Goal: Transaction & Acquisition: Purchase product/service

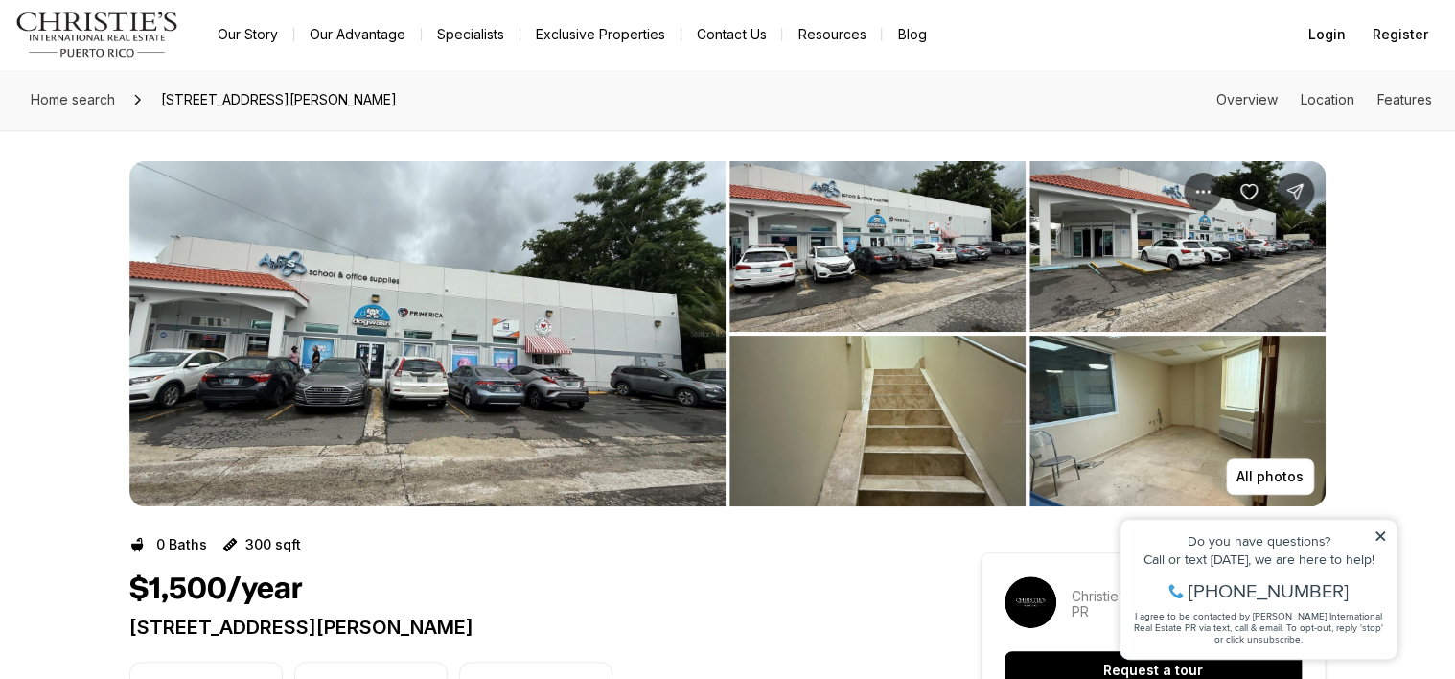
click at [878, 275] on img "View image gallery" at bounding box center [878, 246] width 296 height 171
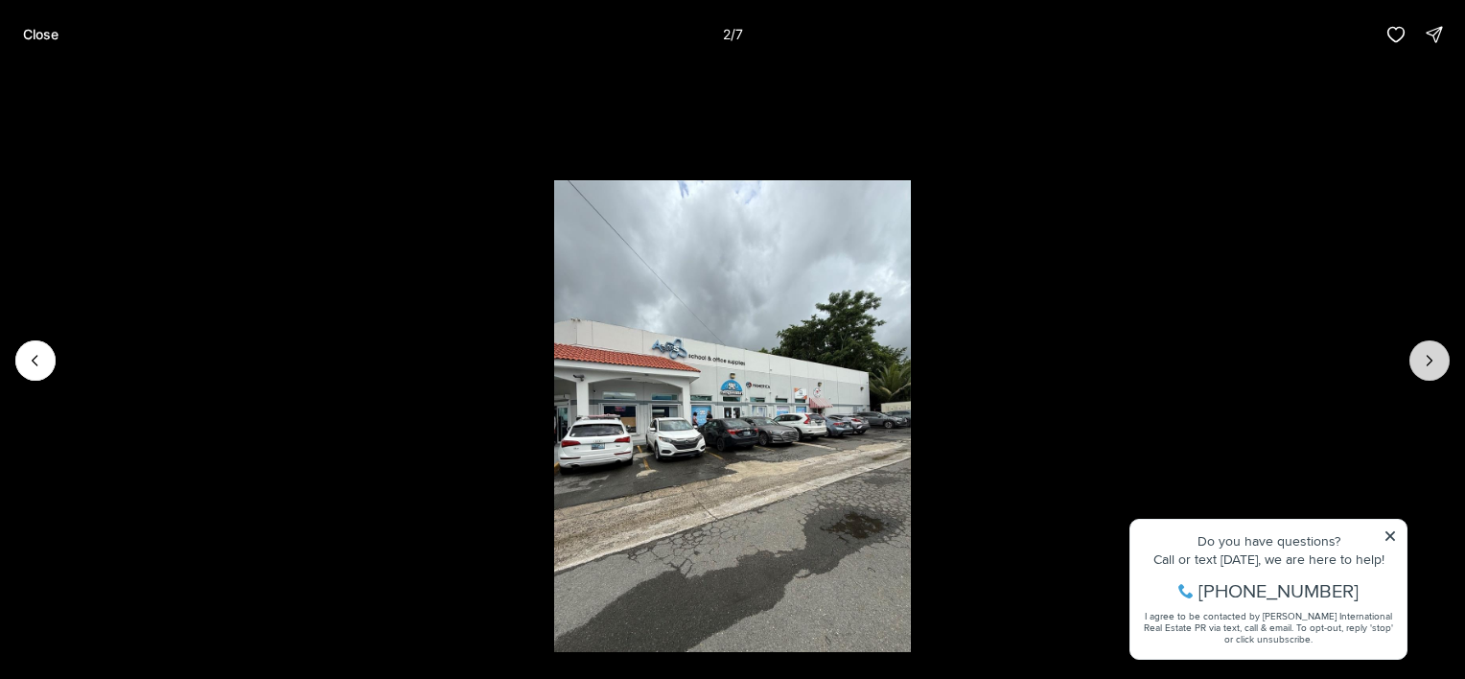
click at [1428, 362] on icon "Next slide" at bounding box center [1429, 360] width 19 height 19
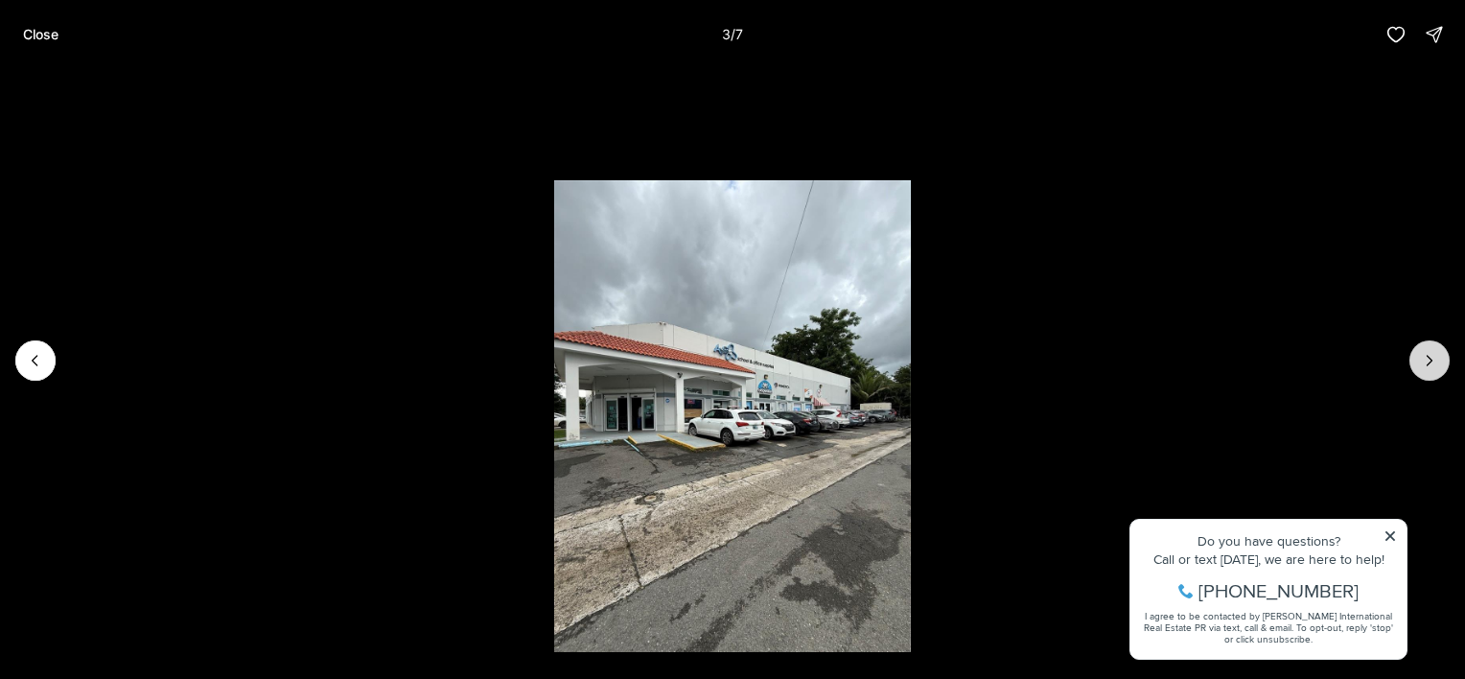
click at [1428, 362] on icon "Next slide" at bounding box center [1429, 360] width 19 height 19
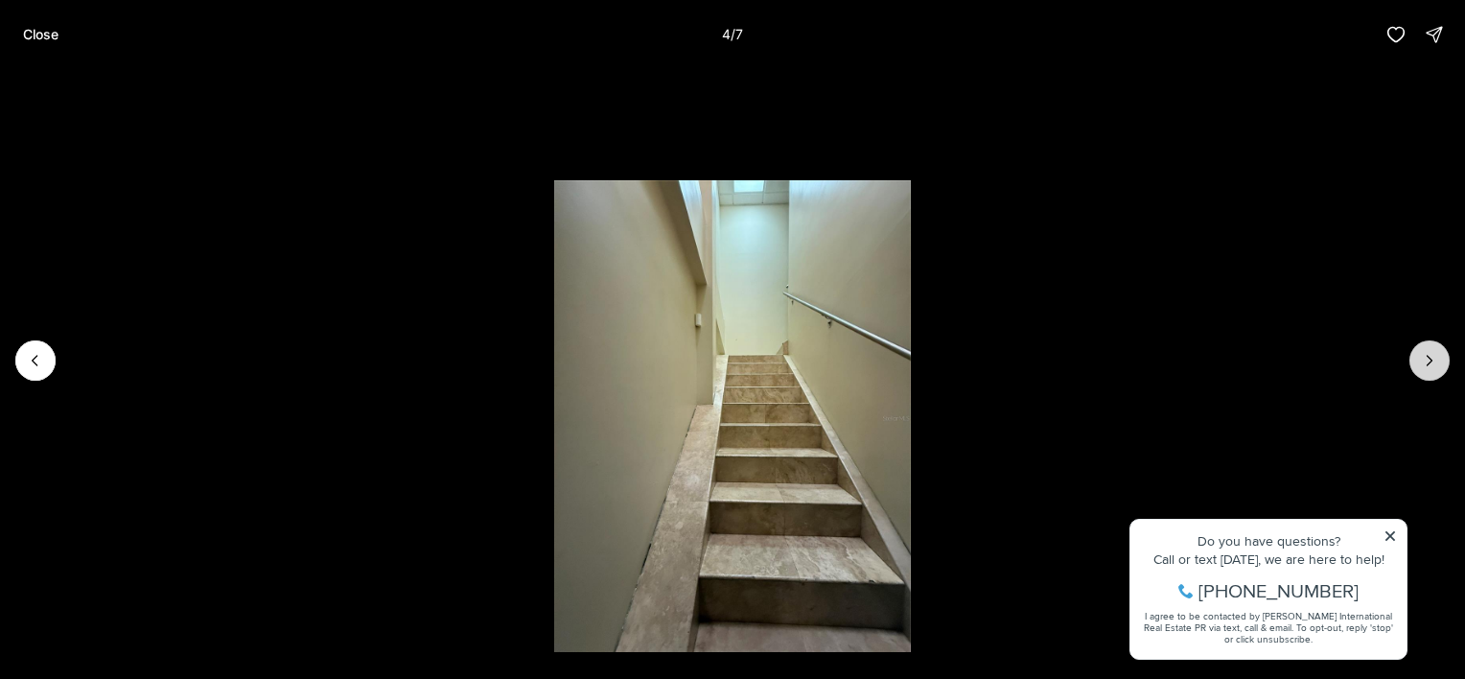
click at [1428, 362] on icon "Next slide" at bounding box center [1429, 360] width 19 height 19
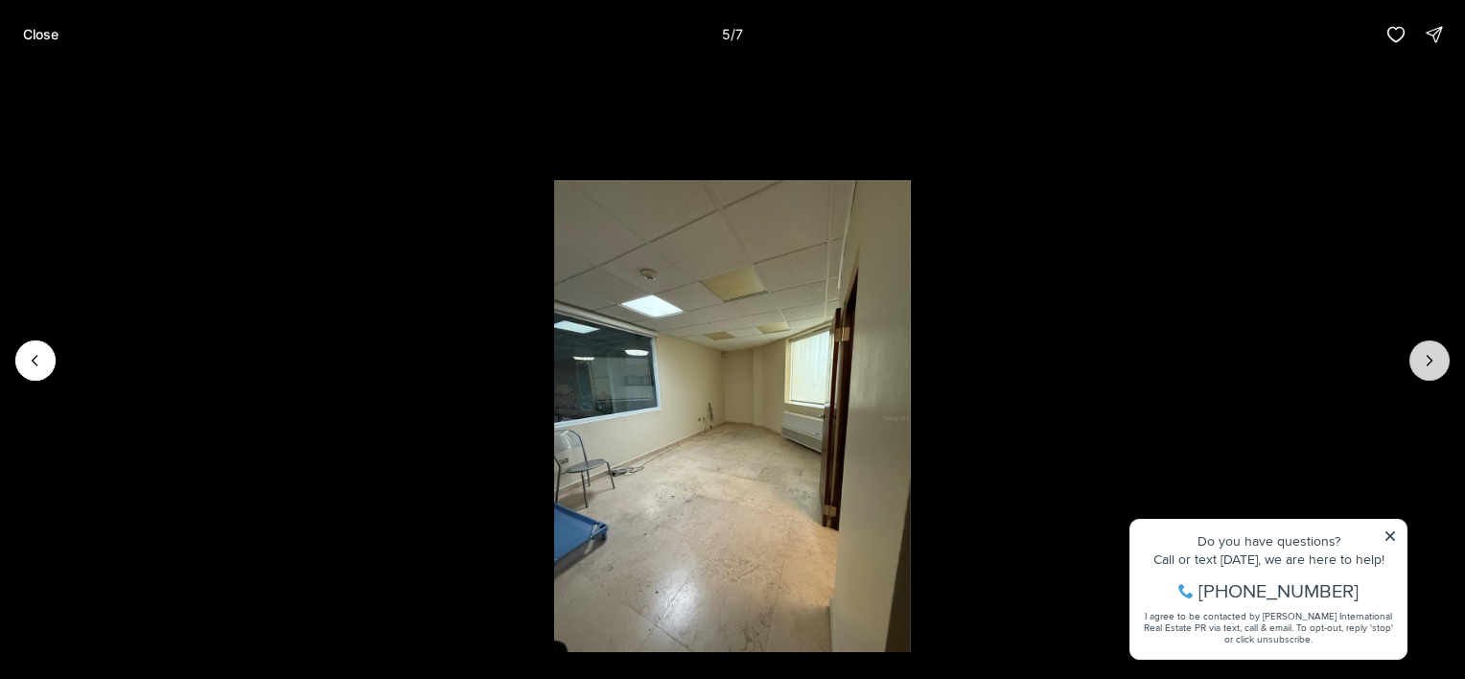
click at [1428, 362] on icon "Next slide" at bounding box center [1429, 360] width 19 height 19
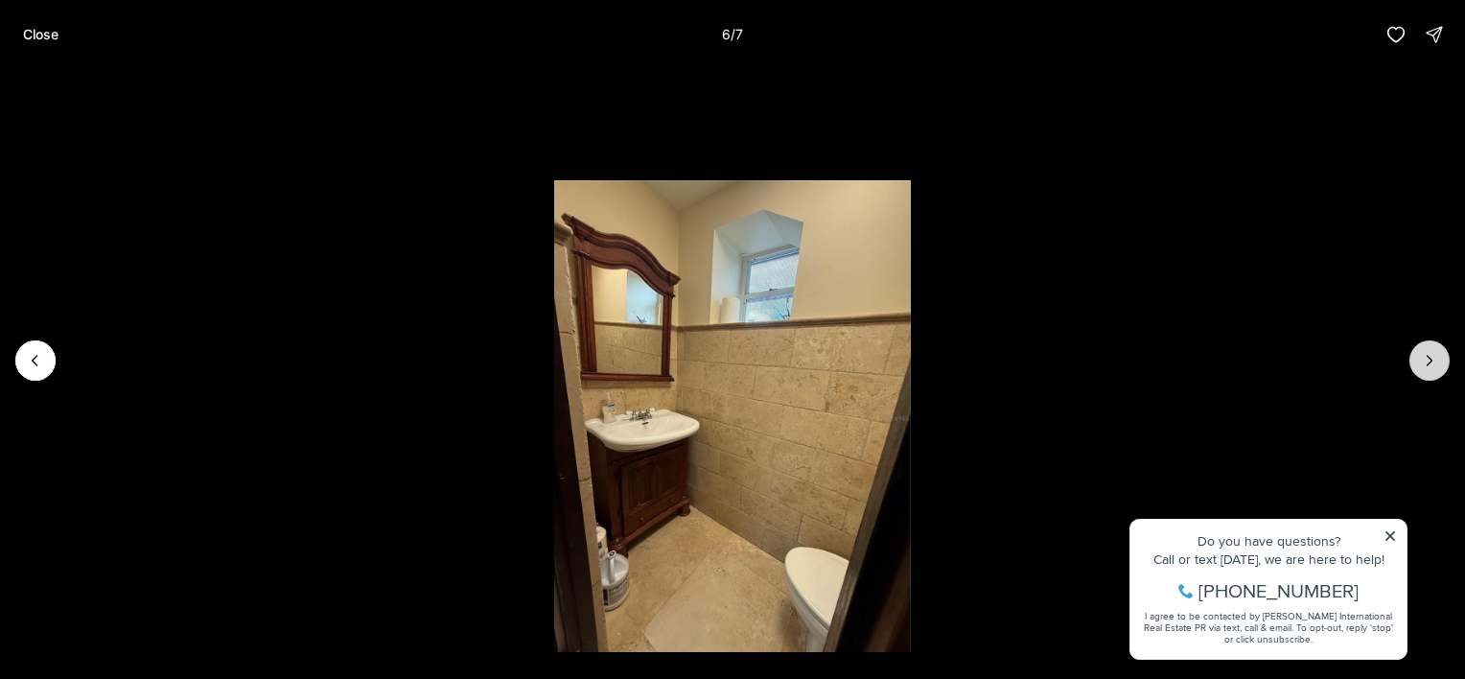
click at [1428, 362] on icon "Next slide" at bounding box center [1429, 360] width 19 height 19
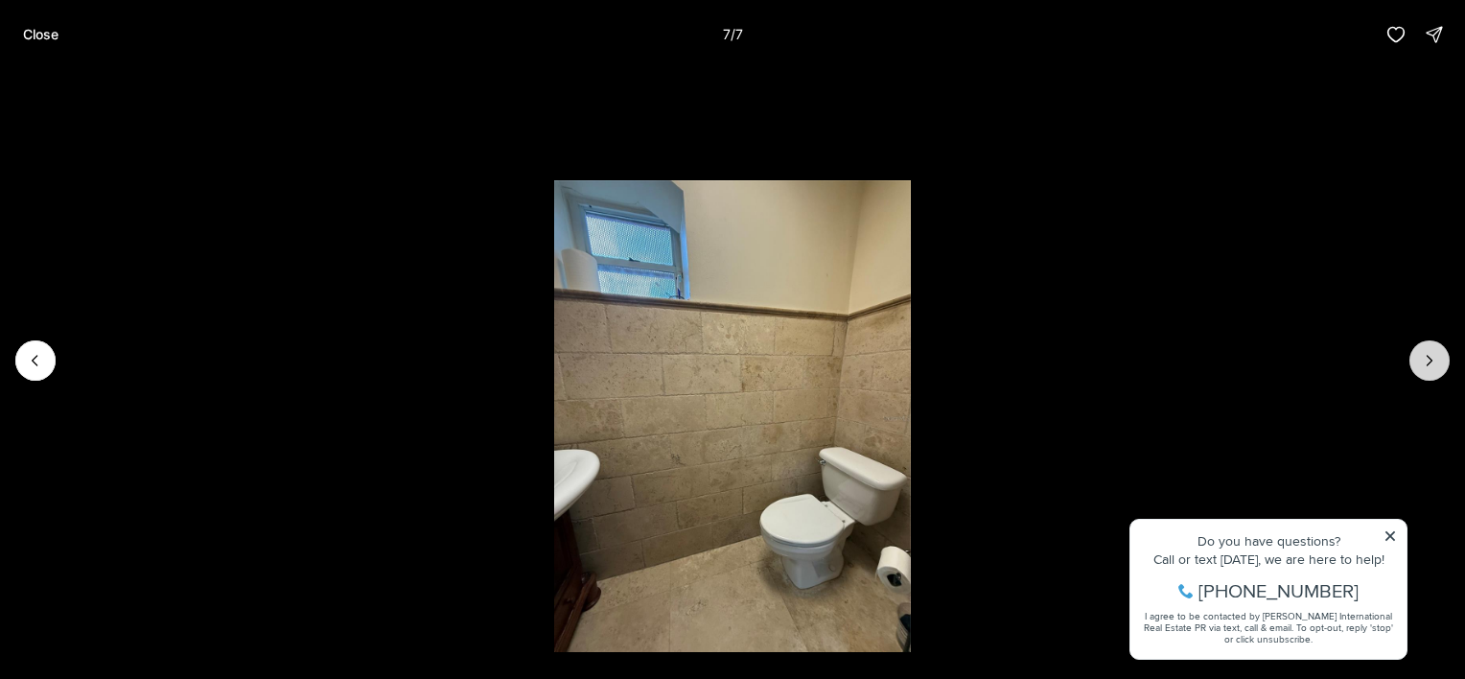
click at [1428, 362] on div at bounding box center [1429, 360] width 40 height 40
click at [51, 35] on p "Close" at bounding box center [40, 34] width 35 height 15
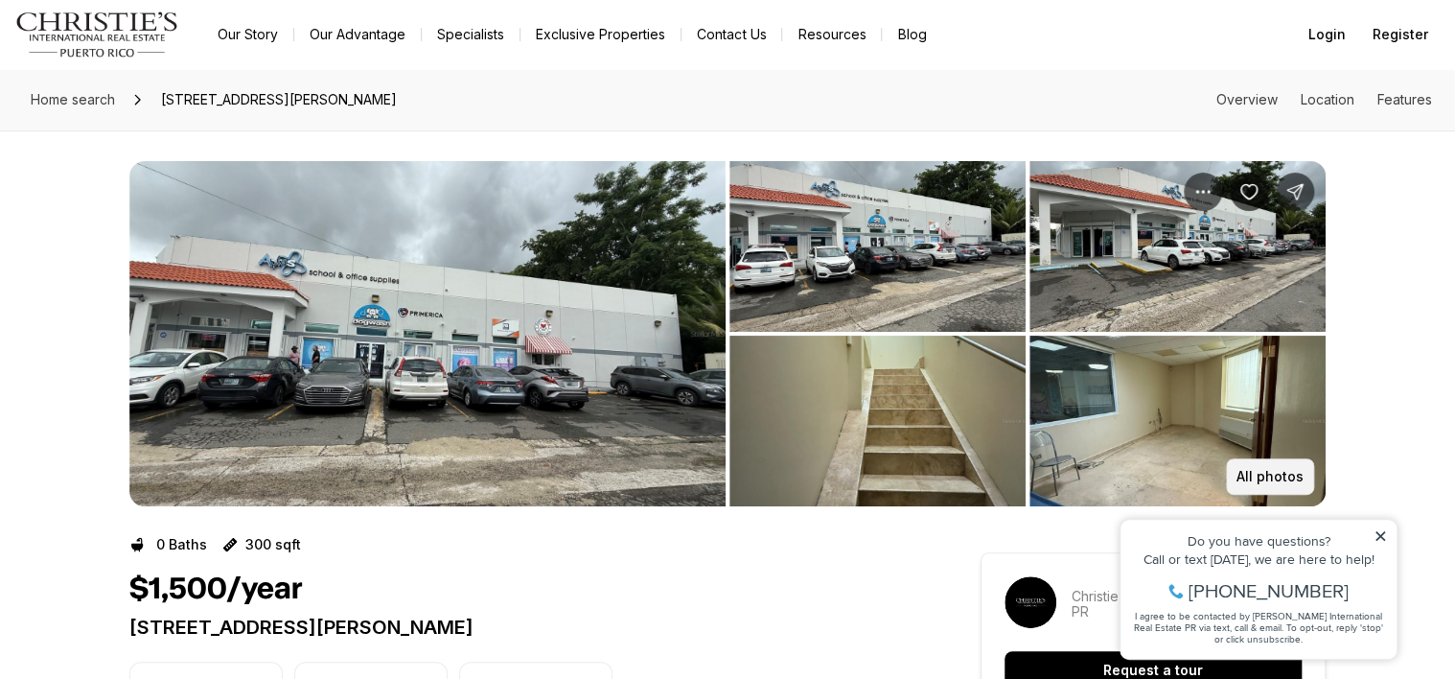
click at [1277, 474] on p "All photos" at bounding box center [1270, 476] width 67 height 15
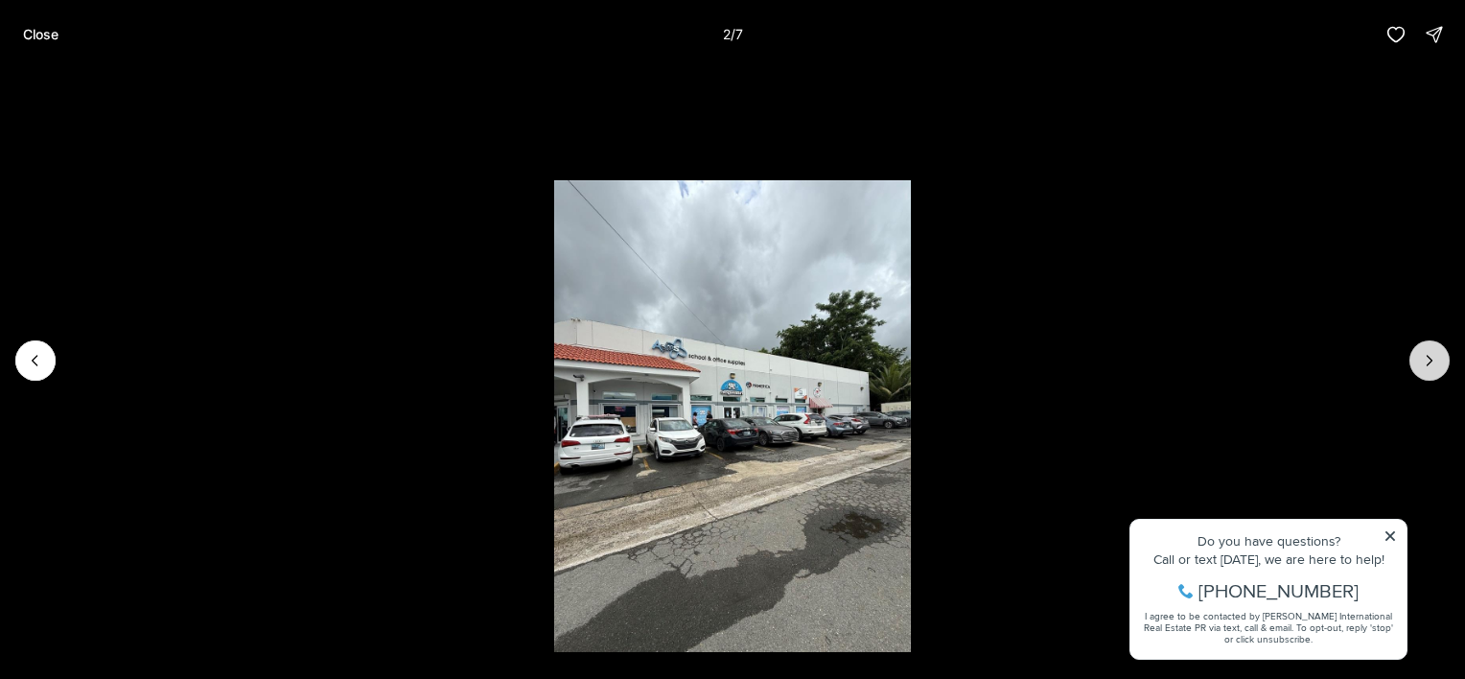
click at [1429, 363] on icon "Next slide" at bounding box center [1429, 360] width 19 height 19
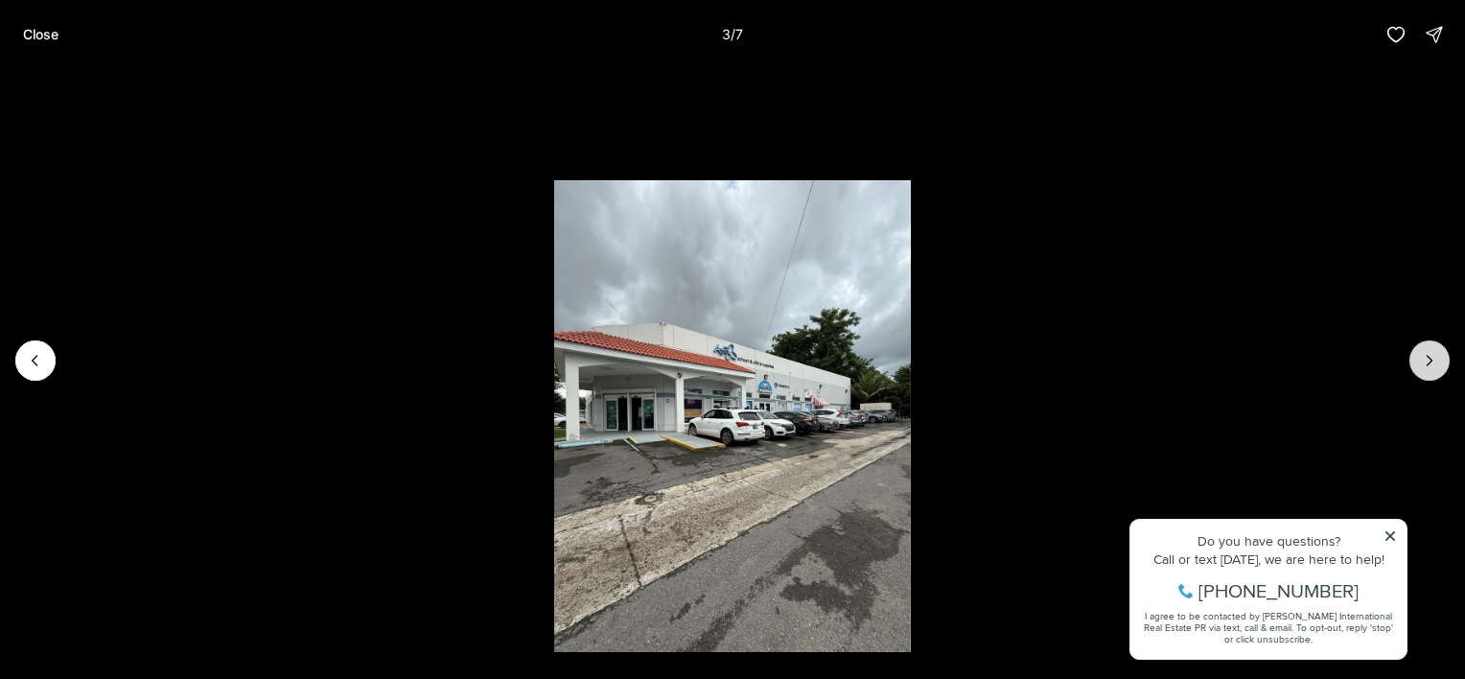
click at [1429, 363] on icon "Next slide" at bounding box center [1429, 361] width 5 height 10
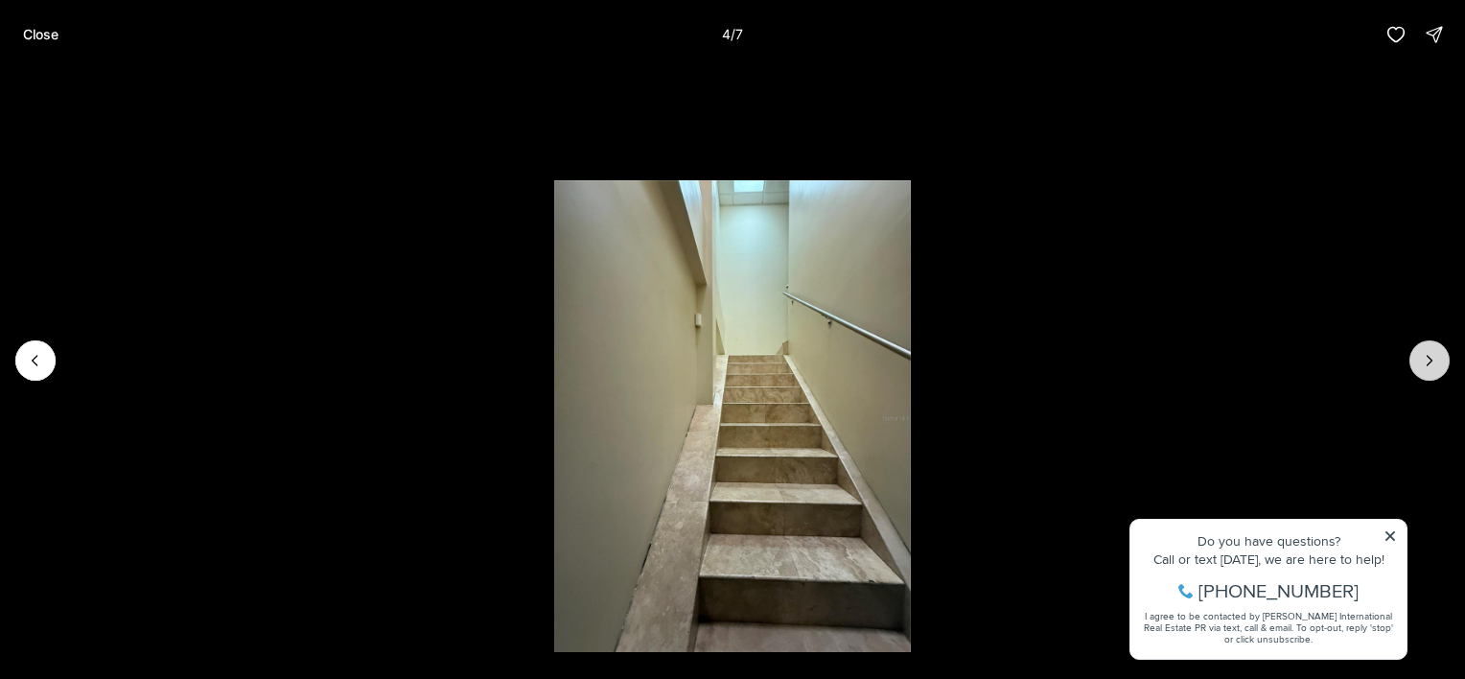
click at [1429, 363] on icon "Next slide" at bounding box center [1429, 361] width 5 height 10
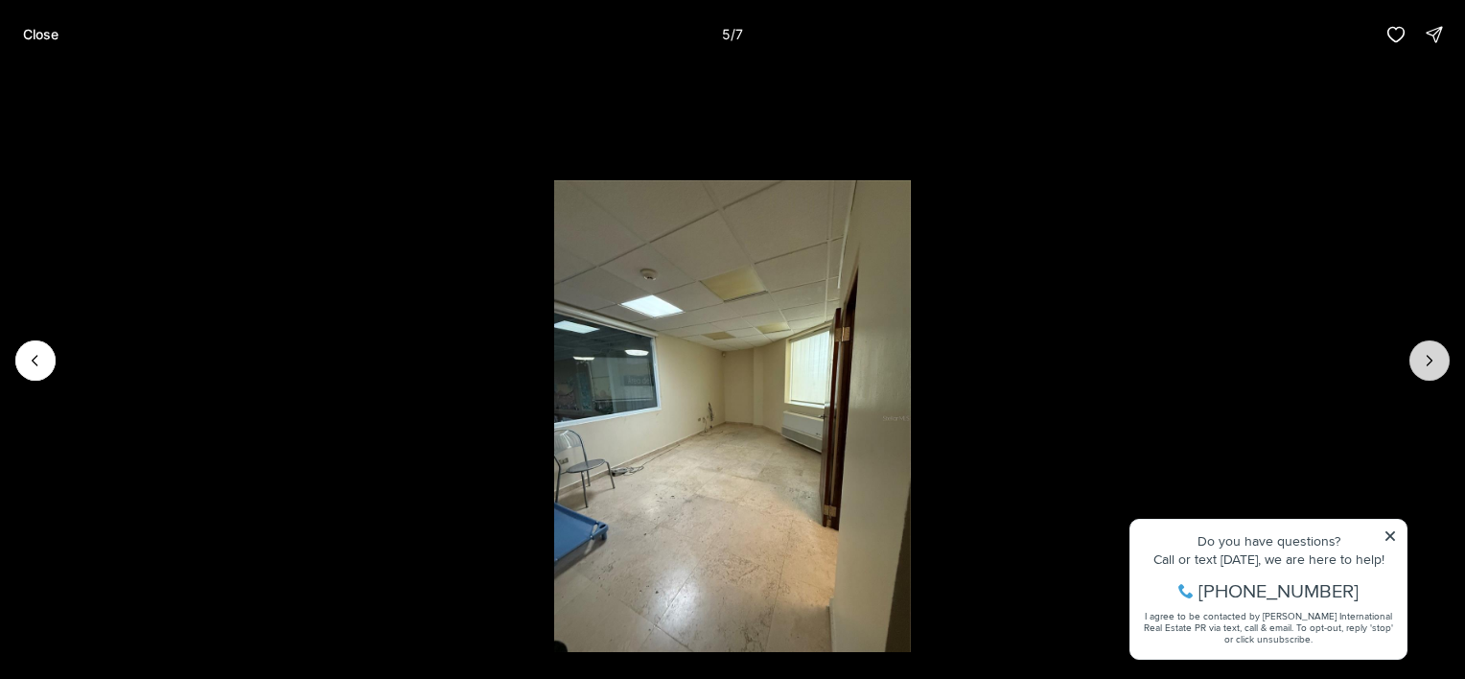
click at [1429, 364] on icon "Next slide" at bounding box center [1429, 360] width 19 height 19
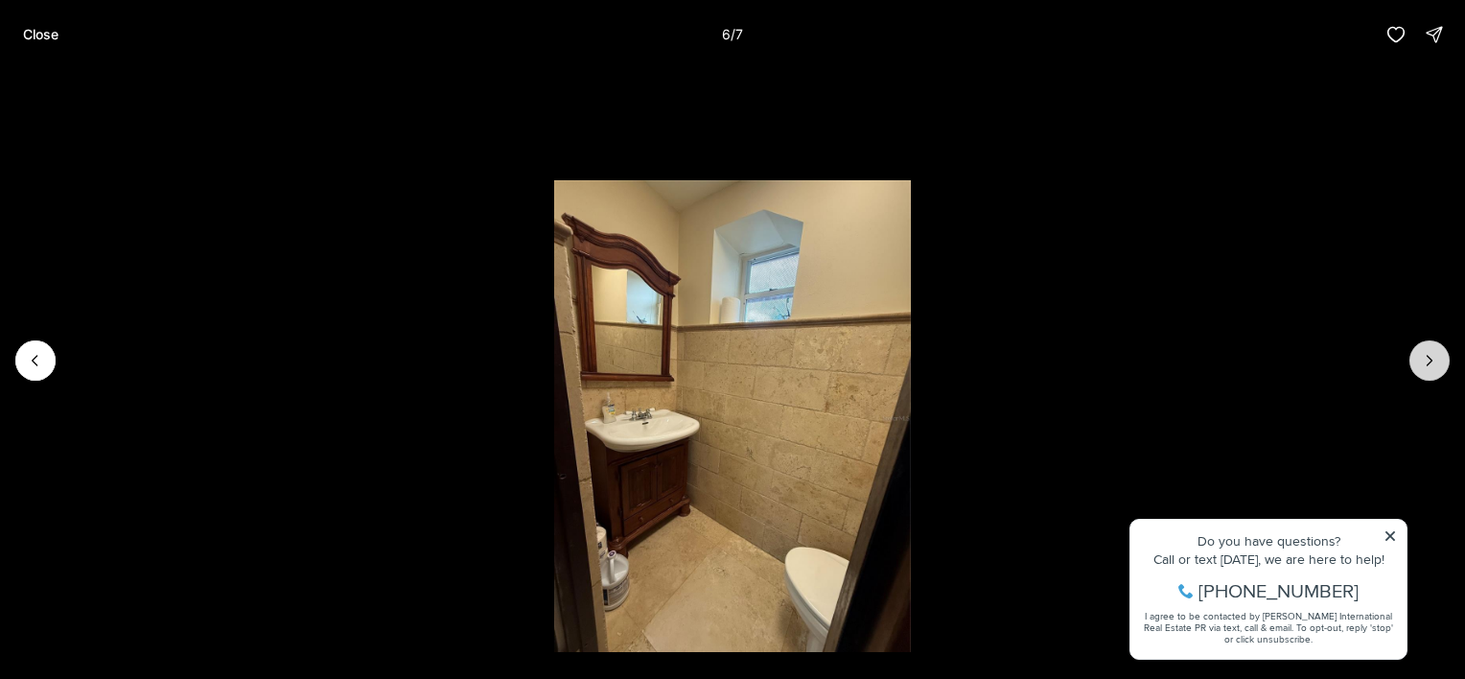
click at [1429, 364] on icon "Next slide" at bounding box center [1429, 360] width 19 height 19
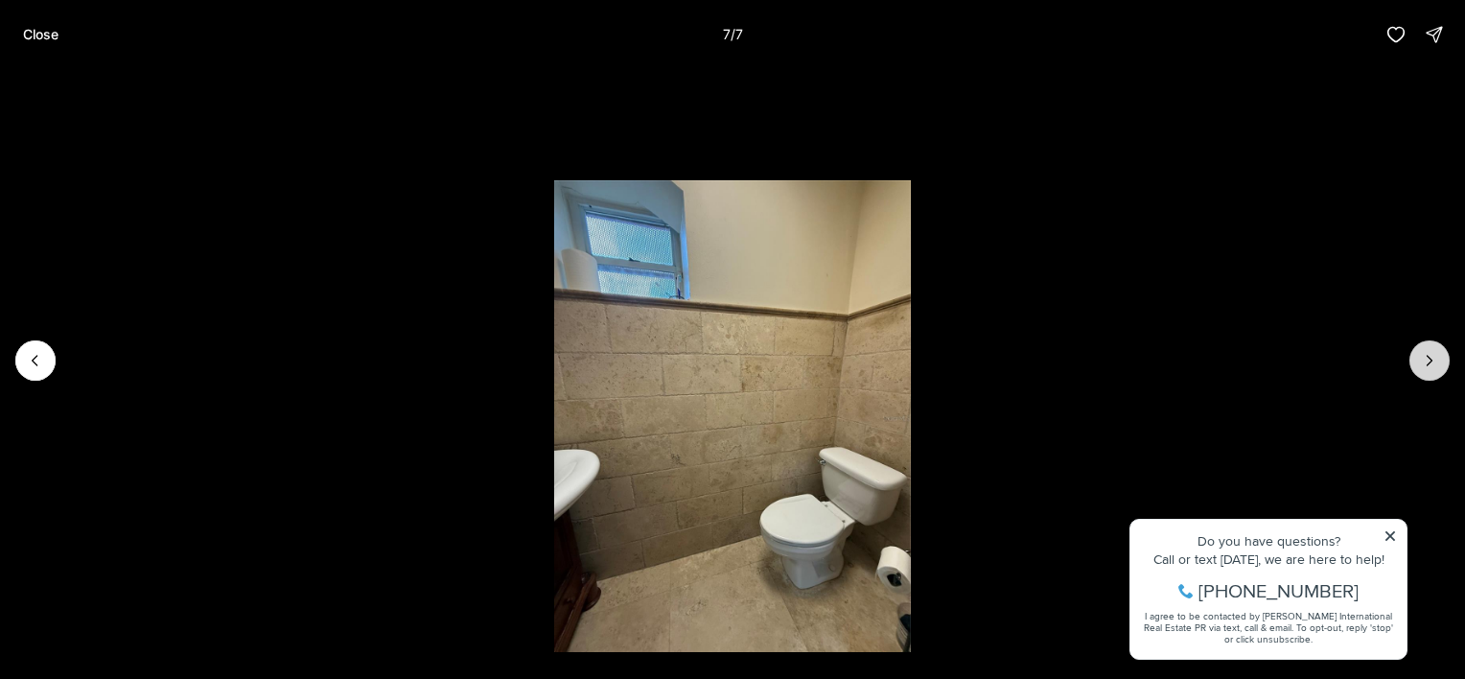
click at [1429, 364] on div at bounding box center [1429, 360] width 40 height 40
click at [25, 29] on p "Close" at bounding box center [40, 34] width 35 height 15
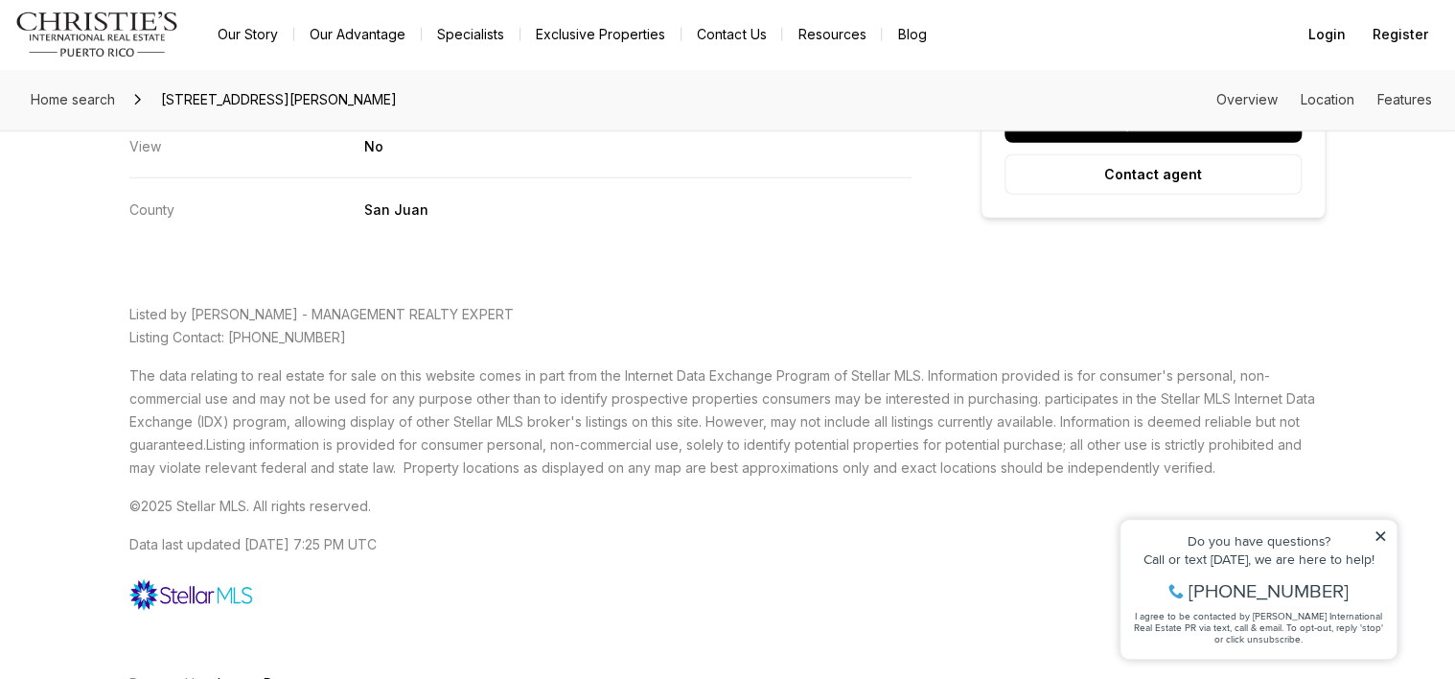
scroll to position [2556, 0]
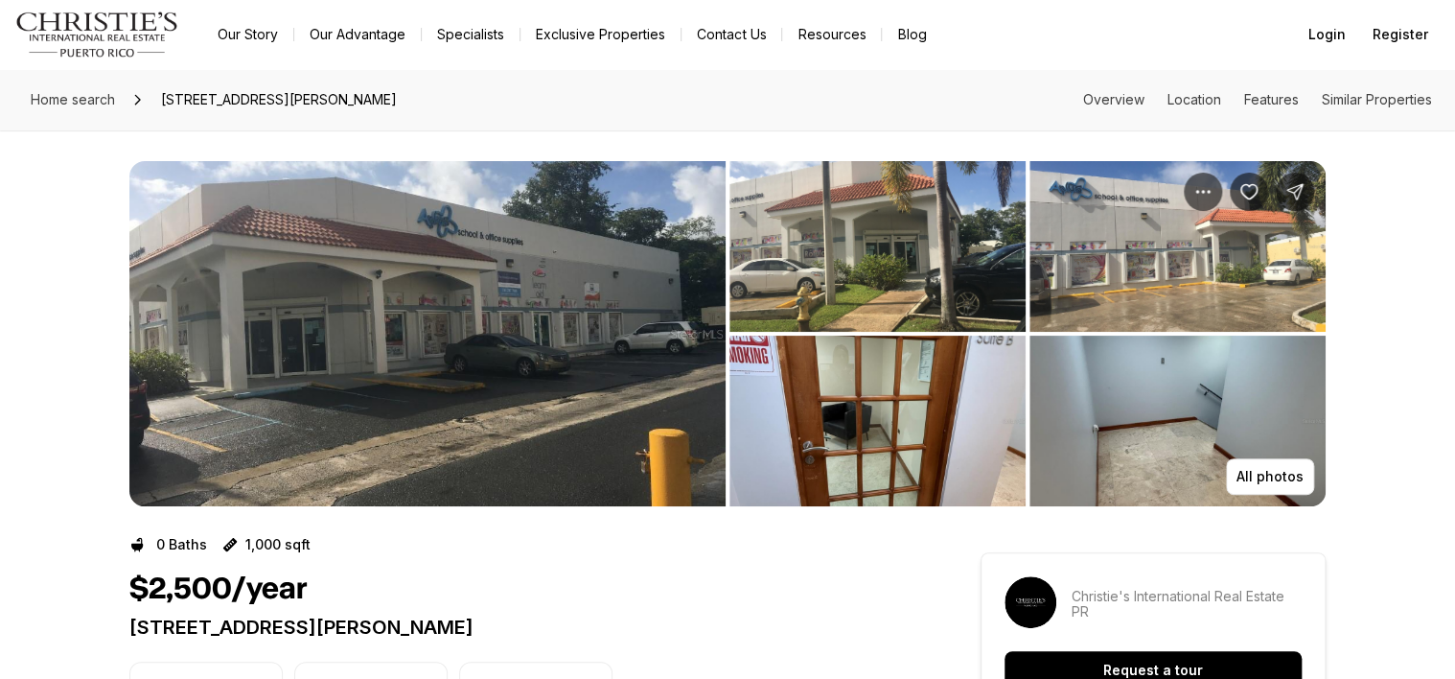
click at [827, 289] on img "View image gallery" at bounding box center [878, 246] width 296 height 171
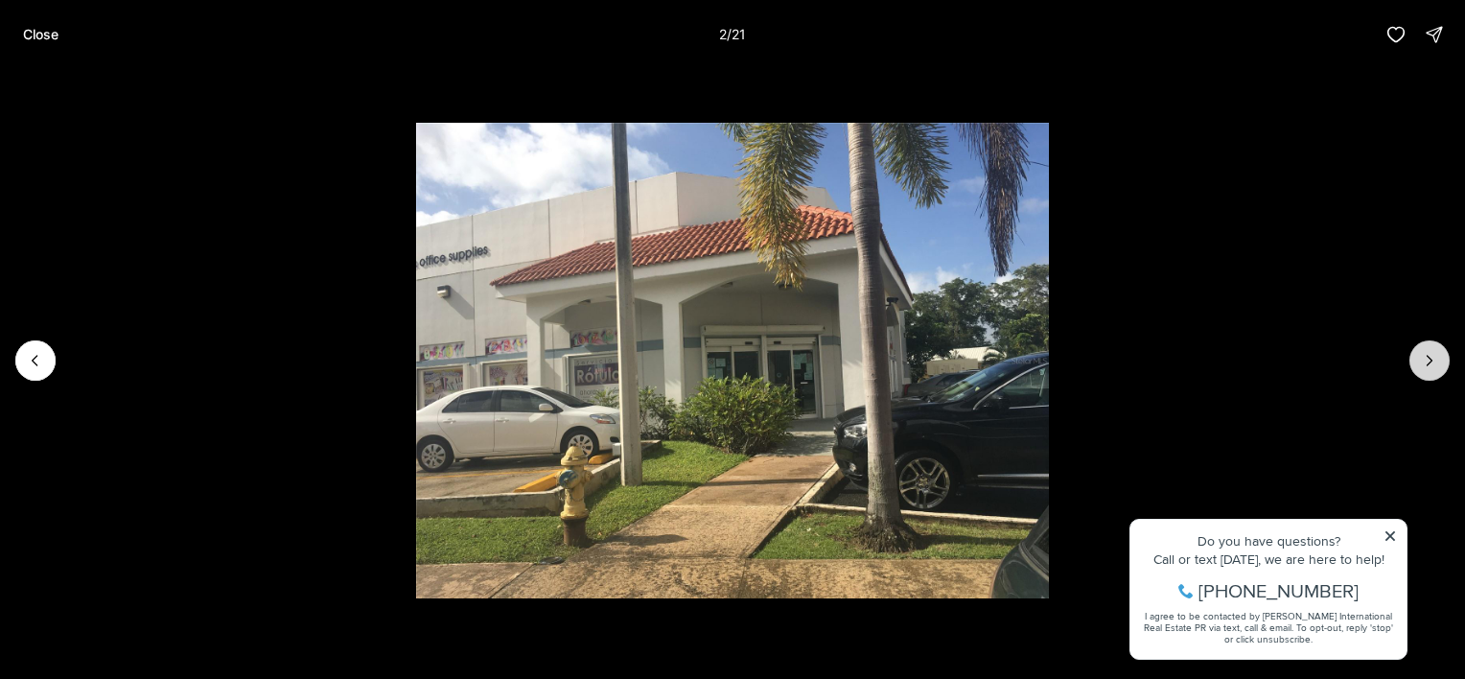
click at [1437, 365] on icon "Next slide" at bounding box center [1429, 360] width 19 height 19
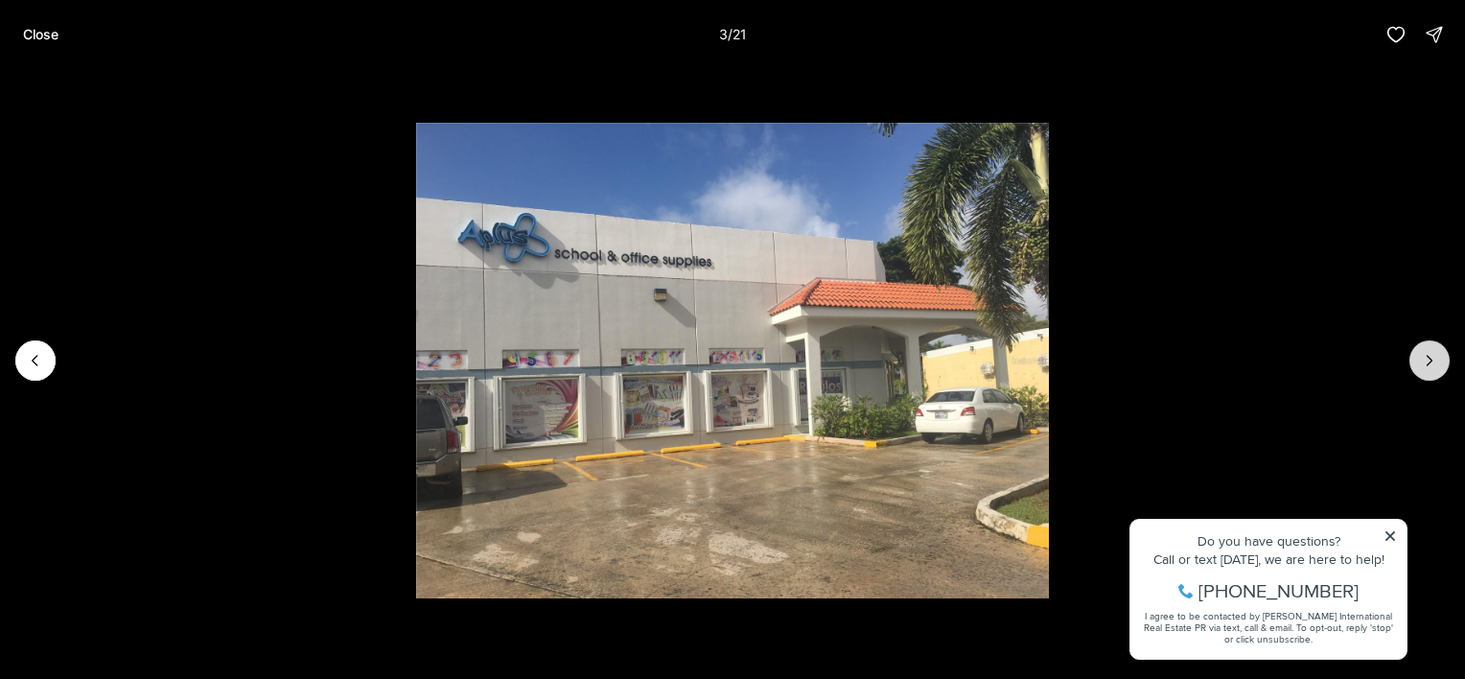
click at [1430, 364] on icon "Next slide" at bounding box center [1429, 360] width 19 height 19
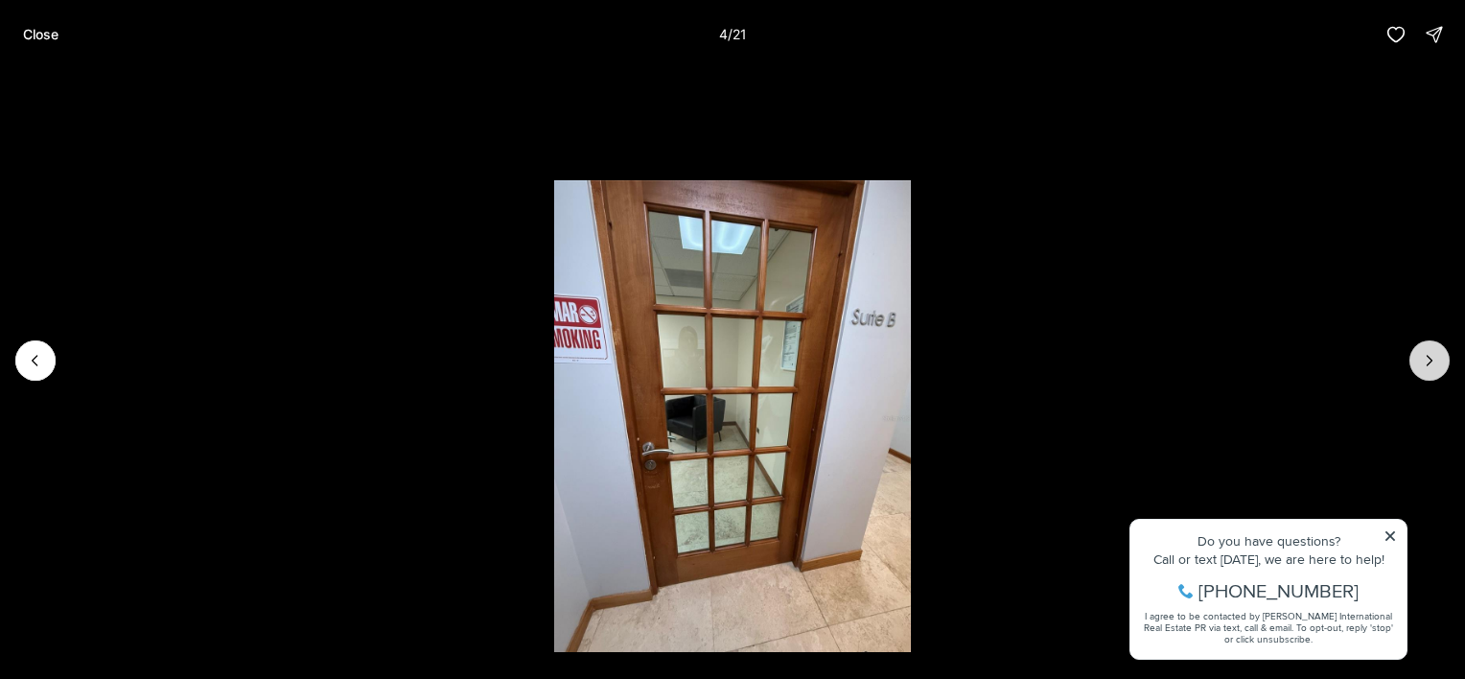
click at [1430, 364] on icon "Next slide" at bounding box center [1429, 360] width 19 height 19
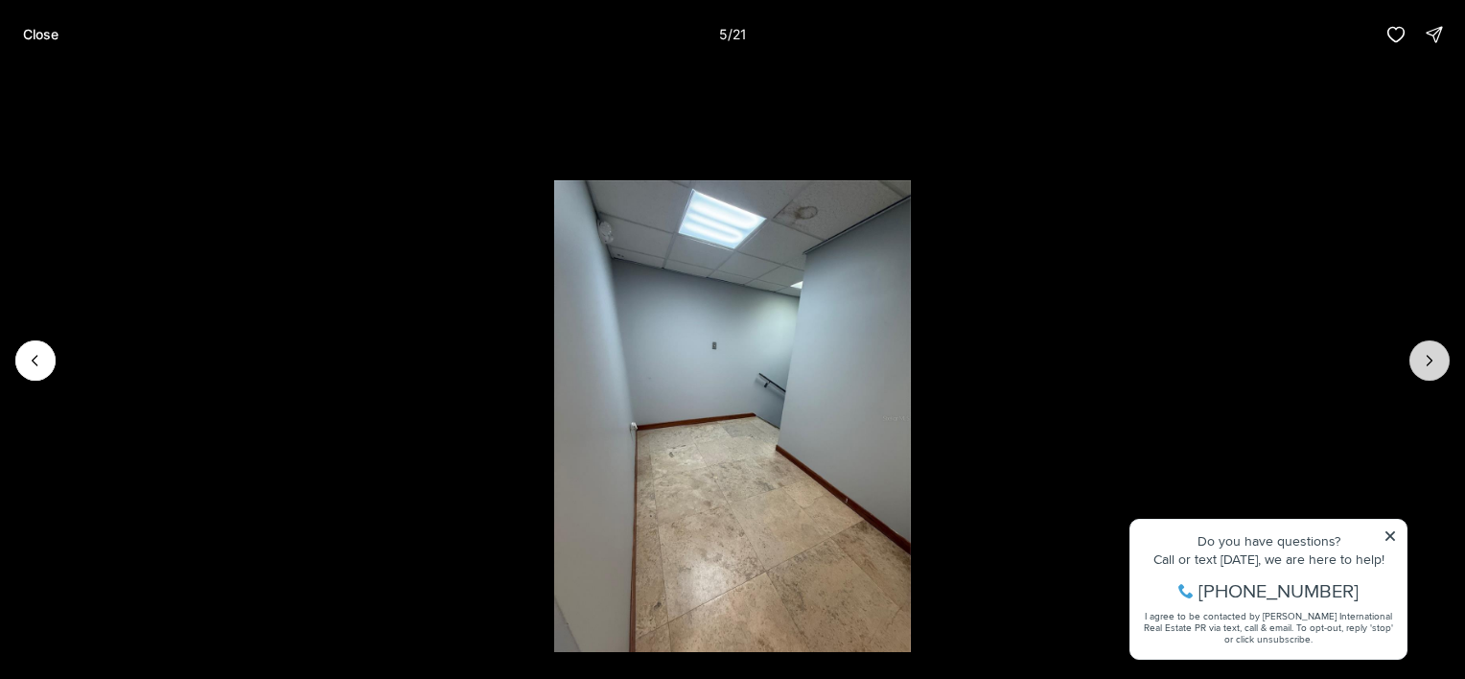
click at [1430, 364] on icon "Next slide" at bounding box center [1429, 360] width 19 height 19
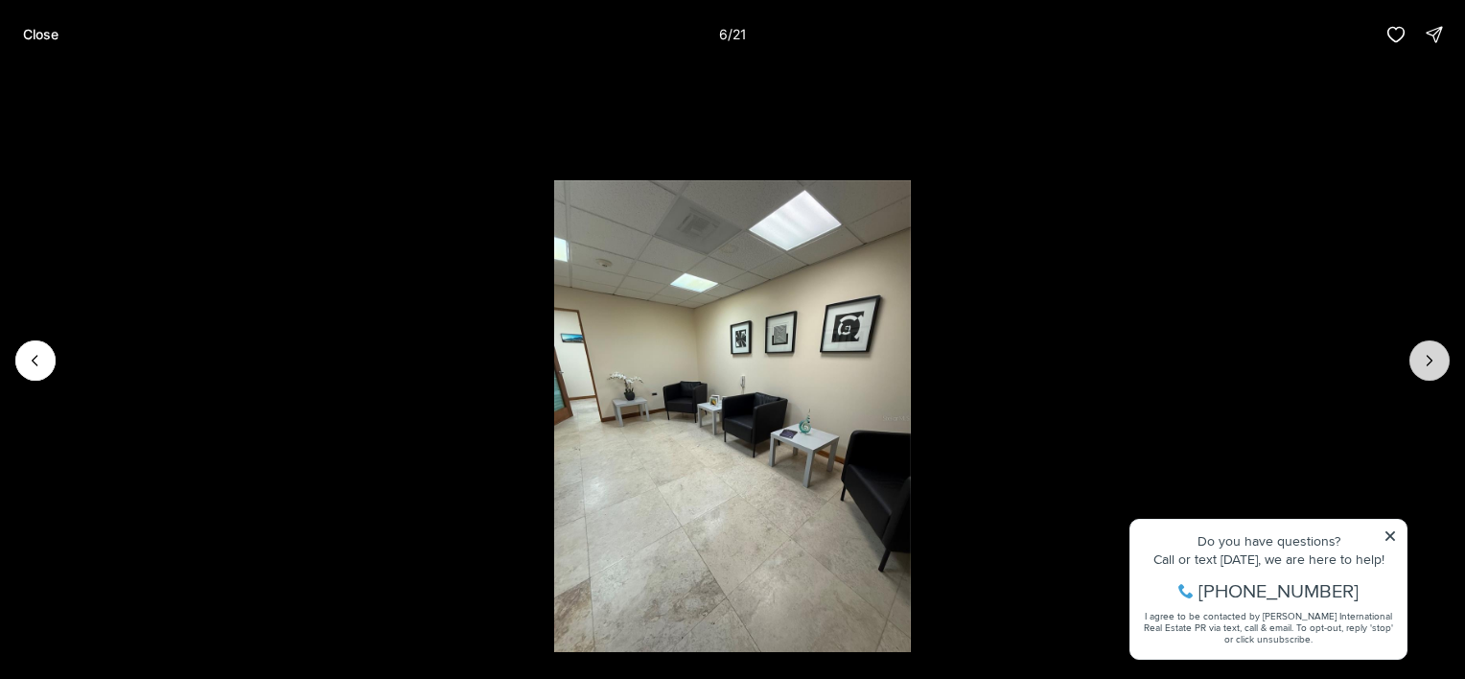
click at [1430, 364] on icon "Next slide" at bounding box center [1429, 360] width 19 height 19
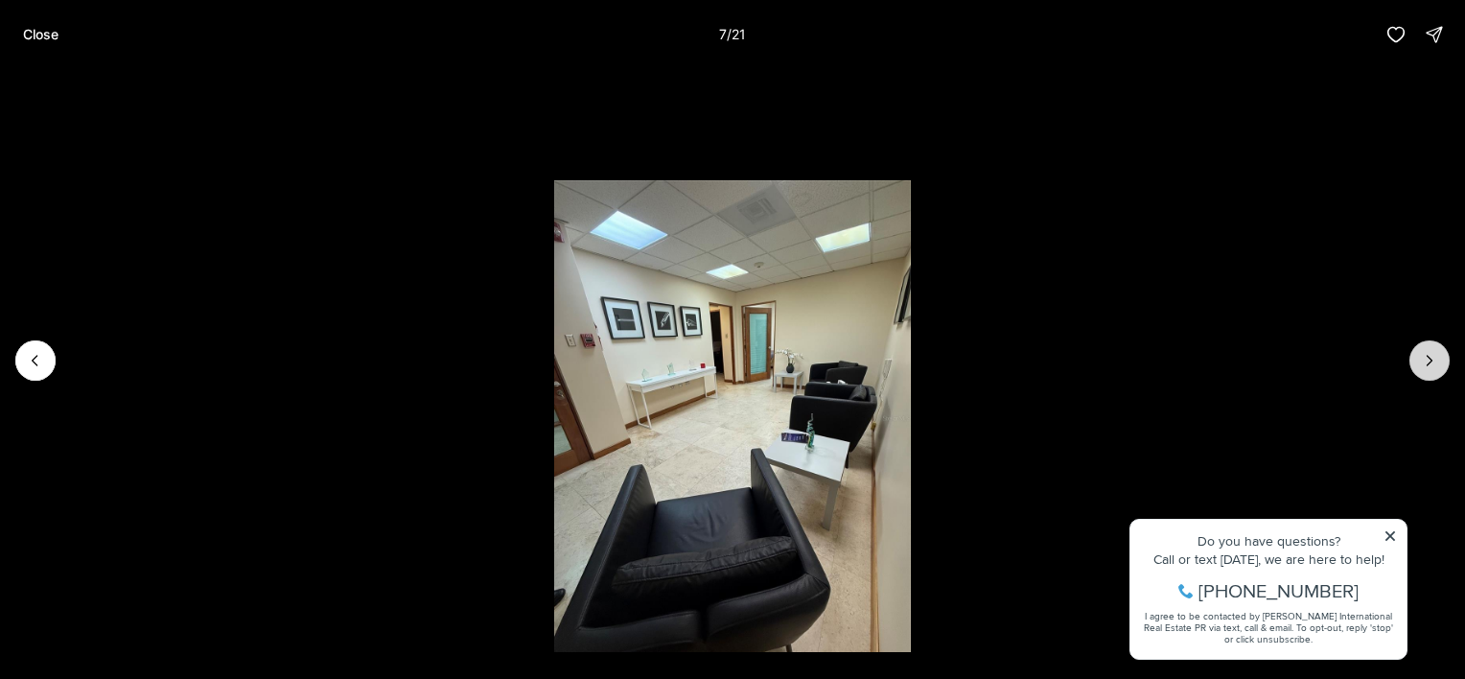
click at [1430, 364] on icon "Next slide" at bounding box center [1429, 360] width 19 height 19
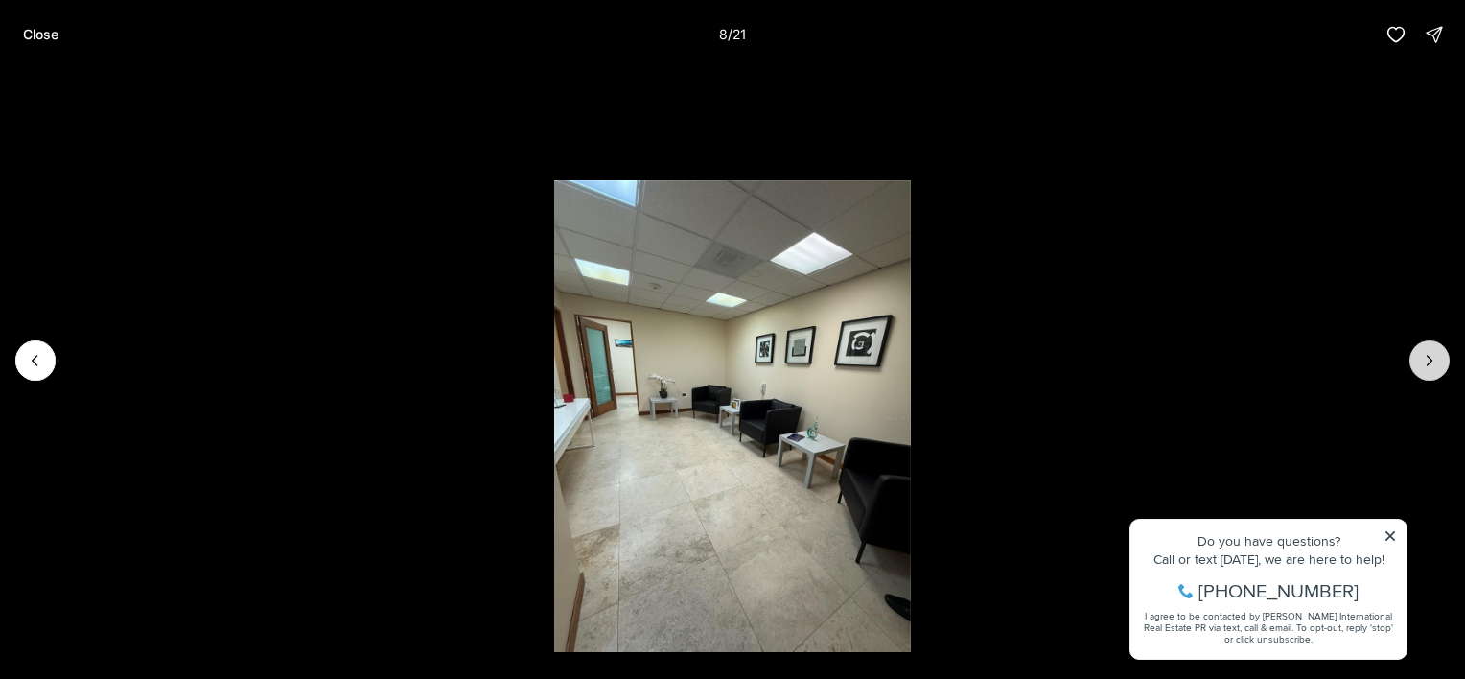
click at [1430, 364] on icon "Next slide" at bounding box center [1429, 360] width 19 height 19
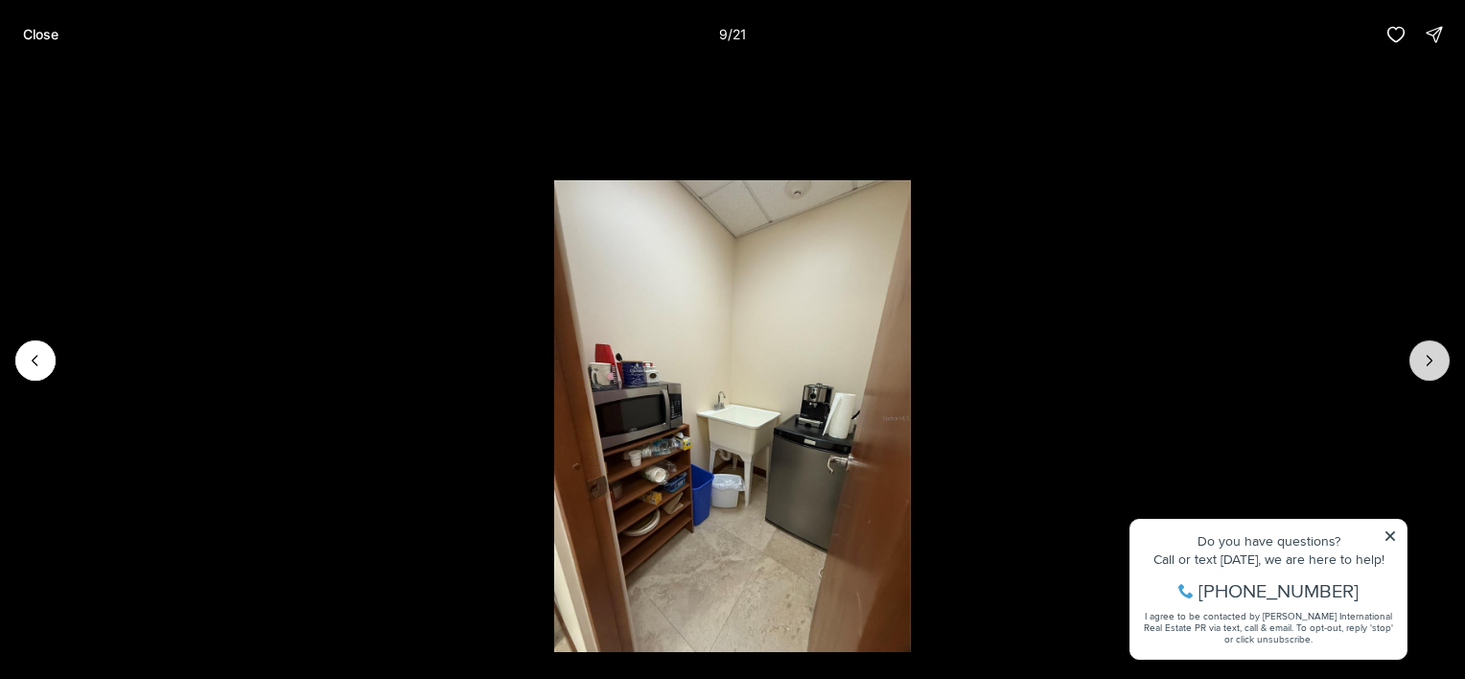
click at [1430, 364] on icon "Next slide" at bounding box center [1429, 360] width 19 height 19
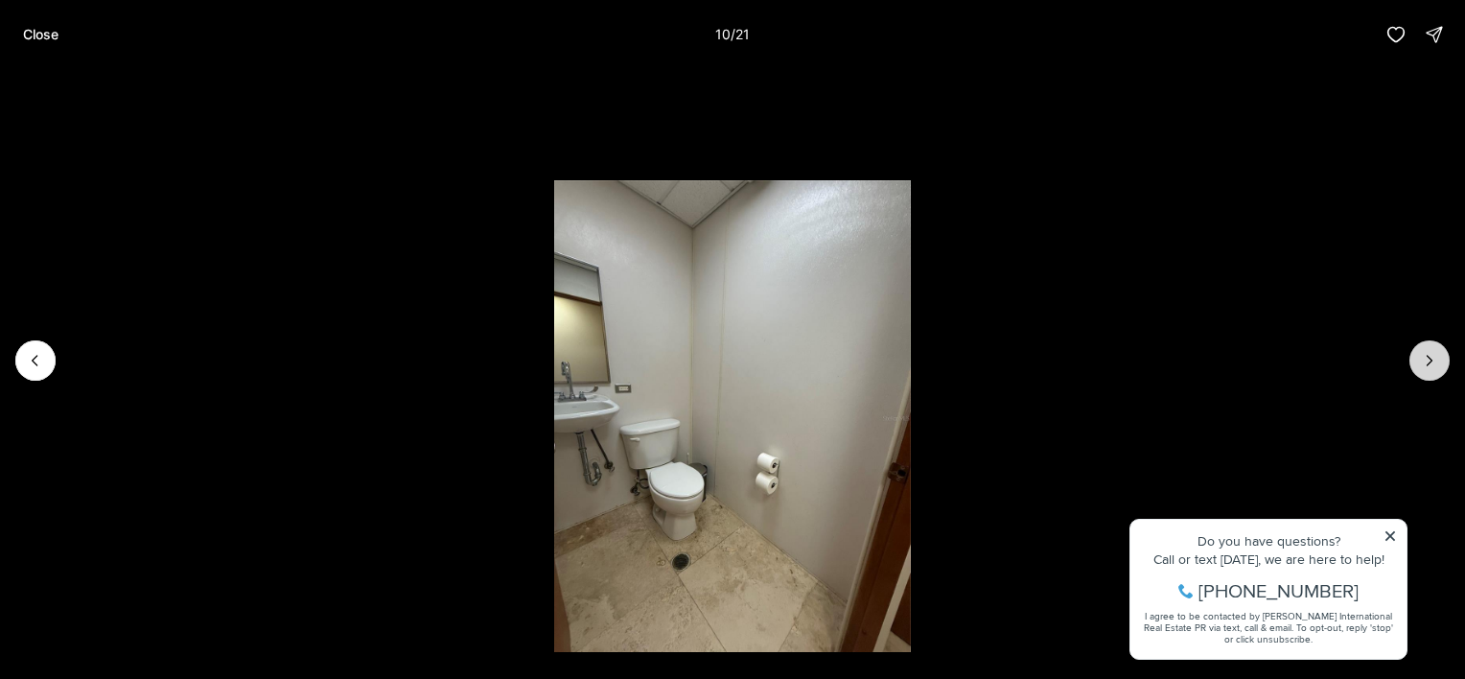
click at [1430, 364] on icon "Next slide" at bounding box center [1429, 360] width 19 height 19
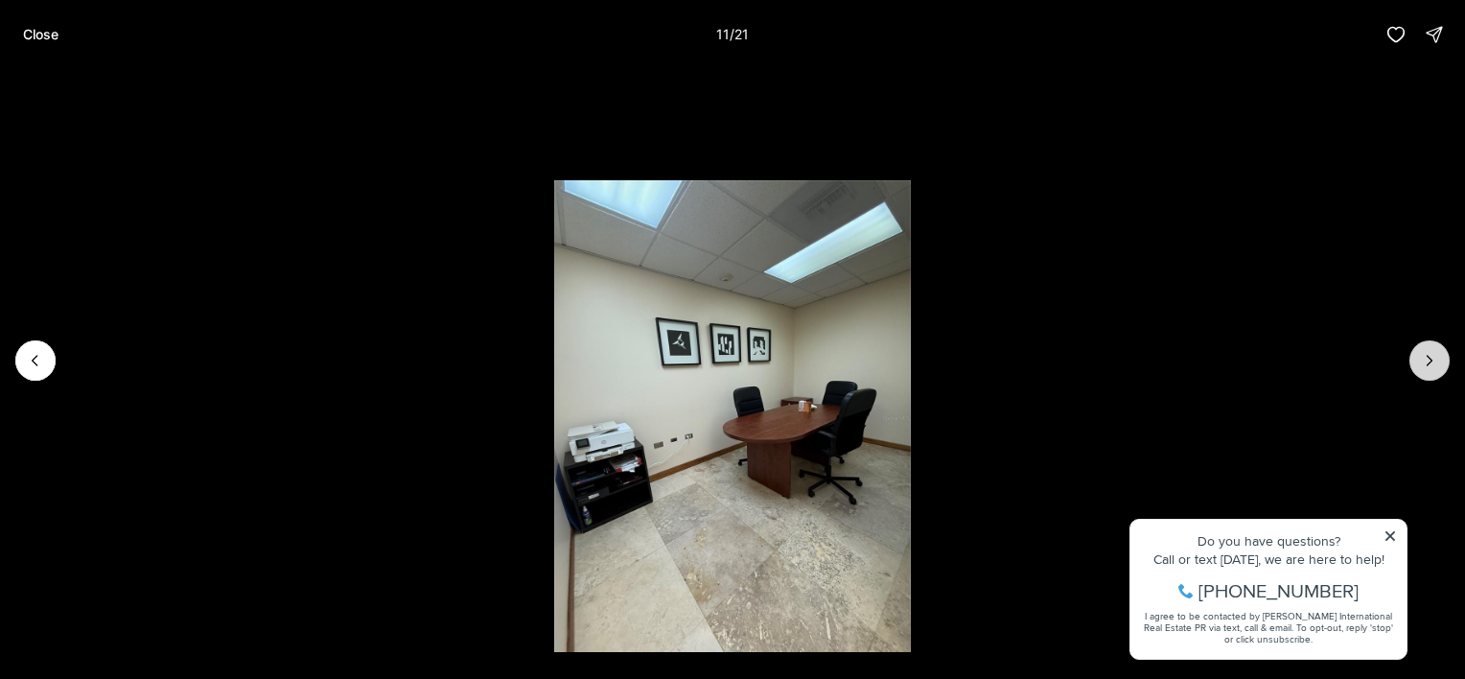
click at [1430, 364] on icon "Next slide" at bounding box center [1429, 360] width 19 height 19
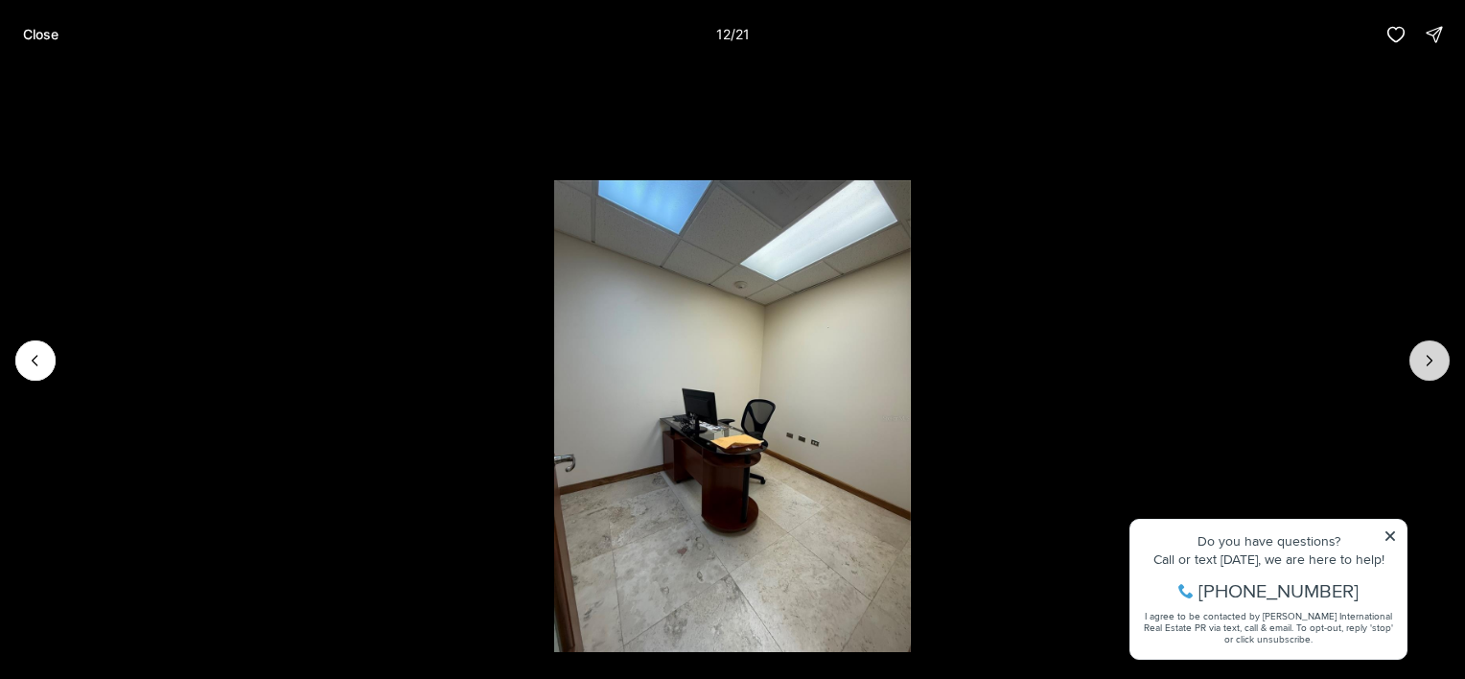
click at [1430, 364] on icon "Next slide" at bounding box center [1429, 360] width 19 height 19
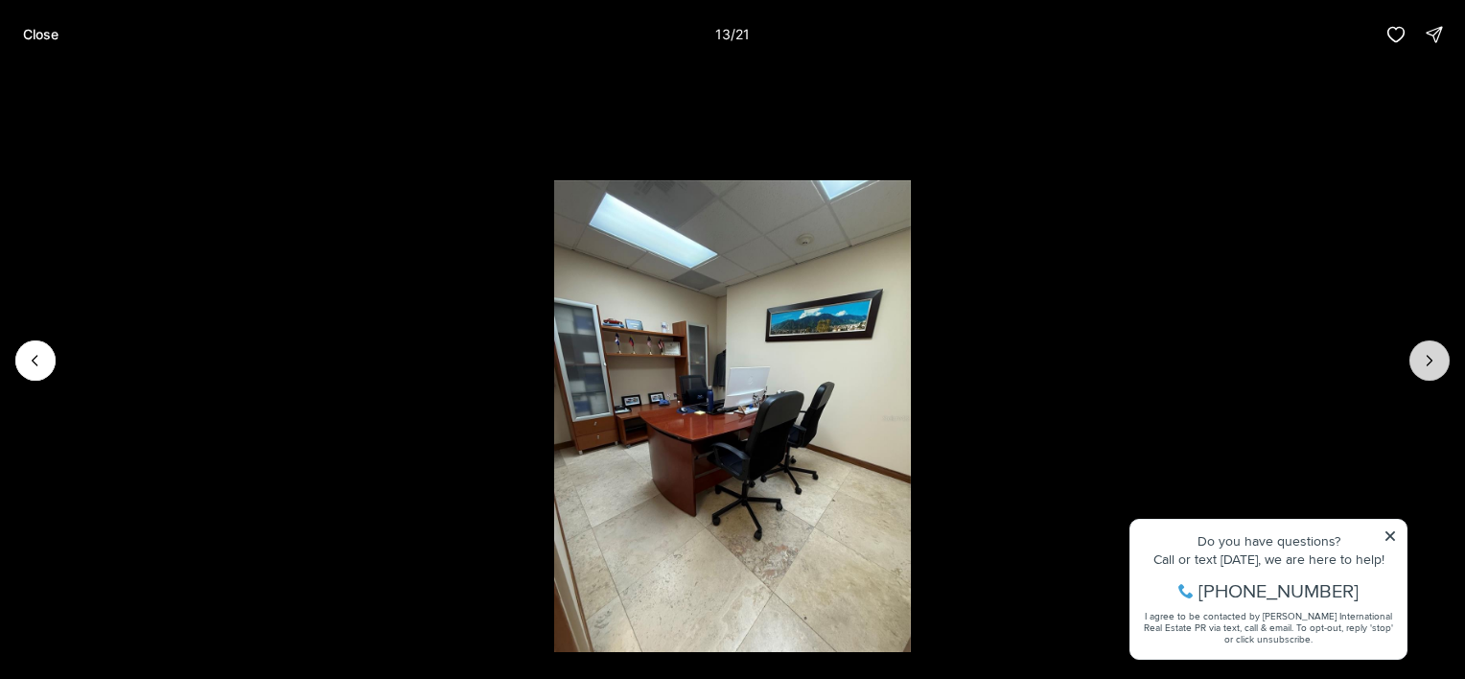
click at [1430, 364] on icon "Next slide" at bounding box center [1429, 360] width 19 height 19
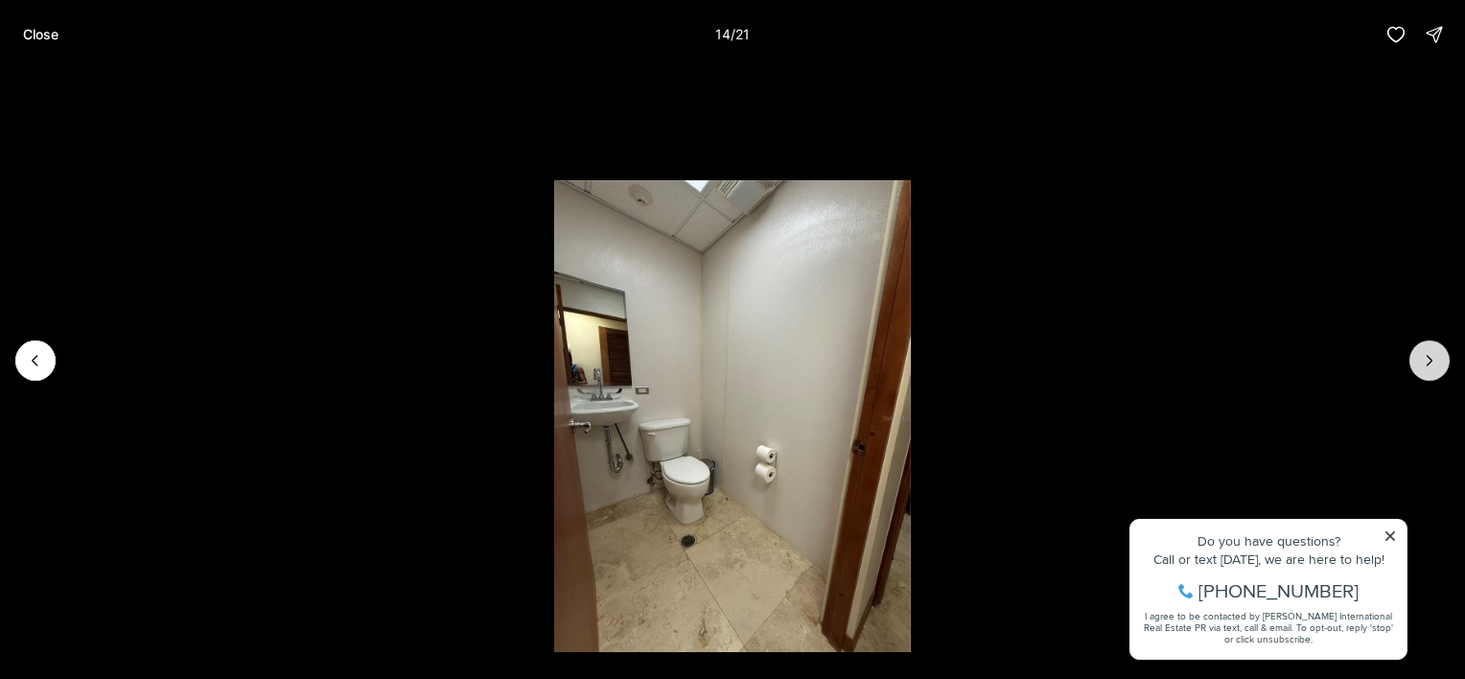
click at [1430, 364] on icon "Next slide" at bounding box center [1429, 360] width 19 height 19
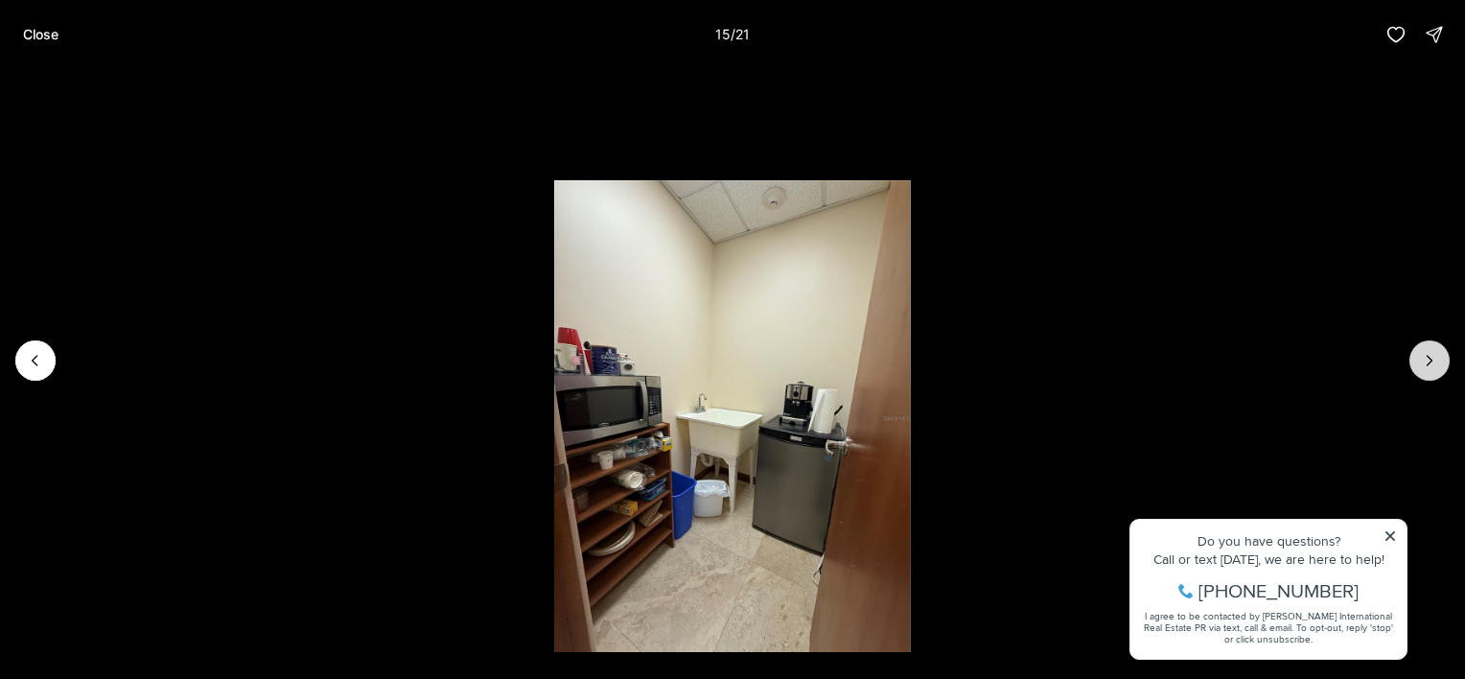
click at [1430, 364] on icon "Next slide" at bounding box center [1429, 360] width 19 height 19
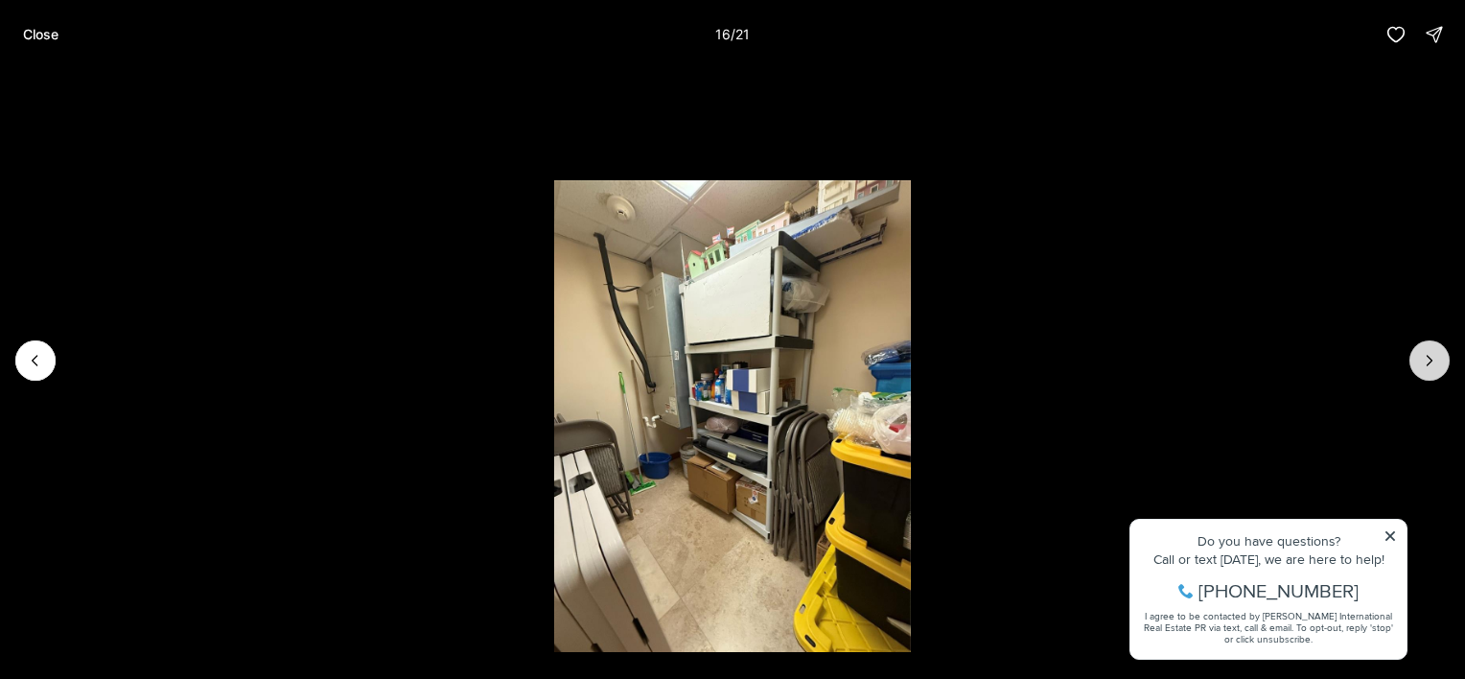
click at [1430, 364] on icon "Next slide" at bounding box center [1429, 360] width 19 height 19
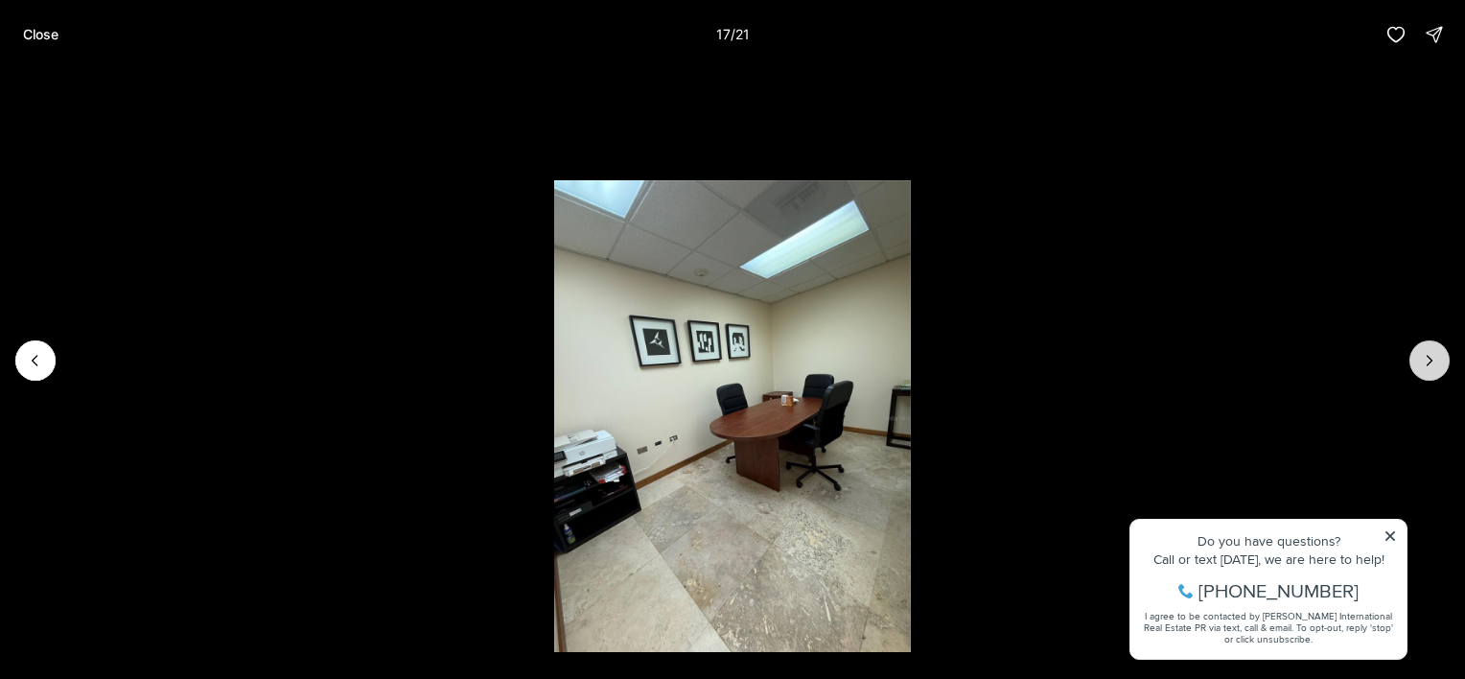
click at [1430, 364] on icon "Next slide" at bounding box center [1429, 360] width 19 height 19
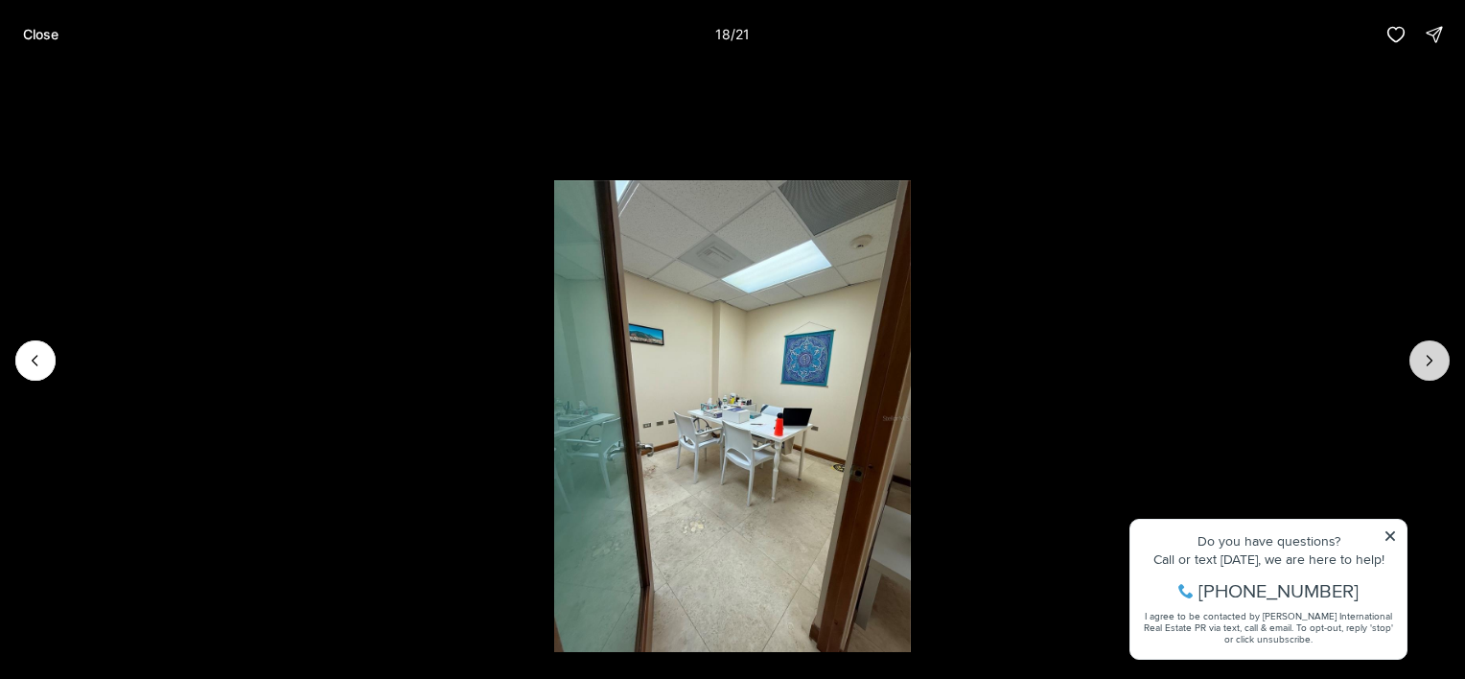
click at [1430, 364] on icon "Next slide" at bounding box center [1429, 360] width 19 height 19
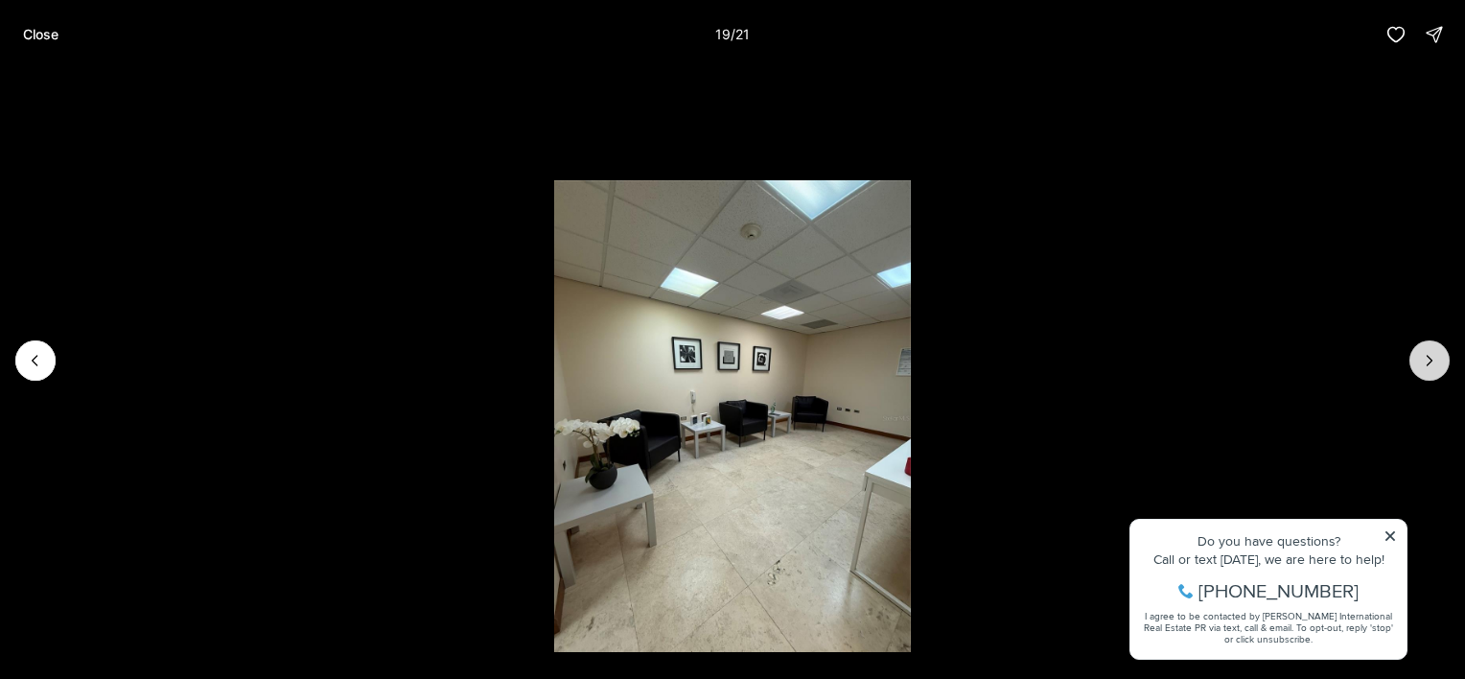
click at [1430, 364] on icon "Next slide" at bounding box center [1429, 360] width 19 height 19
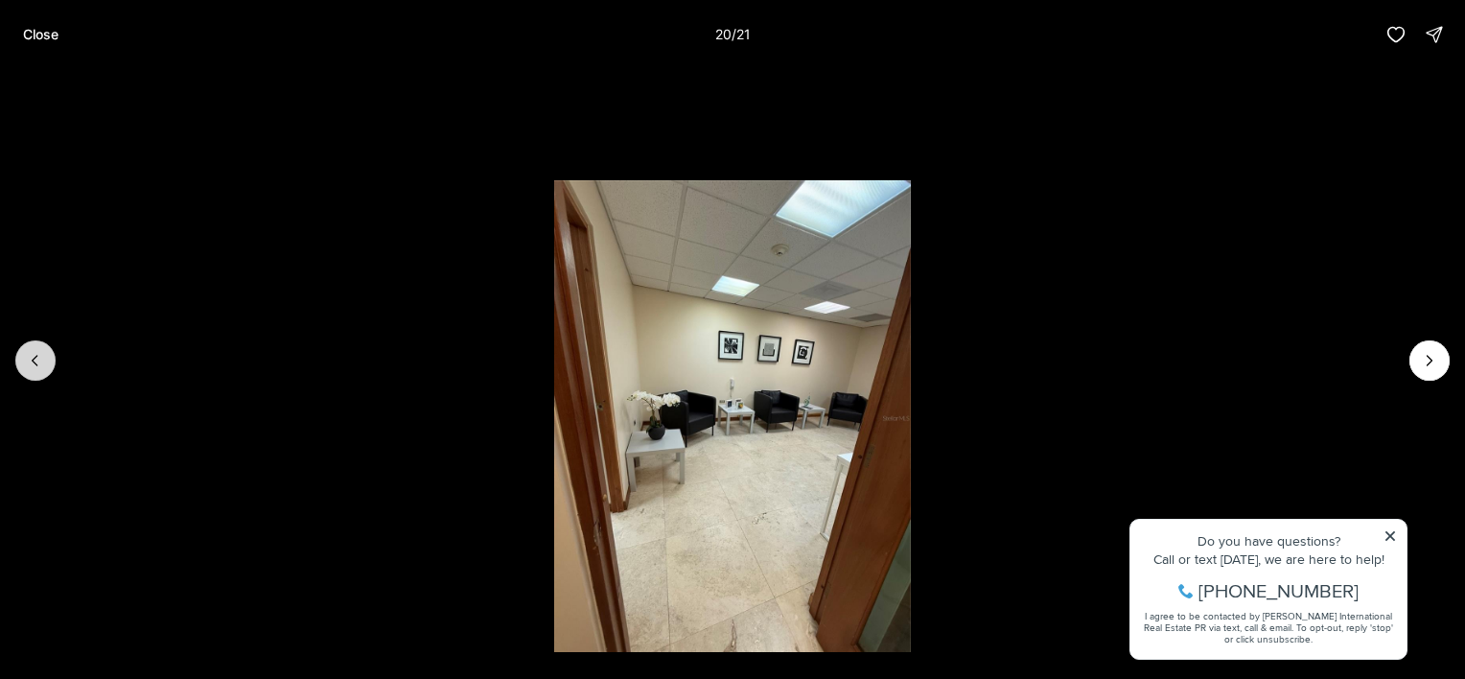
click at [29, 368] on icon "Previous slide" at bounding box center [35, 360] width 19 height 19
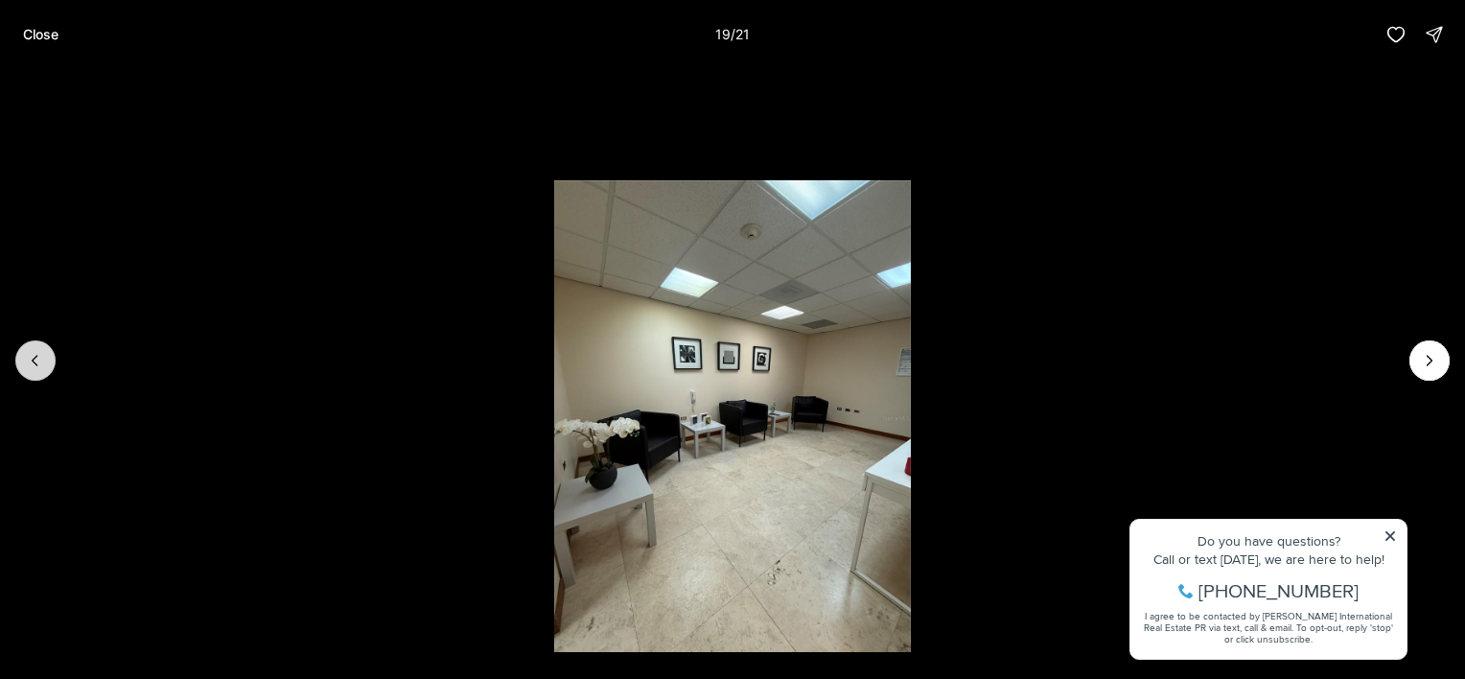
click at [29, 367] on icon "Previous slide" at bounding box center [35, 360] width 19 height 19
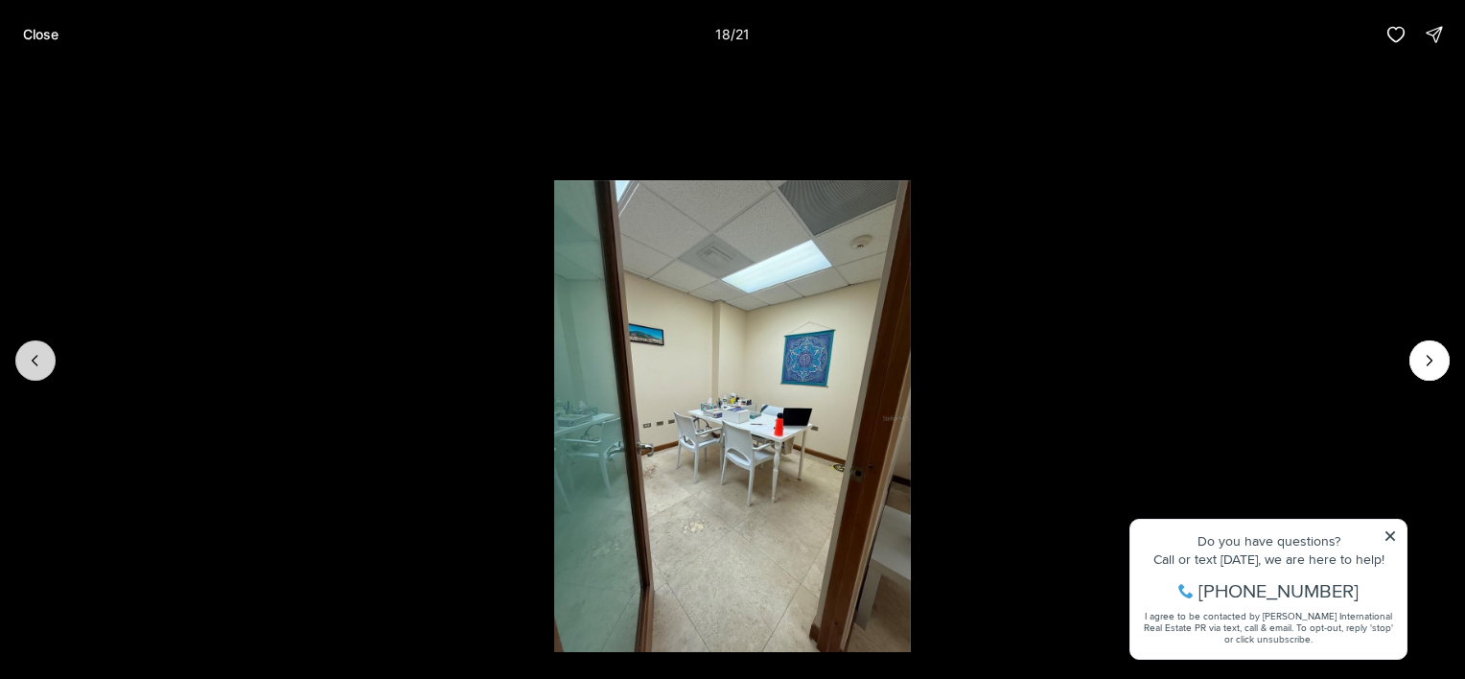
click at [29, 367] on icon "Previous slide" at bounding box center [35, 360] width 19 height 19
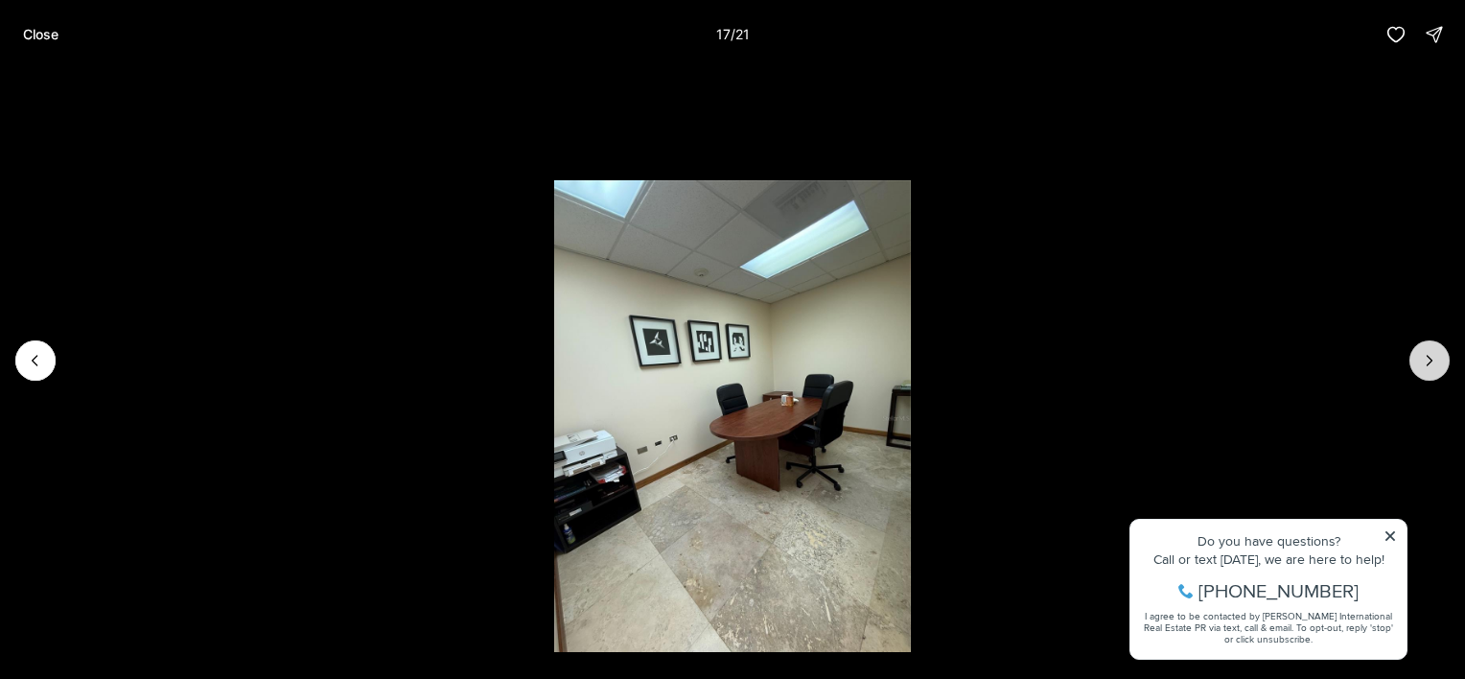
click at [1434, 355] on icon "Next slide" at bounding box center [1429, 360] width 19 height 19
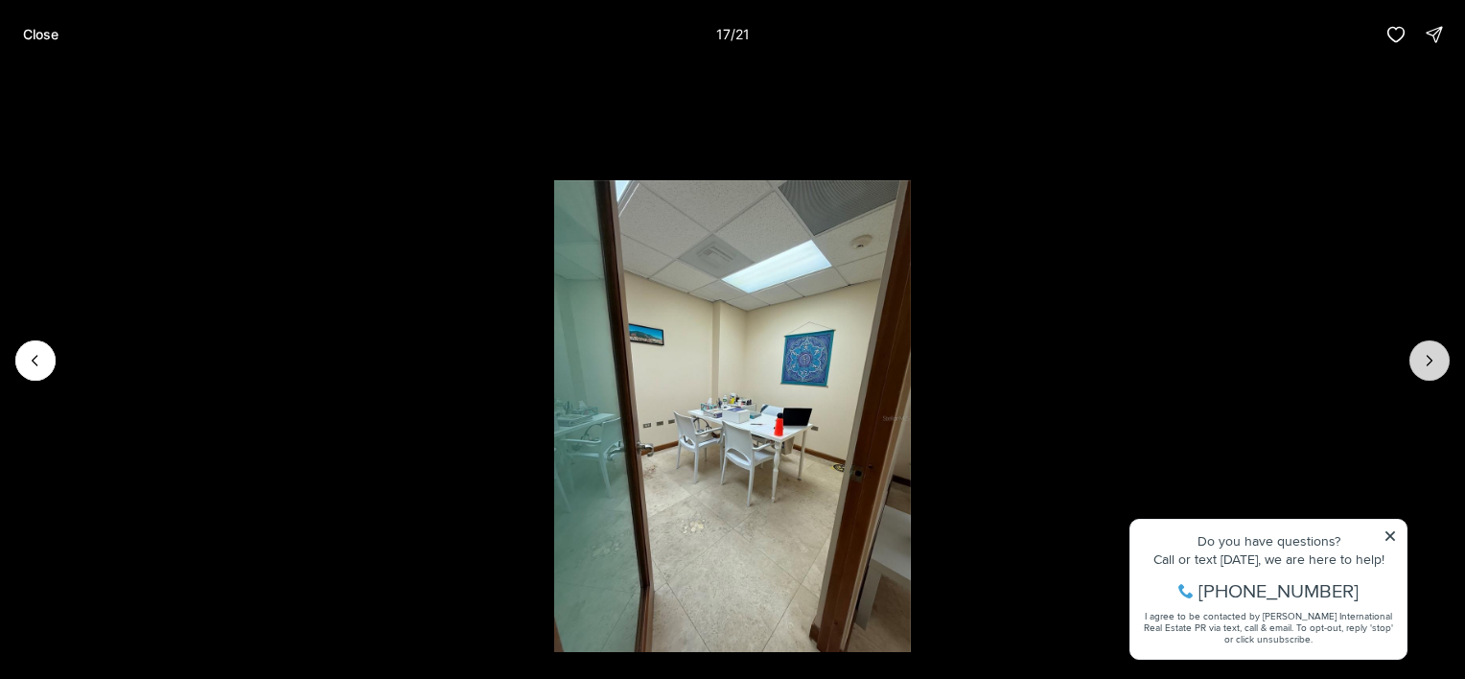
click at [1434, 356] on icon "Next slide" at bounding box center [1429, 360] width 19 height 19
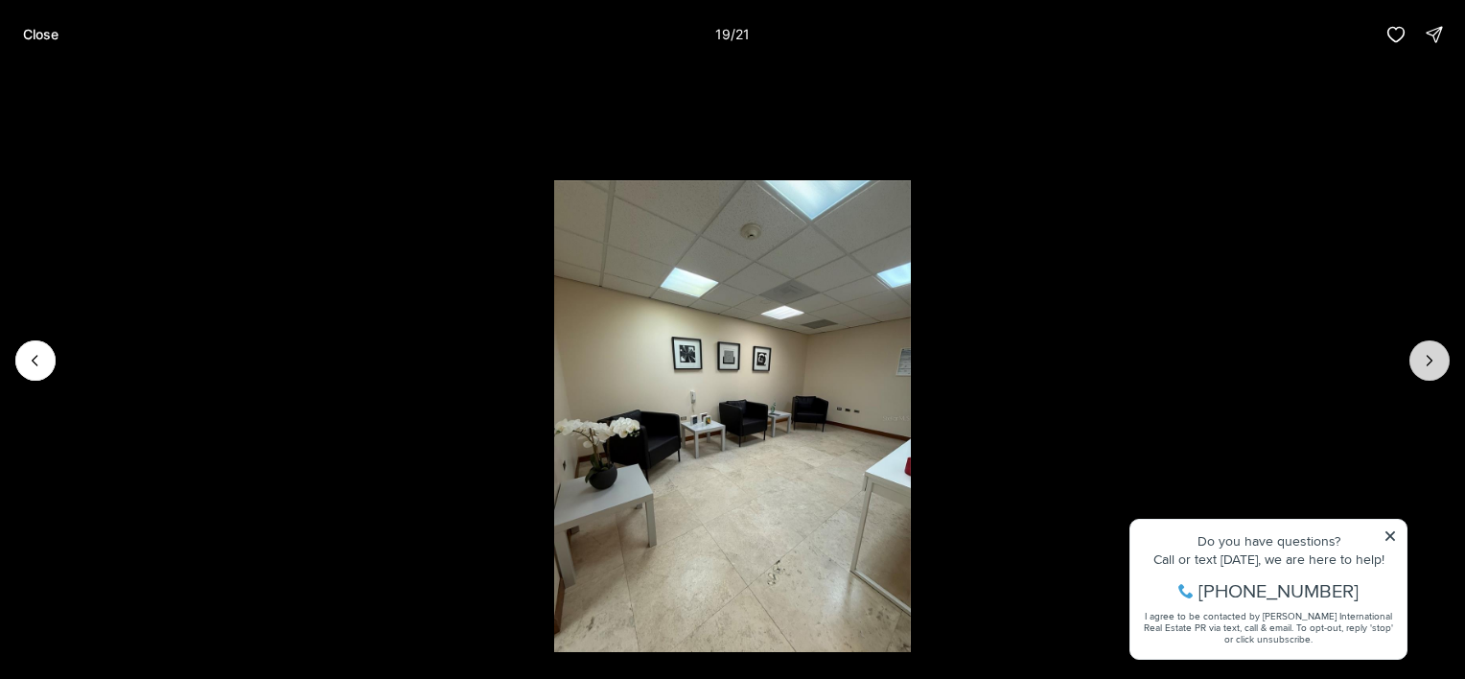
click at [1434, 356] on icon "Next slide" at bounding box center [1429, 360] width 19 height 19
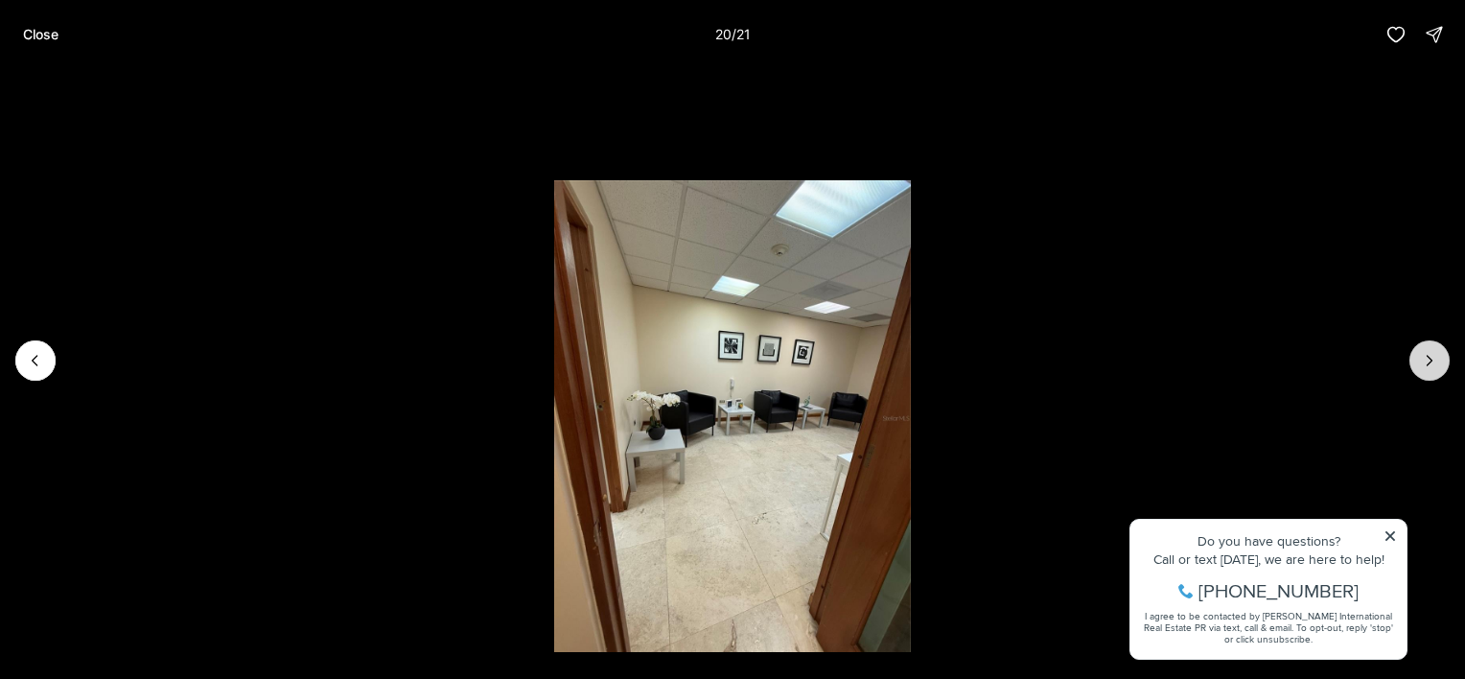
click at [1434, 357] on icon "Next slide" at bounding box center [1429, 360] width 19 height 19
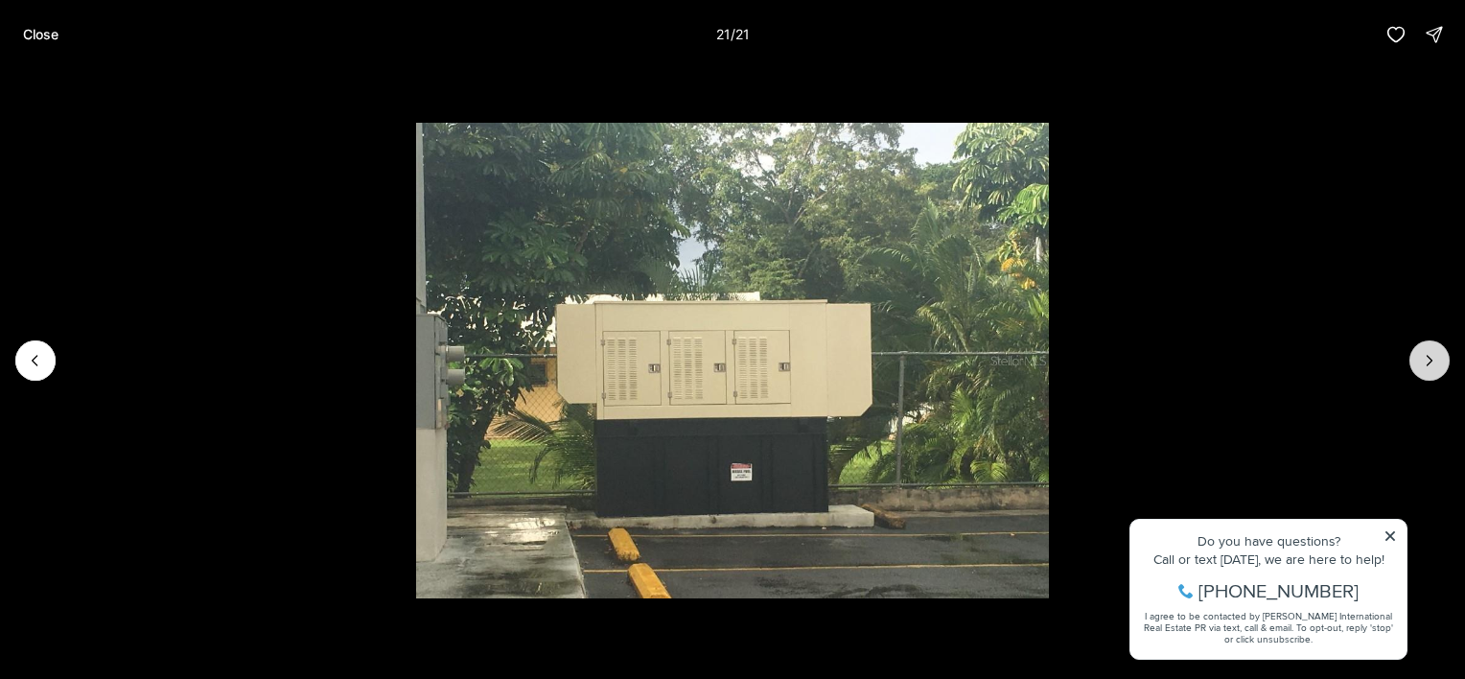
click at [1434, 357] on div at bounding box center [1429, 360] width 40 height 40
click at [53, 38] on p "Close" at bounding box center [40, 34] width 35 height 15
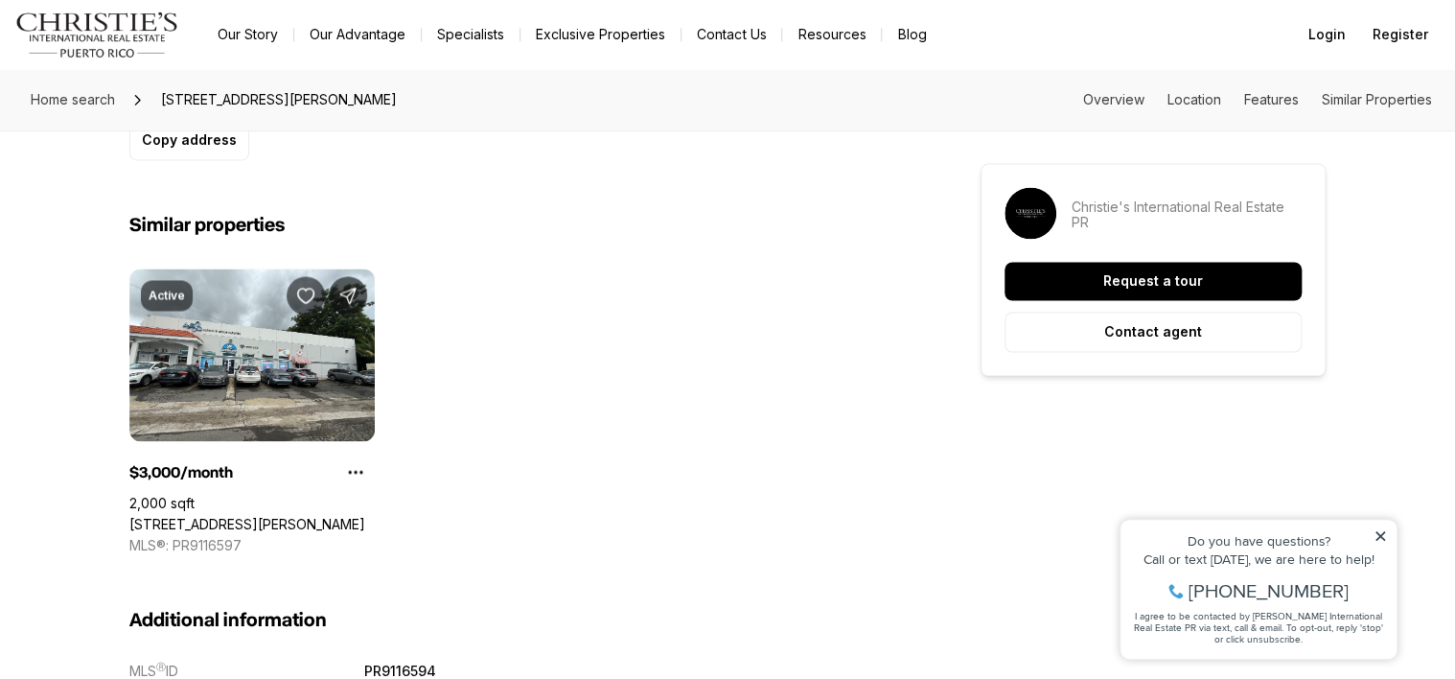
scroll to position [1534, 0]
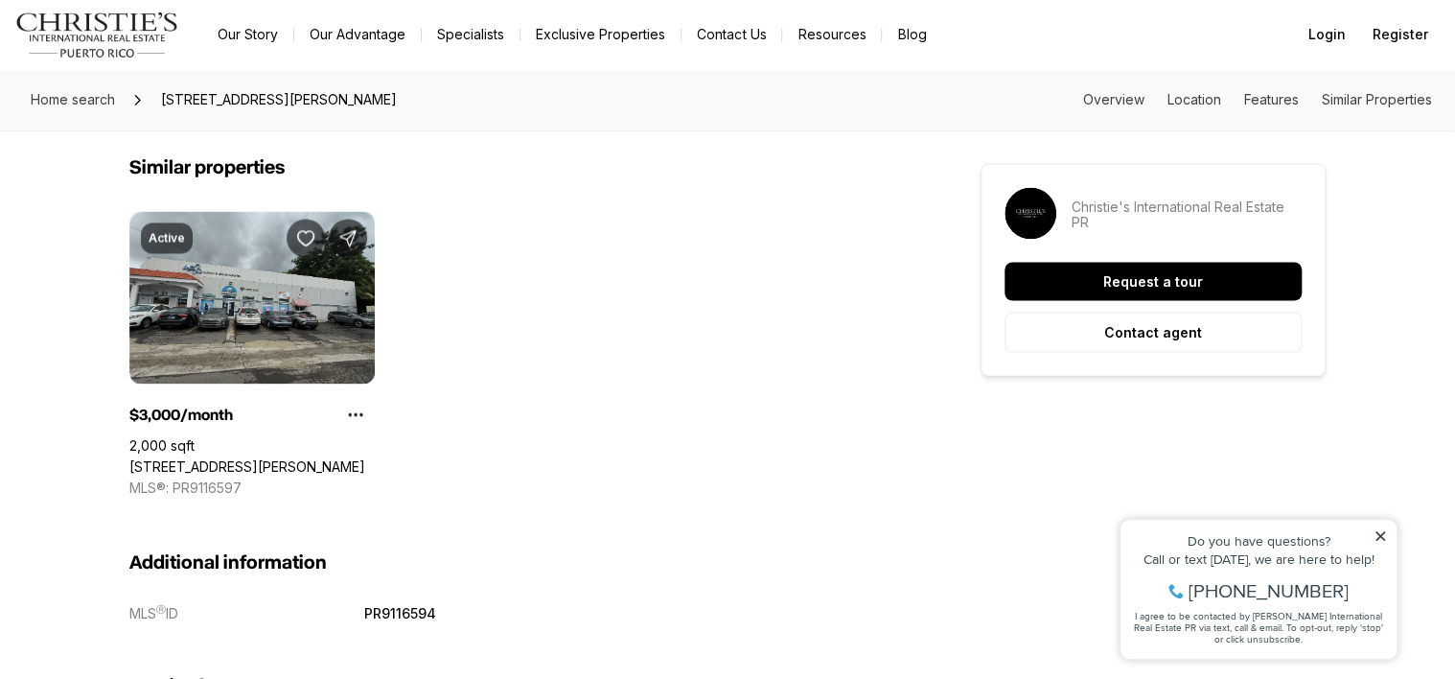
click at [212, 457] on link "177 CALLE ROMERILLO, SAN JUAN PR, 00927" at bounding box center [247, 465] width 236 height 17
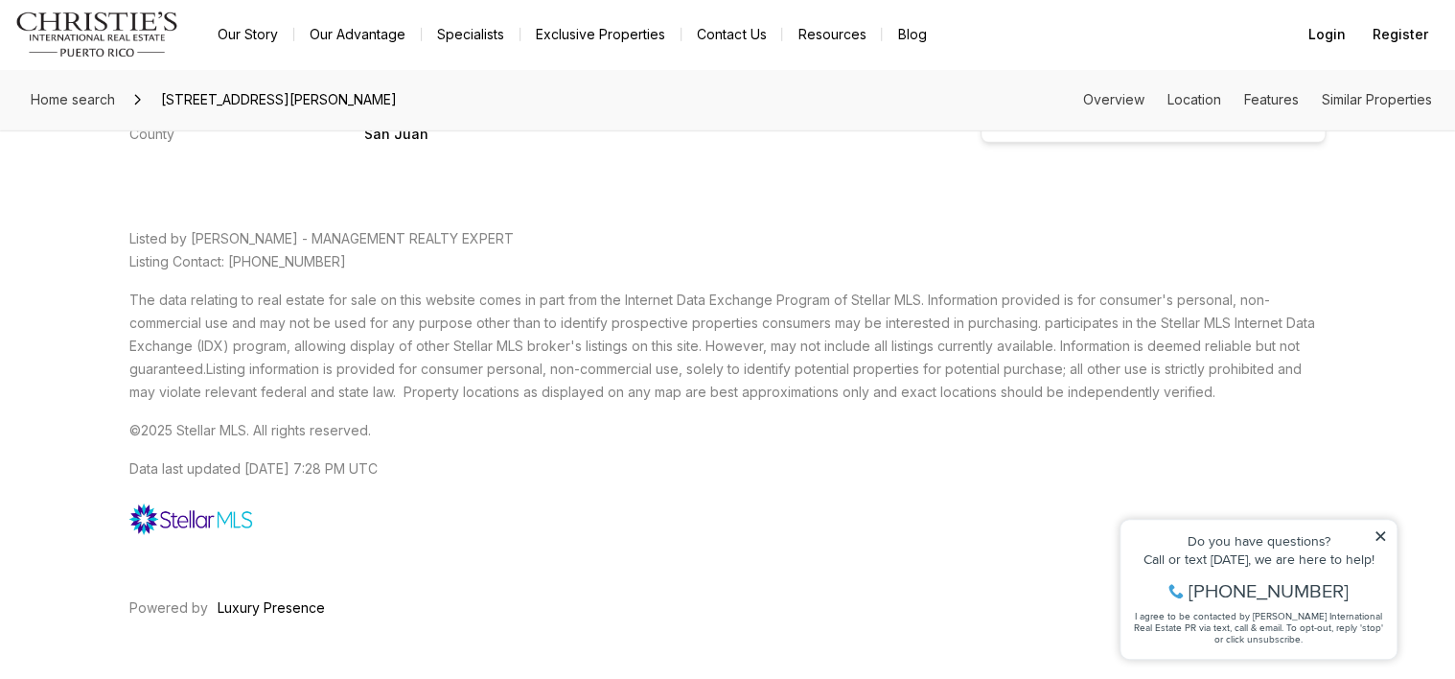
scroll to position [3045, 0]
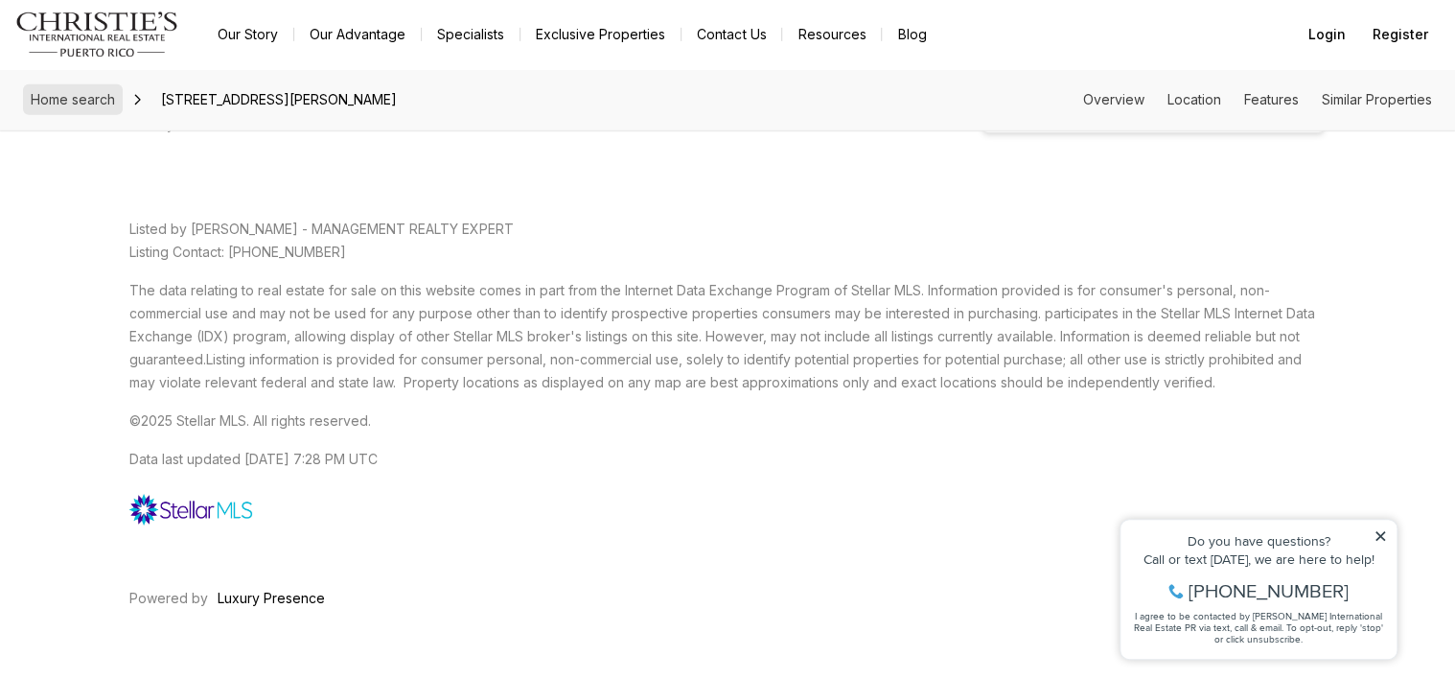
click at [81, 97] on span "Home search" at bounding box center [73, 99] width 84 height 16
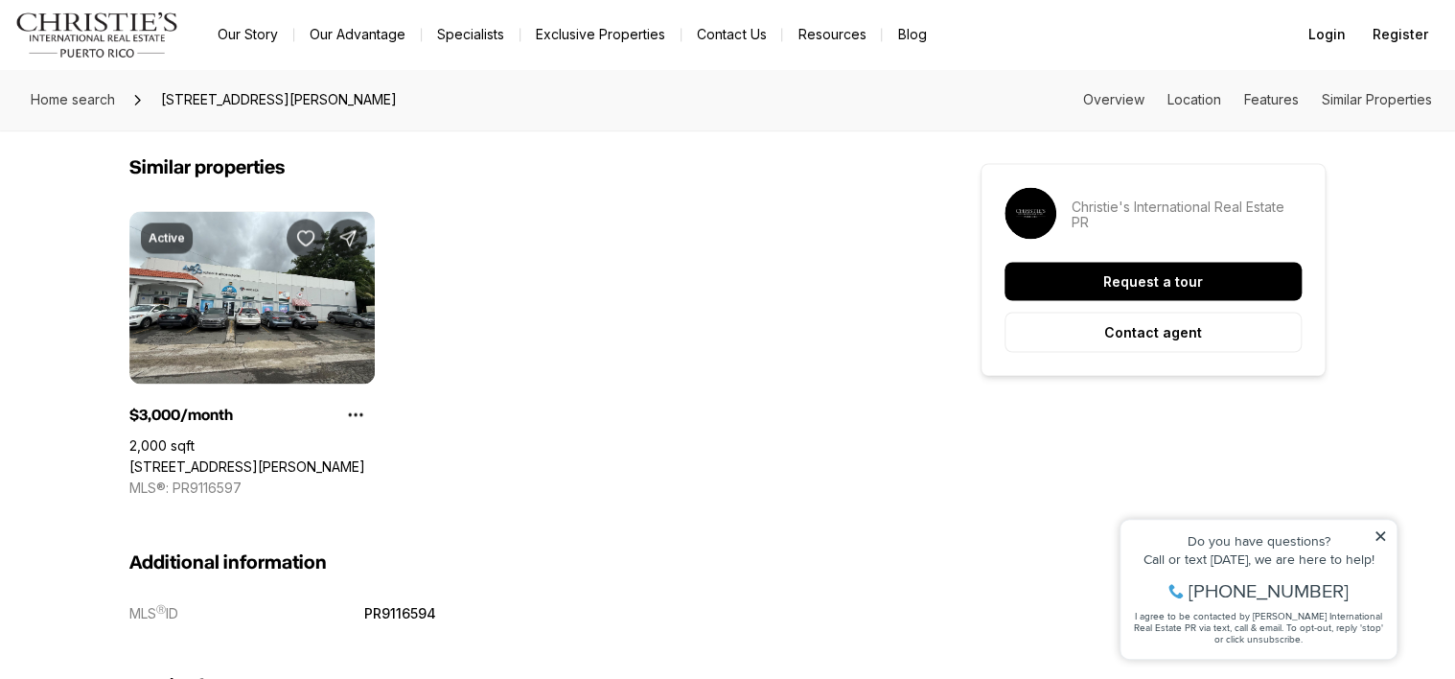
click at [127, 31] on img "Main navigation" at bounding box center [97, 35] width 164 height 46
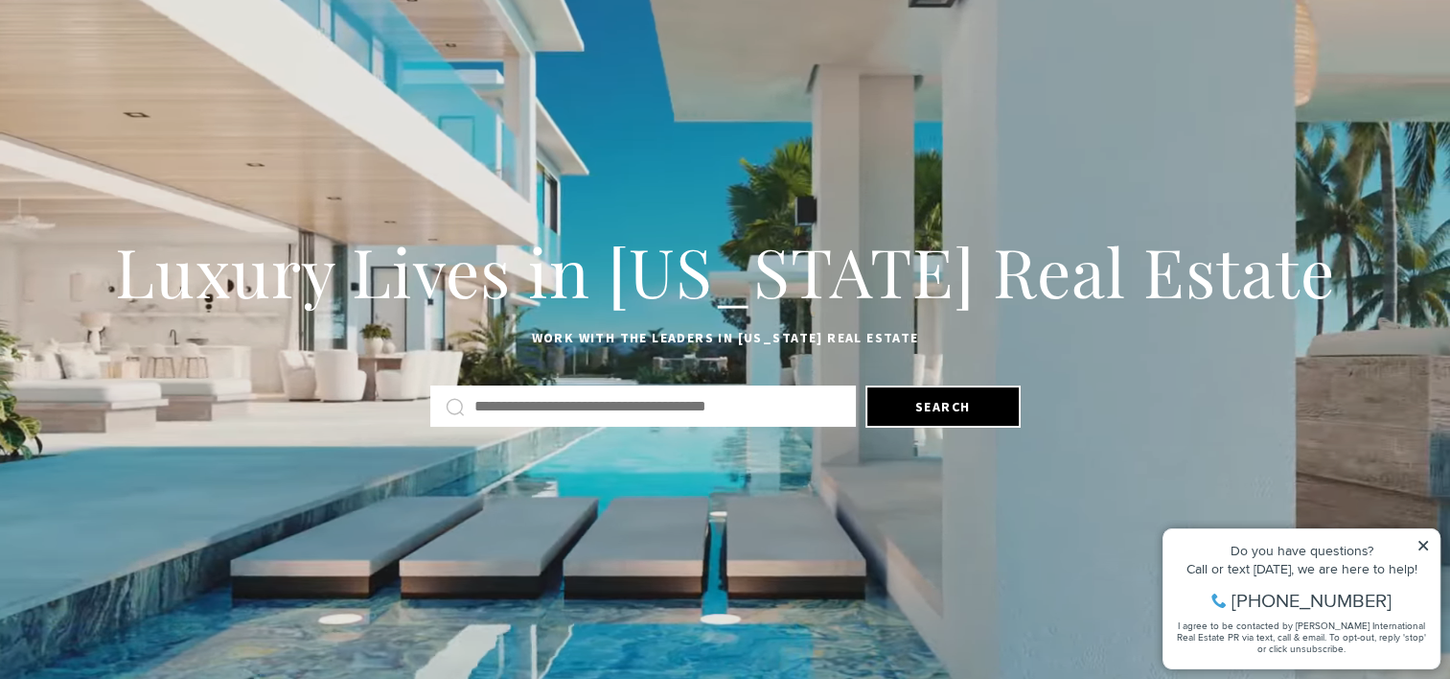
scroll to position [192, 0]
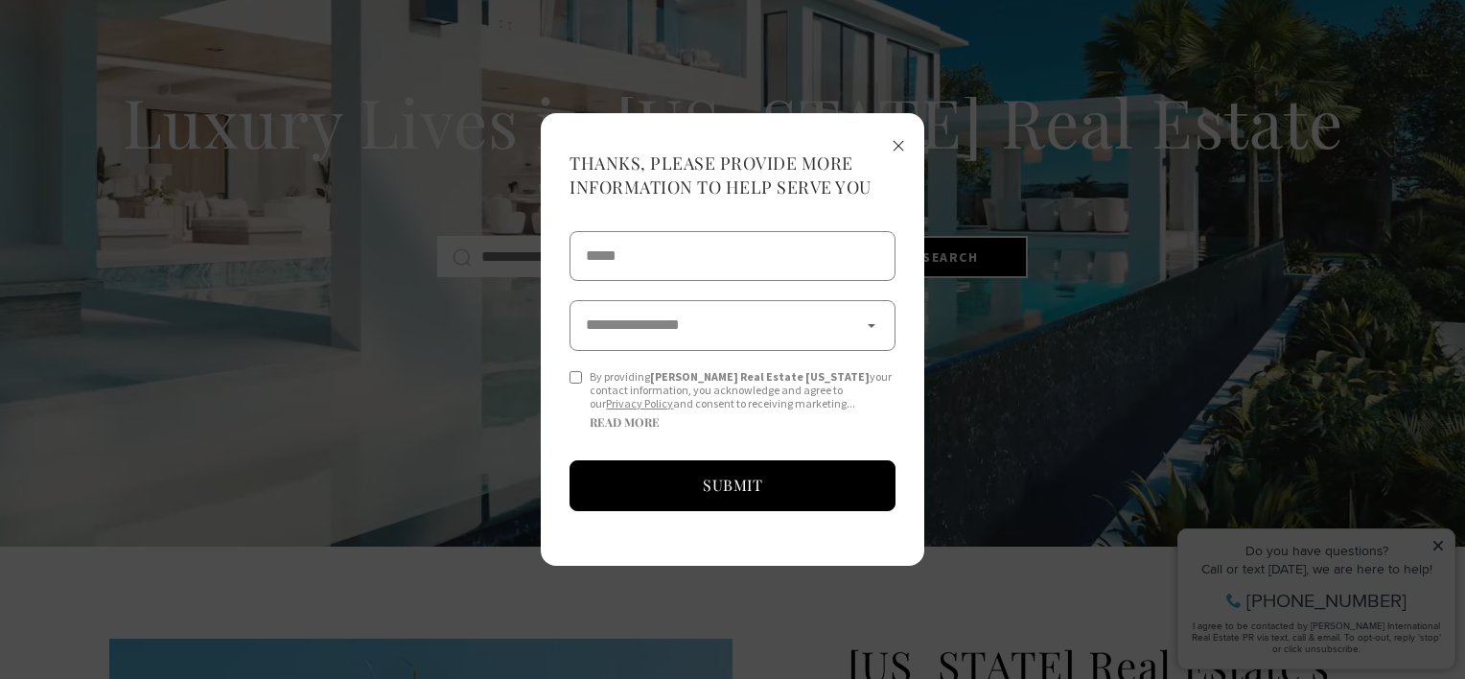
click at [665, 269] on input "Phone Number" at bounding box center [732, 256] width 326 height 51
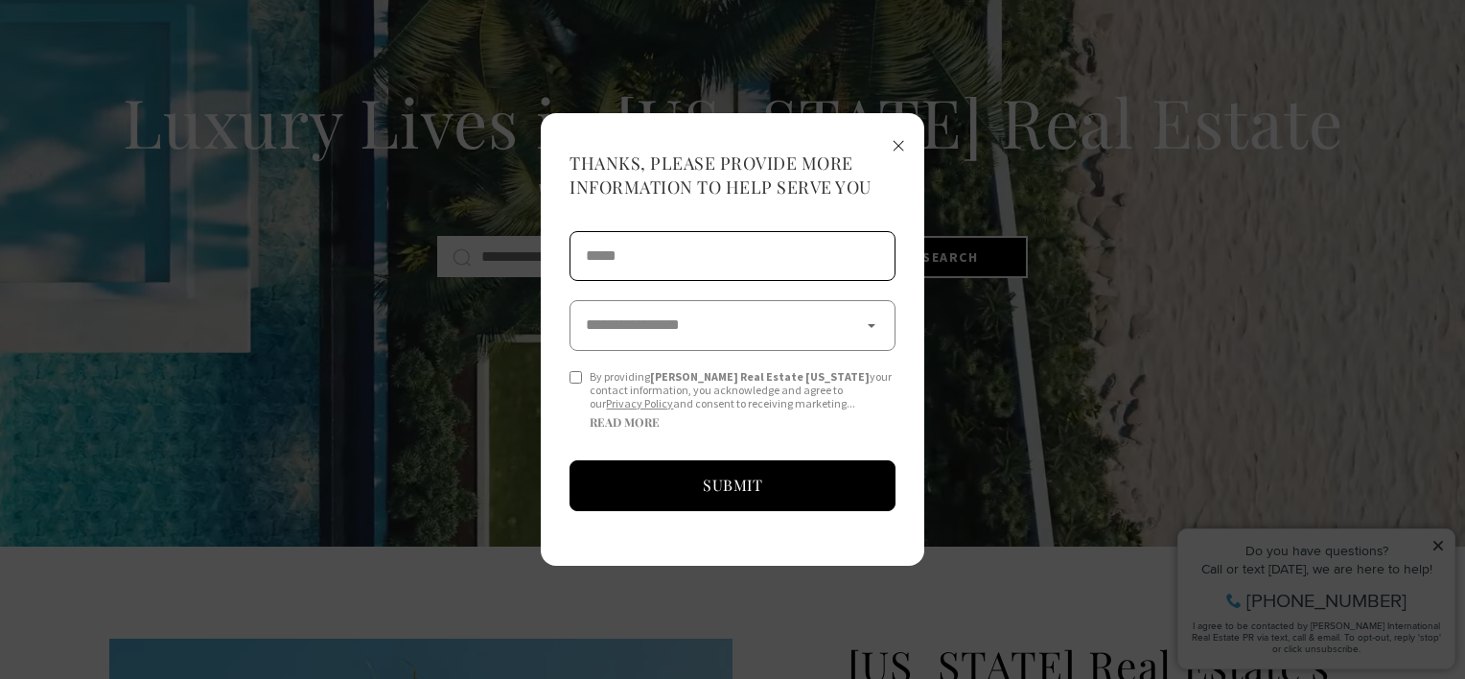
type input "**********"
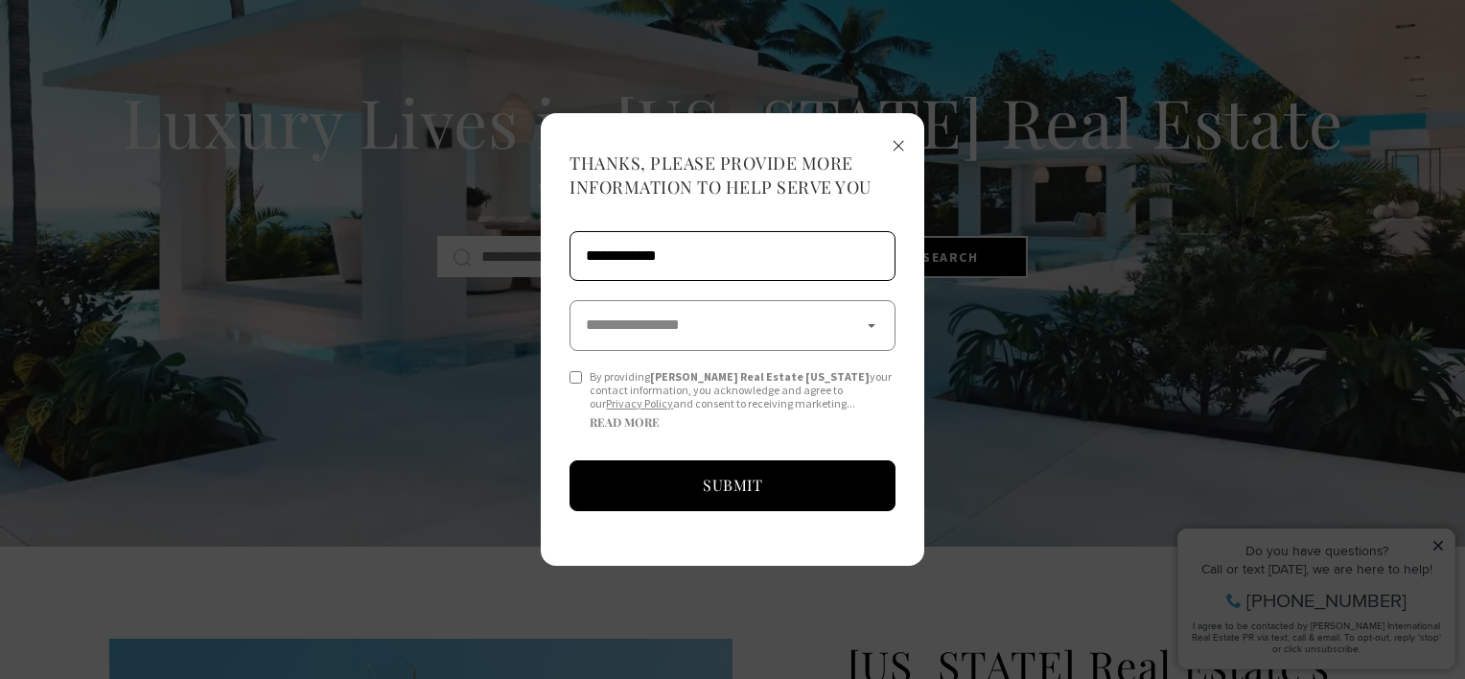
click at [683, 326] on select "**********" at bounding box center [732, 325] width 326 height 50
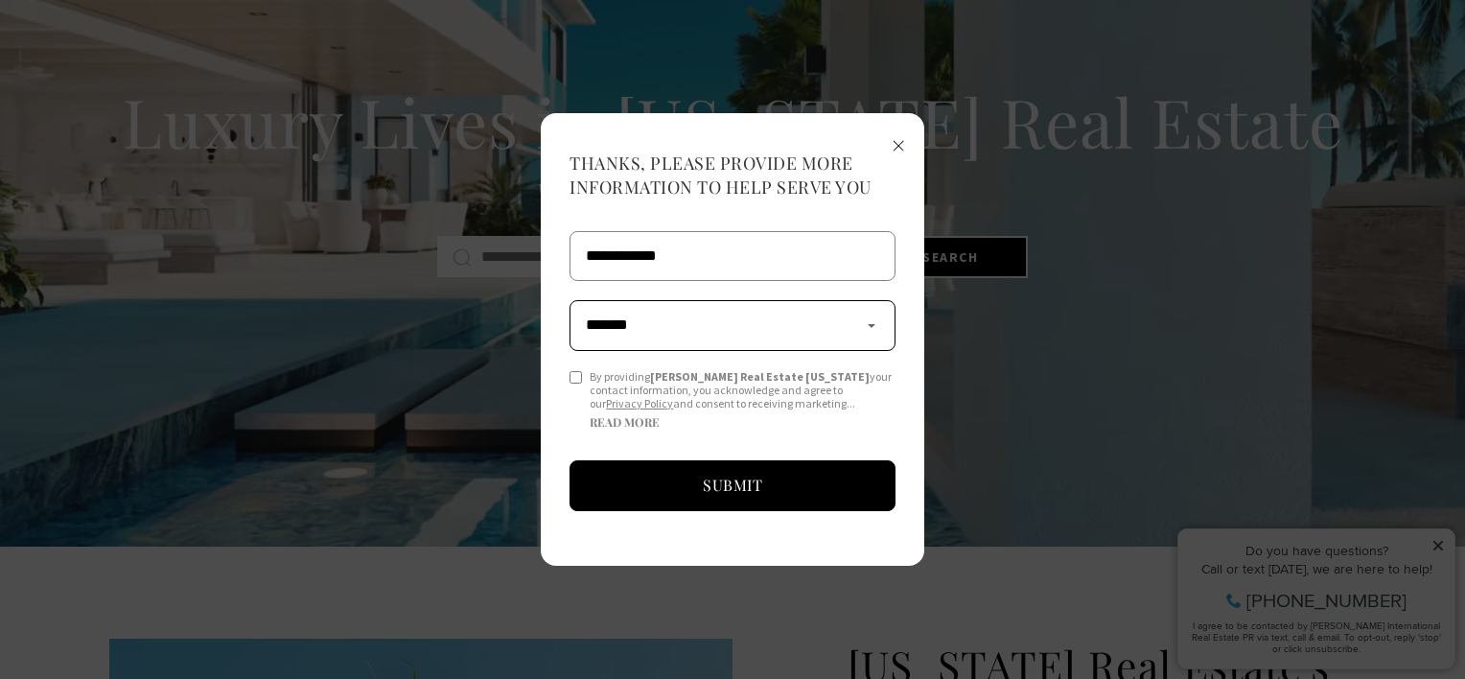
click at [569, 300] on select "**********" at bounding box center [732, 325] width 326 height 50
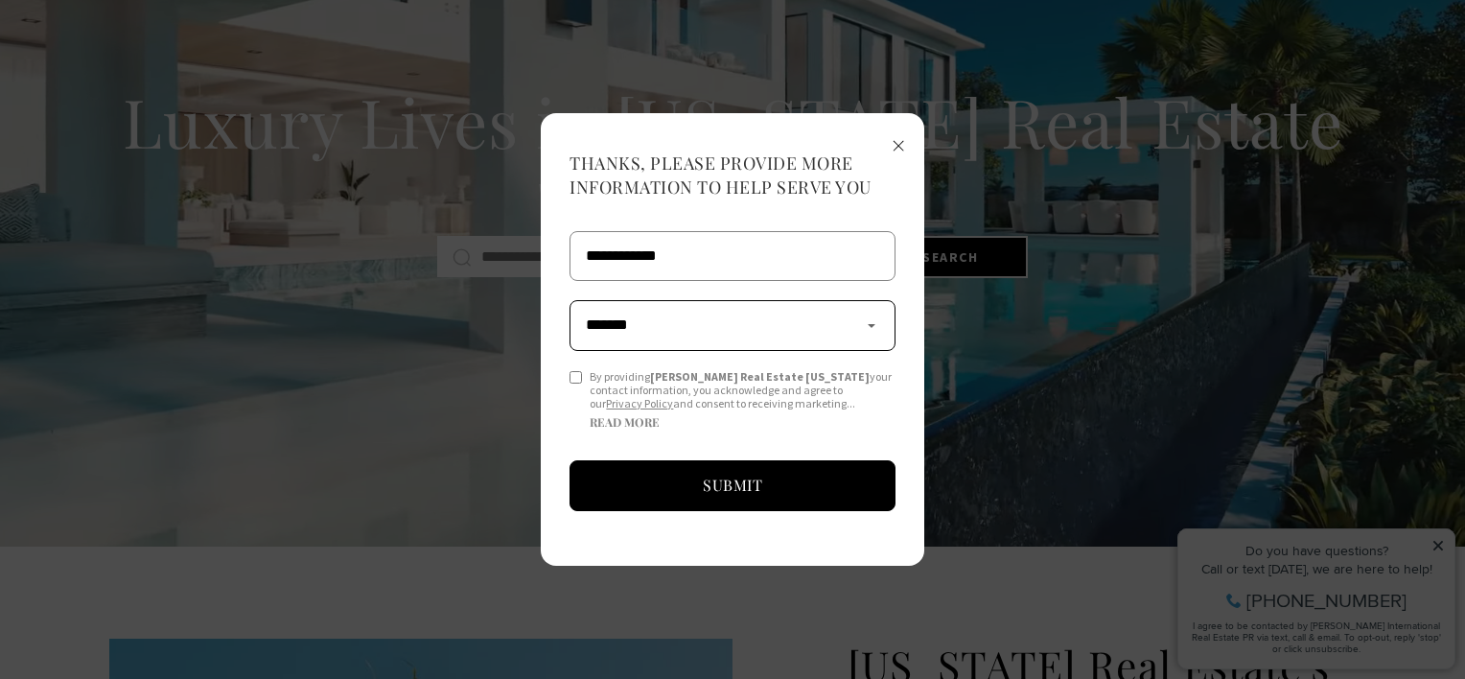
click at [673, 335] on select "**********" at bounding box center [732, 325] width 326 height 50
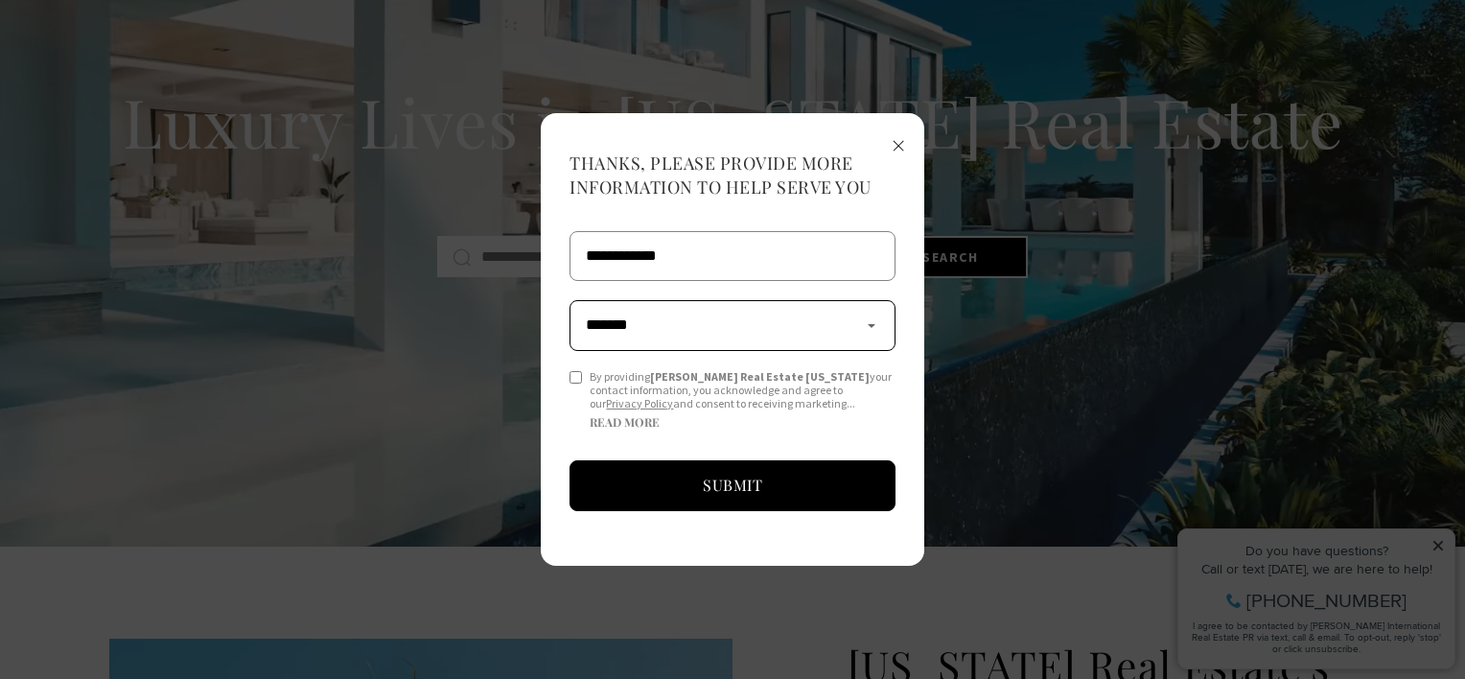
select select "******"
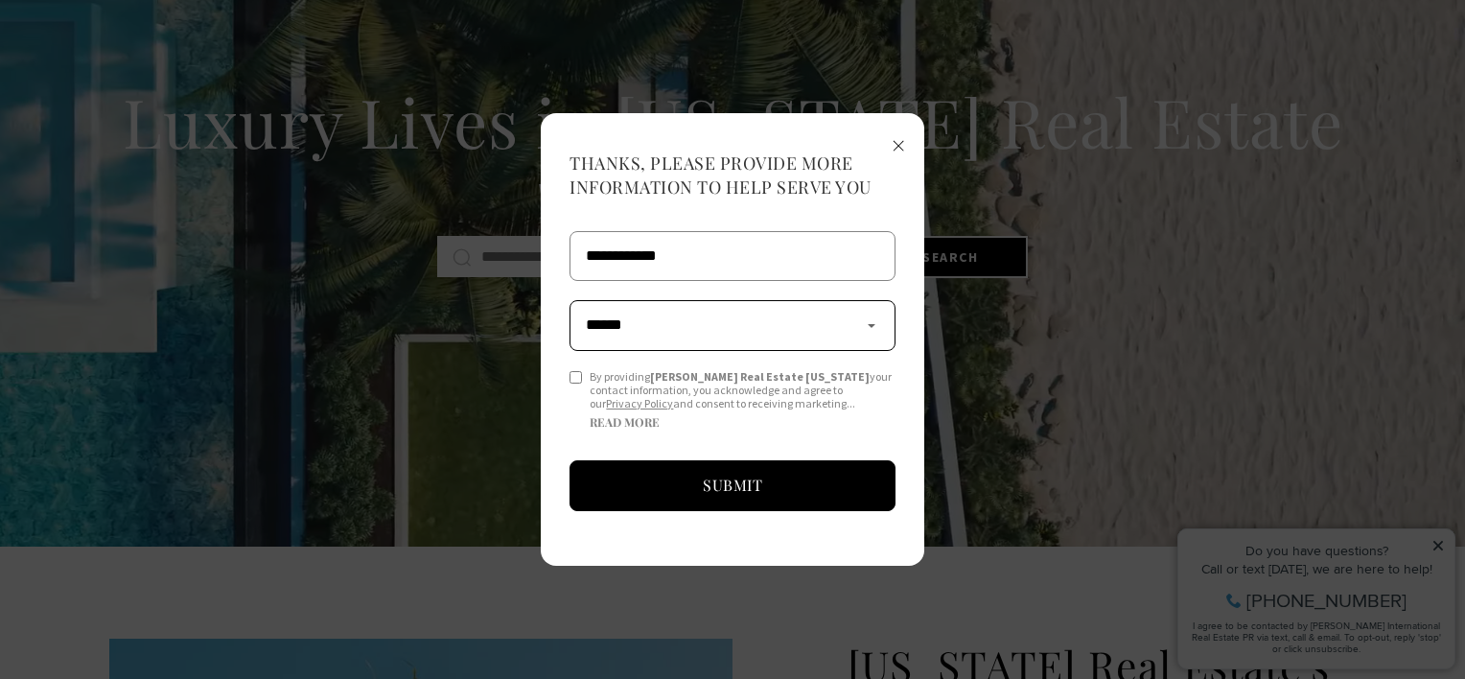
click at [569, 300] on select "**********" at bounding box center [732, 325] width 326 height 50
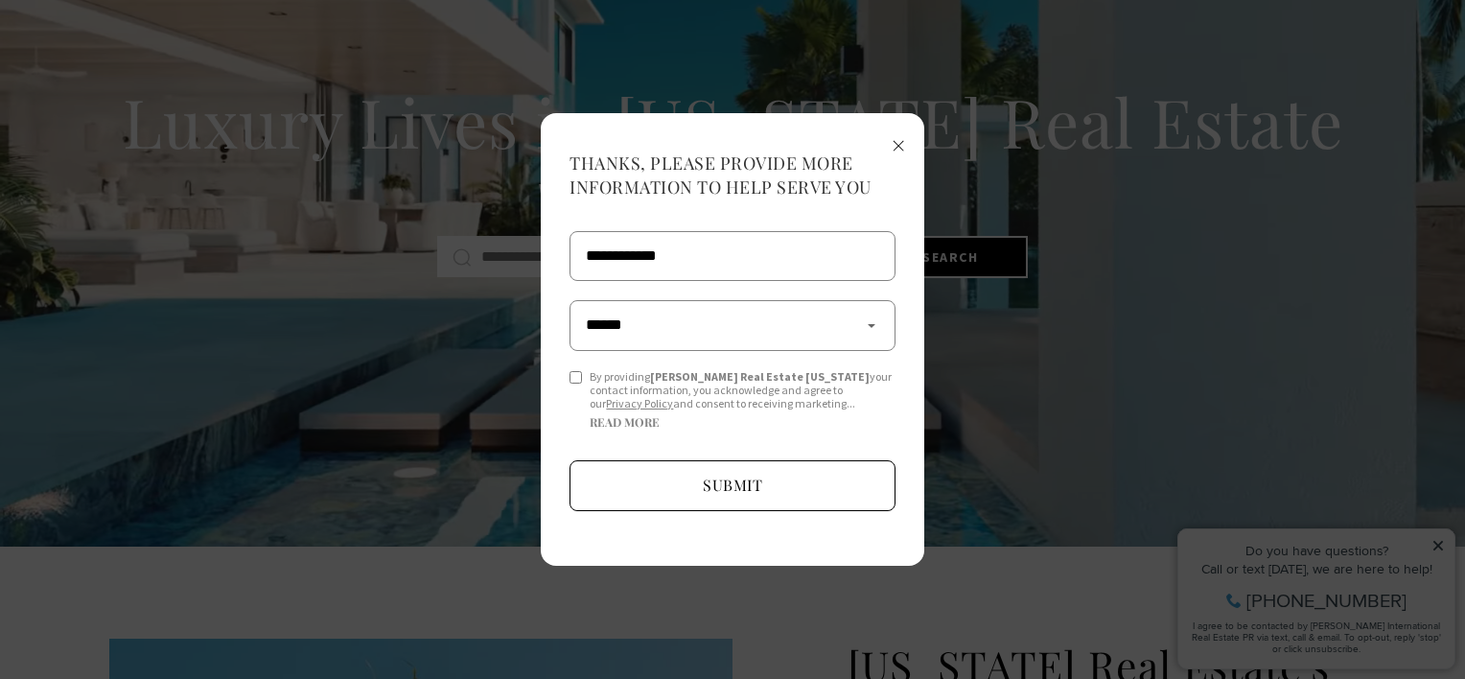
click at [732, 475] on button "Submit" at bounding box center [732, 485] width 326 height 51
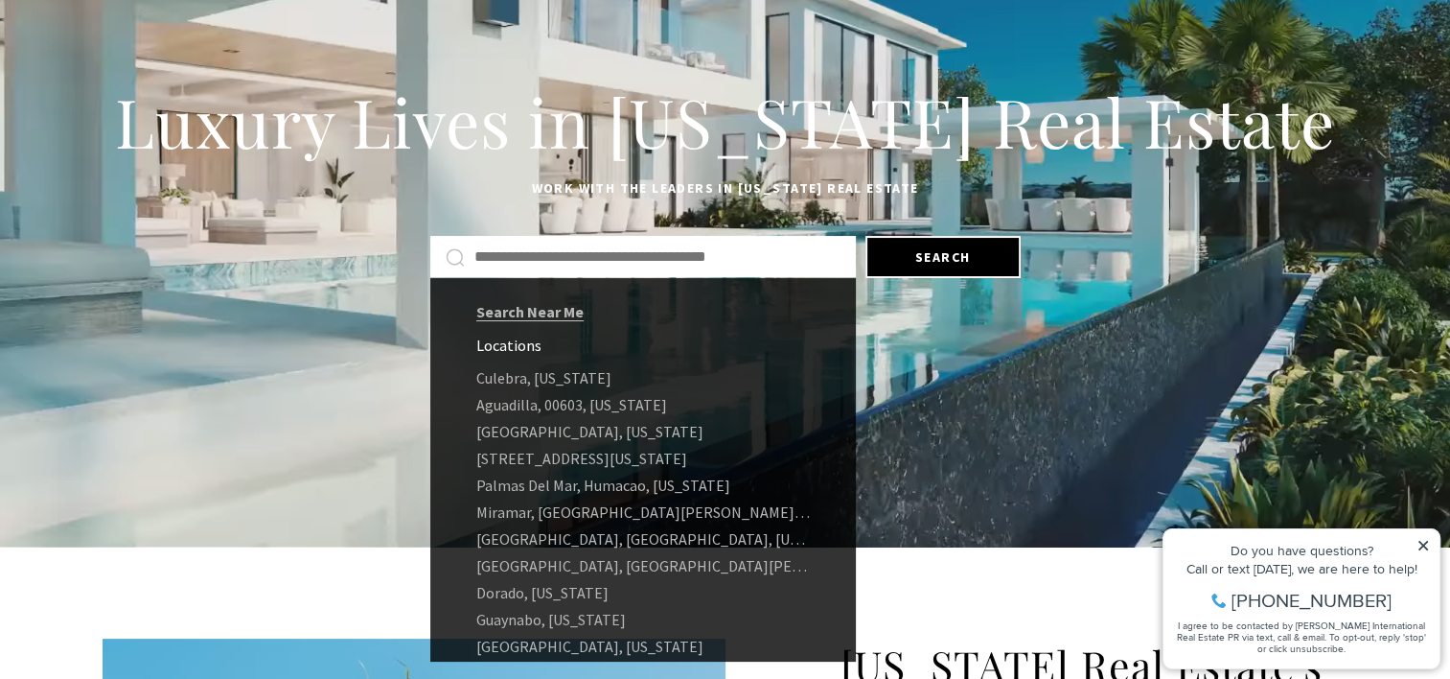
click at [588, 260] on input "Search by Address, City, or Neighborhood" at bounding box center [658, 256] width 366 height 25
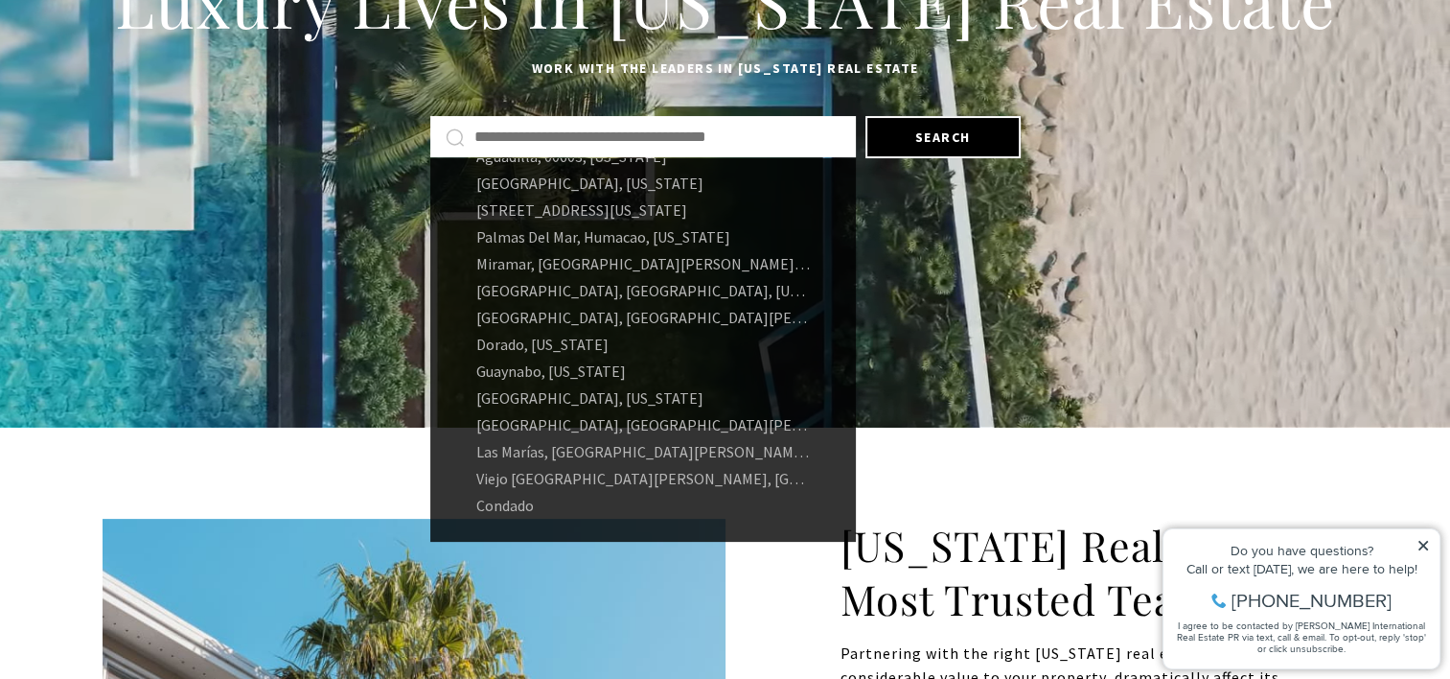
scroll to position [319, 0]
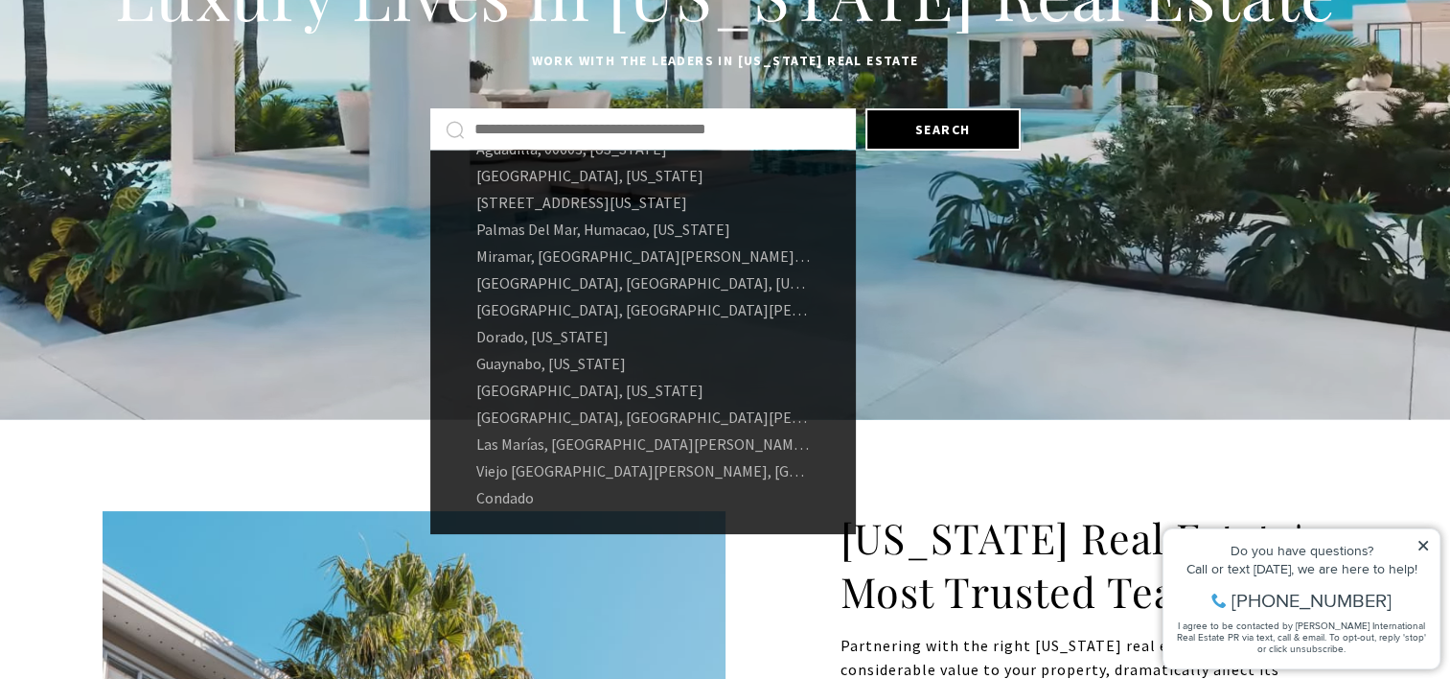
click at [553, 134] on input "Search by Address, City, or Neighborhood" at bounding box center [658, 129] width 366 height 25
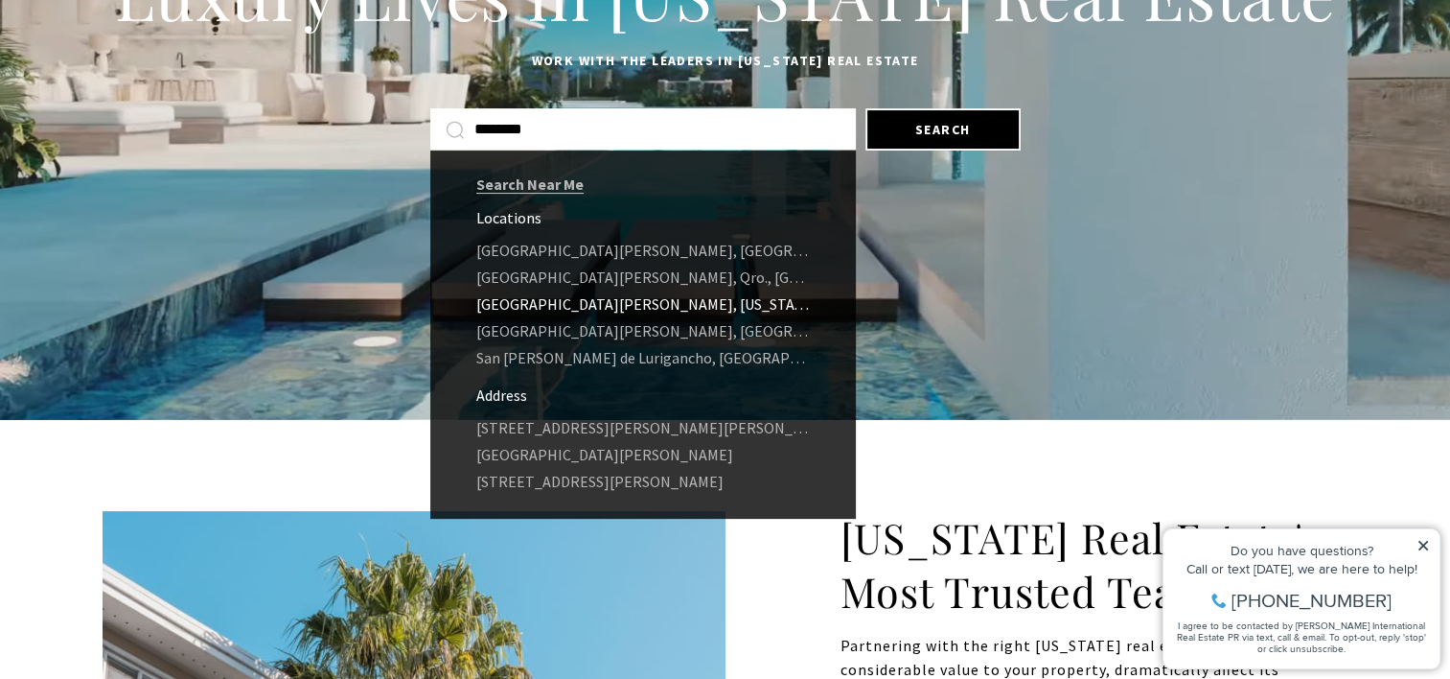
type input "********"
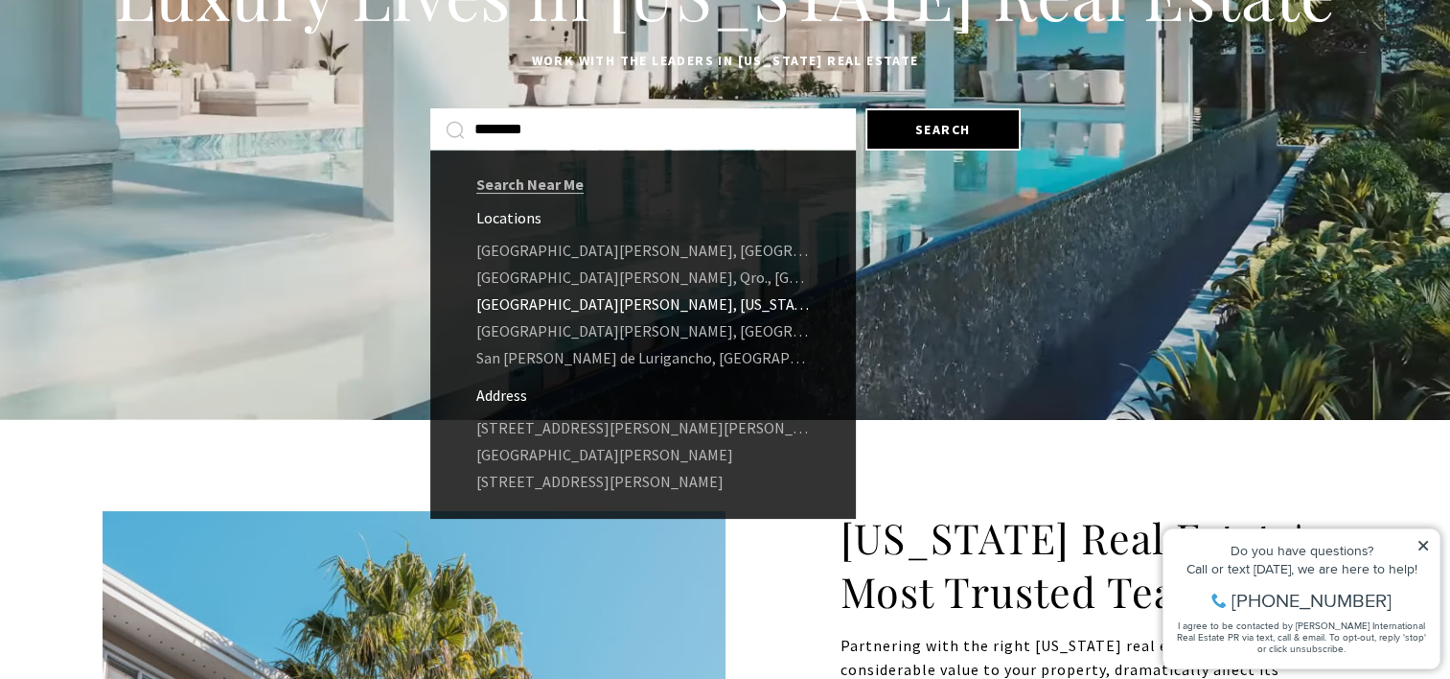
click at [594, 305] on link "San Juan, Puerto Rico" at bounding box center [643, 303] width 426 height 27
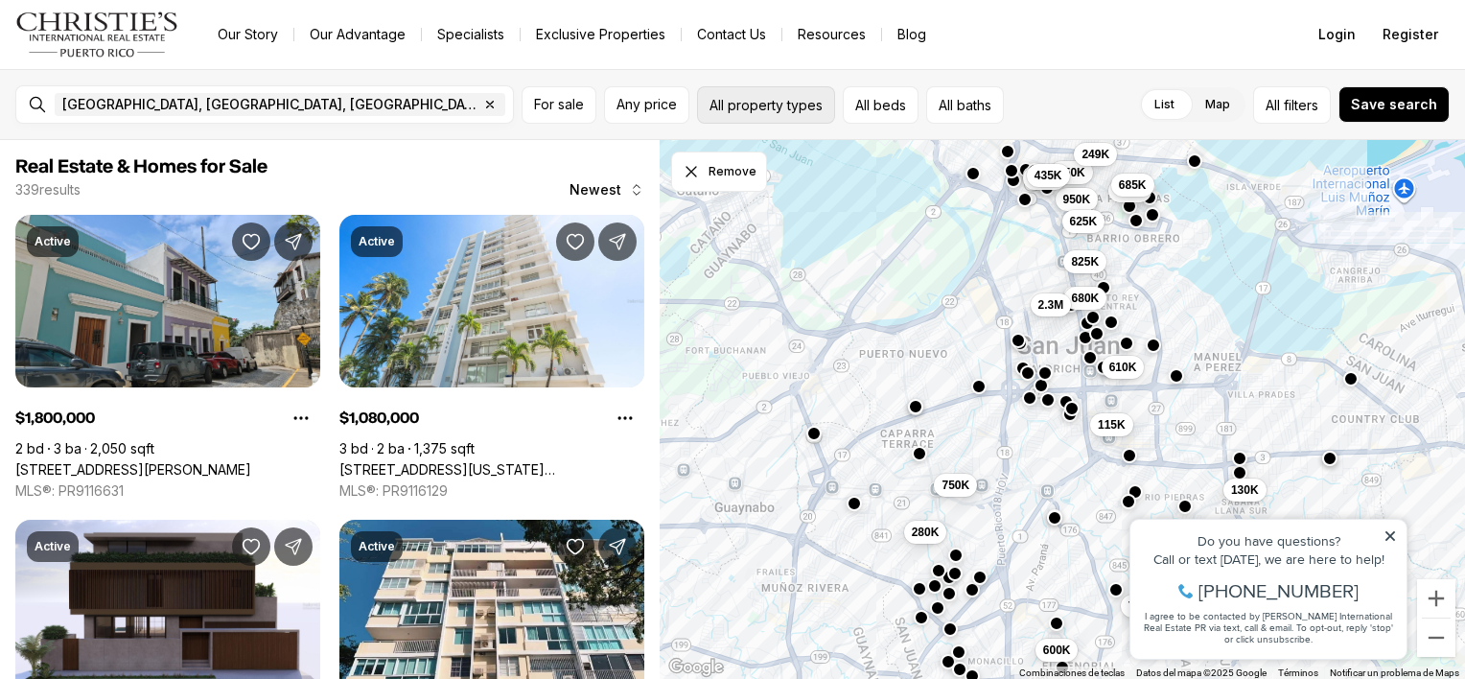
click at [753, 104] on button "All property types" at bounding box center [766, 104] width 138 height 37
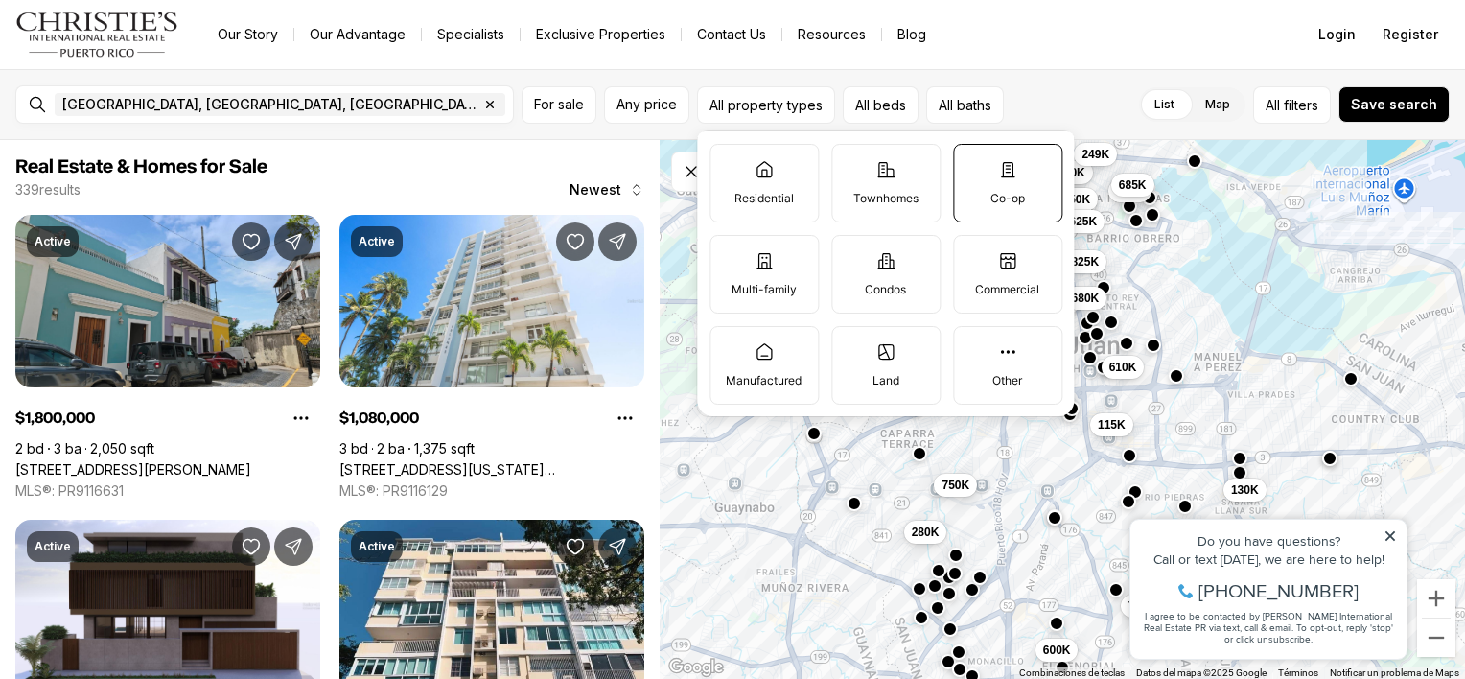
click at [1005, 197] on p "Co-op" at bounding box center [1007, 198] width 35 height 15
click at [973, 164] on button "Co-op" at bounding box center [963, 154] width 19 height 19
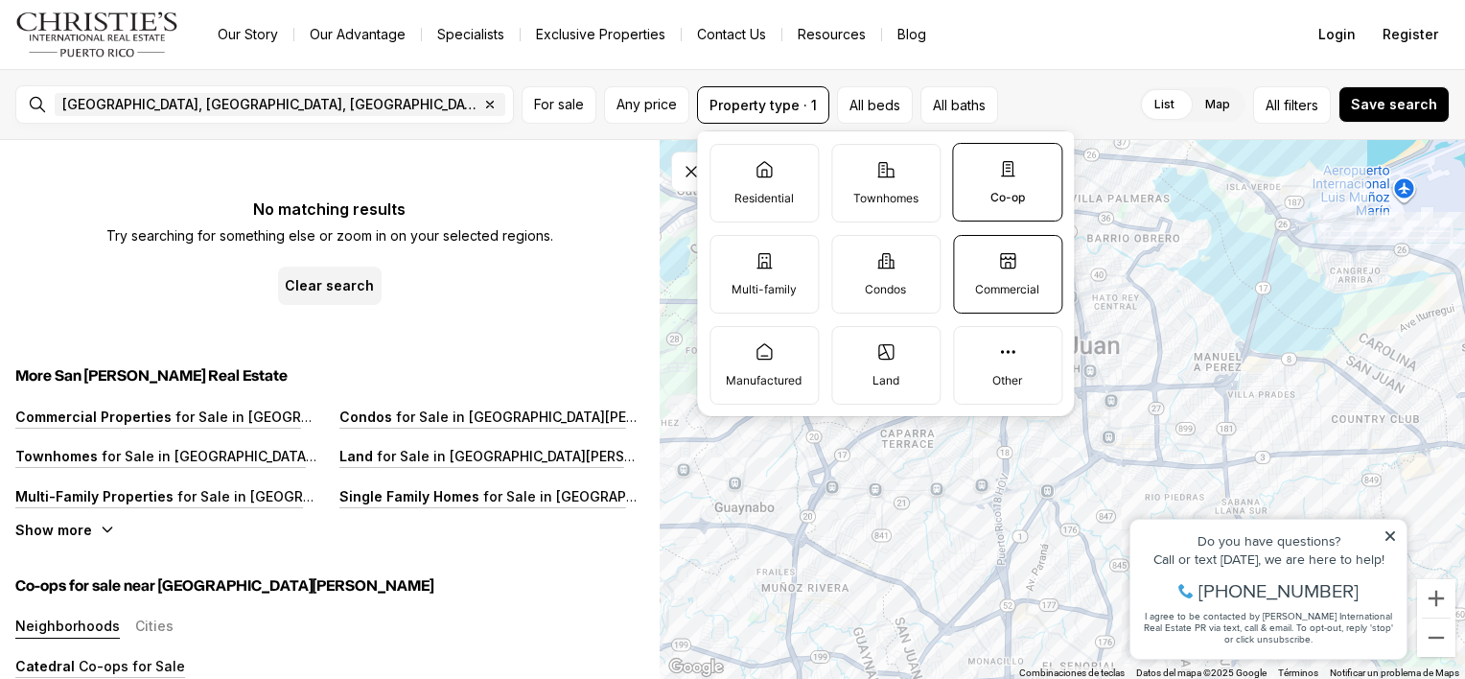
click at [1018, 282] on p "Commercial" at bounding box center [1007, 289] width 64 height 15
click at [973, 255] on button "Commercial" at bounding box center [963, 245] width 19 height 19
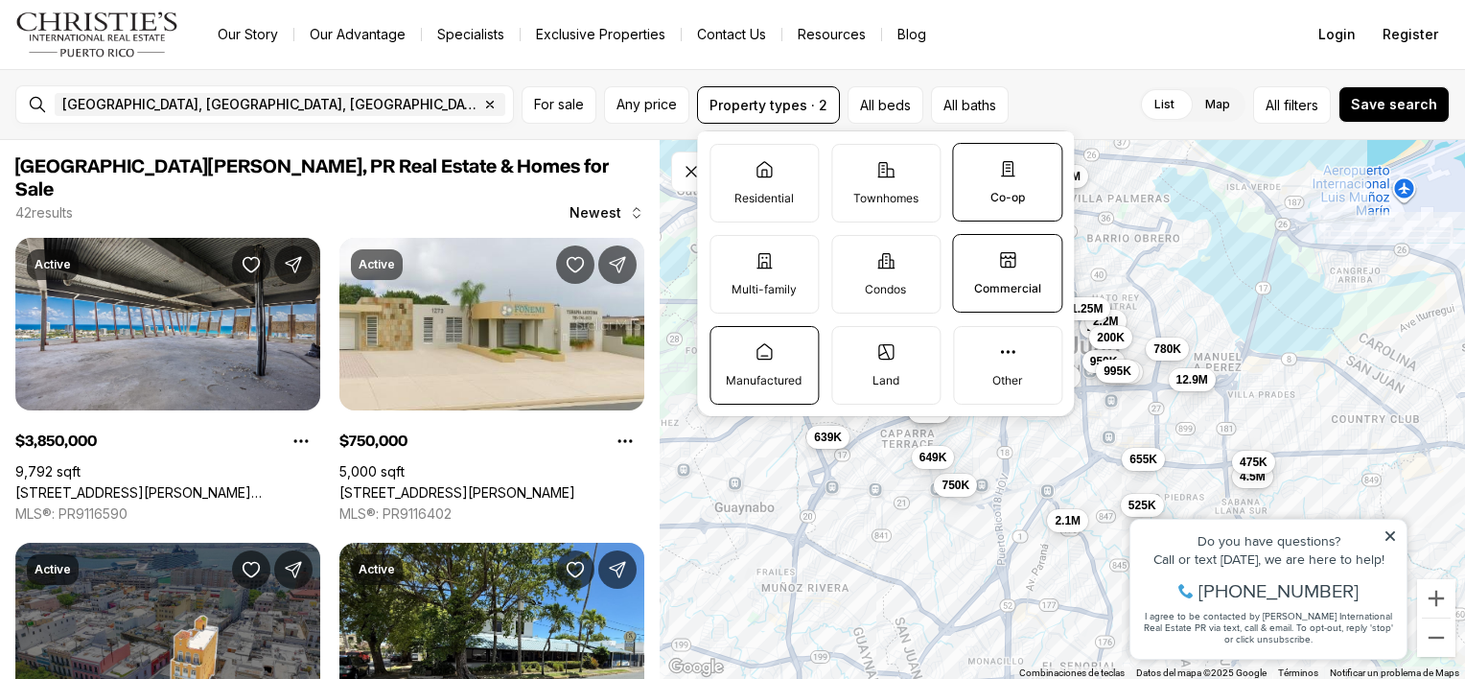
click at [776, 373] on p "Manufactured" at bounding box center [764, 380] width 76 height 15
click at [730, 346] on button "Manufactured" at bounding box center [719, 336] width 19 height 19
click at [991, 367] on label "Other" at bounding box center [1007, 365] width 109 height 79
click at [973, 346] on button "Other" at bounding box center [963, 336] width 19 height 19
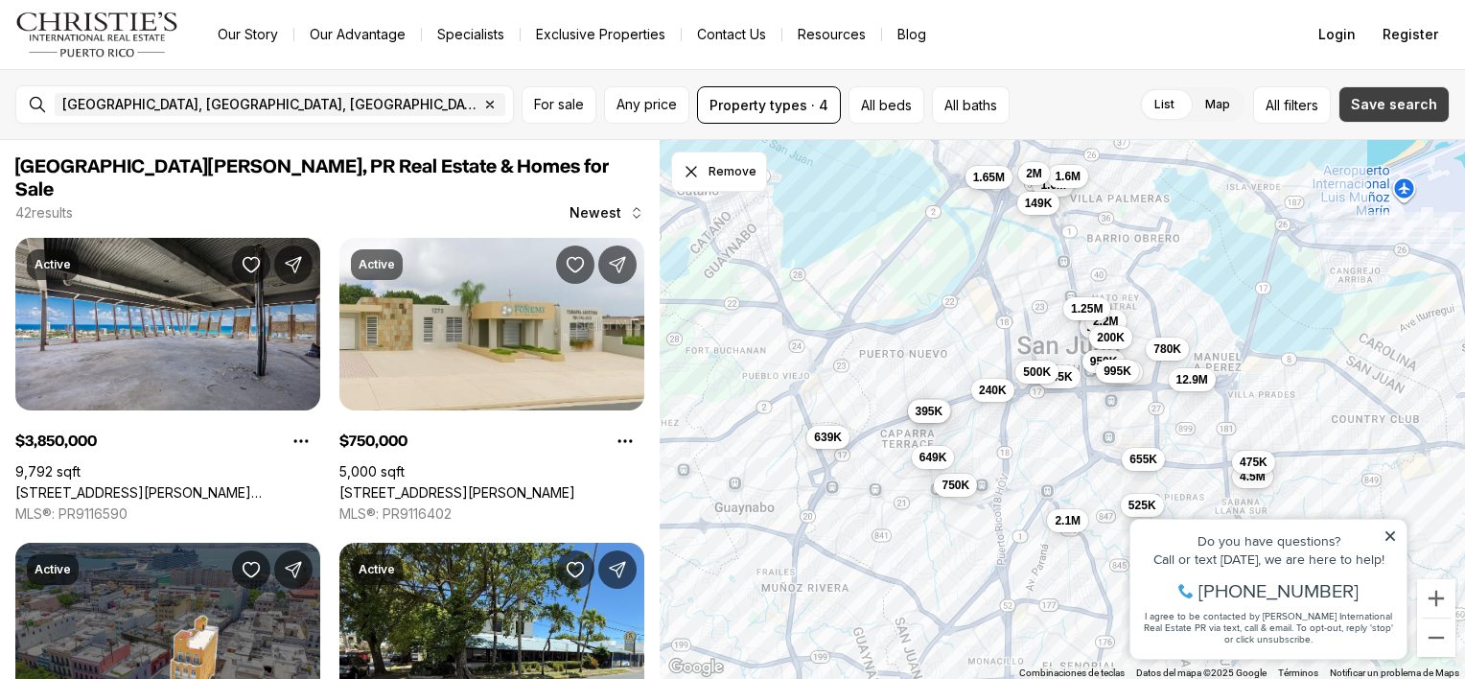
click at [1396, 107] on span "Save search" at bounding box center [1394, 104] width 86 height 15
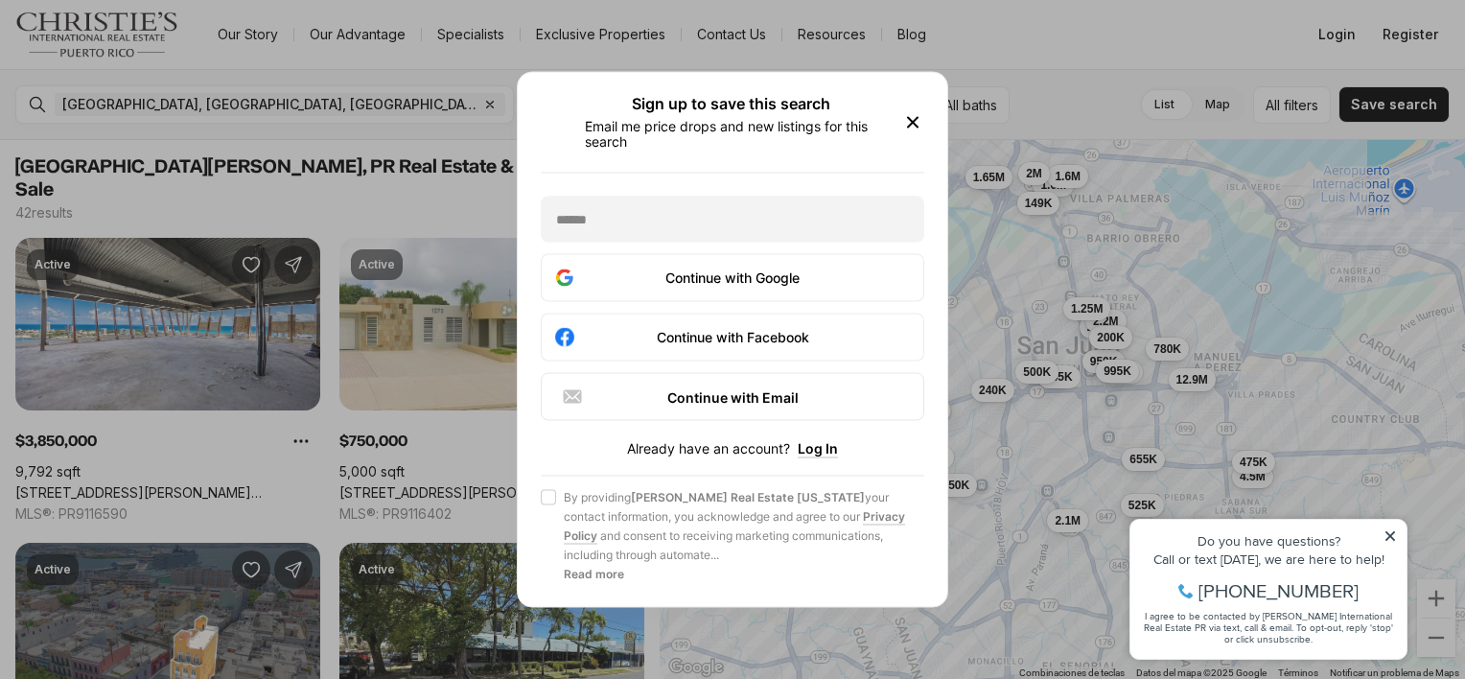
click at [912, 123] on icon "button" at bounding box center [913, 123] width 10 height 10
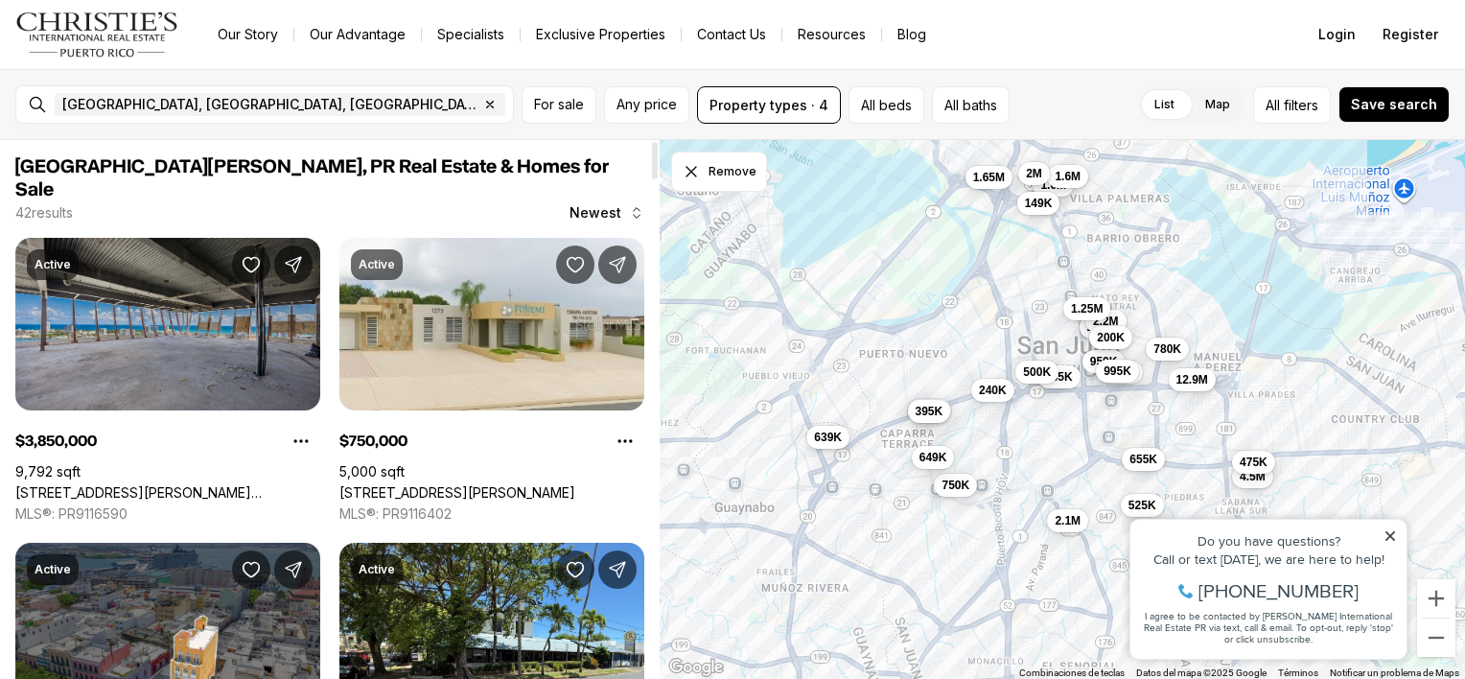
click at [183, 484] on link "[STREET_ADDRESS][PERSON_NAME][PERSON_NAME]" at bounding box center [167, 492] width 305 height 17
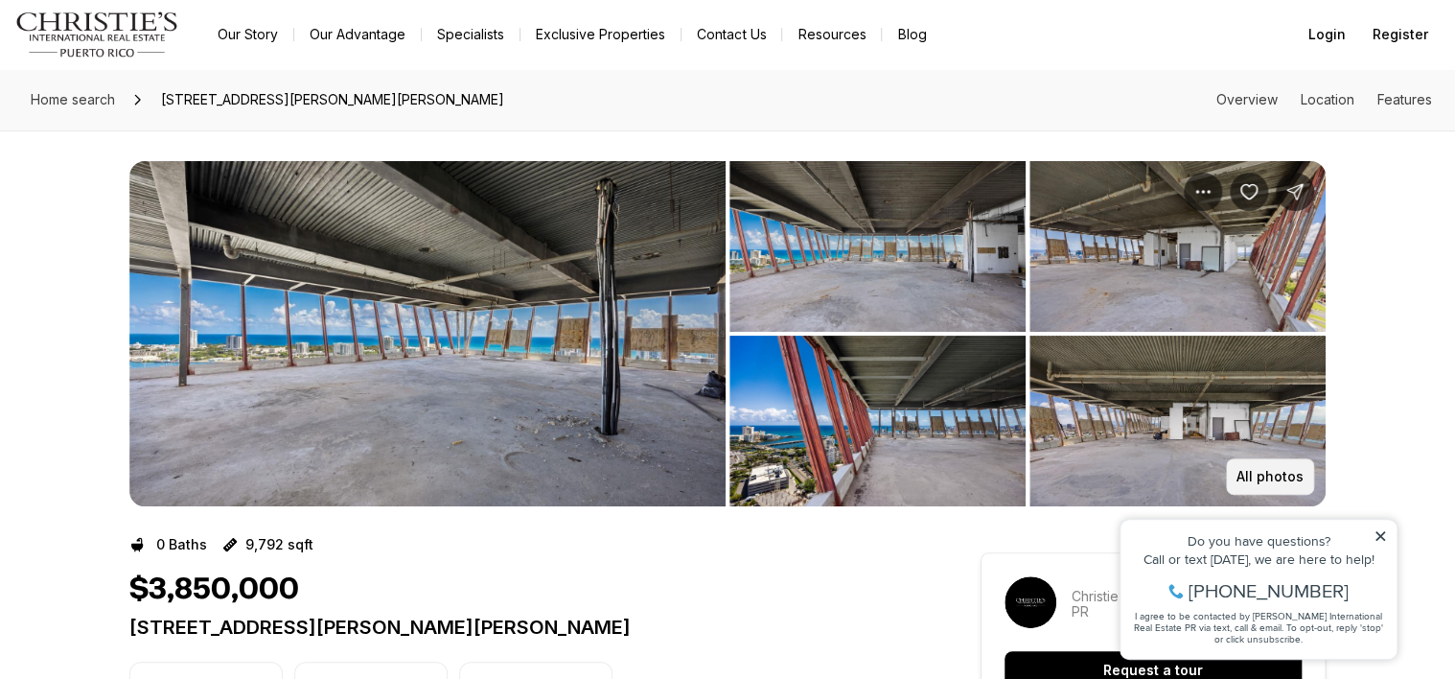
click at [1289, 479] on p "All photos" at bounding box center [1270, 476] width 67 height 15
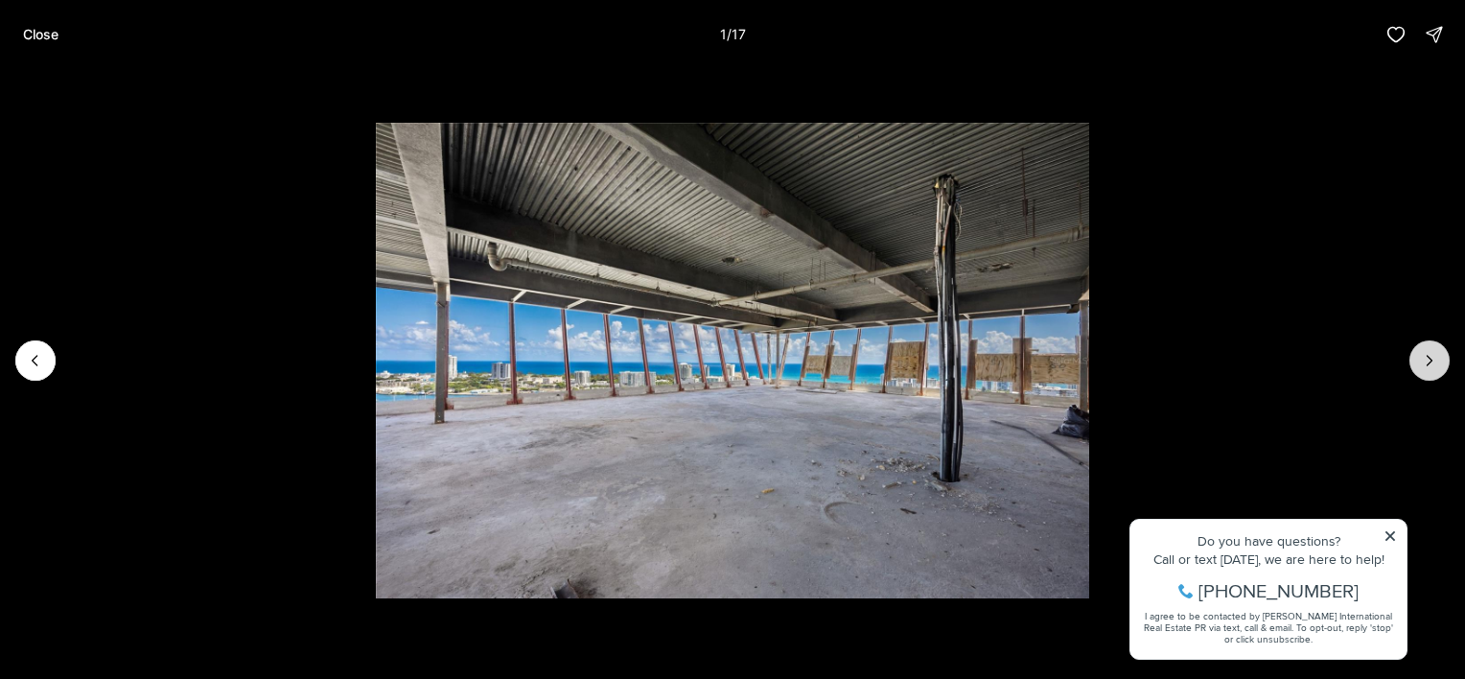
click at [1434, 366] on icon "Next slide" at bounding box center [1429, 360] width 19 height 19
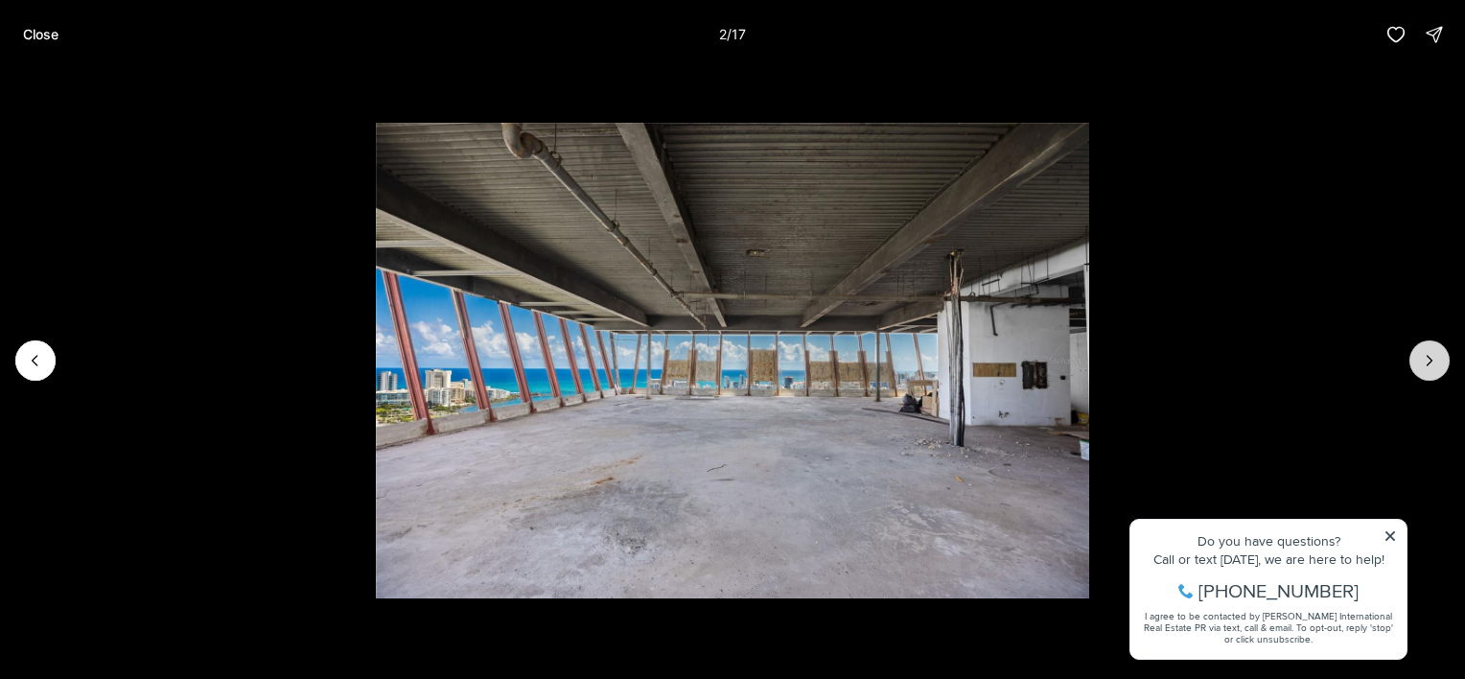
click at [1434, 366] on icon "Next slide" at bounding box center [1429, 360] width 19 height 19
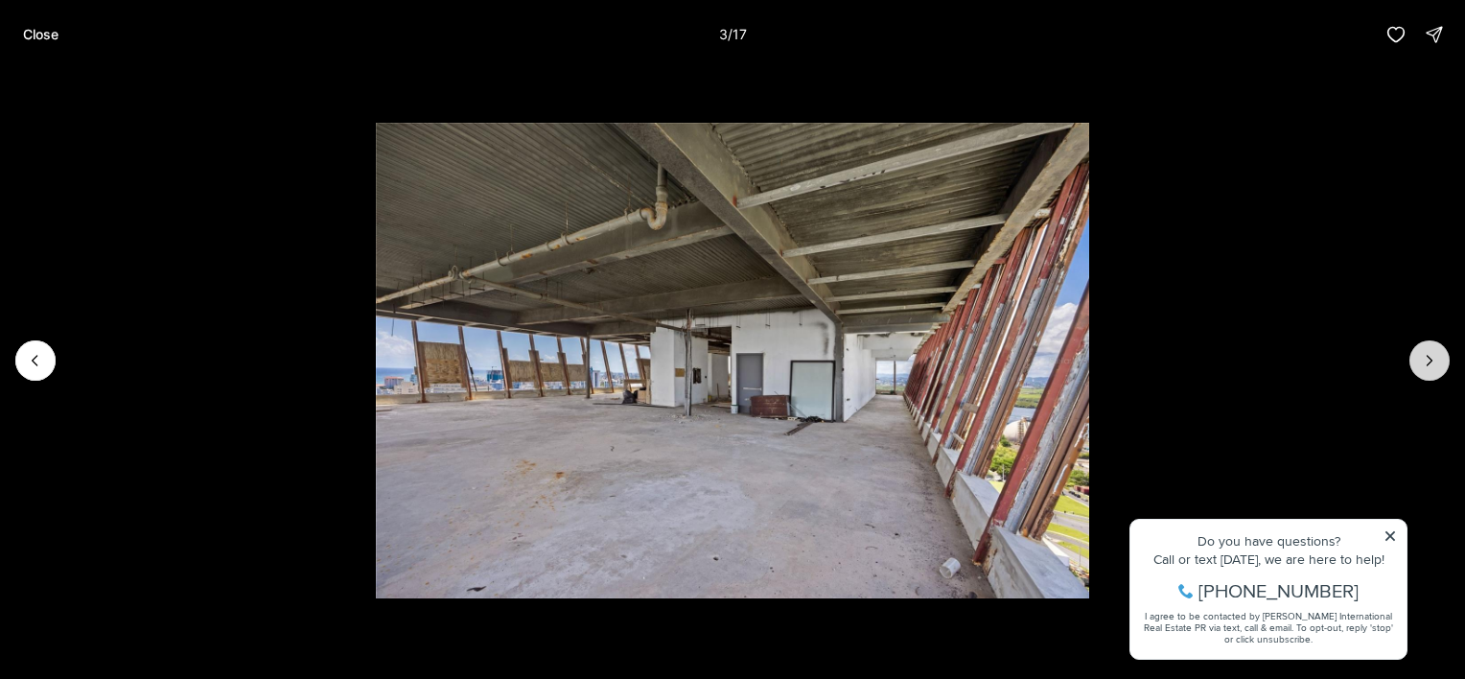
click at [1434, 366] on icon "Next slide" at bounding box center [1429, 360] width 19 height 19
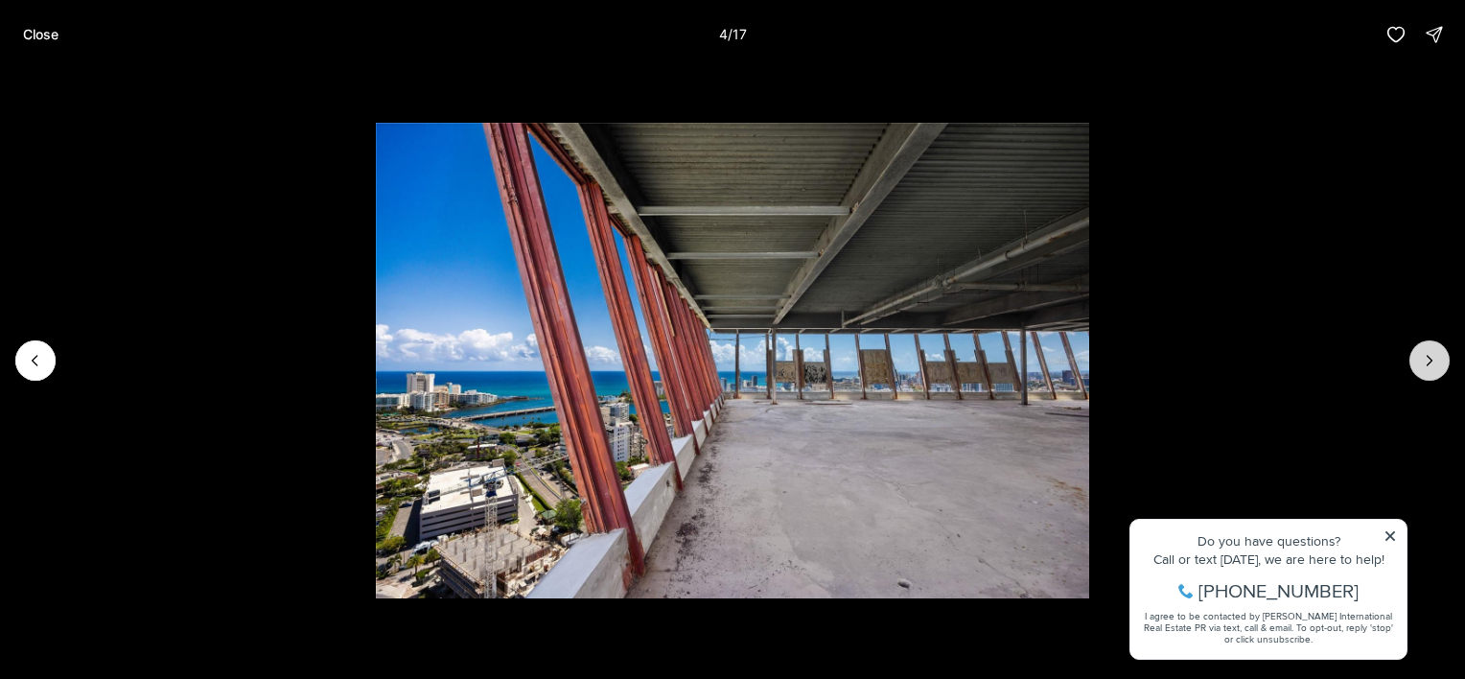
click at [1434, 366] on icon "Next slide" at bounding box center [1429, 360] width 19 height 19
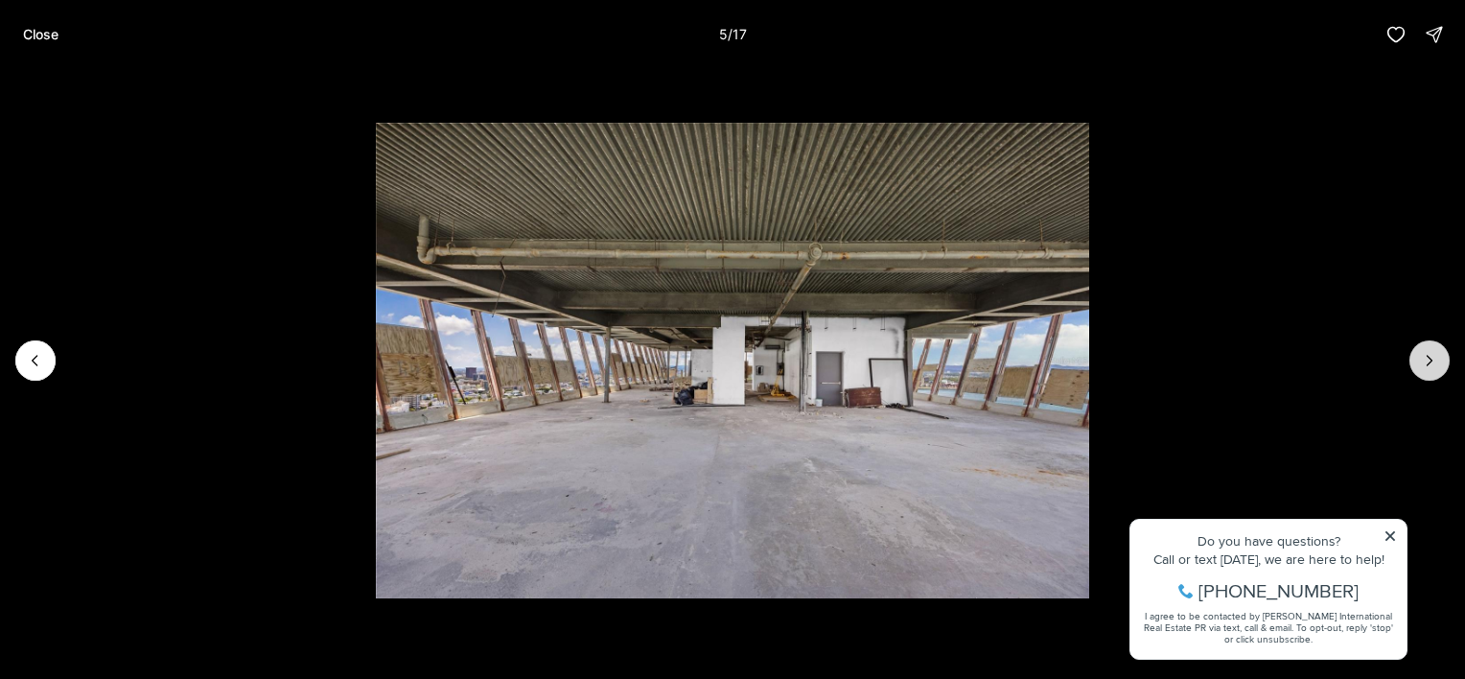
click at [1434, 366] on icon "Next slide" at bounding box center [1429, 360] width 19 height 19
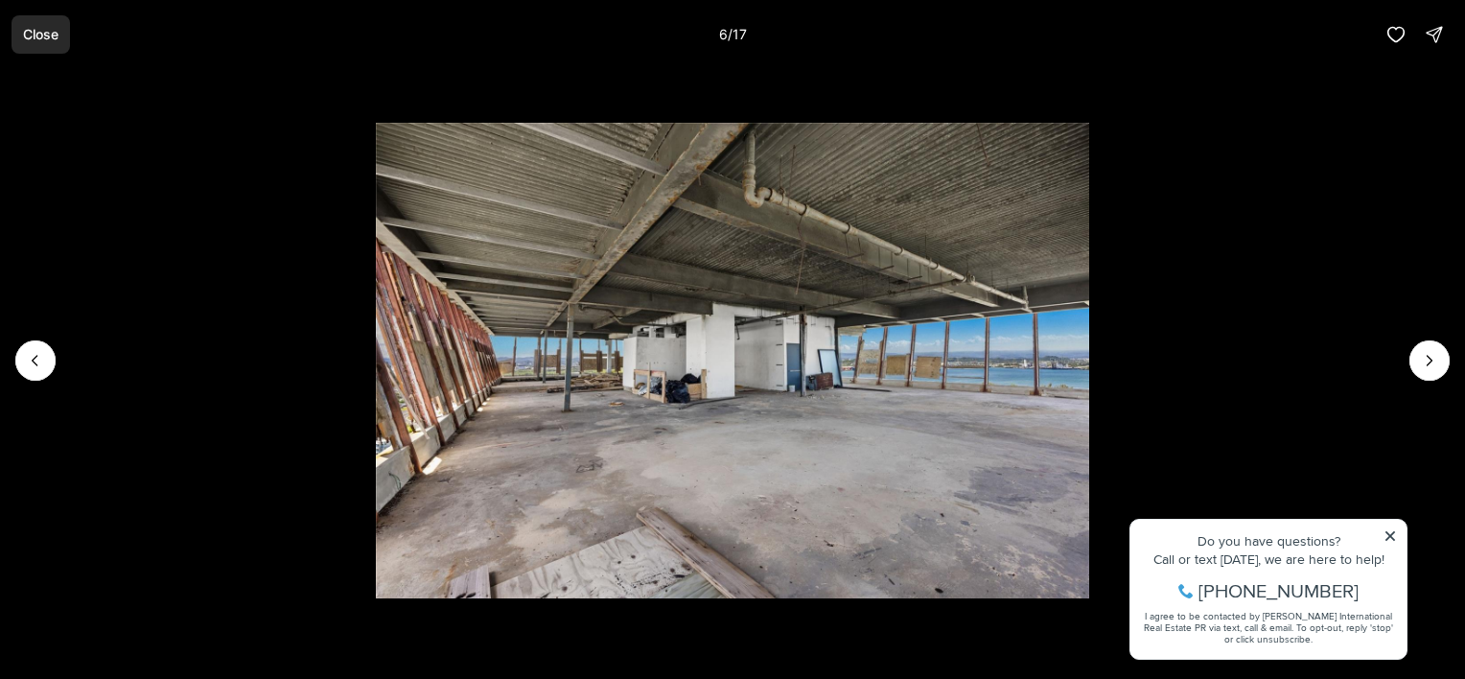
click at [42, 31] on p "Close" at bounding box center [40, 34] width 35 height 15
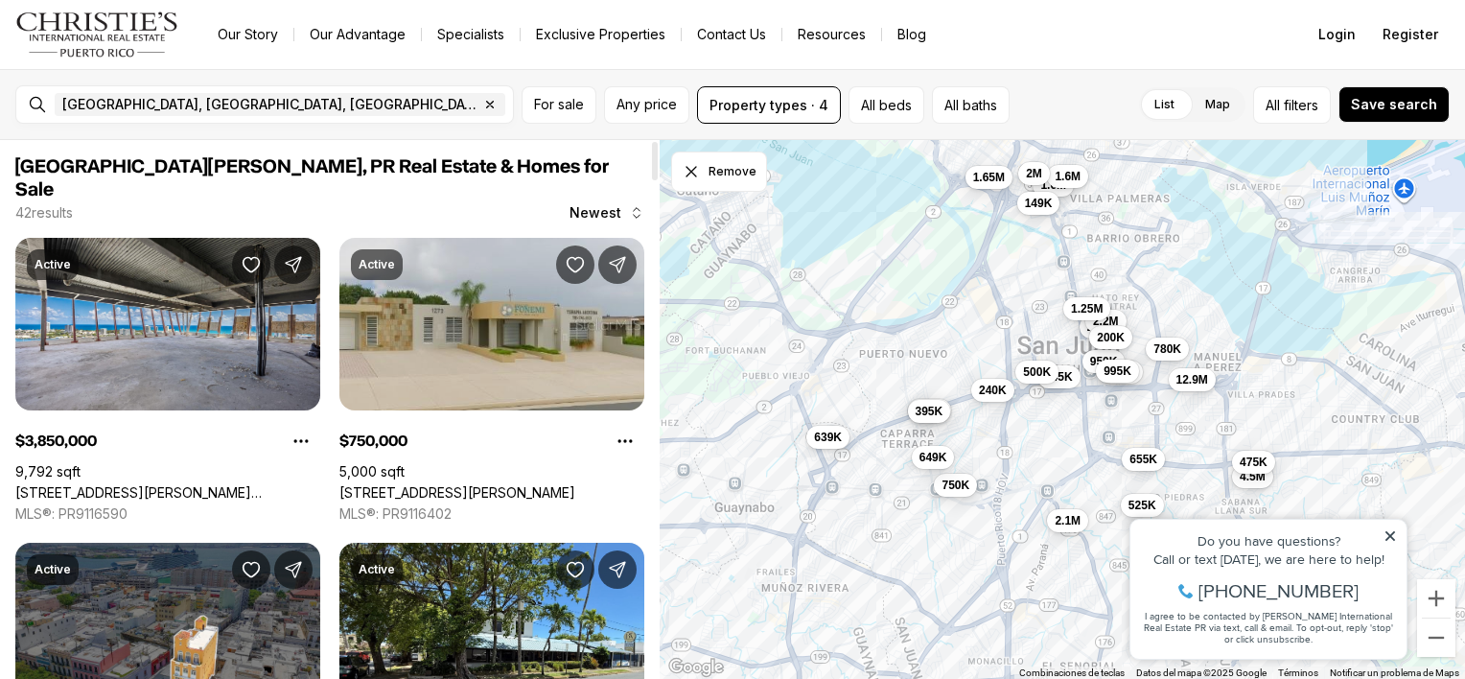
click at [451, 484] on link "[STREET_ADDRESS][PERSON_NAME]" at bounding box center [457, 492] width 236 height 17
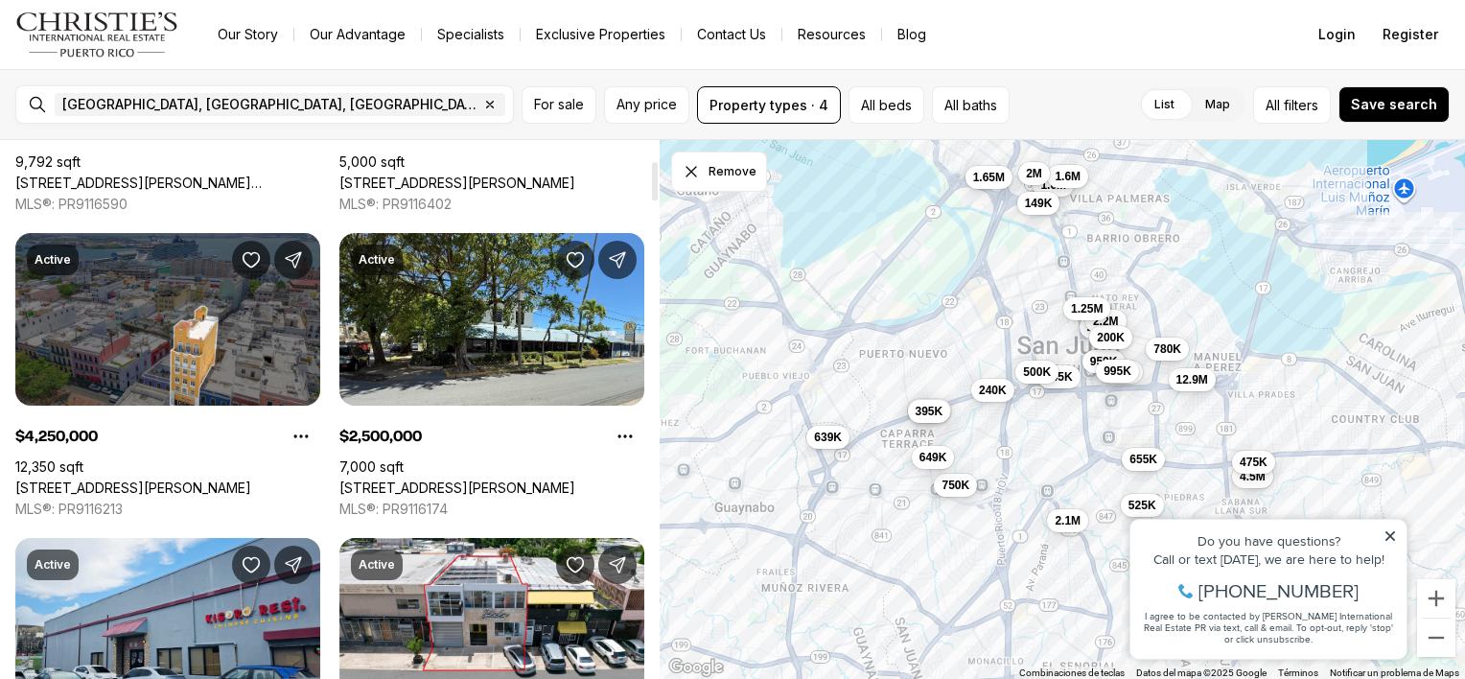
scroll to position [319, 0]
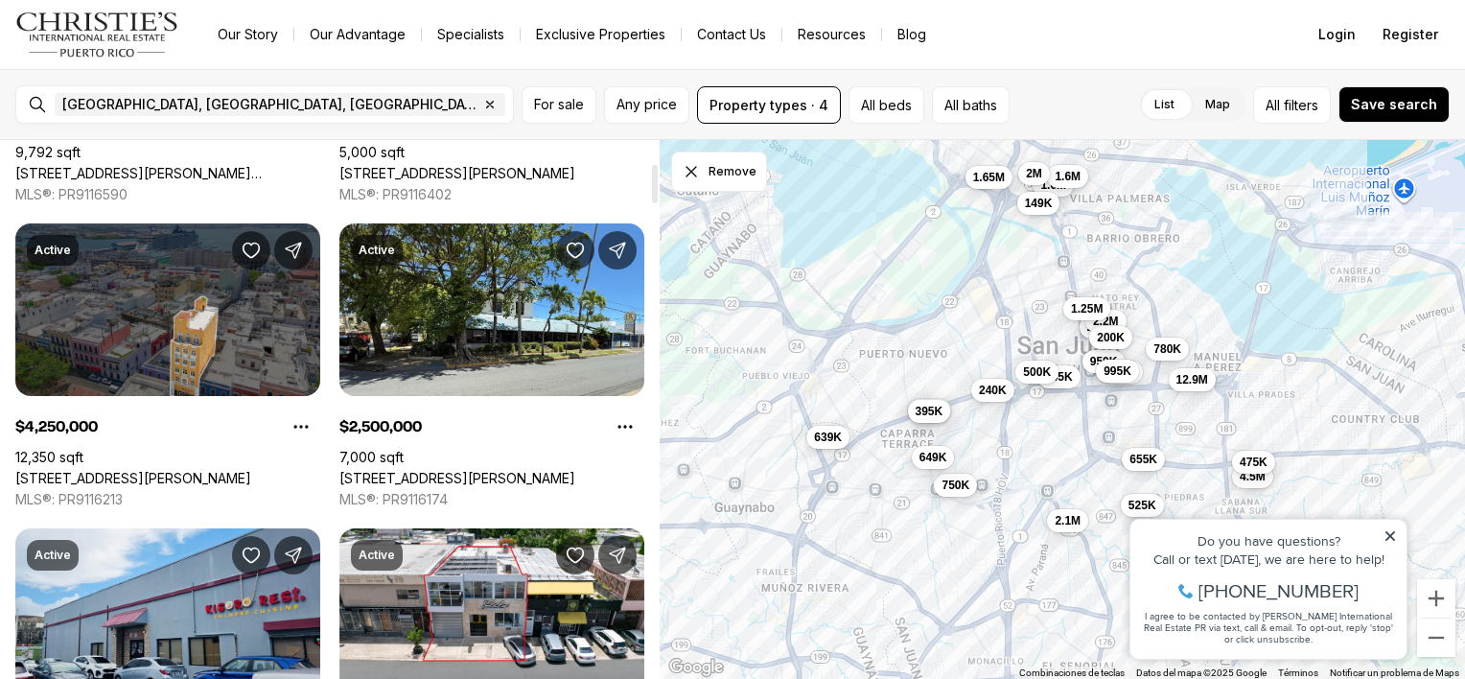
click at [197, 470] on link "266 SAN FRANCISCO, SAN JUAN PR, 00901" at bounding box center [133, 478] width 236 height 17
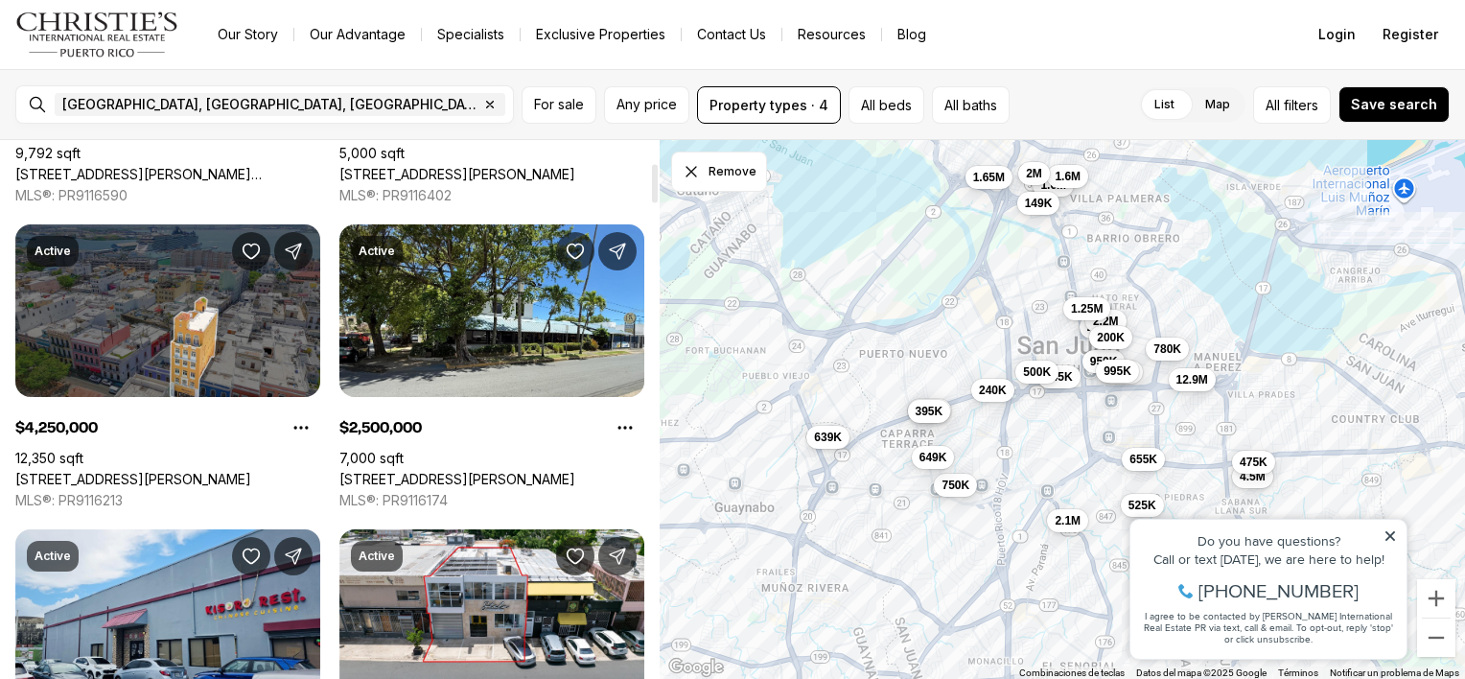
scroll to position [319, 0]
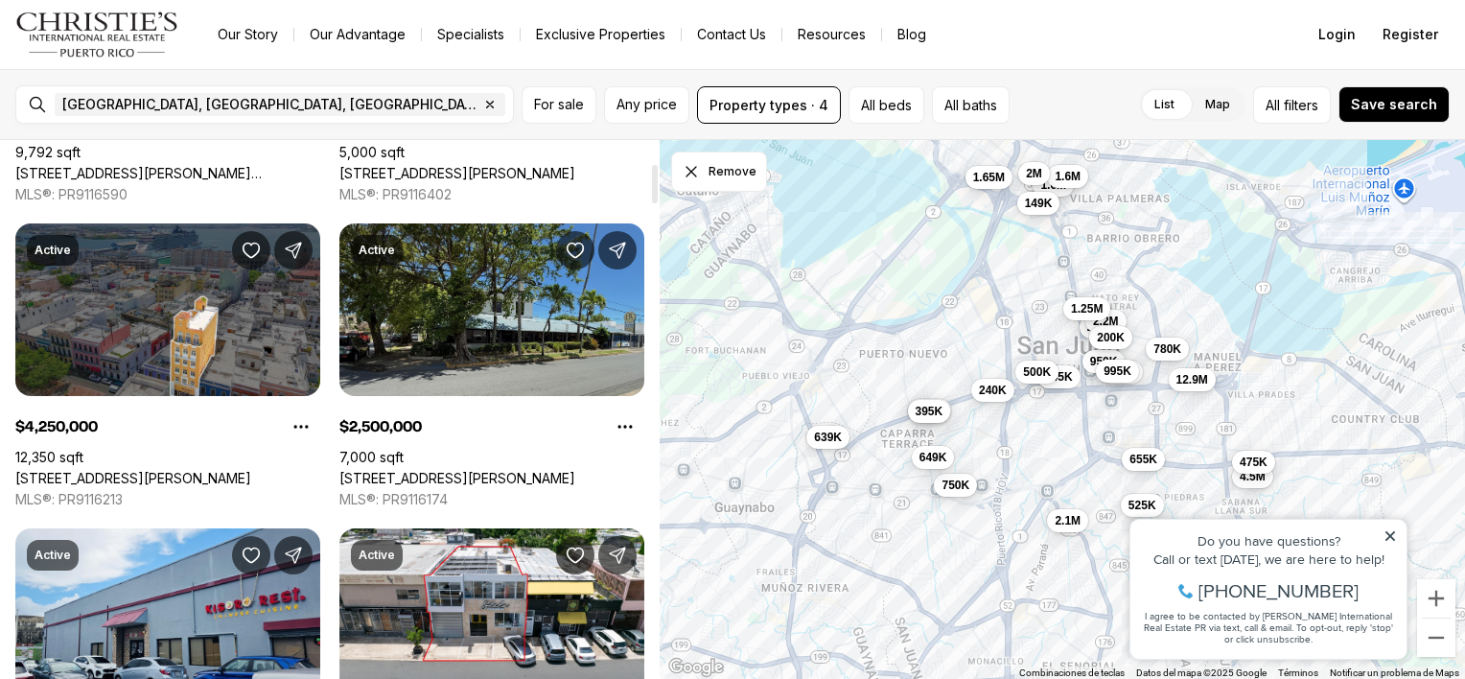
click at [451, 470] on link "[STREET_ADDRESS][PERSON_NAME]" at bounding box center [457, 478] width 236 height 17
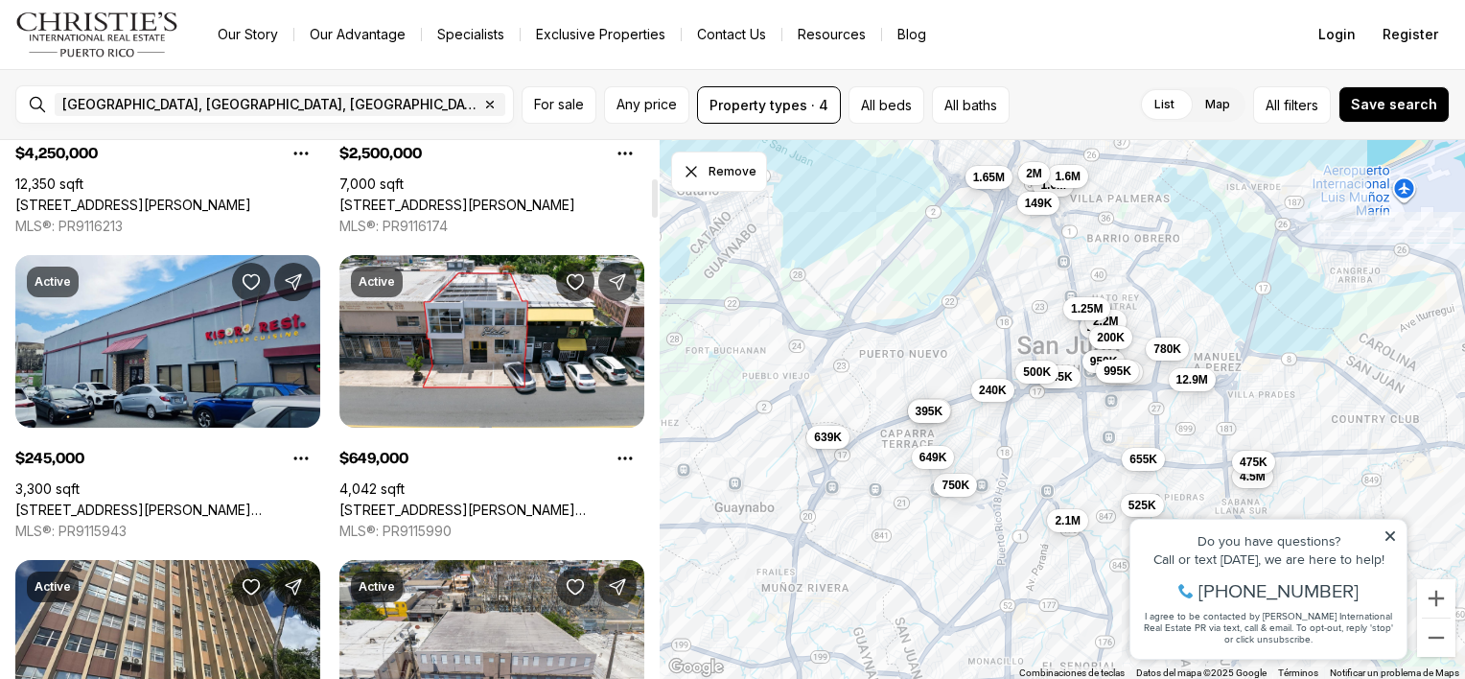
scroll to position [607, 0]
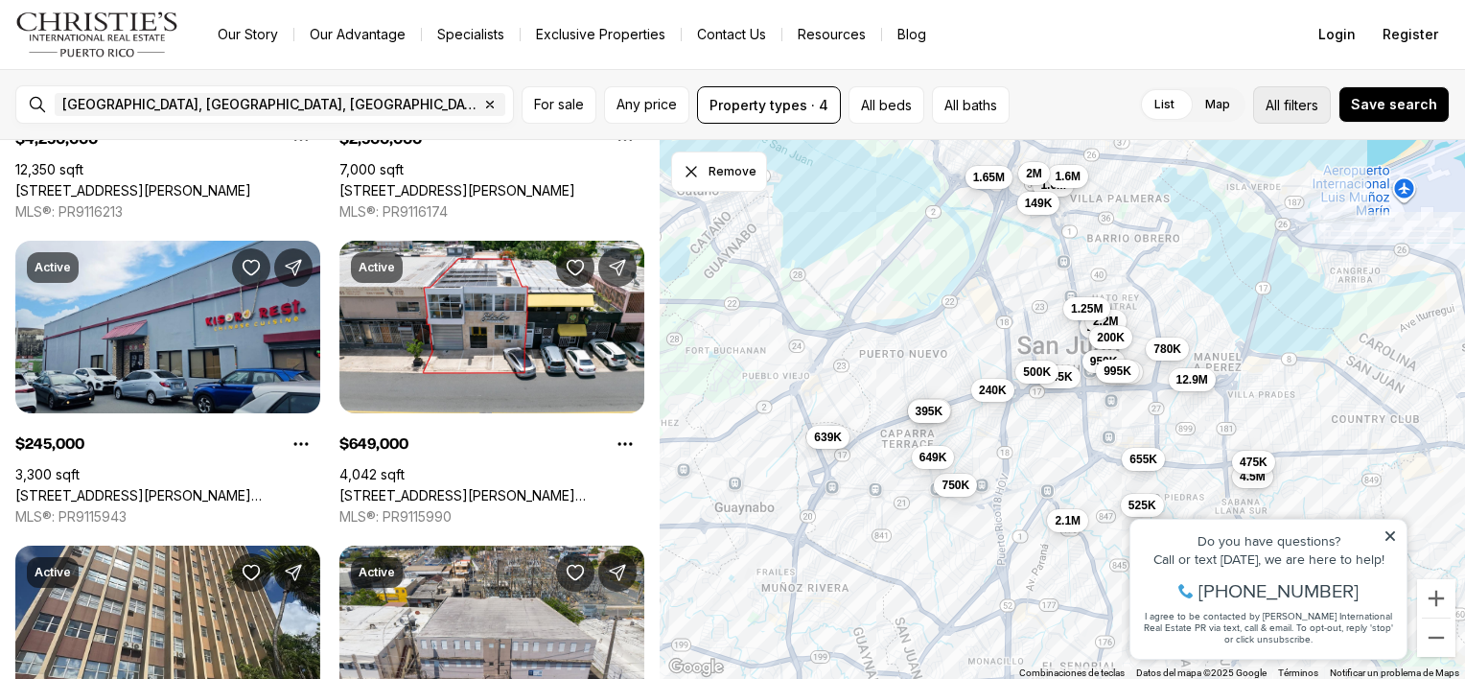
click at [1298, 103] on span "filters" at bounding box center [1301, 105] width 35 height 20
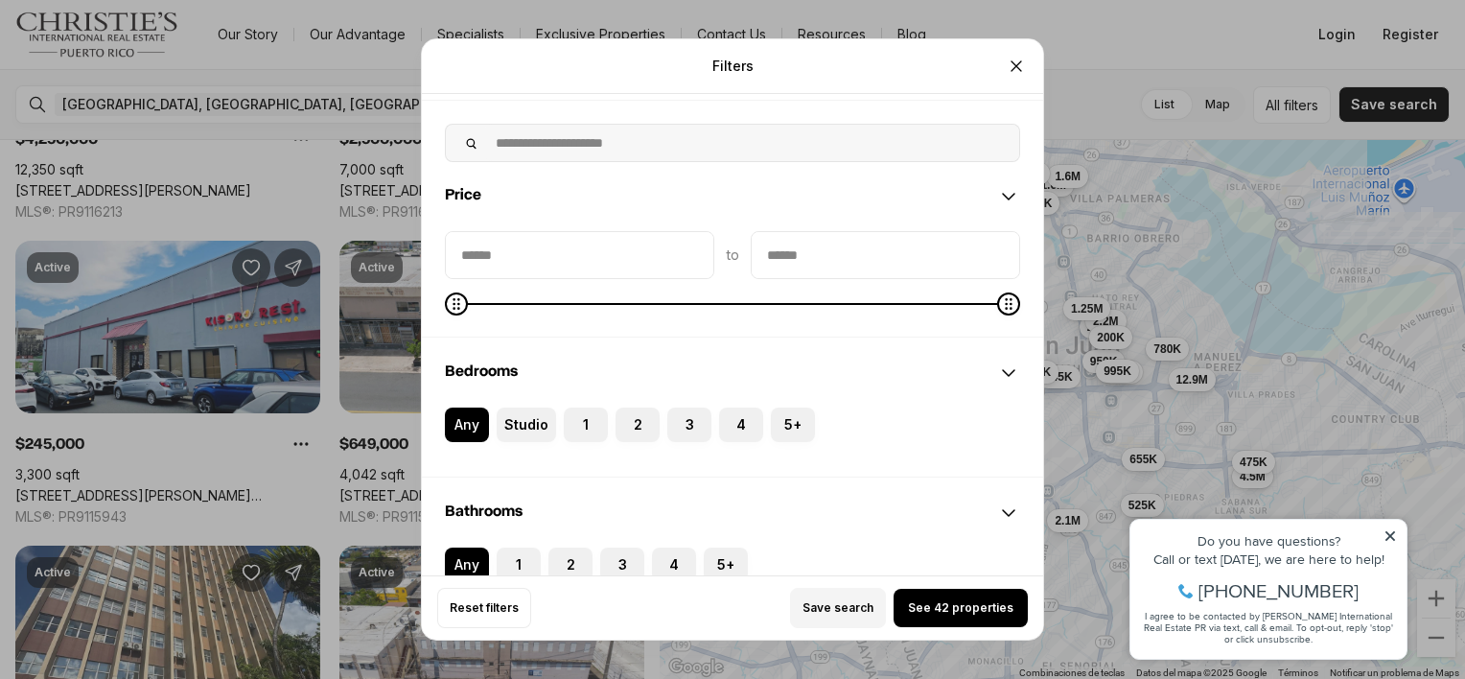
scroll to position [96, 0]
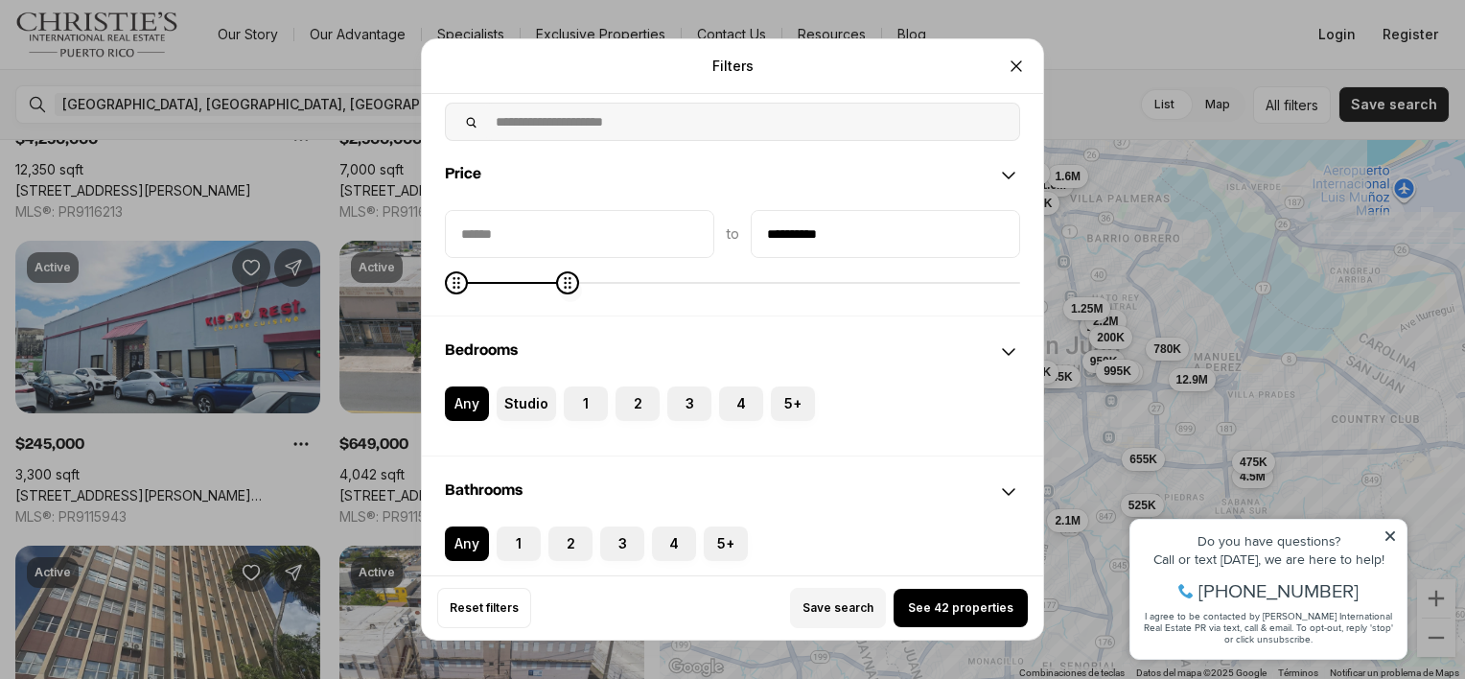
type input "**********"
click at [561, 294] on span "Maximum" at bounding box center [568, 282] width 23 height 23
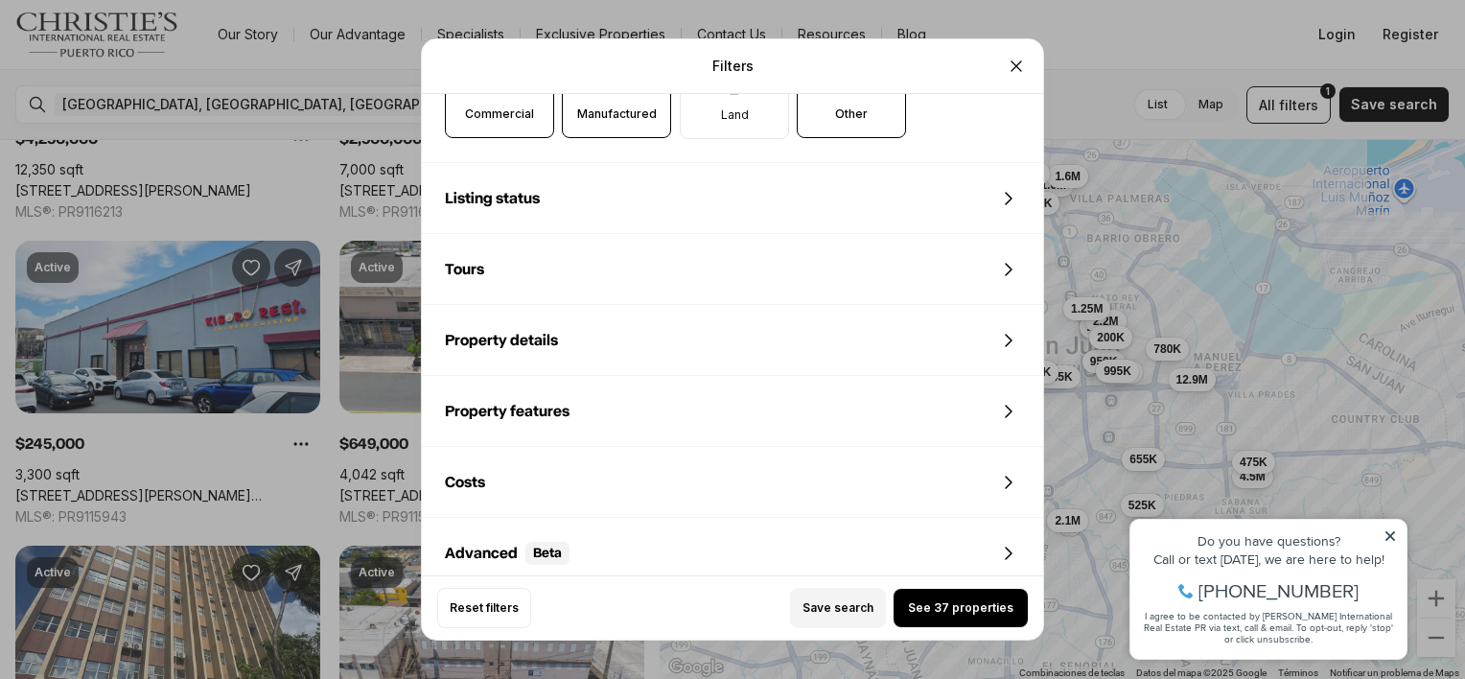
scroll to position [799, 0]
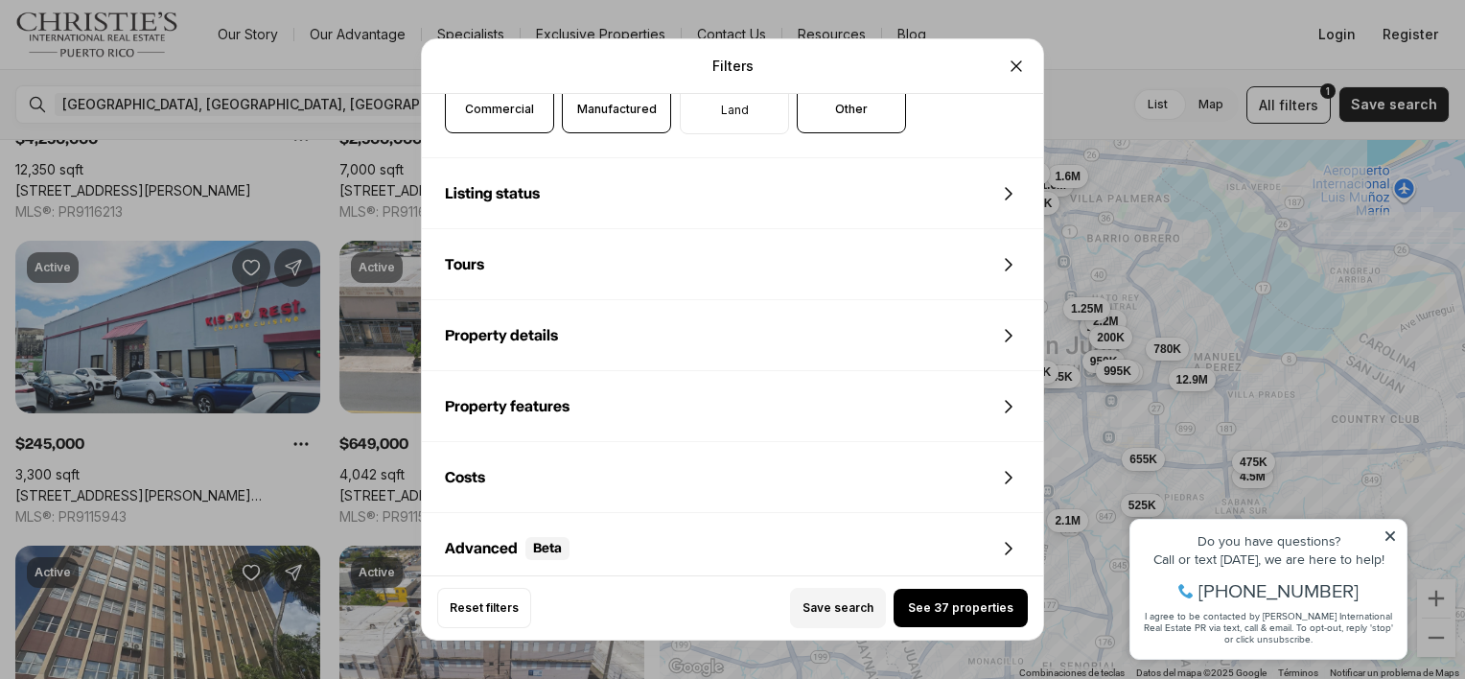
click at [680, 338] on div "Property details" at bounding box center [732, 335] width 621 height 69
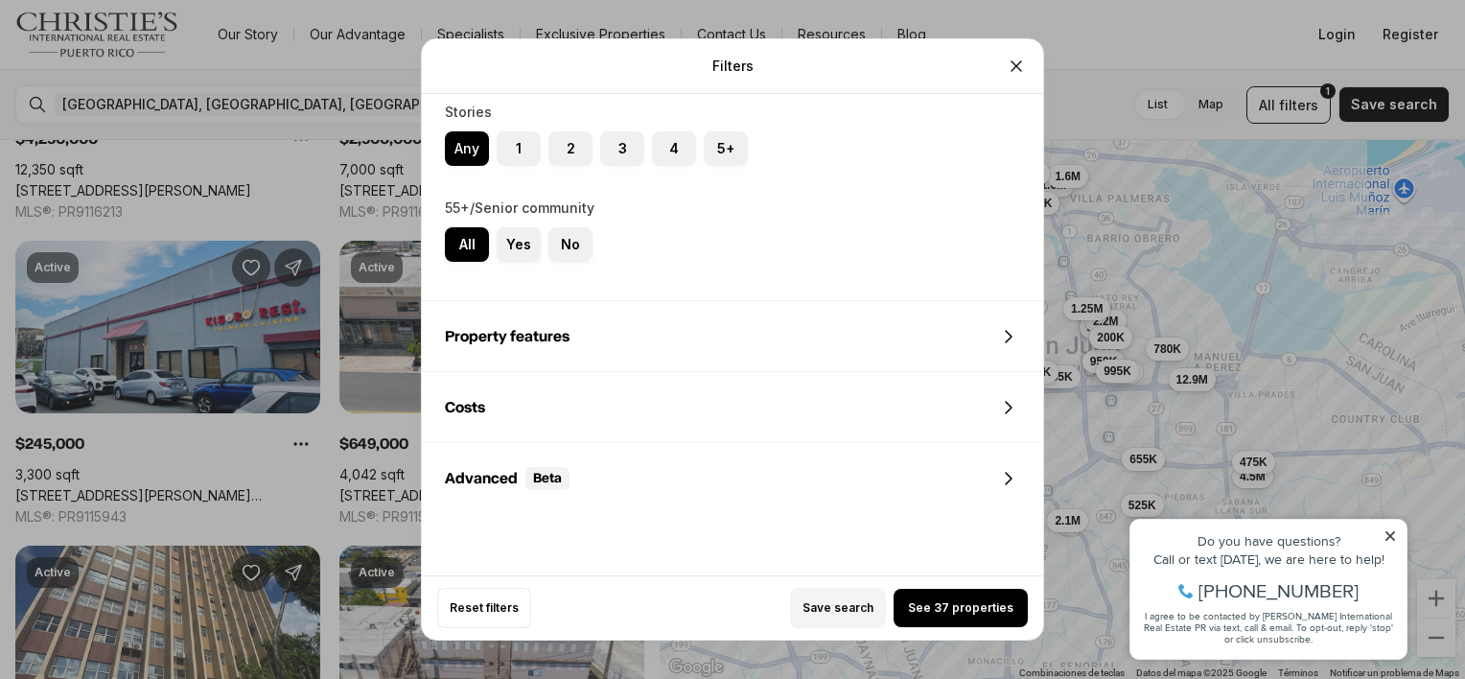
scroll to position [1545, 0]
click at [732, 151] on label "5+" at bounding box center [726, 148] width 44 height 35
click at [723, 151] on button "5+" at bounding box center [713, 140] width 19 height 19
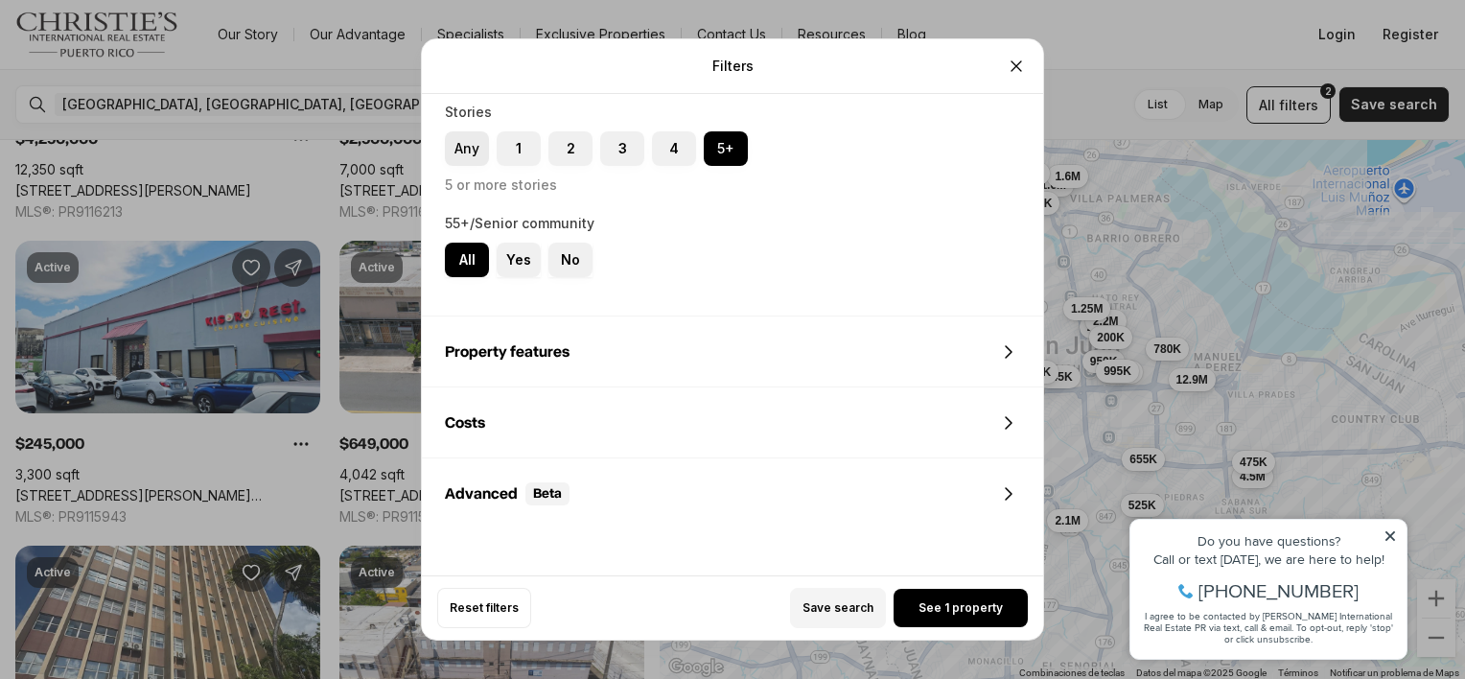
click at [472, 145] on label "Any" at bounding box center [467, 148] width 44 height 35
click at [464, 145] on button "Any" at bounding box center [454, 140] width 19 height 19
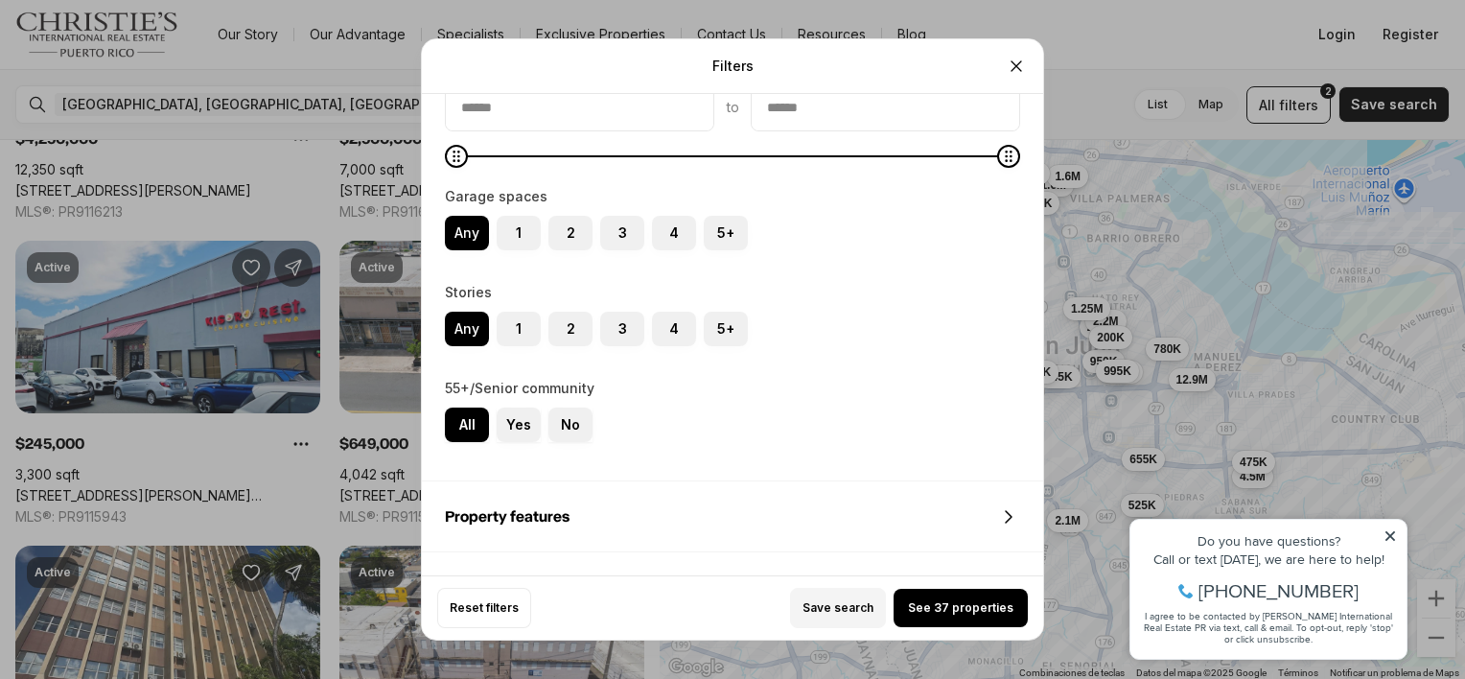
scroll to position [1354, 0]
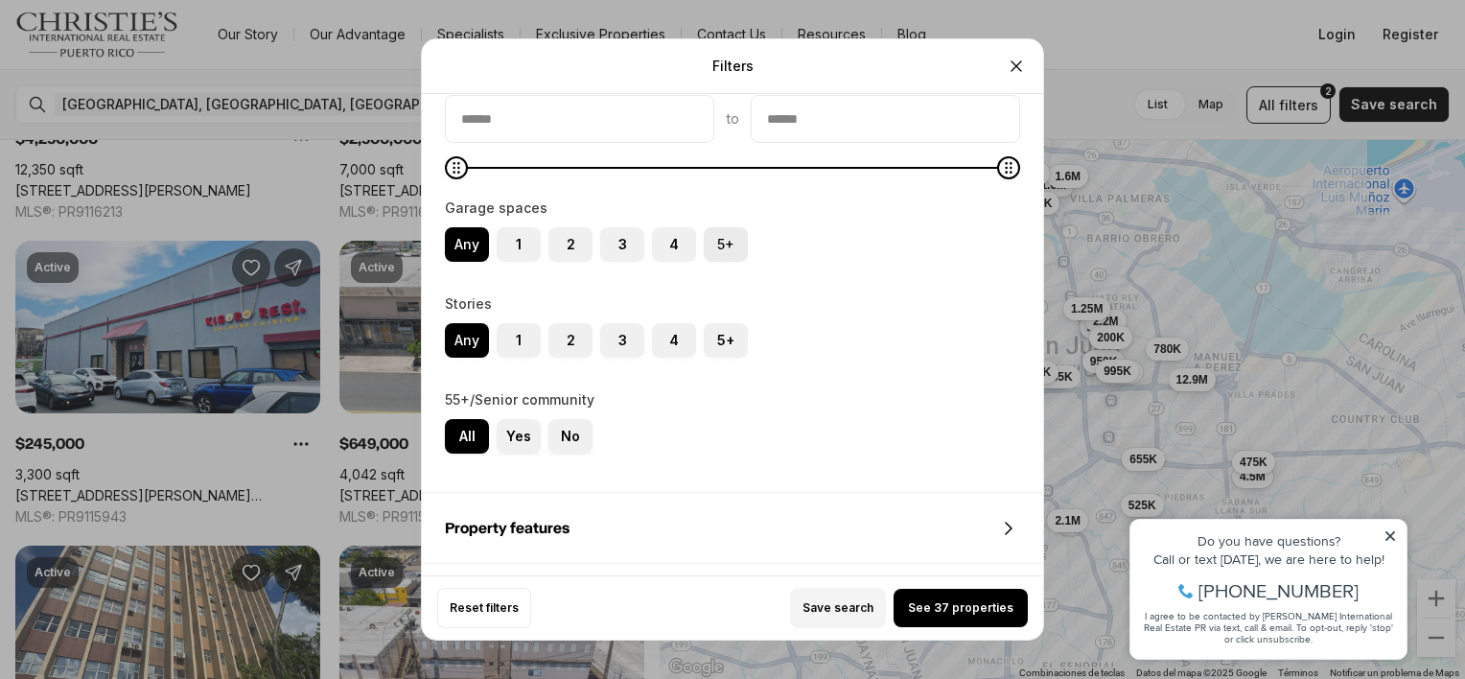
click at [721, 238] on button "5+" at bounding box center [713, 236] width 19 height 19
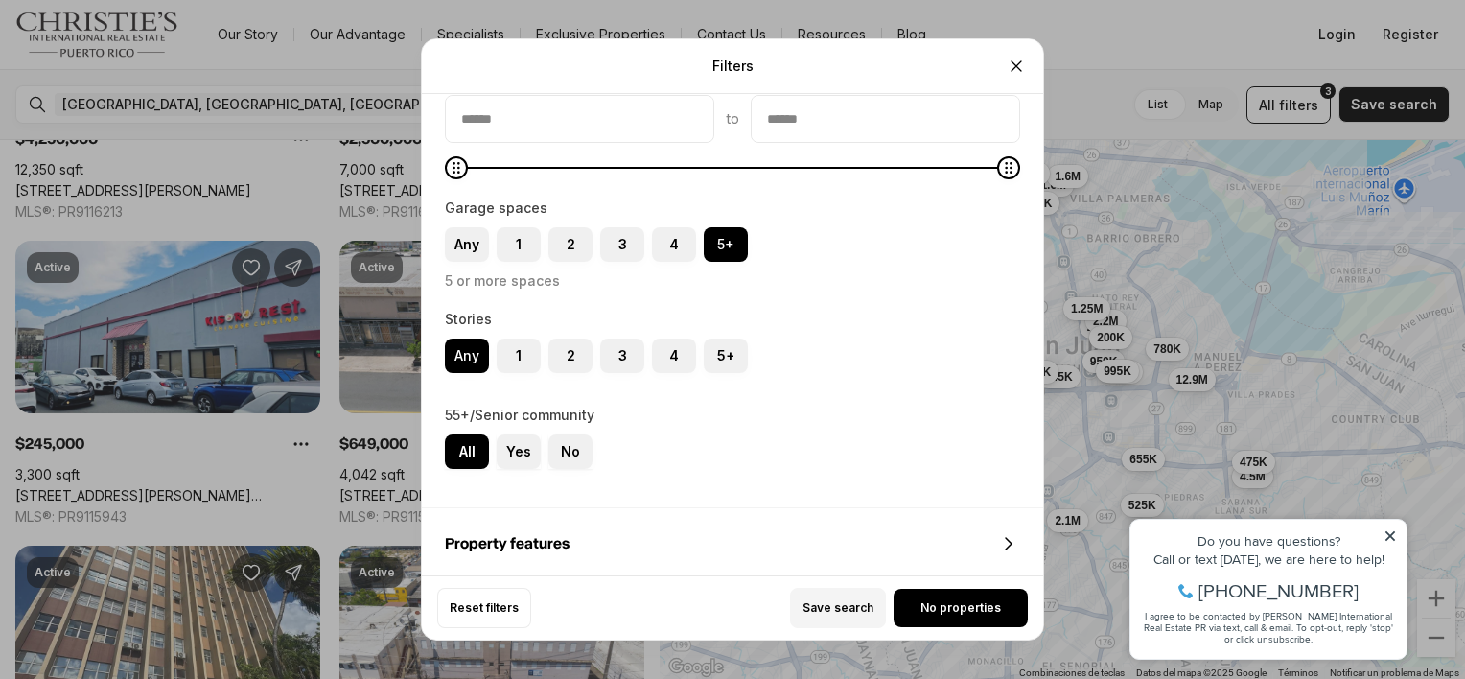
scroll to position [1578, 0]
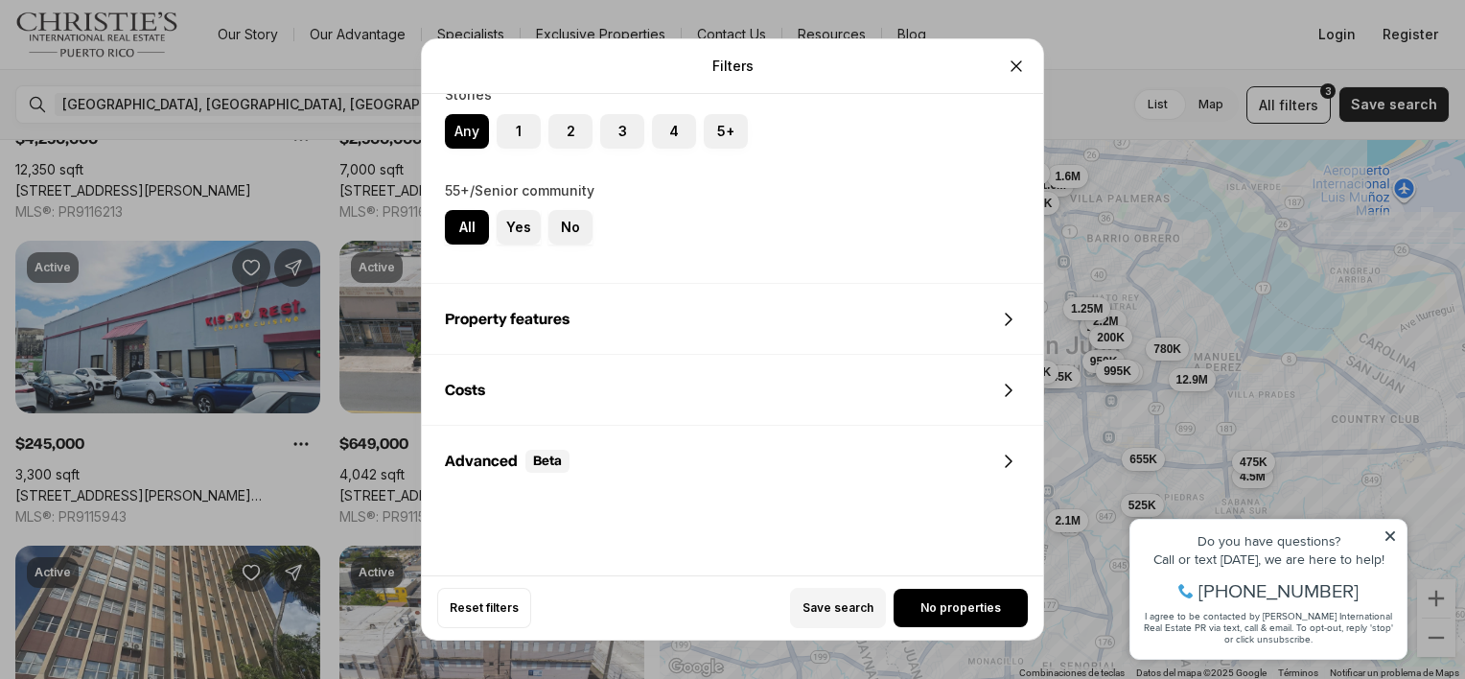
click at [545, 322] on span "Property features" at bounding box center [507, 319] width 125 height 15
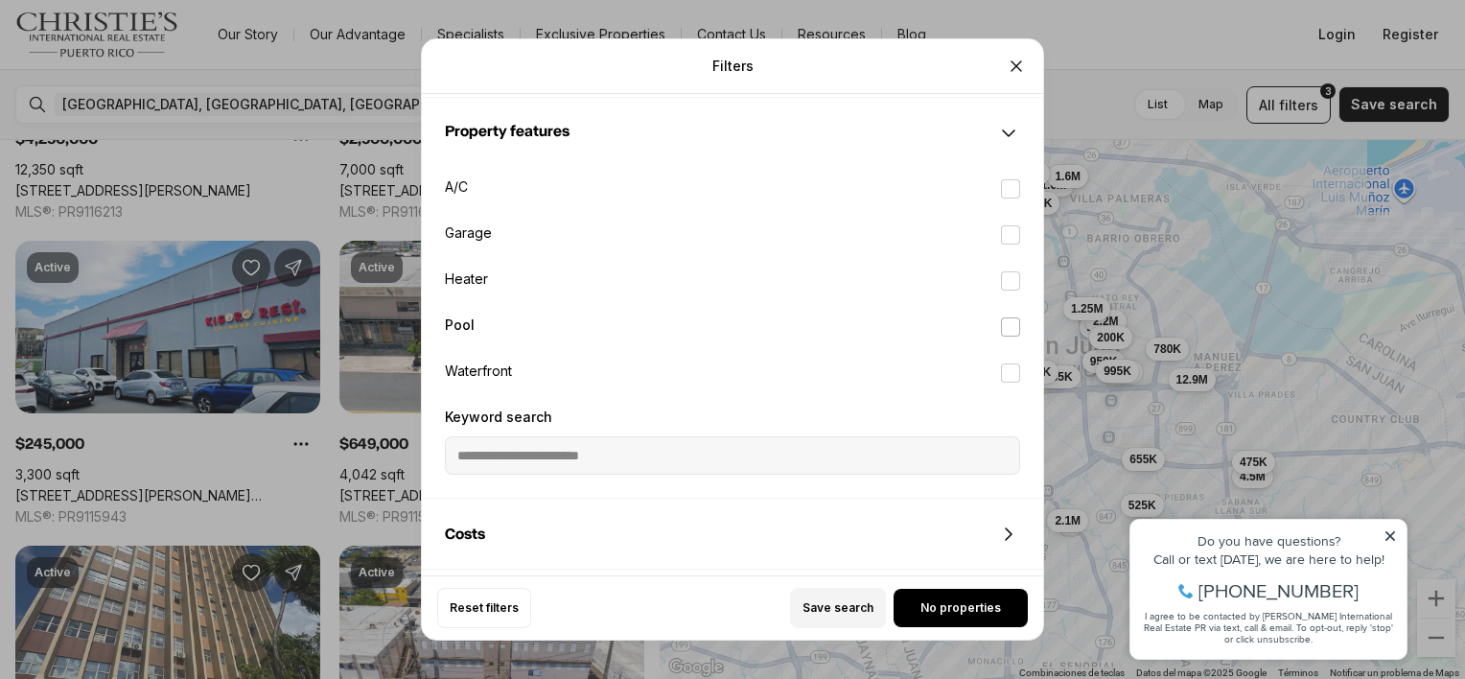
scroll to position [1764, 0]
click at [460, 179] on label "A/C" at bounding box center [732, 189] width 606 height 42
click at [1001, 179] on button "A/C" at bounding box center [1010, 188] width 19 height 19
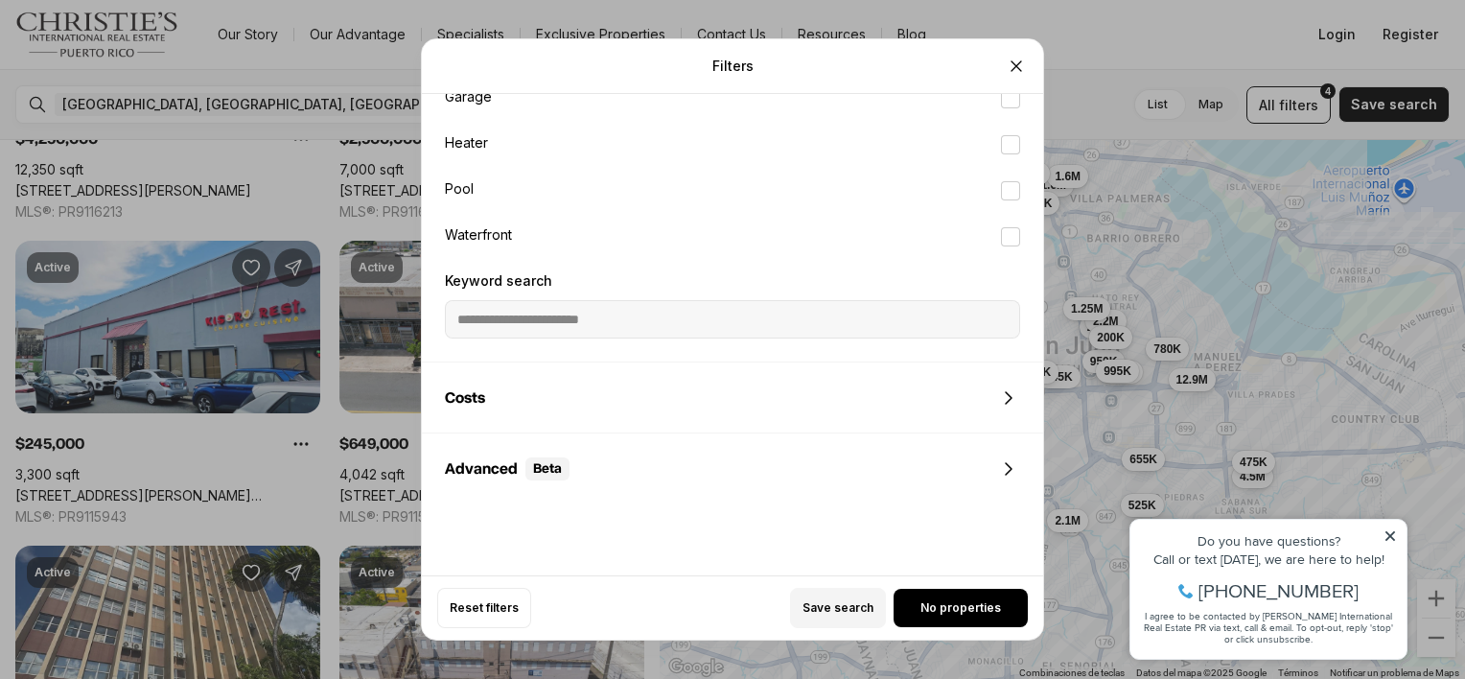
scroll to position [1940, 0]
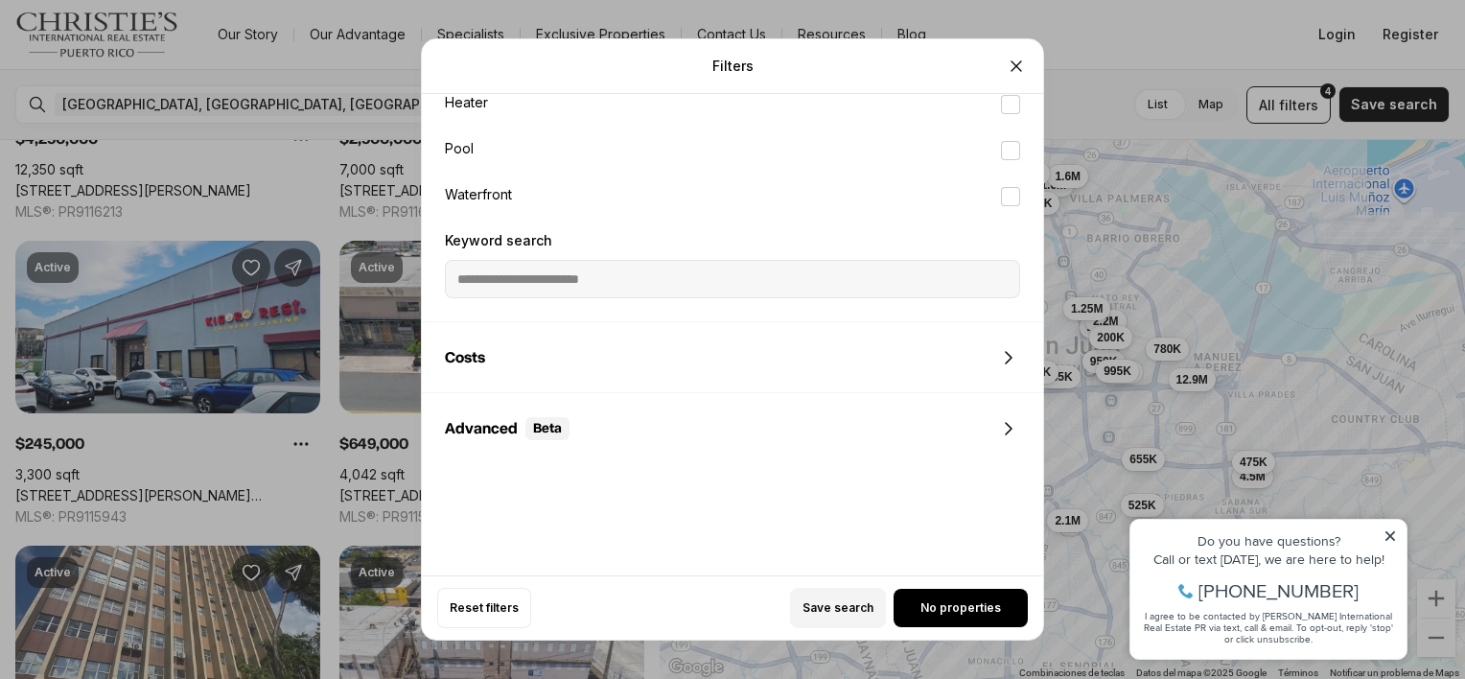
click at [479, 357] on span "Costs" at bounding box center [465, 357] width 40 height 15
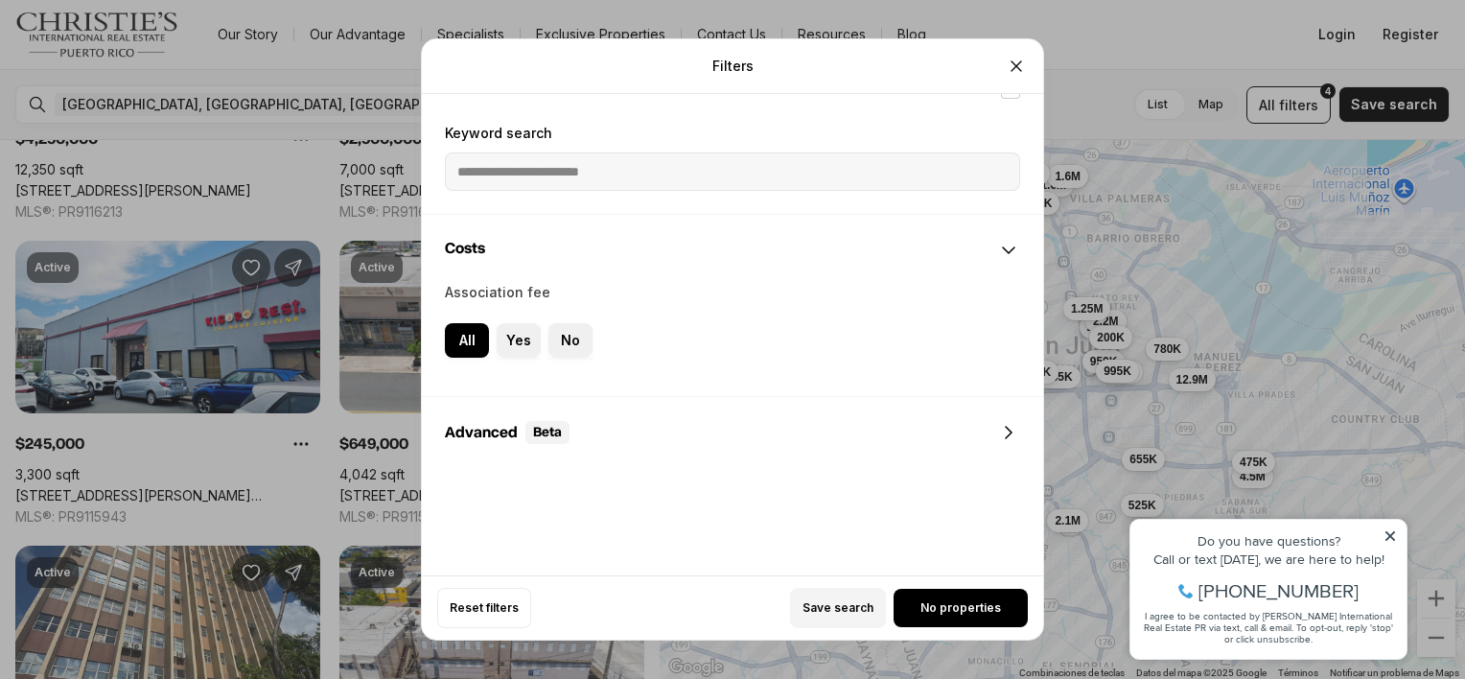
scroll to position [2051, 0]
click at [477, 422] on div "Advanced Beta" at bounding box center [507, 428] width 125 height 23
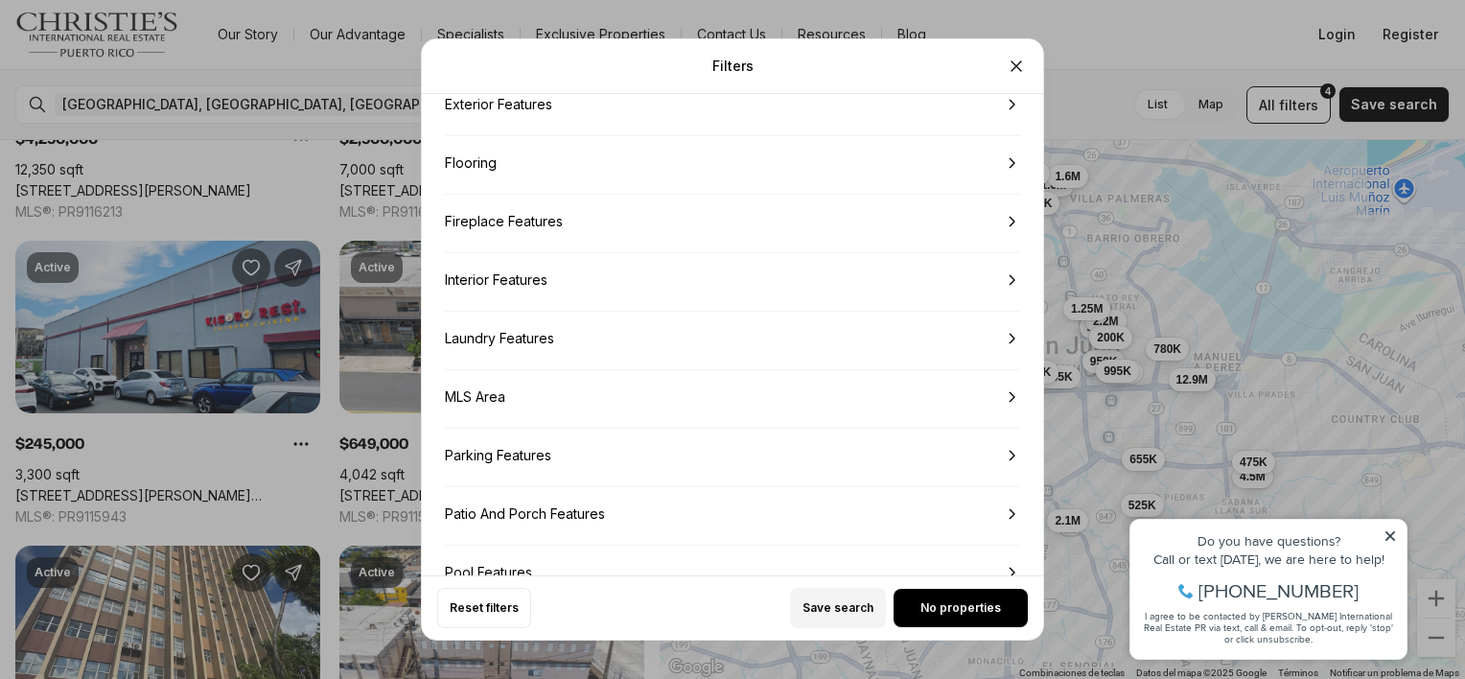
scroll to position [2698, 0]
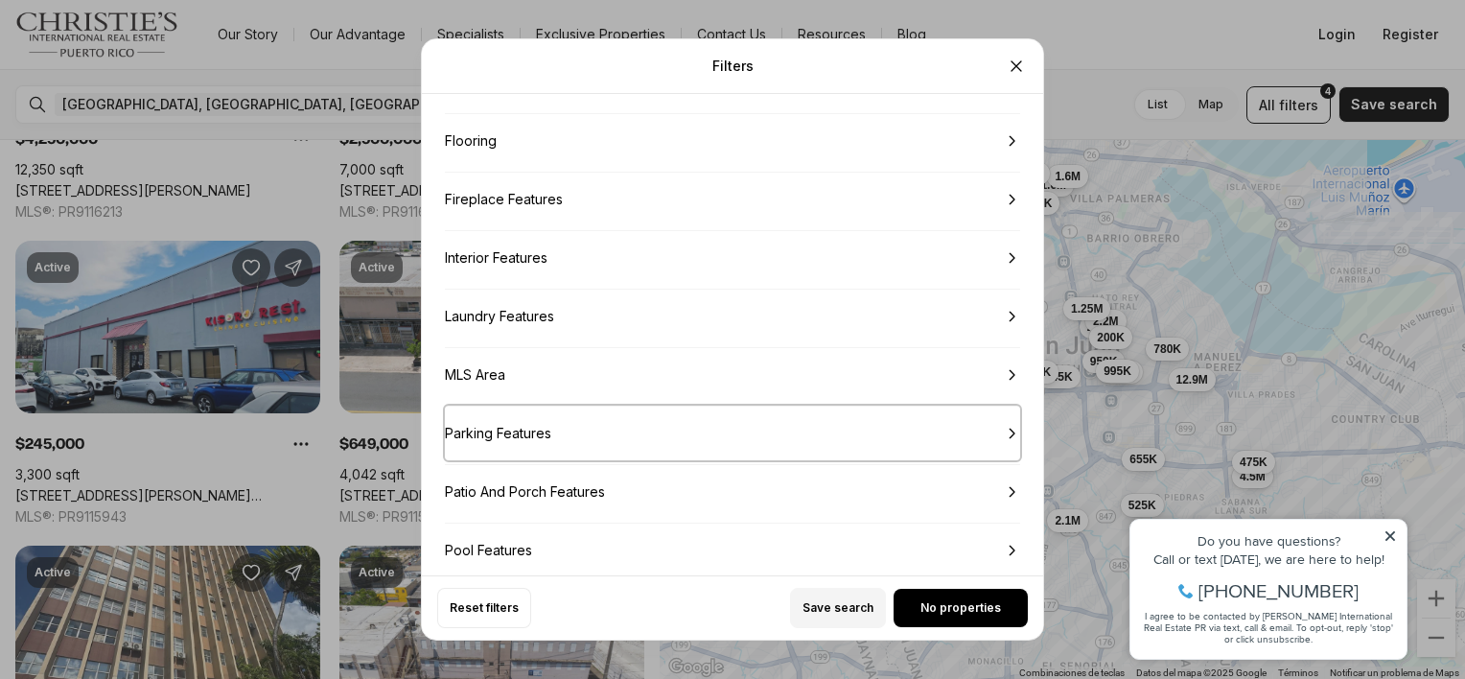
click at [551, 429] on span "Parking Features" at bounding box center [498, 433] width 106 height 15
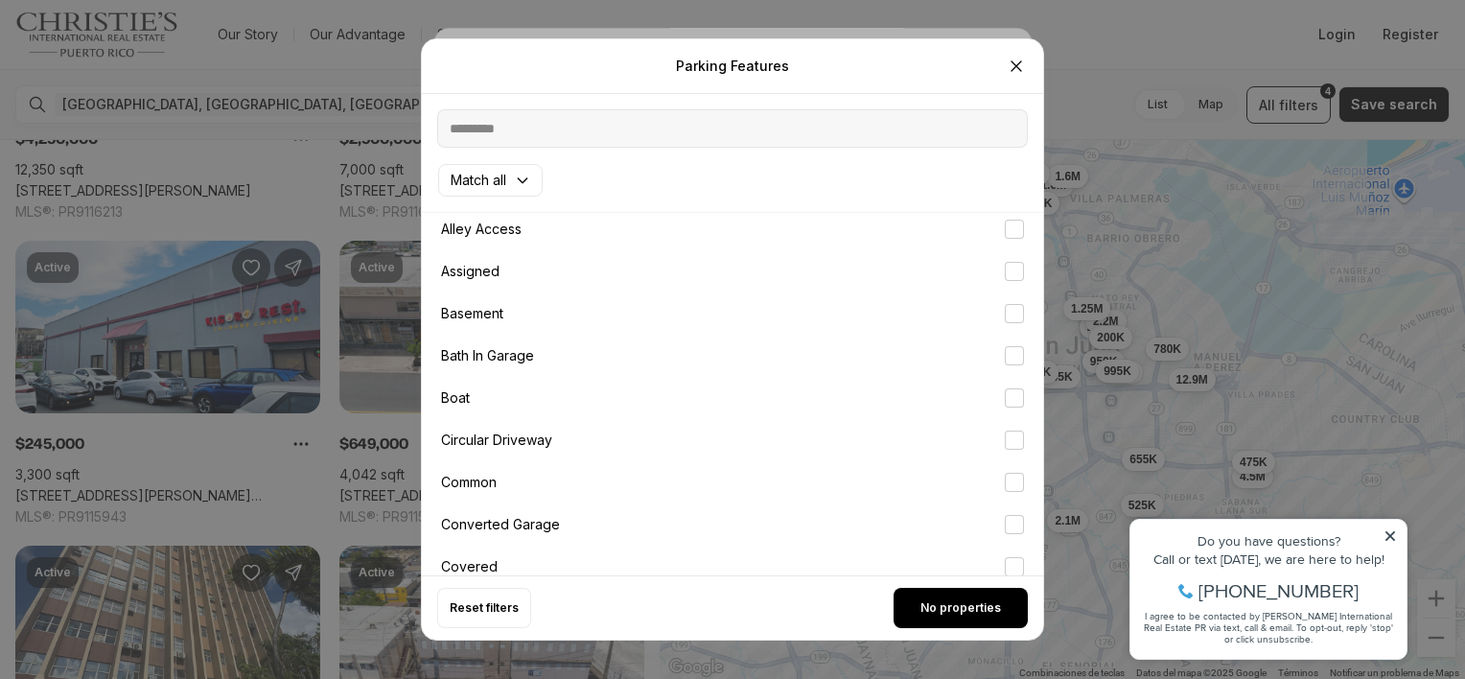
scroll to position [28, 0]
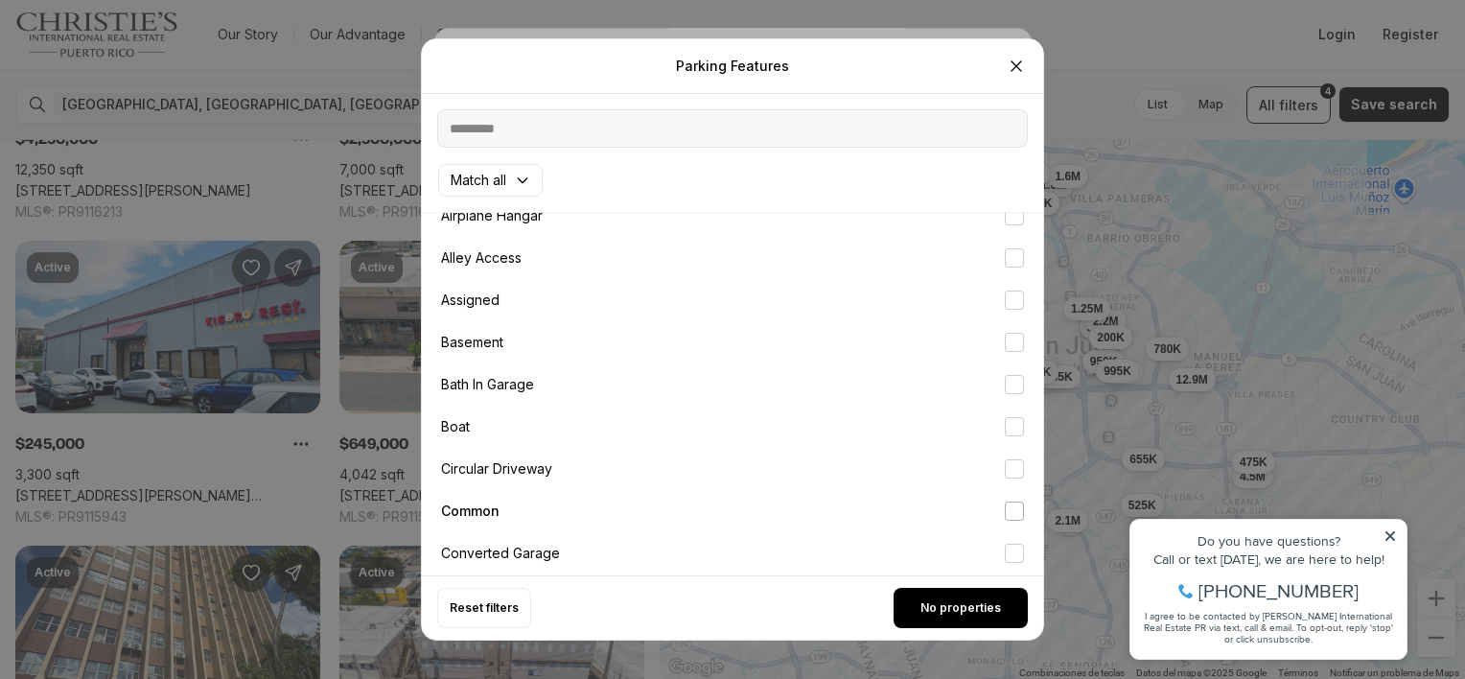
click at [1011, 512] on button "Common" at bounding box center [1014, 510] width 19 height 19
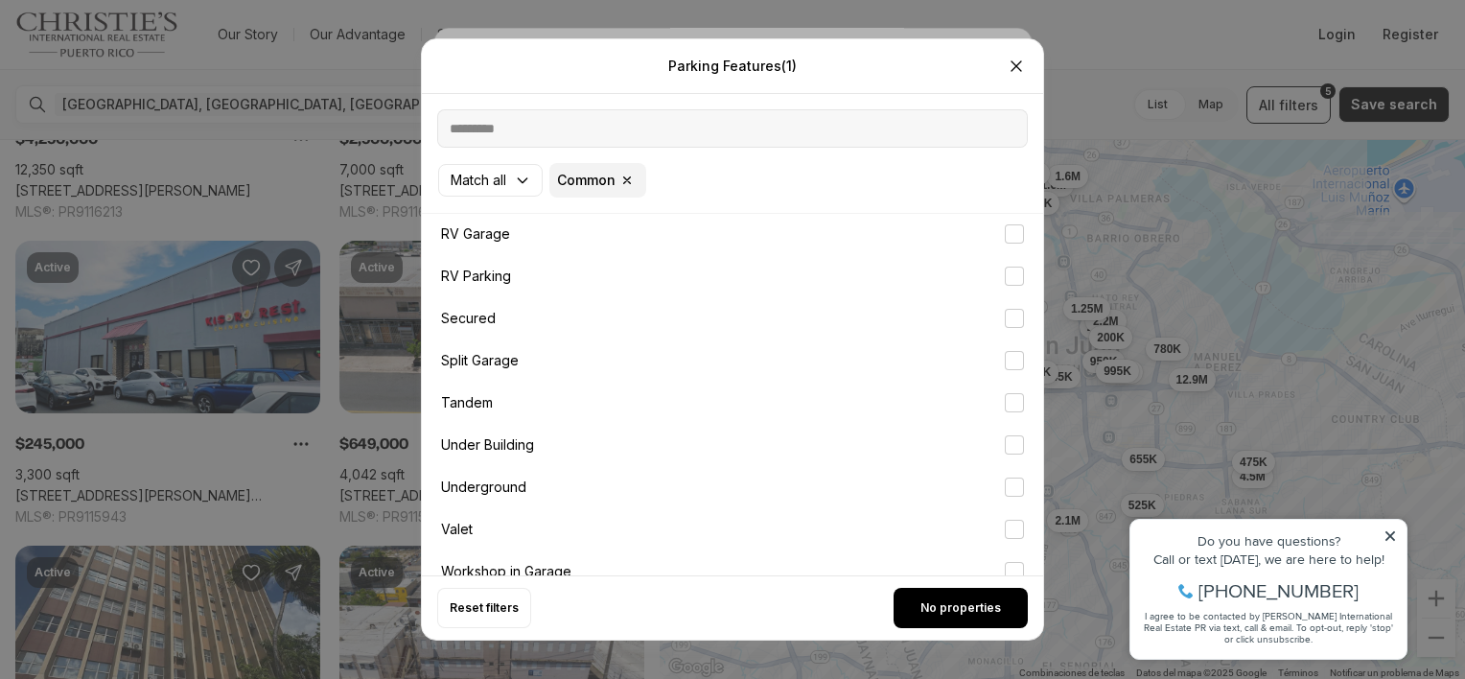
scroll to position [1723, 0]
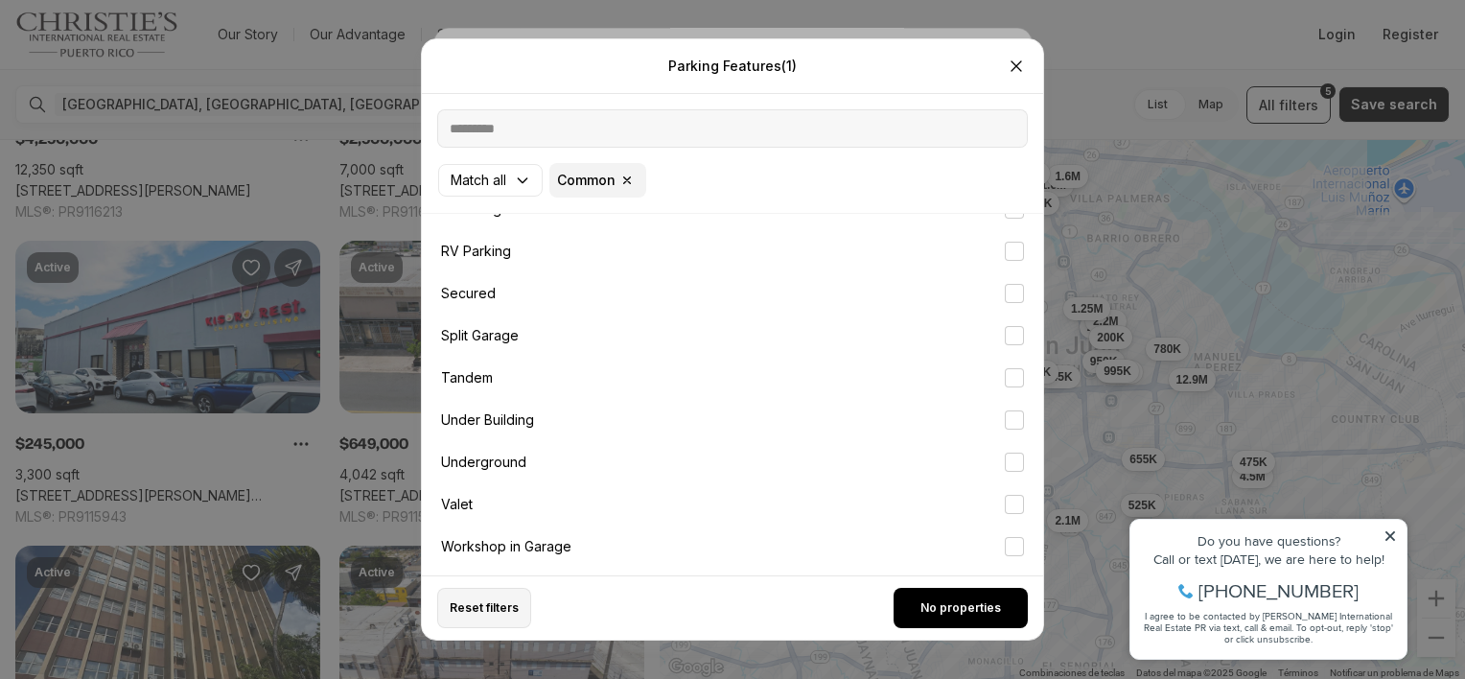
click at [485, 611] on span "Reset filters" at bounding box center [484, 607] width 69 height 15
click at [1017, 70] on icon "Close" at bounding box center [1016, 66] width 19 height 19
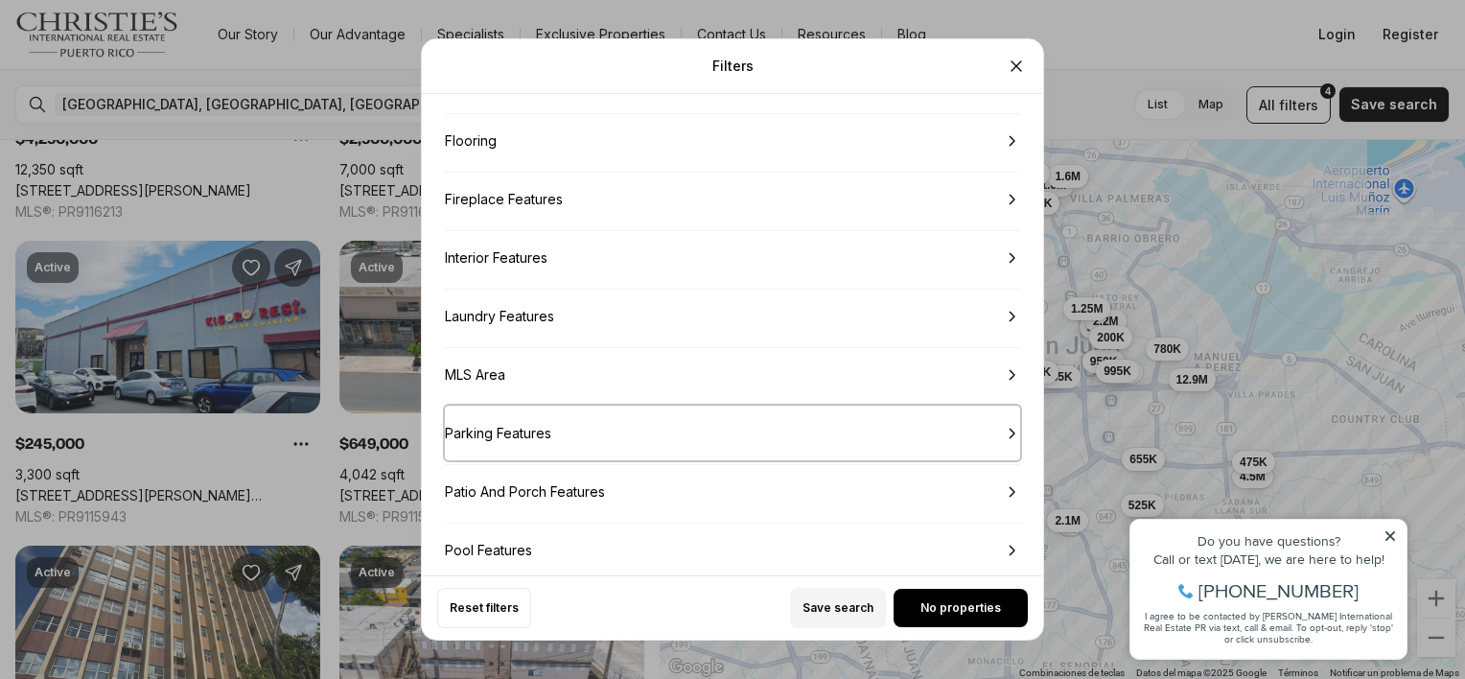
click at [558, 434] on span "Parking Features" at bounding box center [732, 432] width 575 height 55
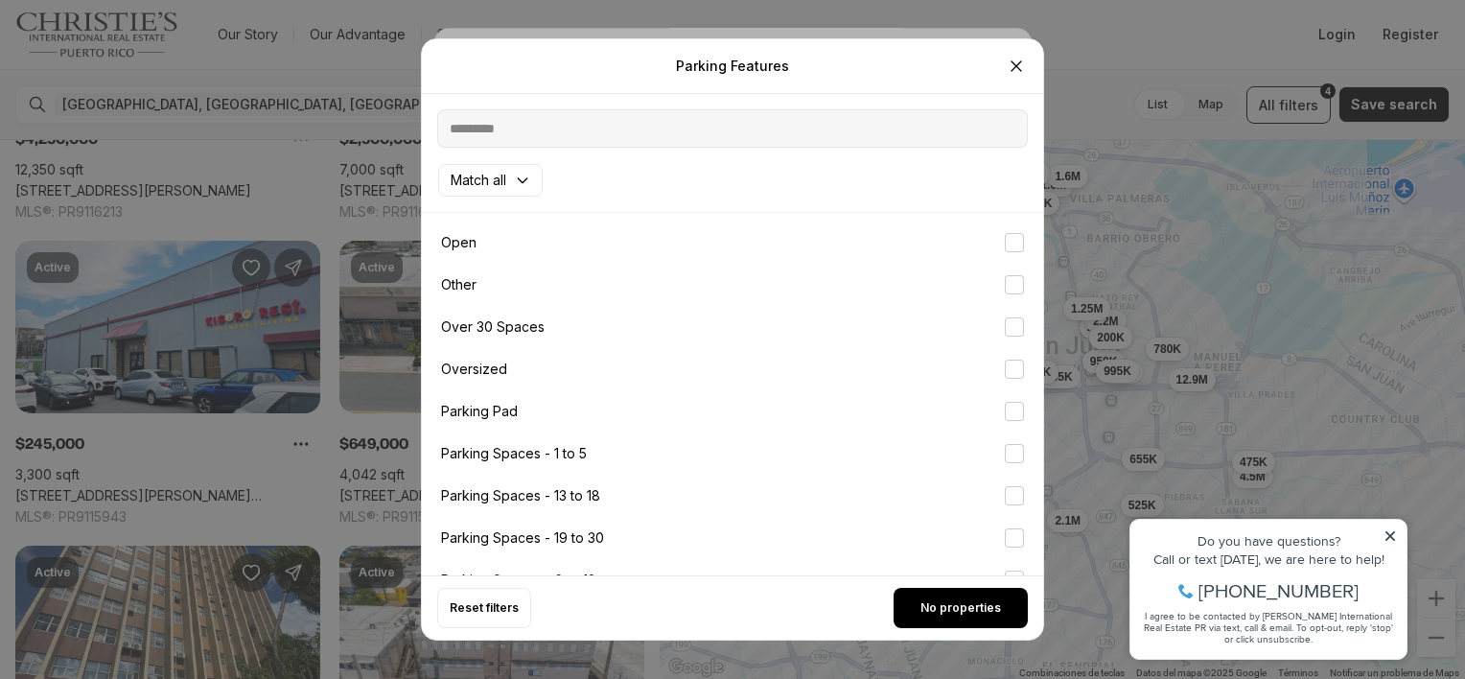
scroll to position [1150, 0]
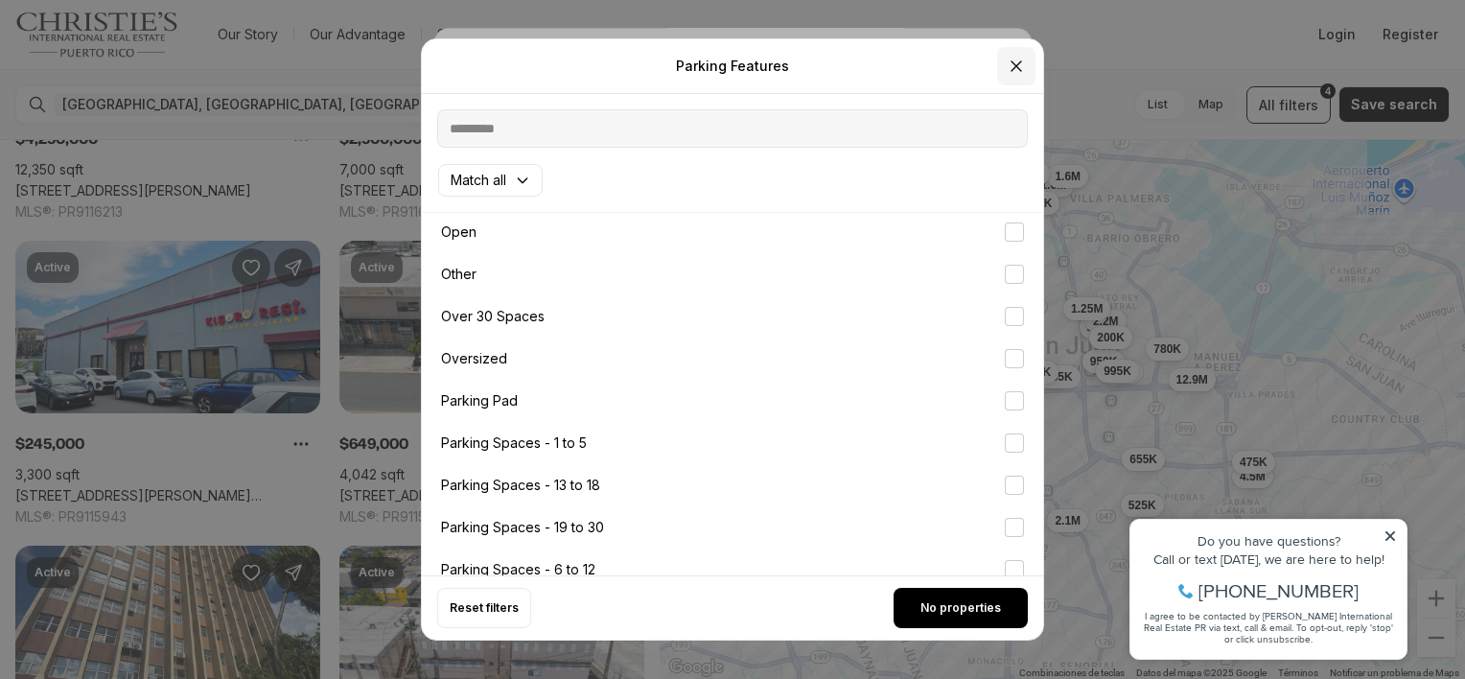
click at [1011, 64] on icon "Close" at bounding box center [1016, 66] width 19 height 19
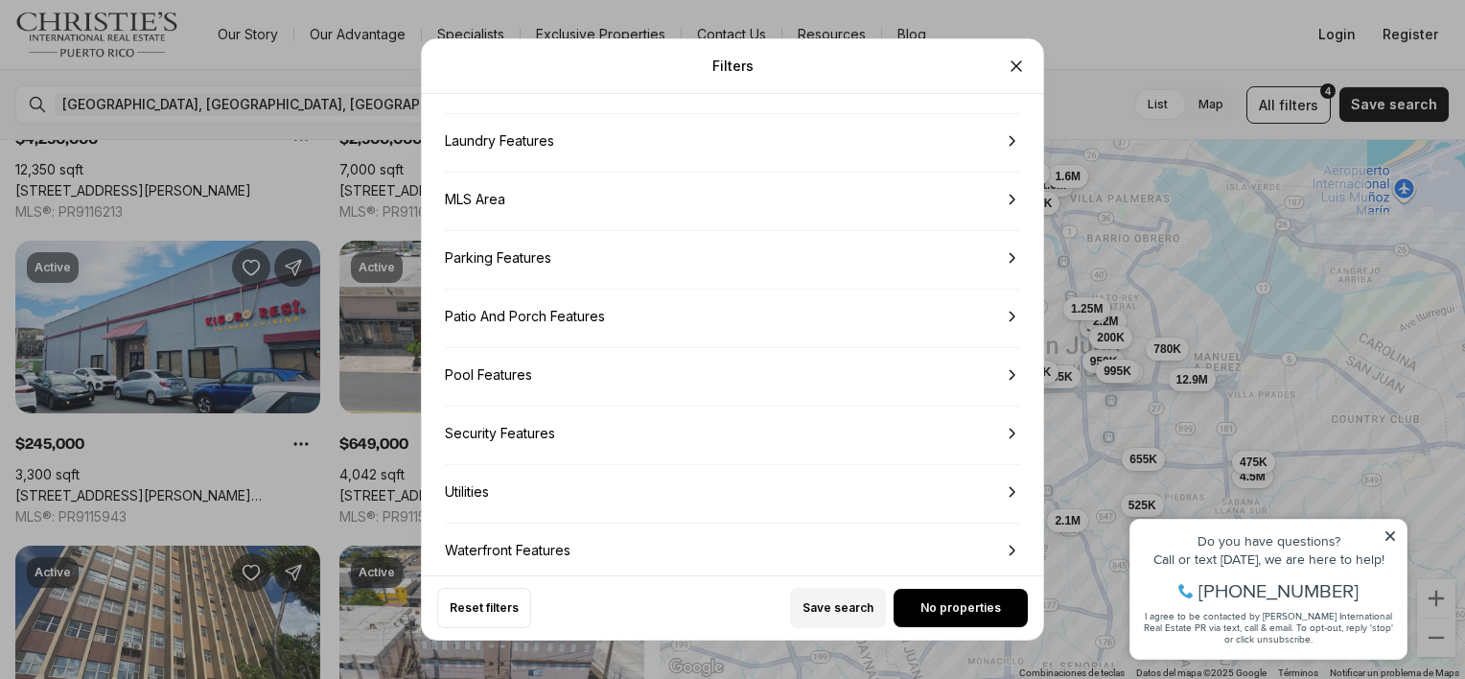
scroll to position [2889, 0]
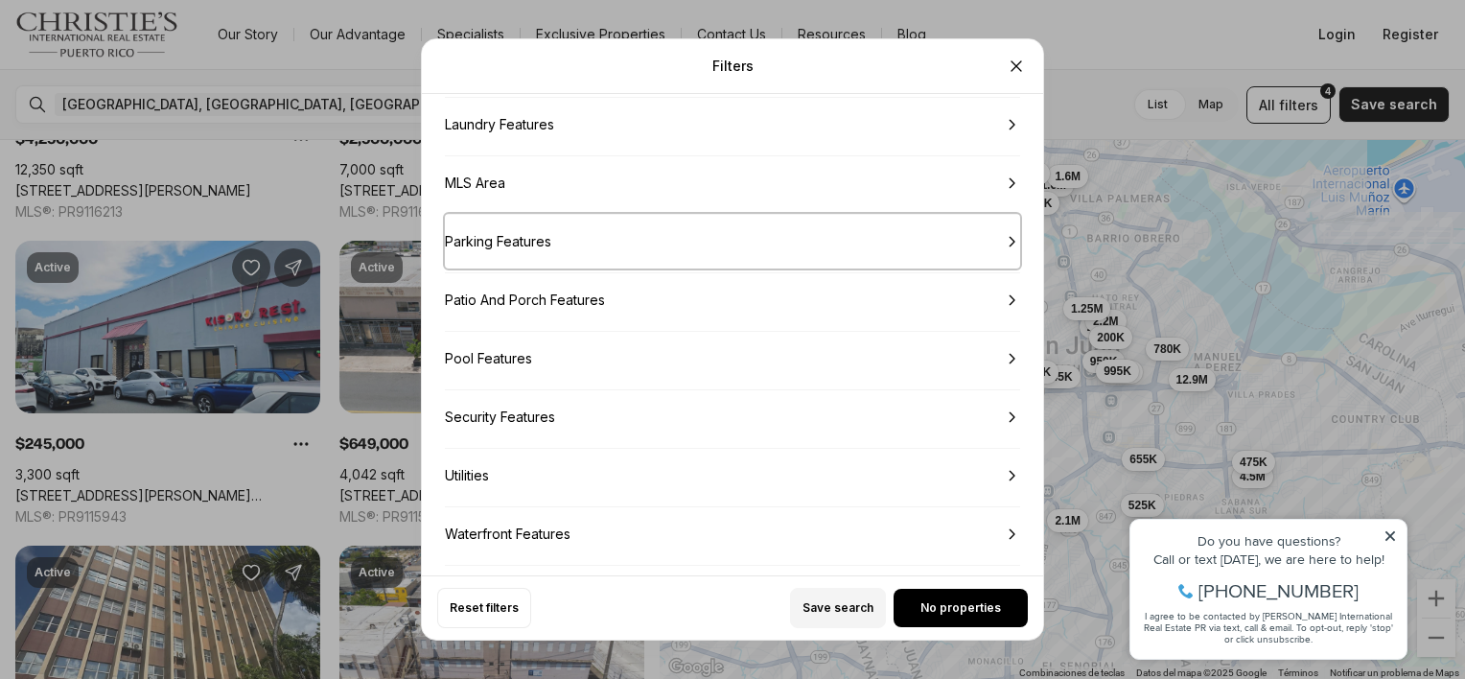
click at [525, 246] on span "Parking Features" at bounding box center [732, 241] width 575 height 55
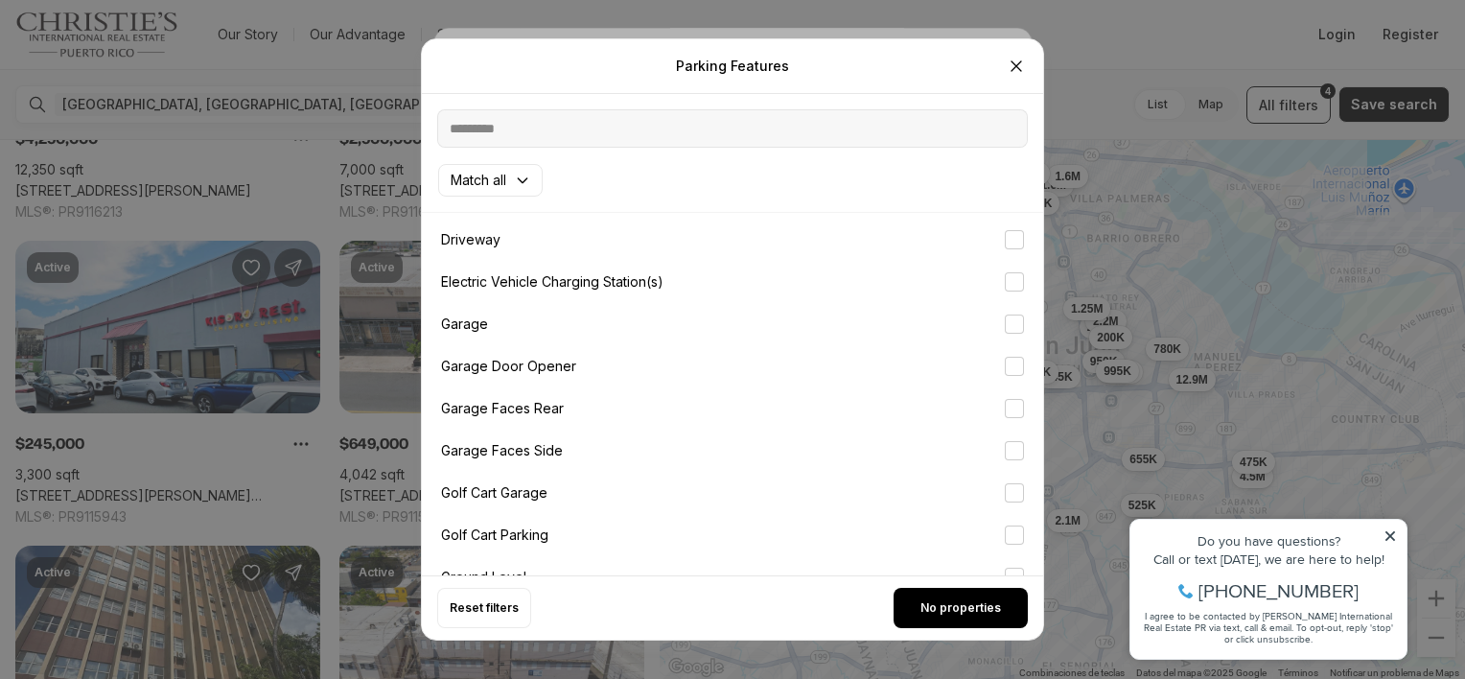
scroll to position [543, 0]
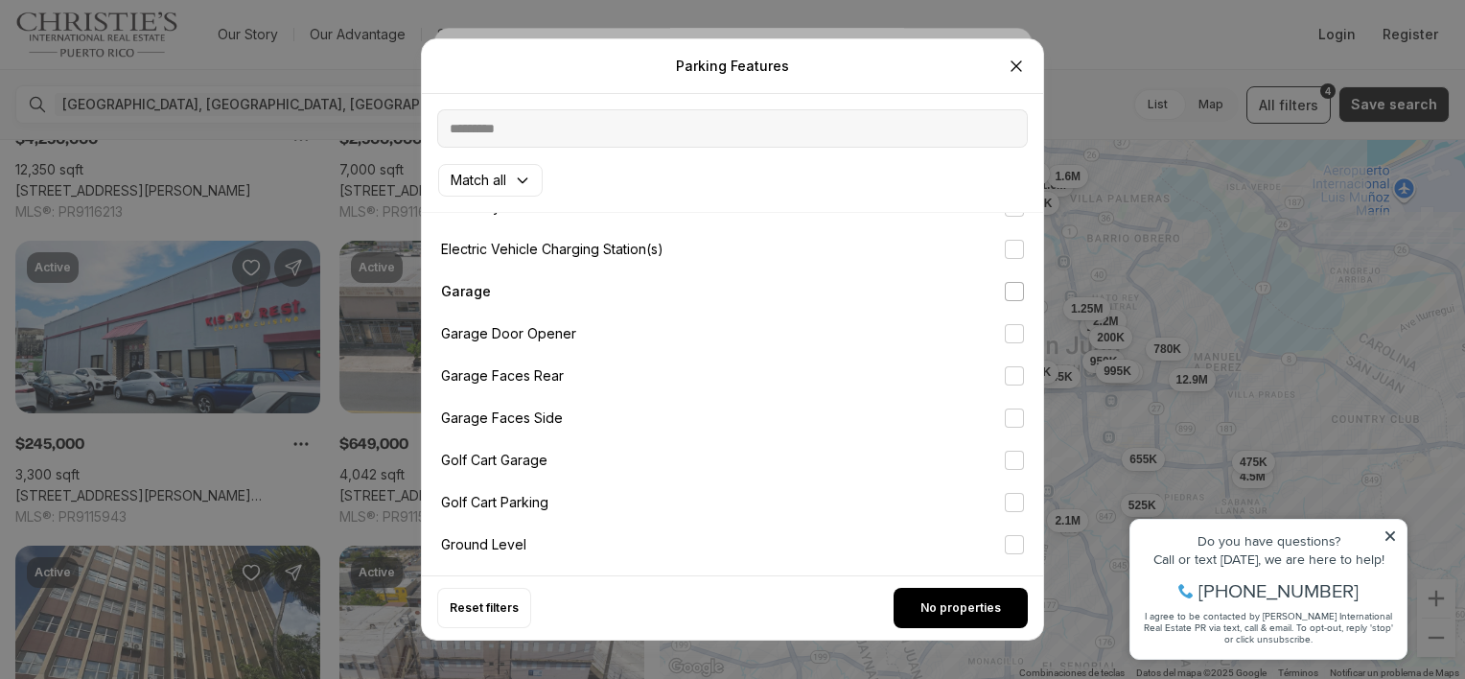
click at [475, 290] on label "Garage" at bounding box center [732, 291] width 583 height 19
click at [1005, 290] on button "Garage" at bounding box center [1014, 291] width 19 height 19
click at [621, 178] on icon "button" at bounding box center [618, 180] width 15 height 15
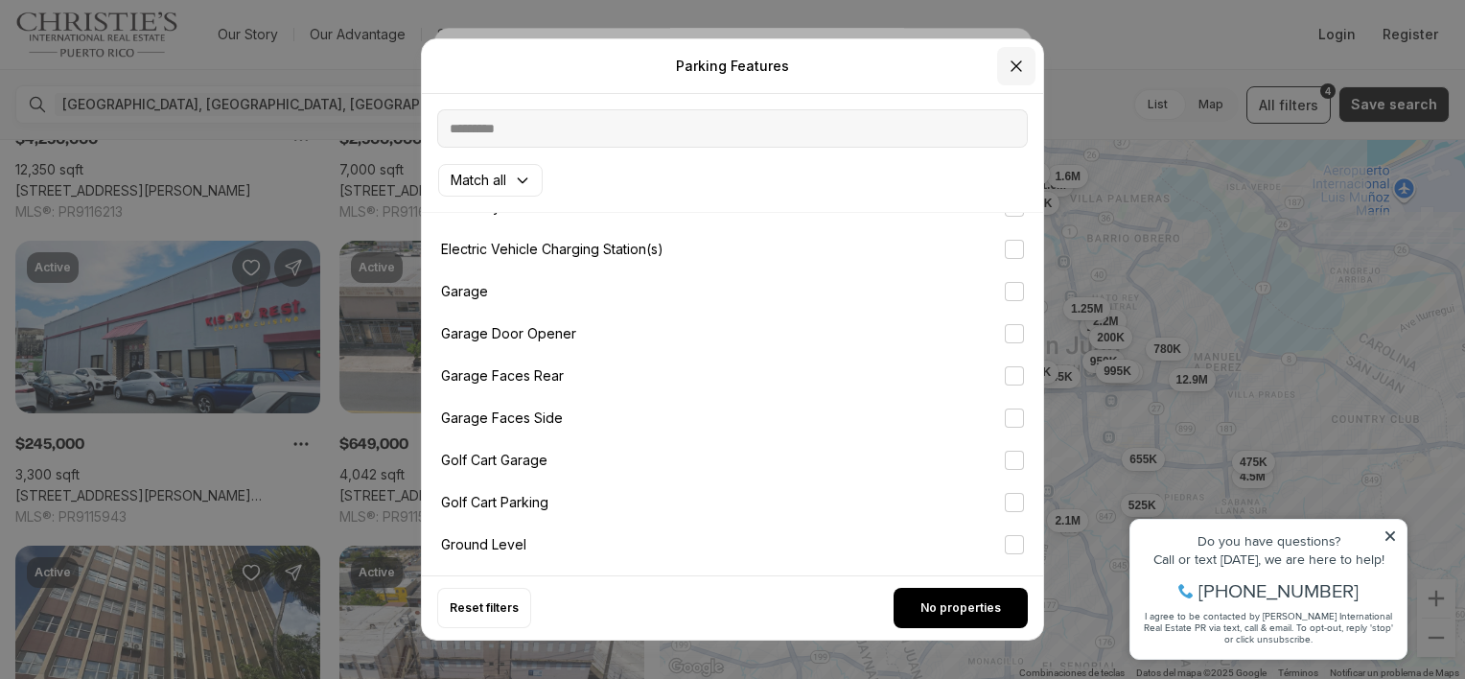
click at [1008, 66] on icon "Close" at bounding box center [1016, 66] width 19 height 19
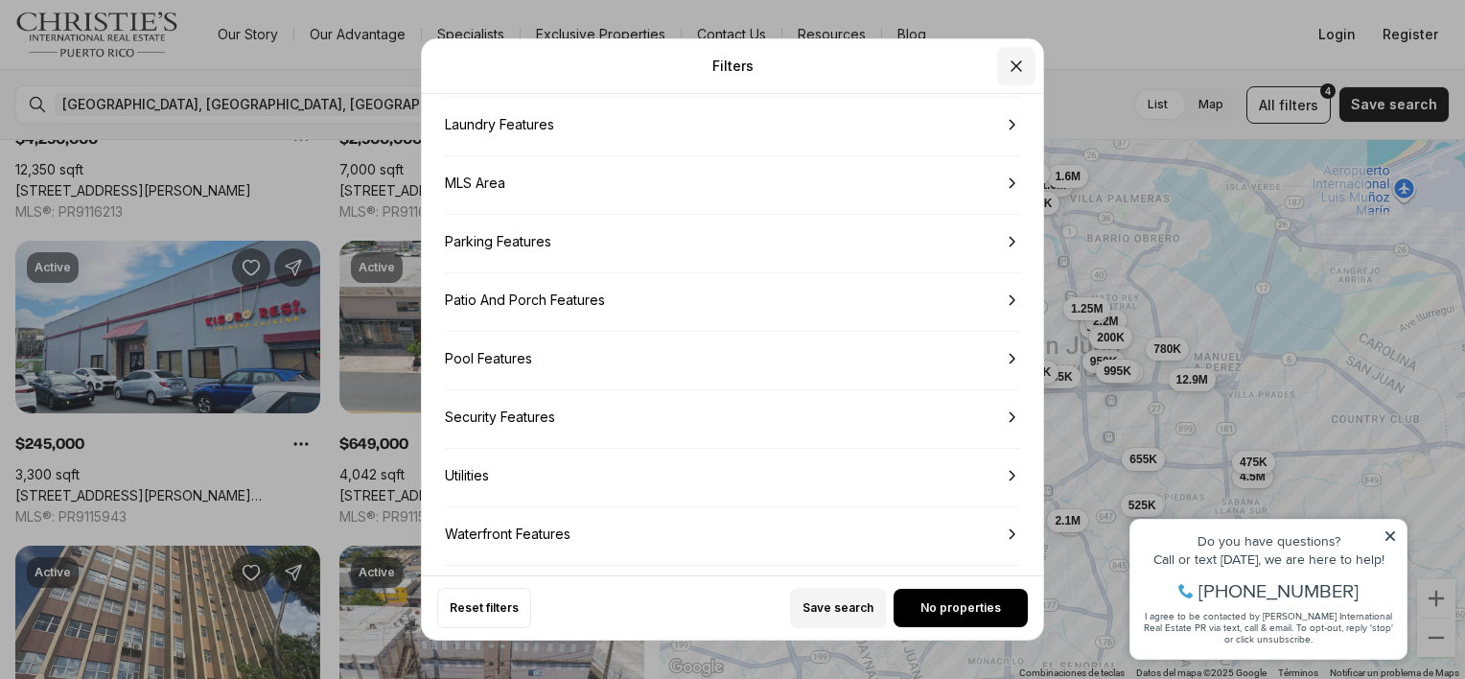
click at [1011, 65] on icon "Close" at bounding box center [1016, 66] width 19 height 19
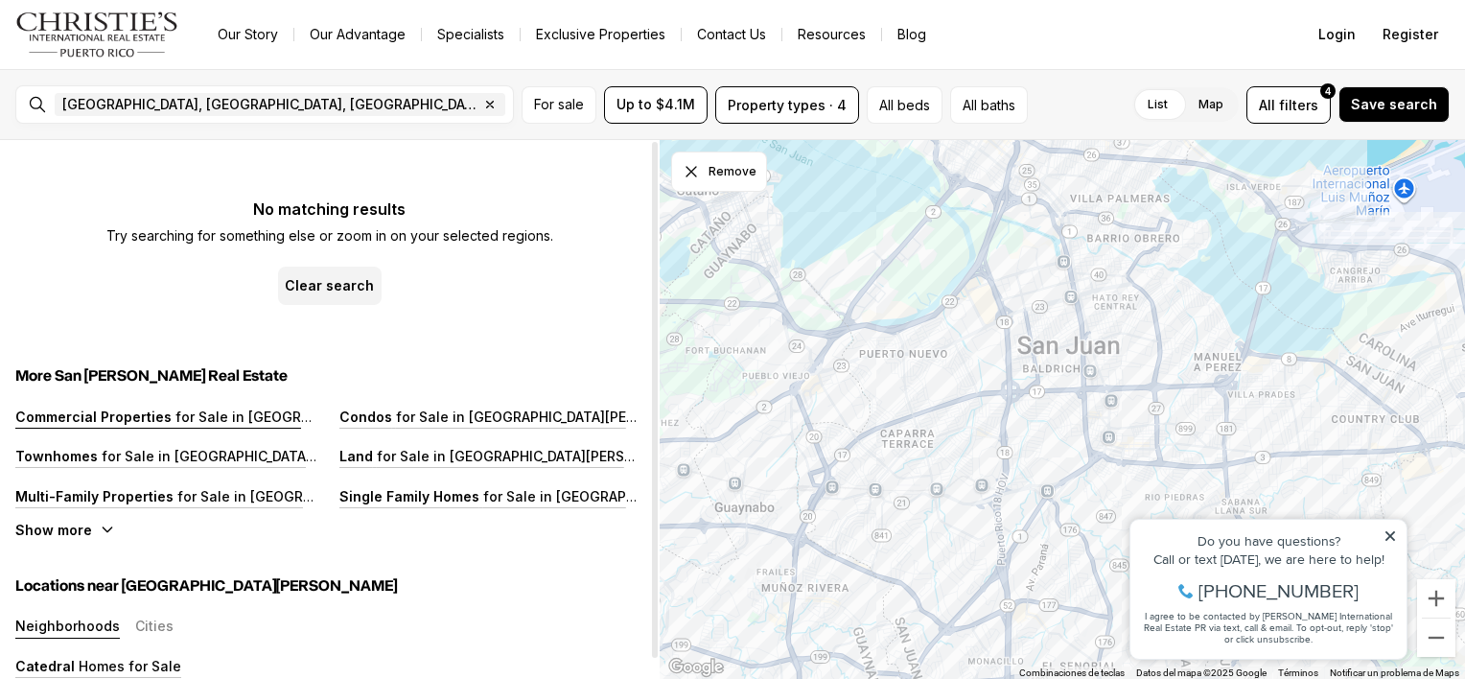
click at [269, 414] on p "for Sale in [GEOGRAPHIC_DATA][PERSON_NAME]" at bounding box center [333, 416] width 322 height 16
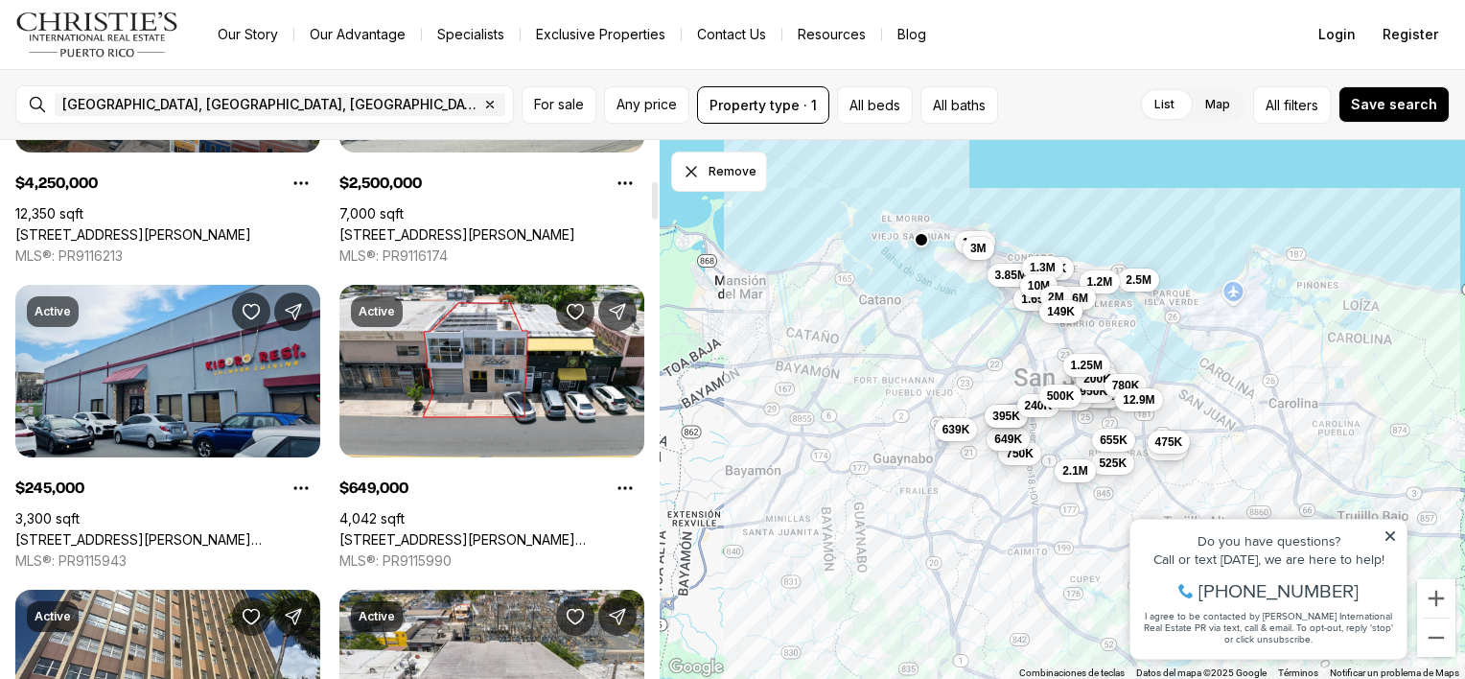
scroll to position [572, 0]
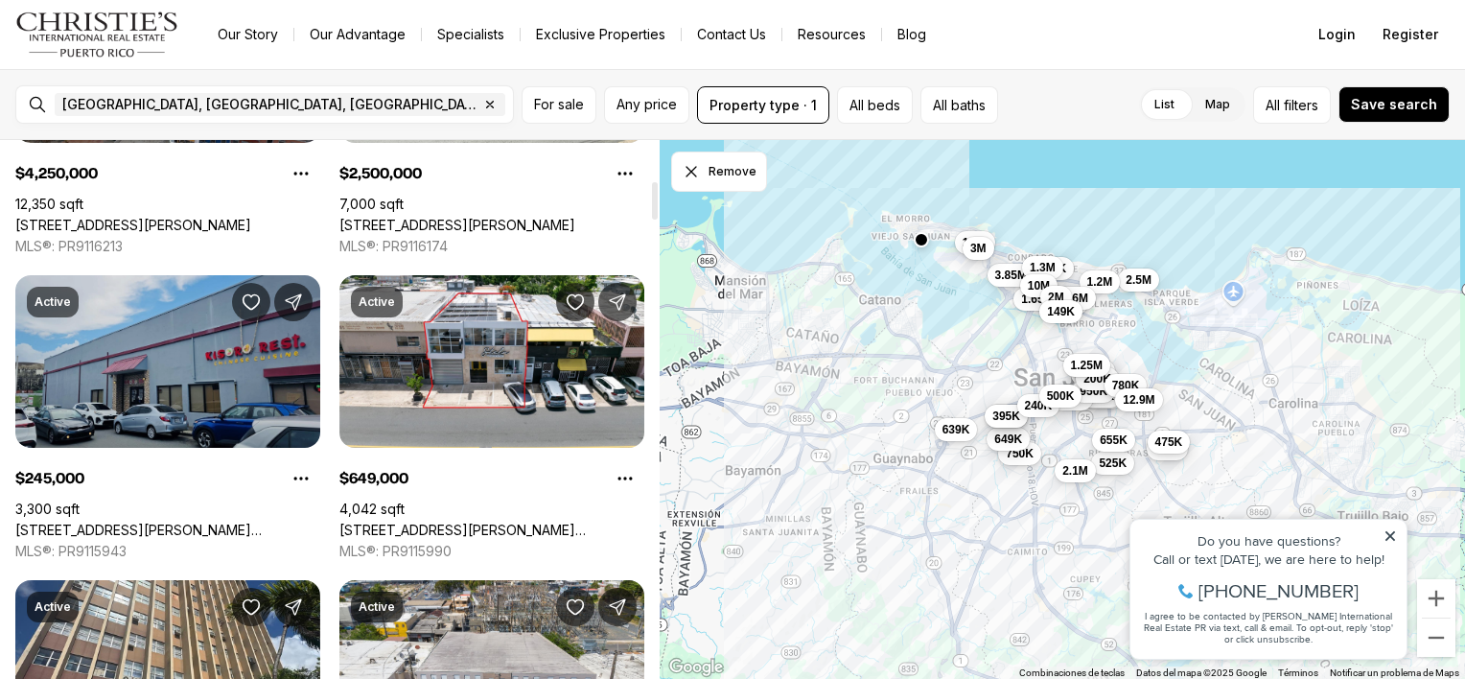
click at [172, 521] on link "[STREET_ADDRESS][PERSON_NAME][PERSON_NAME][PERSON_NAME]" at bounding box center [167, 529] width 305 height 17
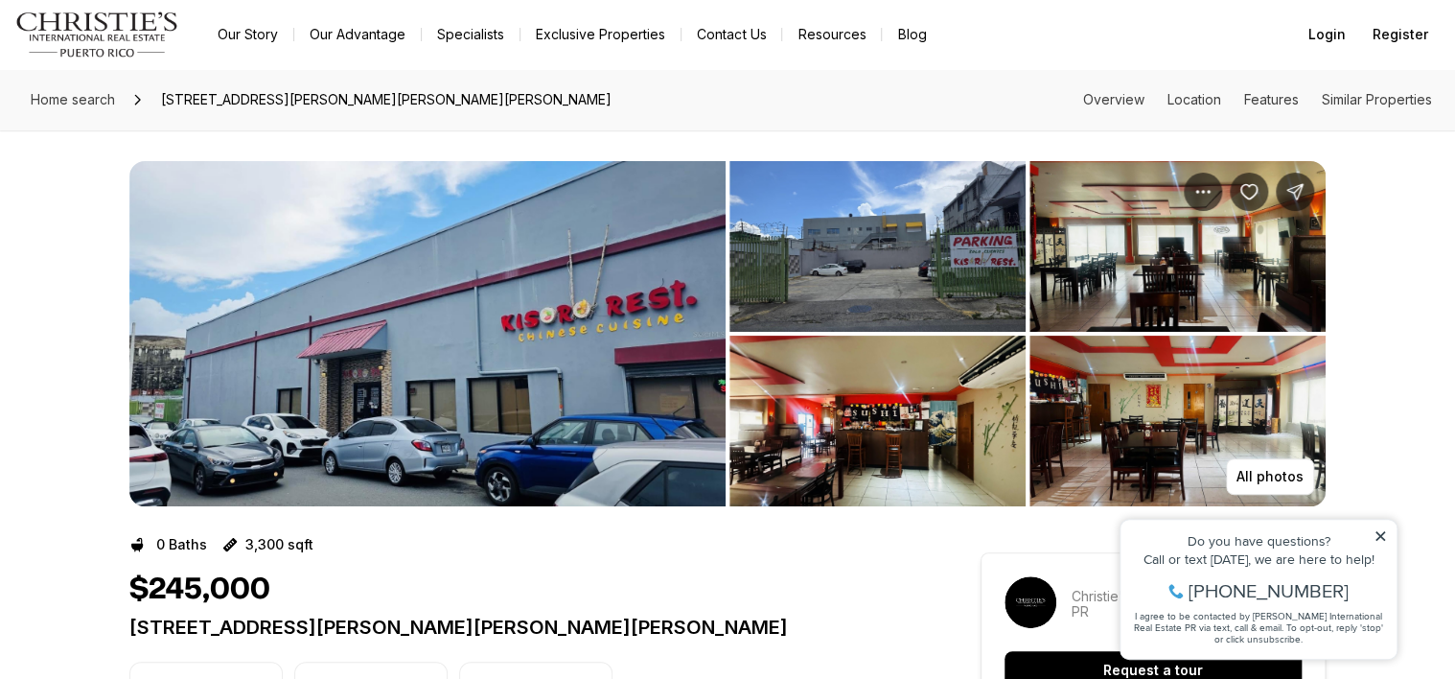
click at [959, 302] on img "View image gallery" at bounding box center [878, 246] width 296 height 171
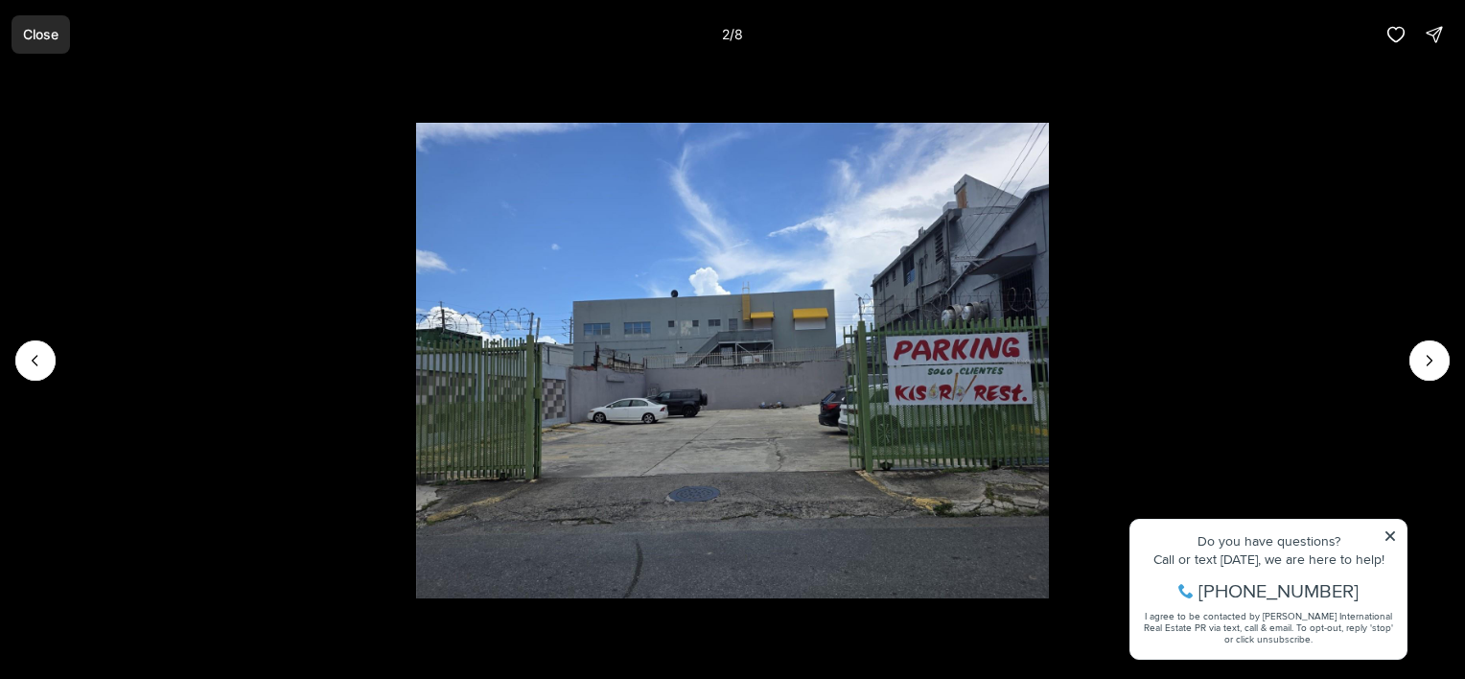
click at [37, 35] on p "Close" at bounding box center [40, 34] width 35 height 15
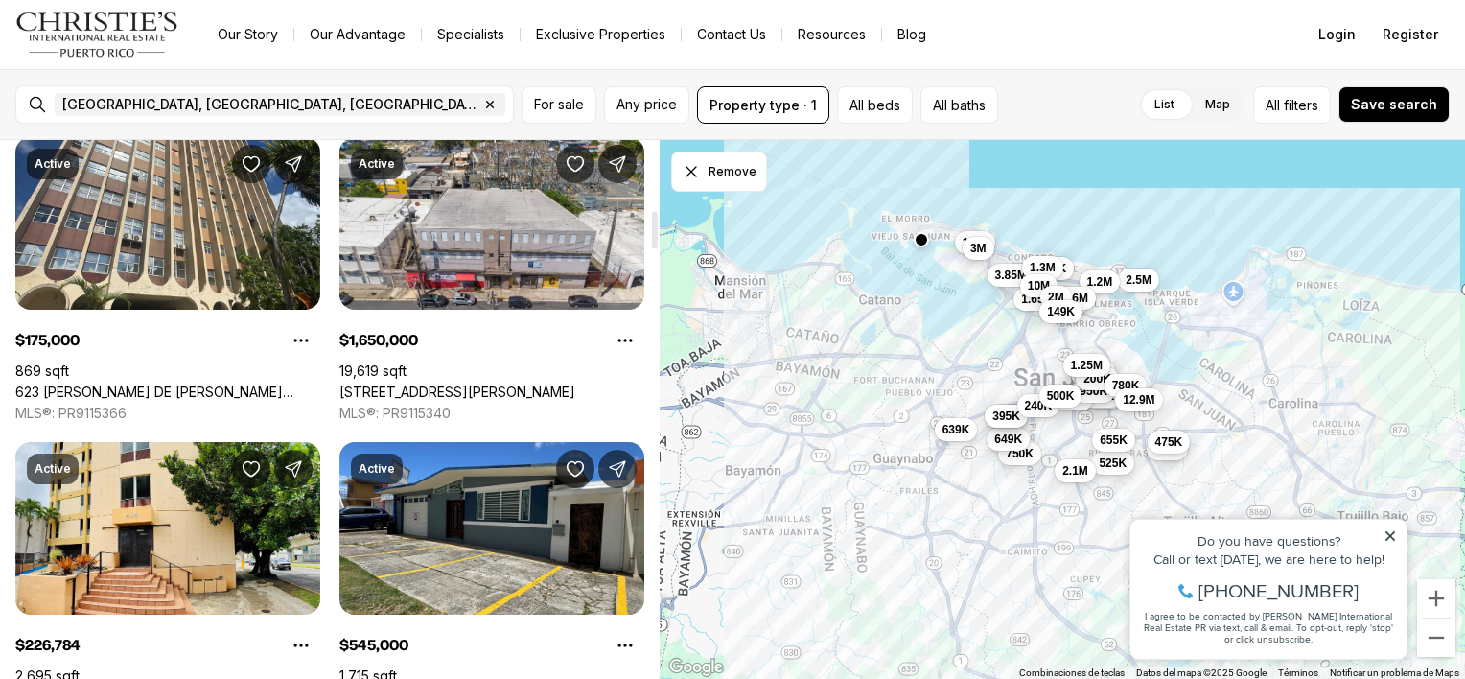
scroll to position [1022, 0]
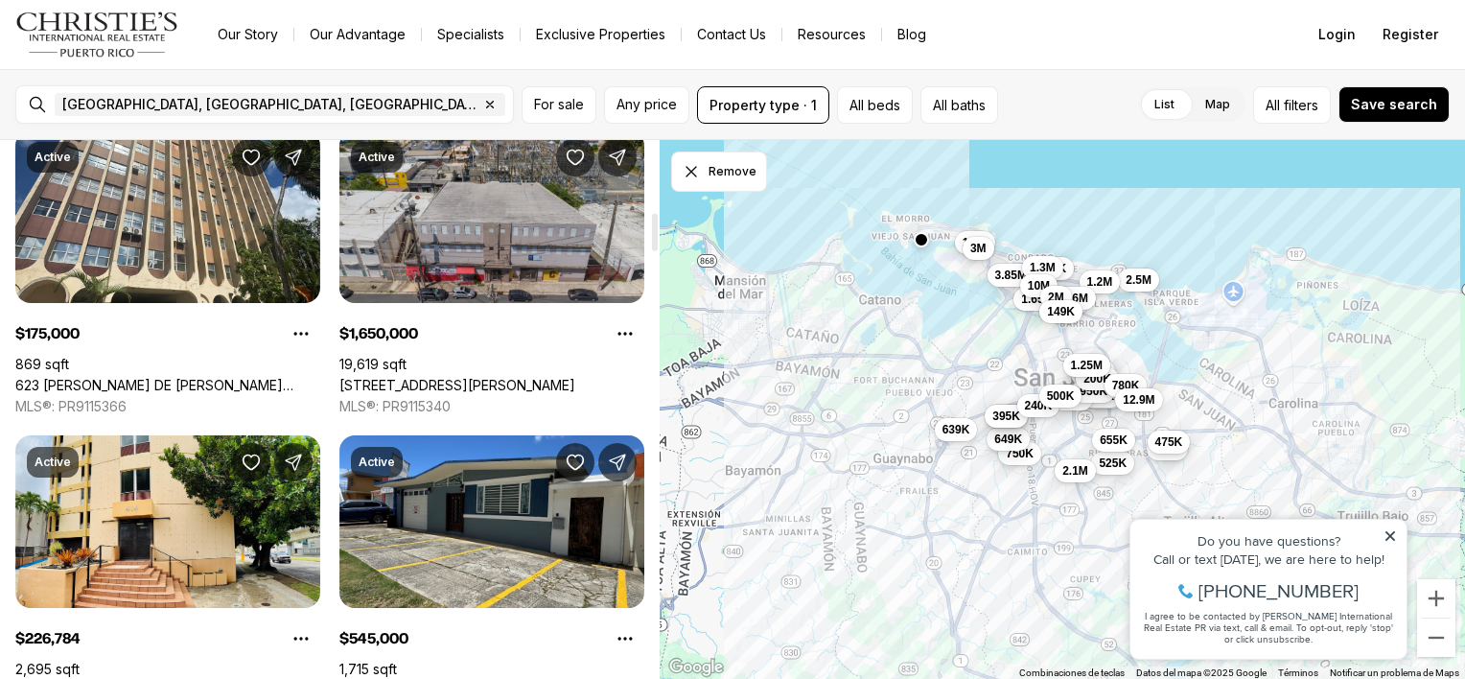
click at [508, 377] on link "1108 LAS PALMAS AVE., SAN JUAN PR, 00907" at bounding box center [457, 385] width 236 height 17
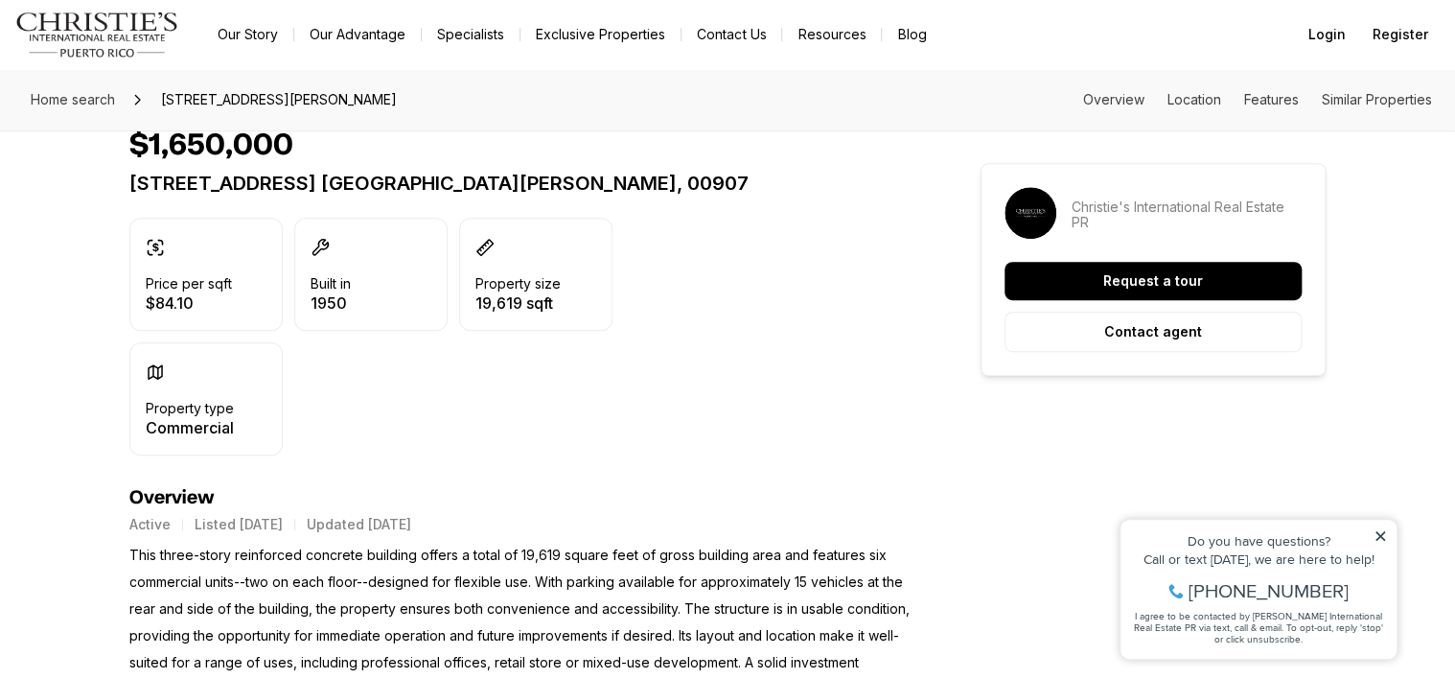
scroll to position [447, 0]
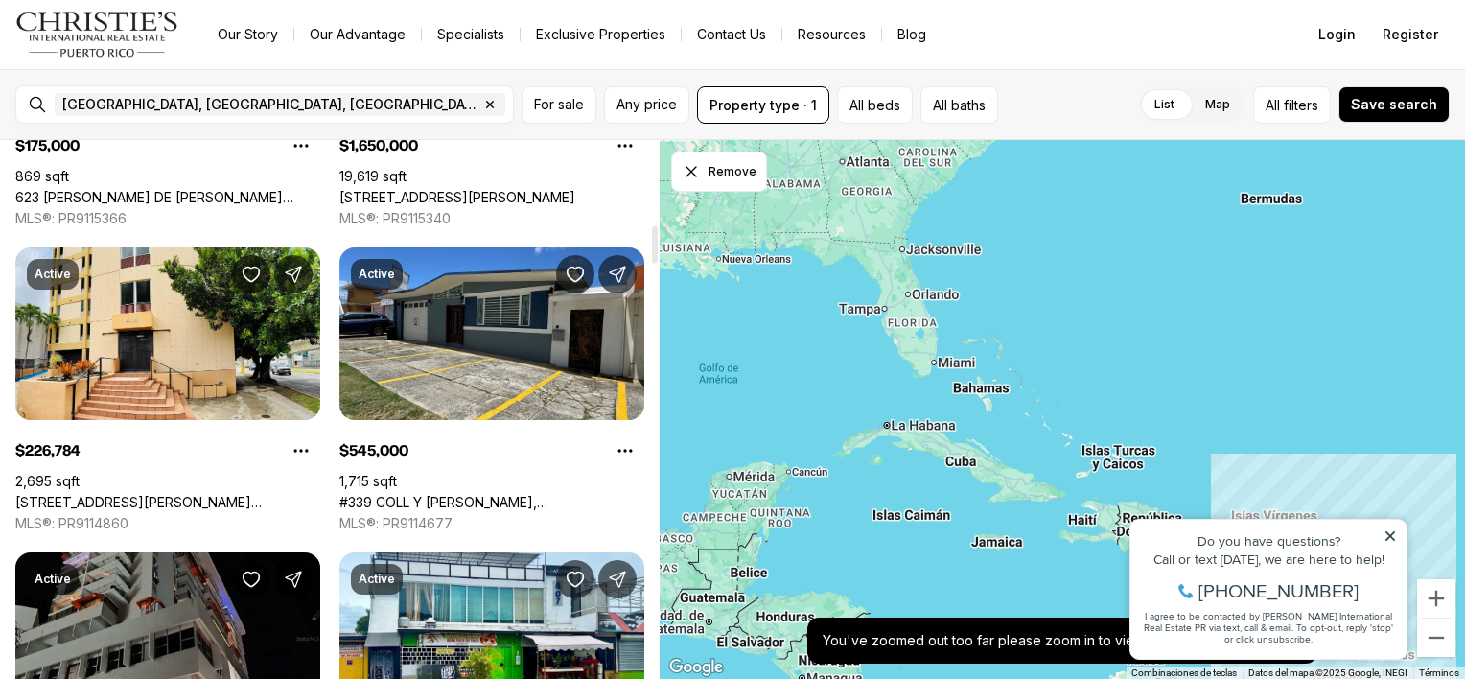
scroll to position [1214, 0]
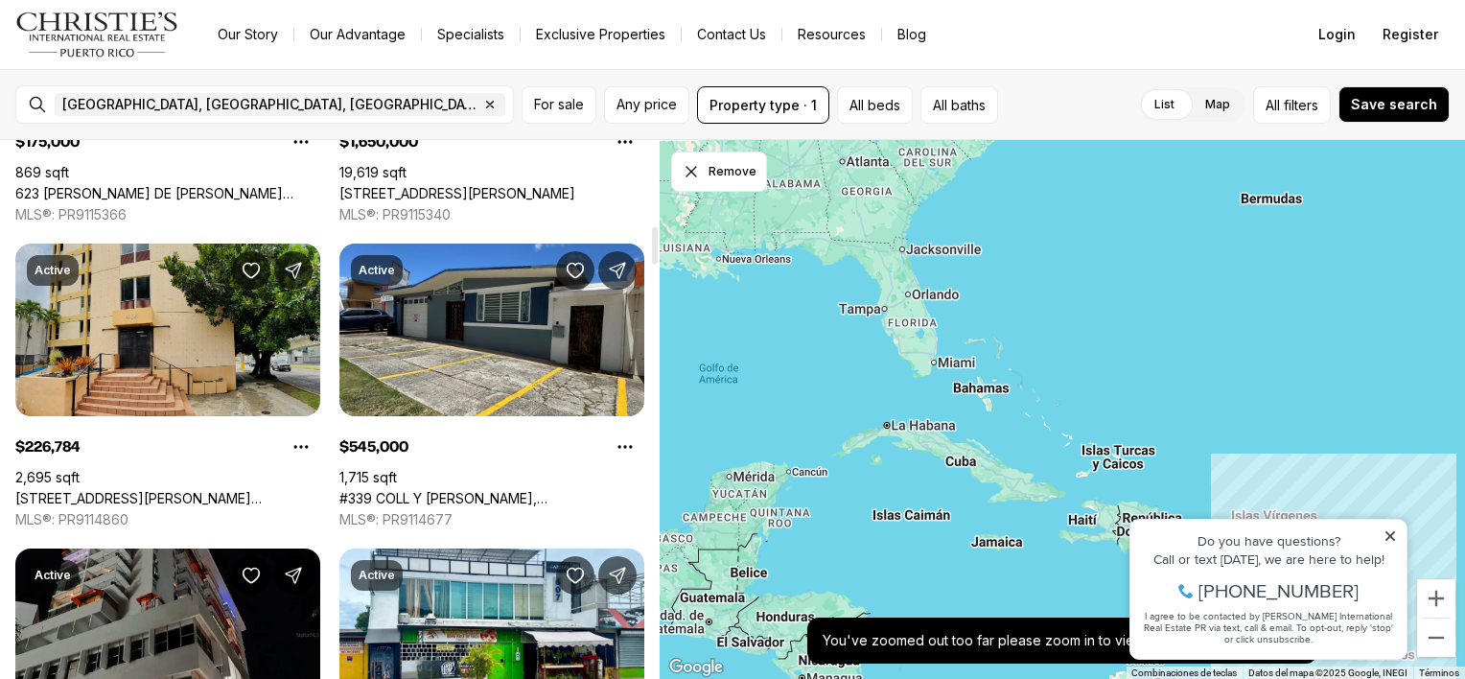
click at [141, 490] on link "[STREET_ADDRESS][PERSON_NAME][PERSON_NAME]" at bounding box center [167, 498] width 305 height 17
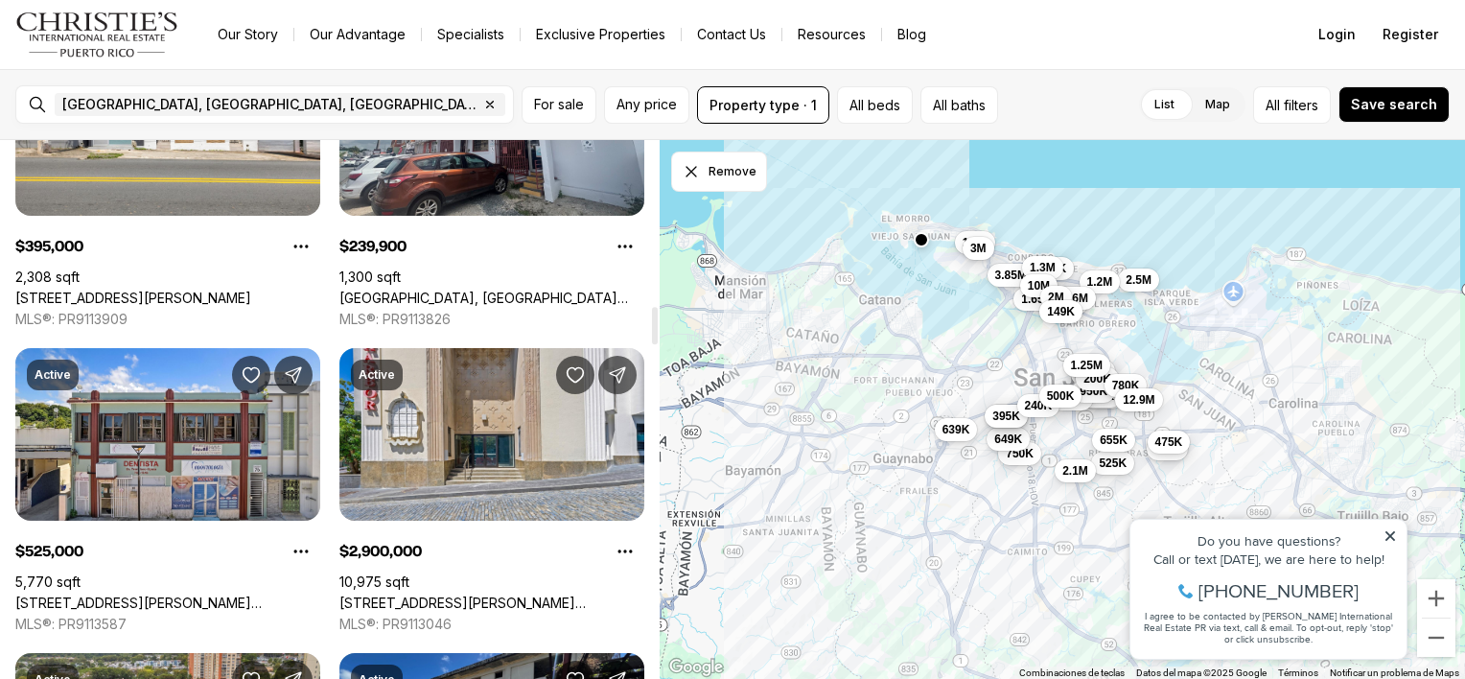
scroll to position [2364, 0]
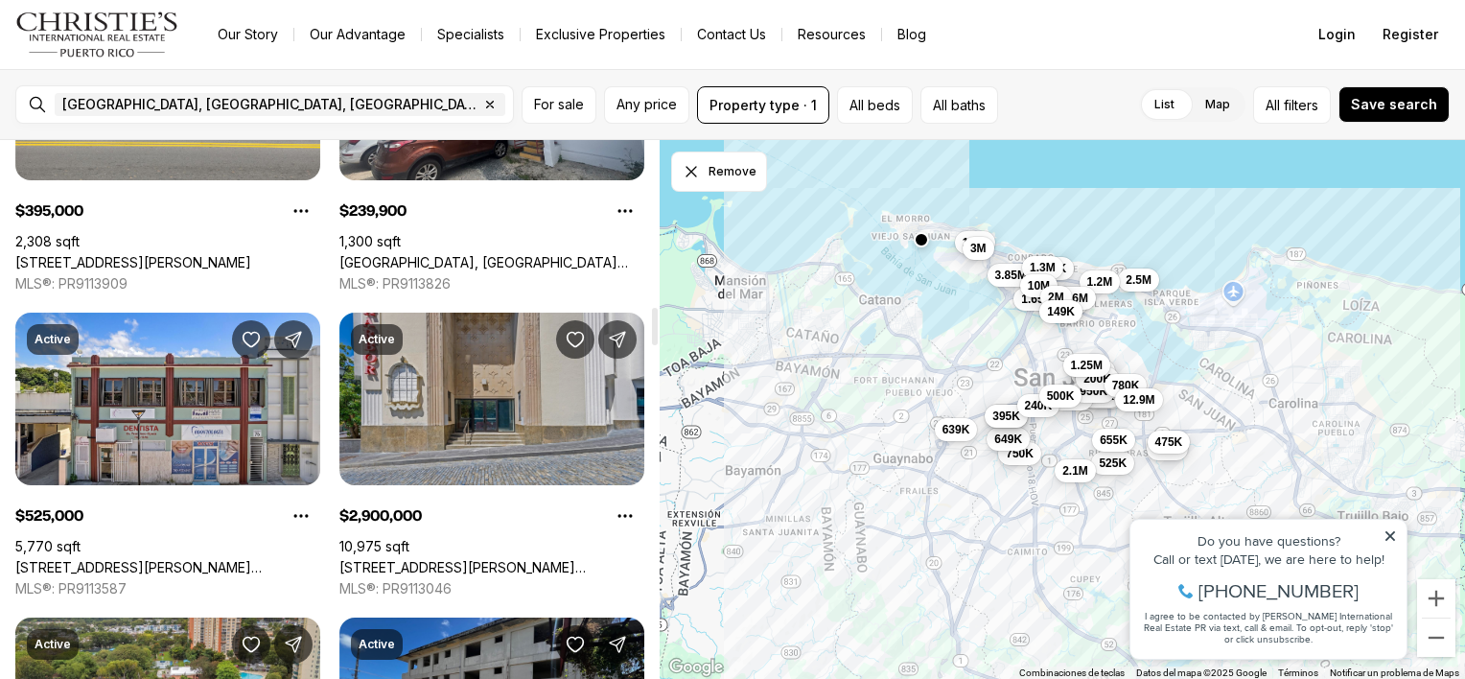
click at [487, 559] on link "201-202 TIZOL ST, SAN JUAN PR, 00901" at bounding box center [491, 567] width 305 height 17
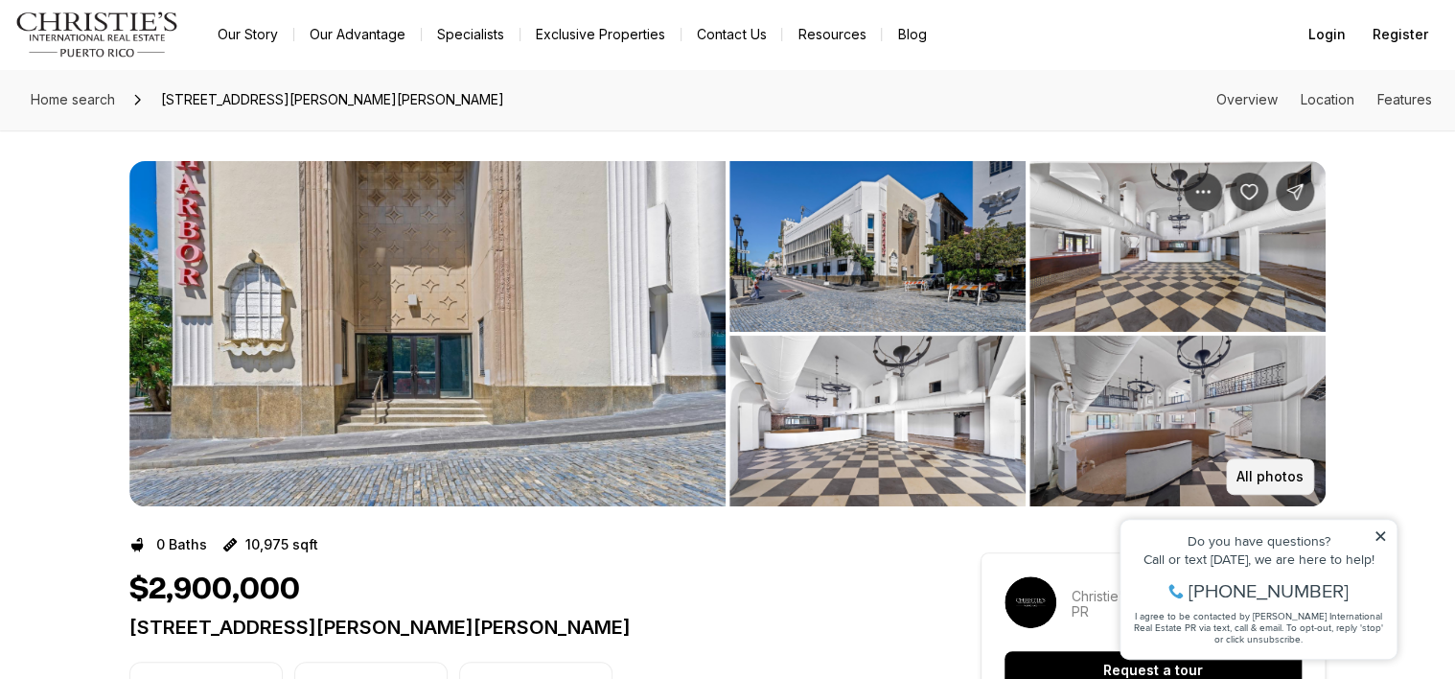
click at [1262, 478] on p "All photos" at bounding box center [1270, 476] width 67 height 15
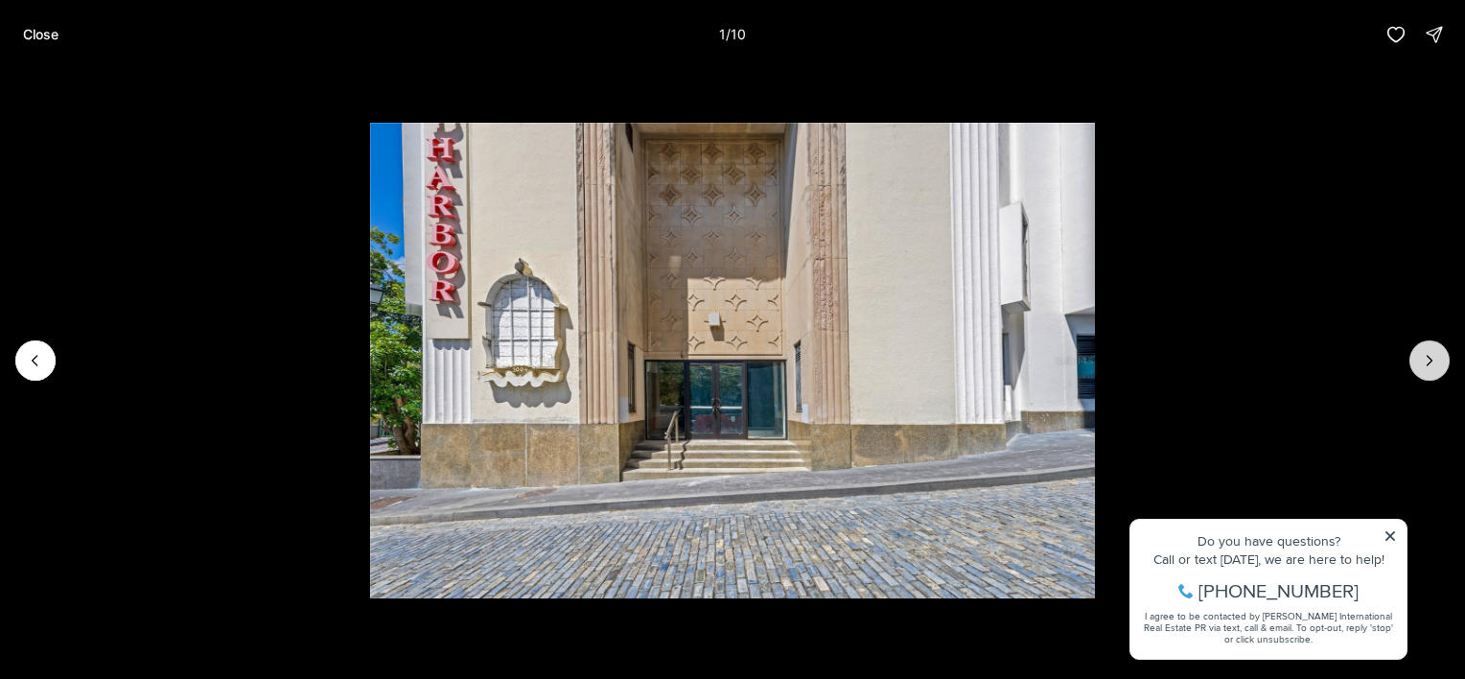
click at [1427, 359] on icon "Next slide" at bounding box center [1429, 360] width 19 height 19
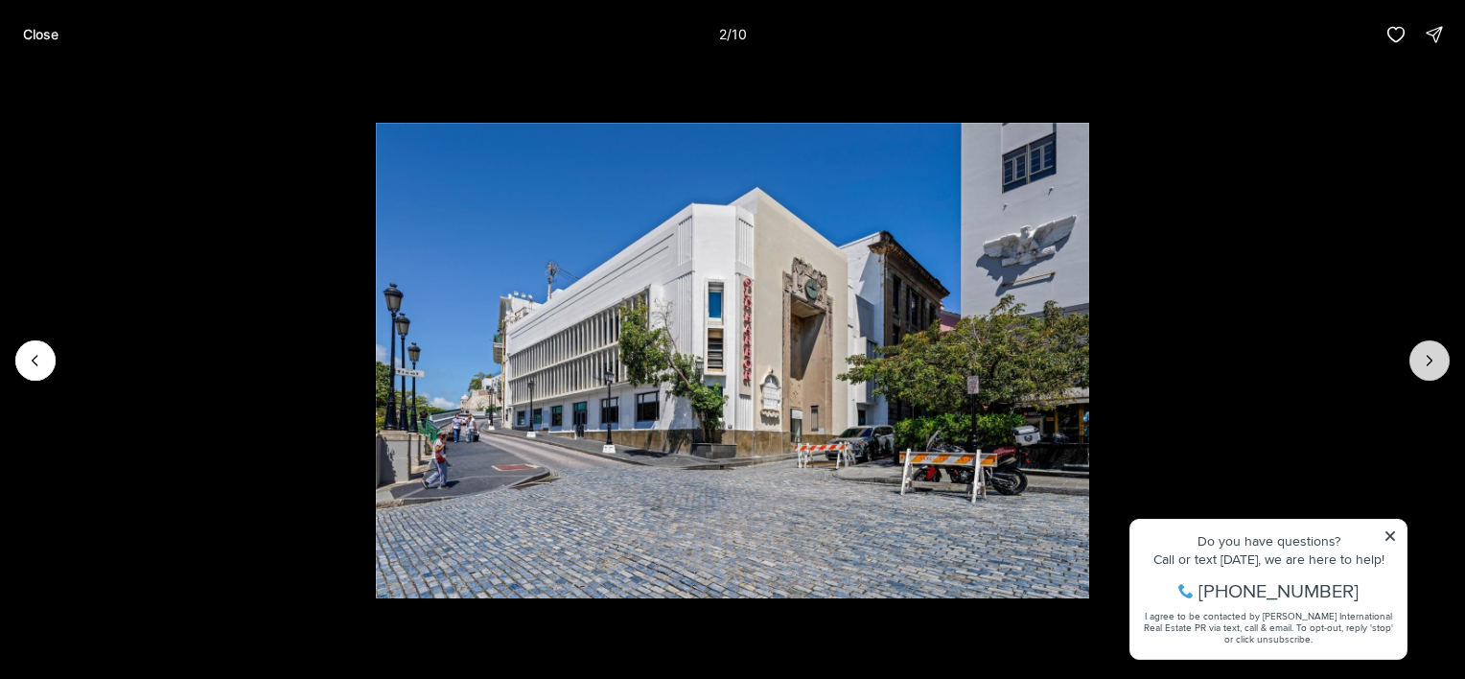
click at [1427, 359] on icon "Next slide" at bounding box center [1429, 360] width 19 height 19
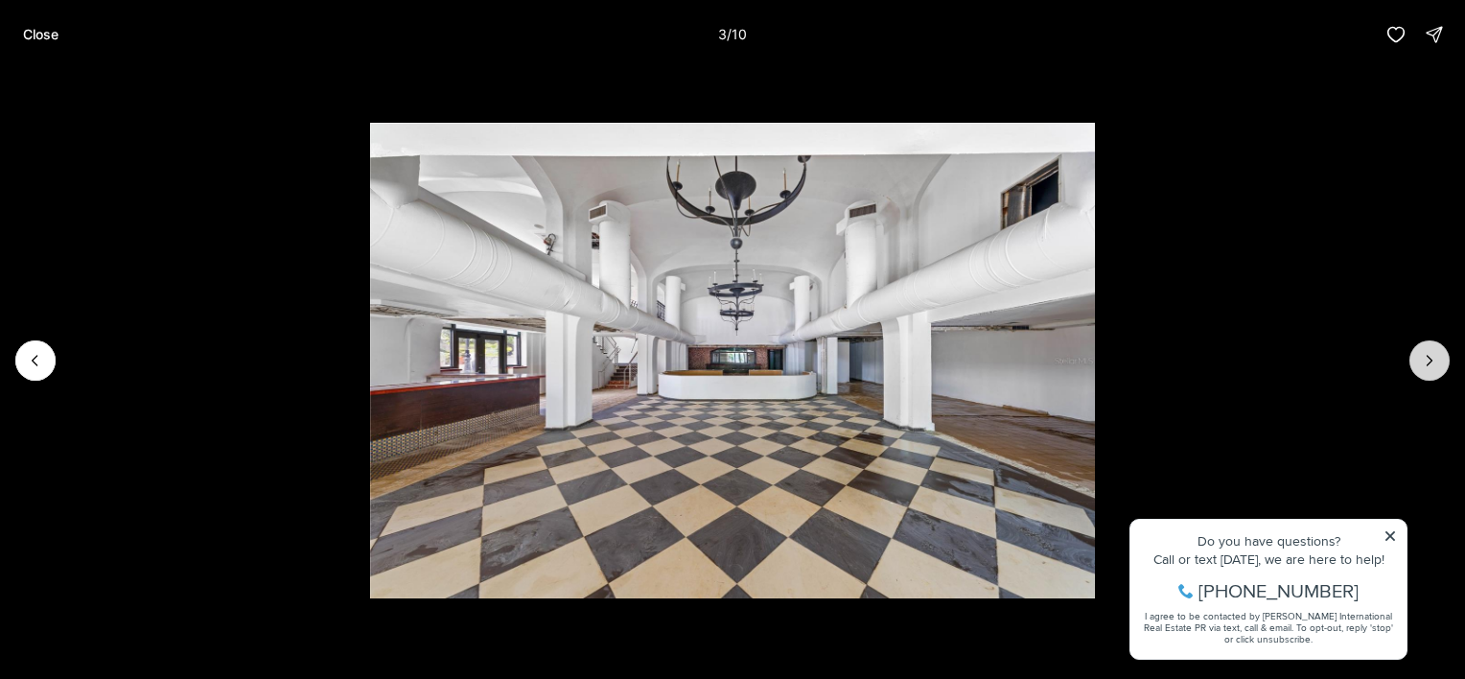
click at [1427, 359] on icon "Next slide" at bounding box center [1429, 360] width 19 height 19
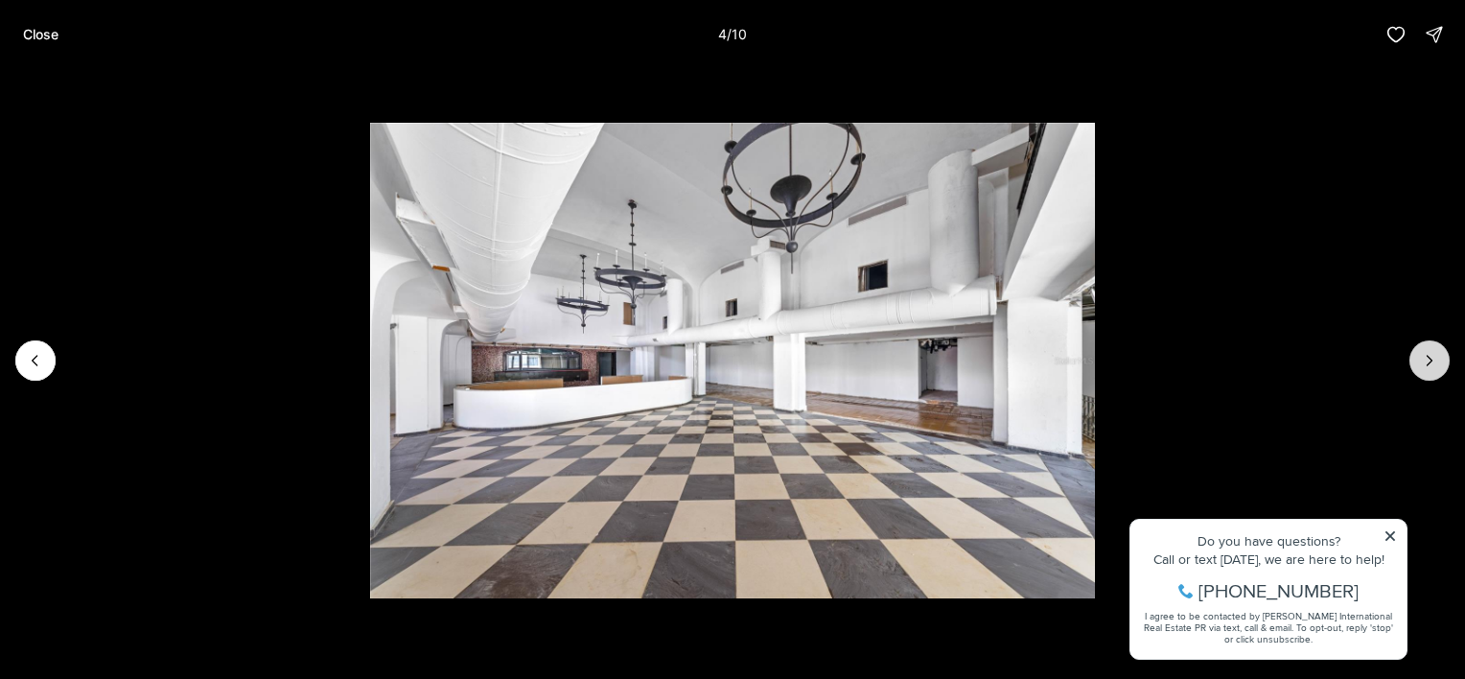
click at [1427, 359] on icon "Next slide" at bounding box center [1429, 360] width 19 height 19
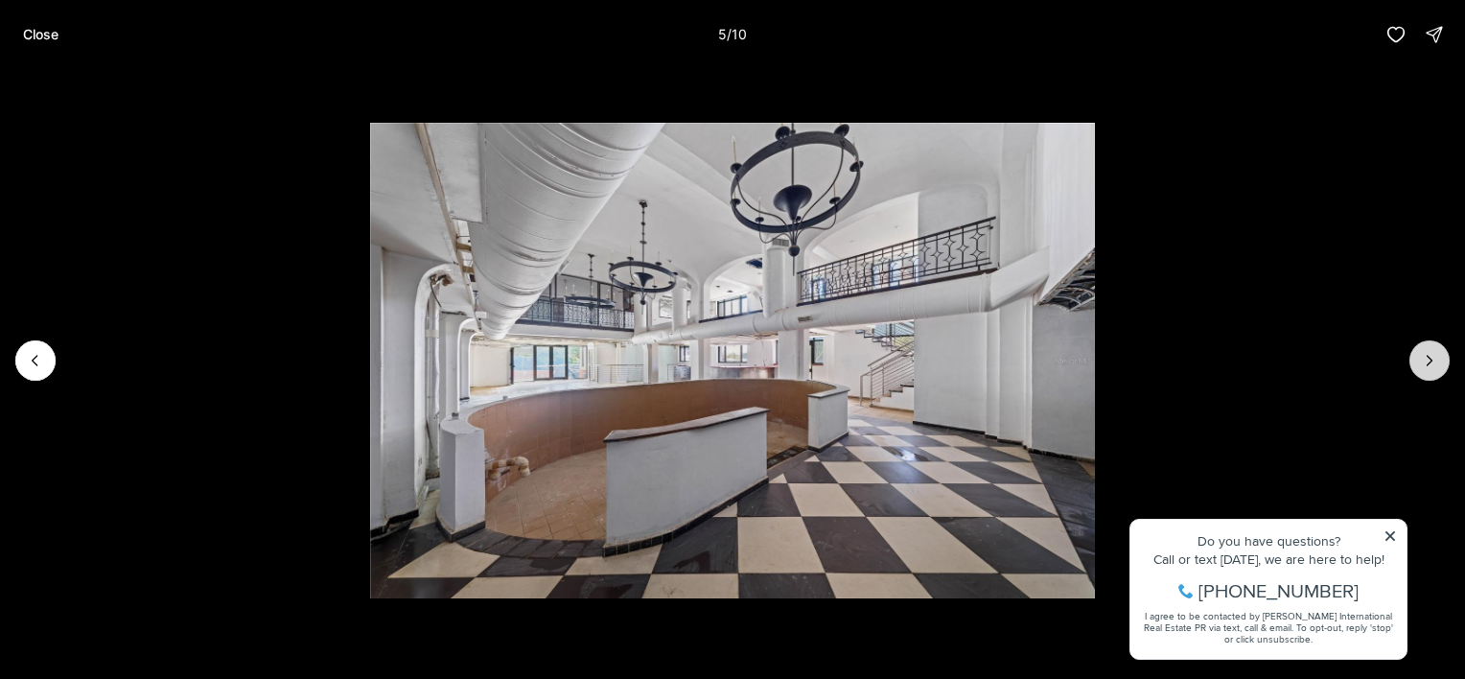
click at [1427, 359] on icon "Next slide" at bounding box center [1429, 360] width 19 height 19
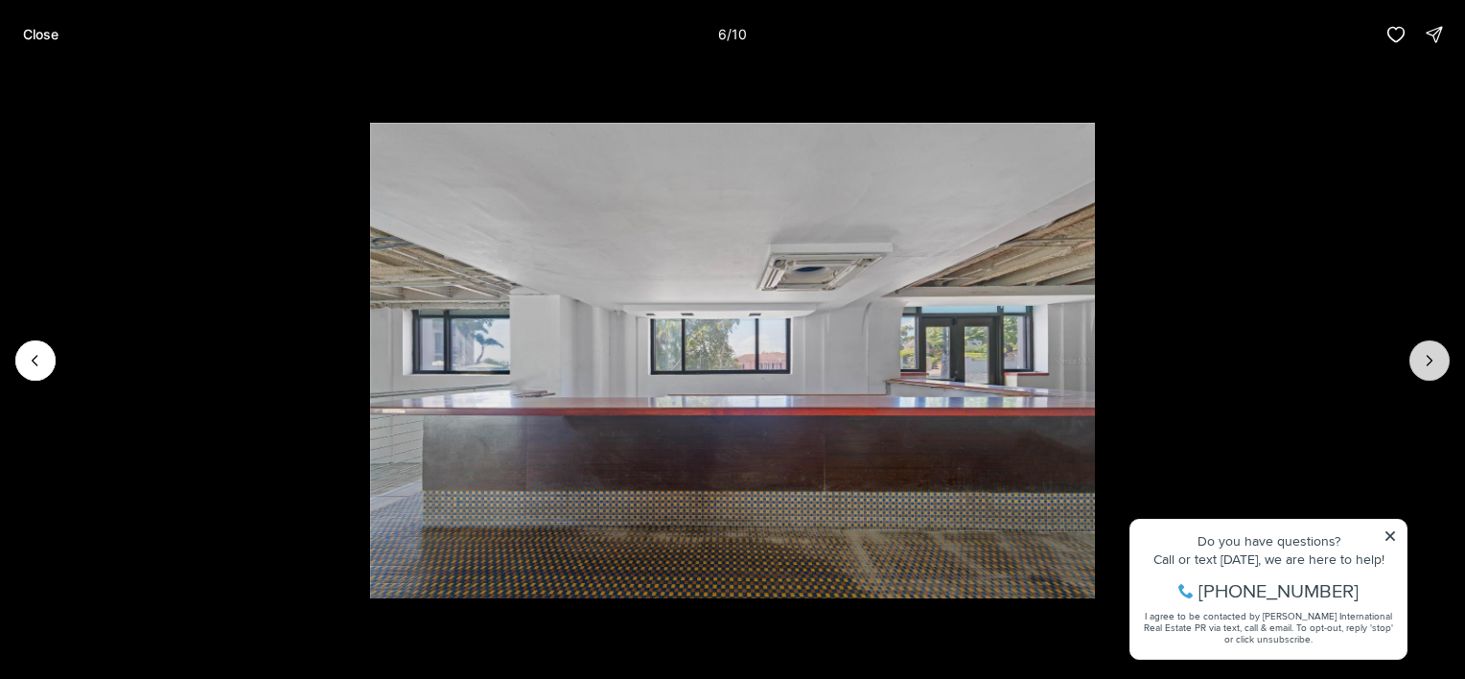
click at [1427, 359] on icon "Next slide" at bounding box center [1429, 360] width 19 height 19
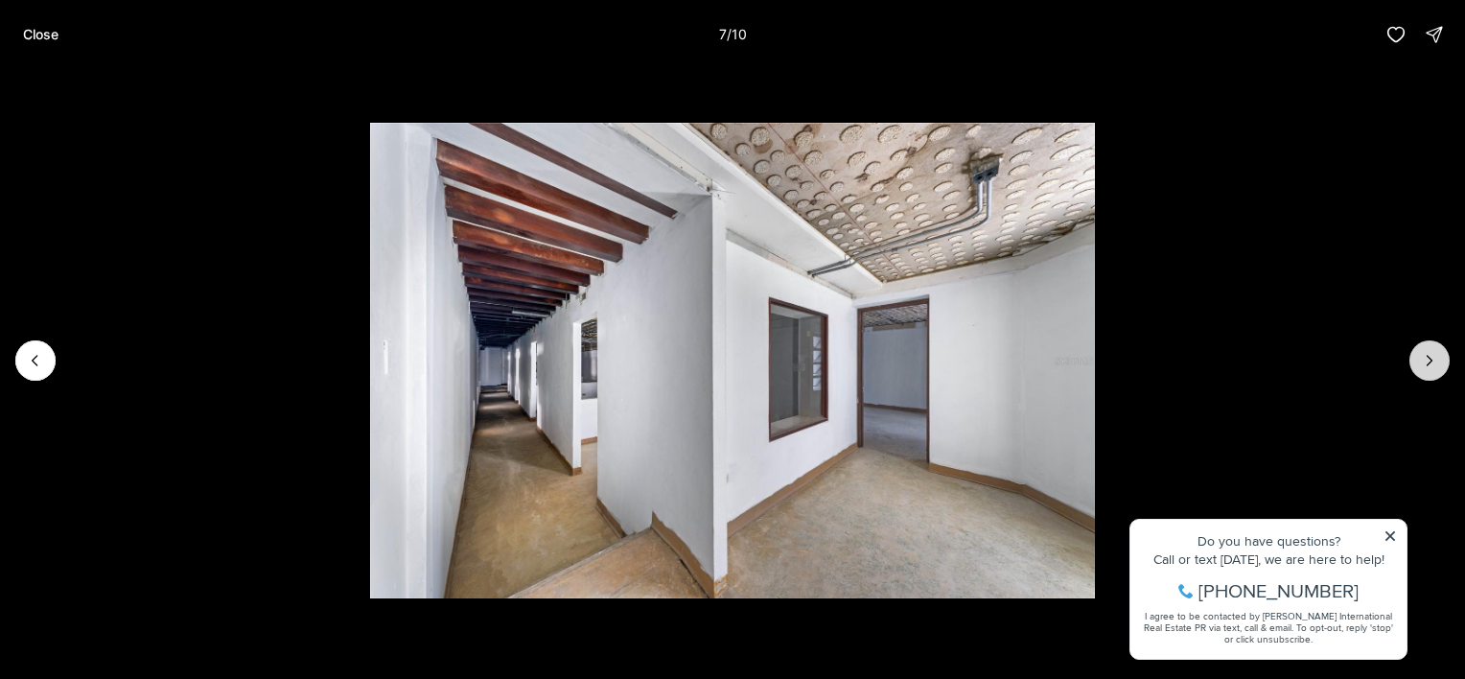
click at [1427, 359] on icon "Next slide" at bounding box center [1429, 360] width 19 height 19
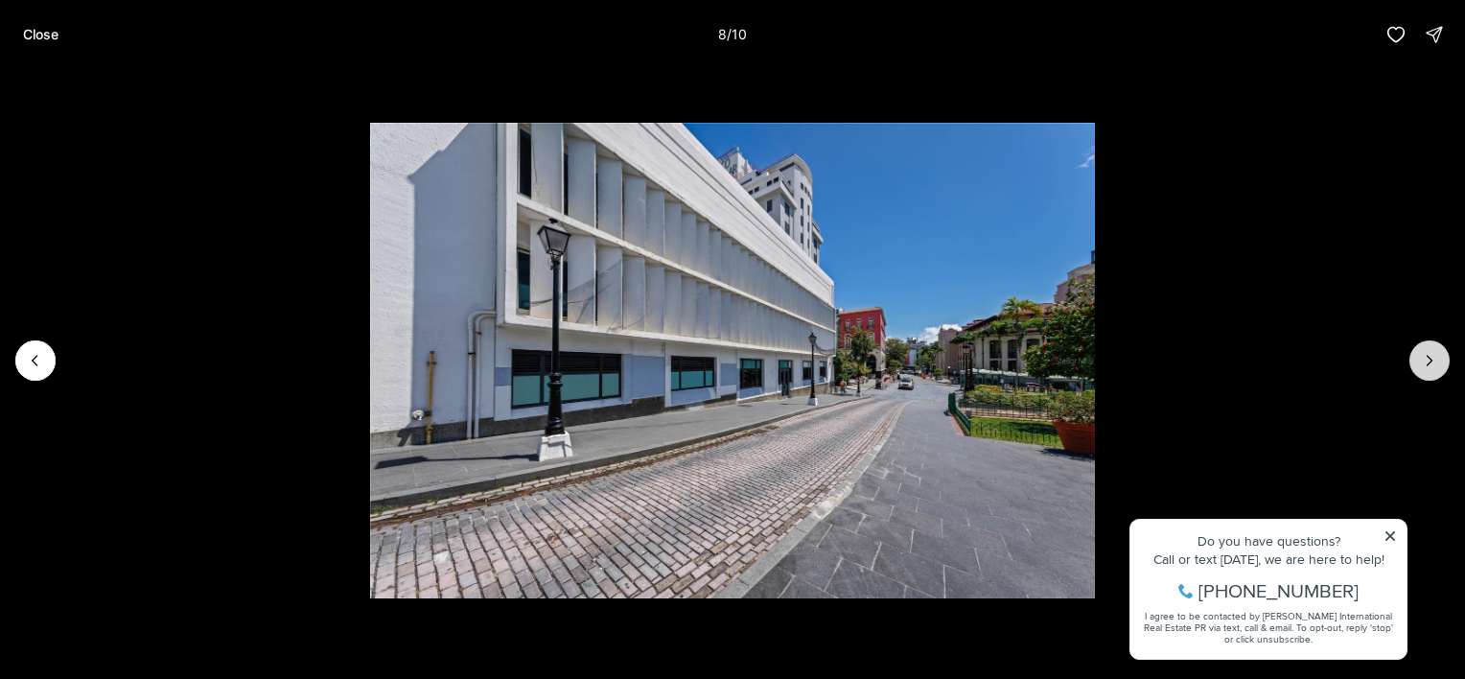
click at [1427, 359] on icon "Next slide" at bounding box center [1429, 360] width 19 height 19
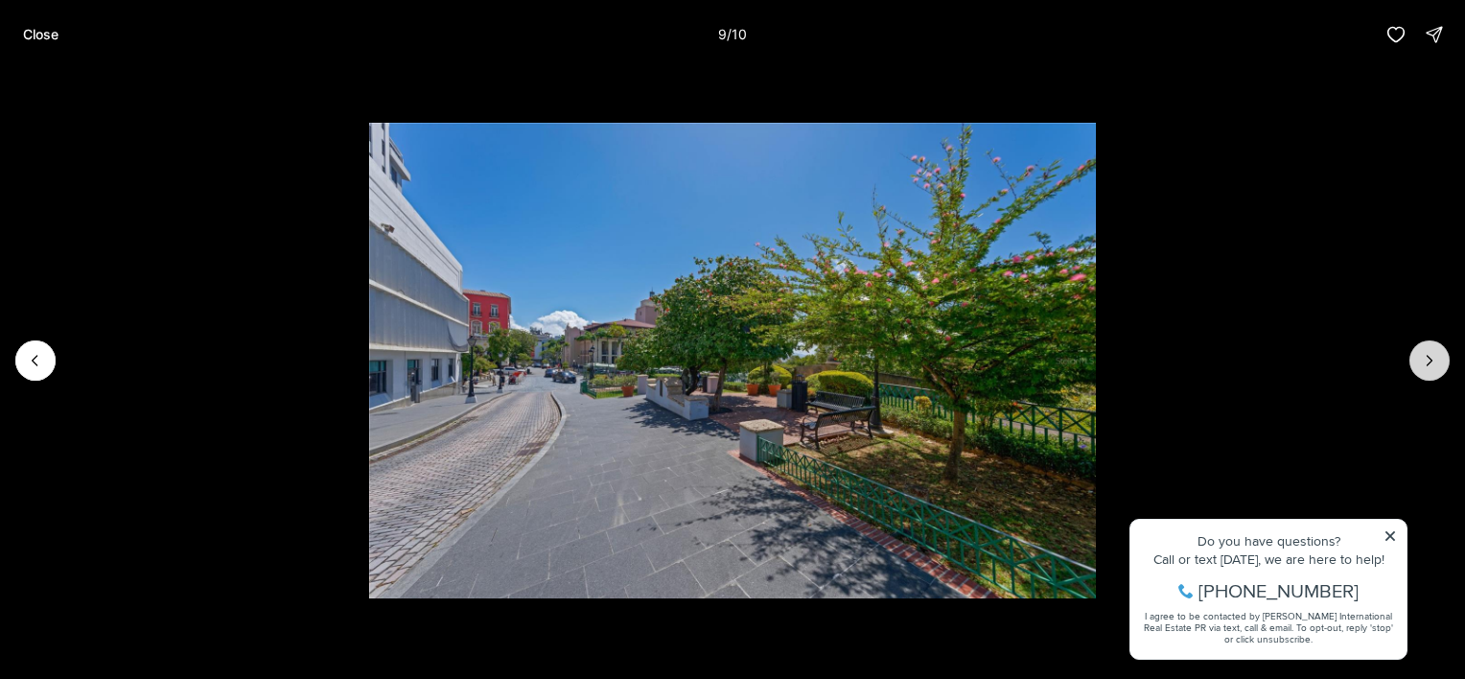
click at [1427, 359] on icon "Next slide" at bounding box center [1429, 360] width 19 height 19
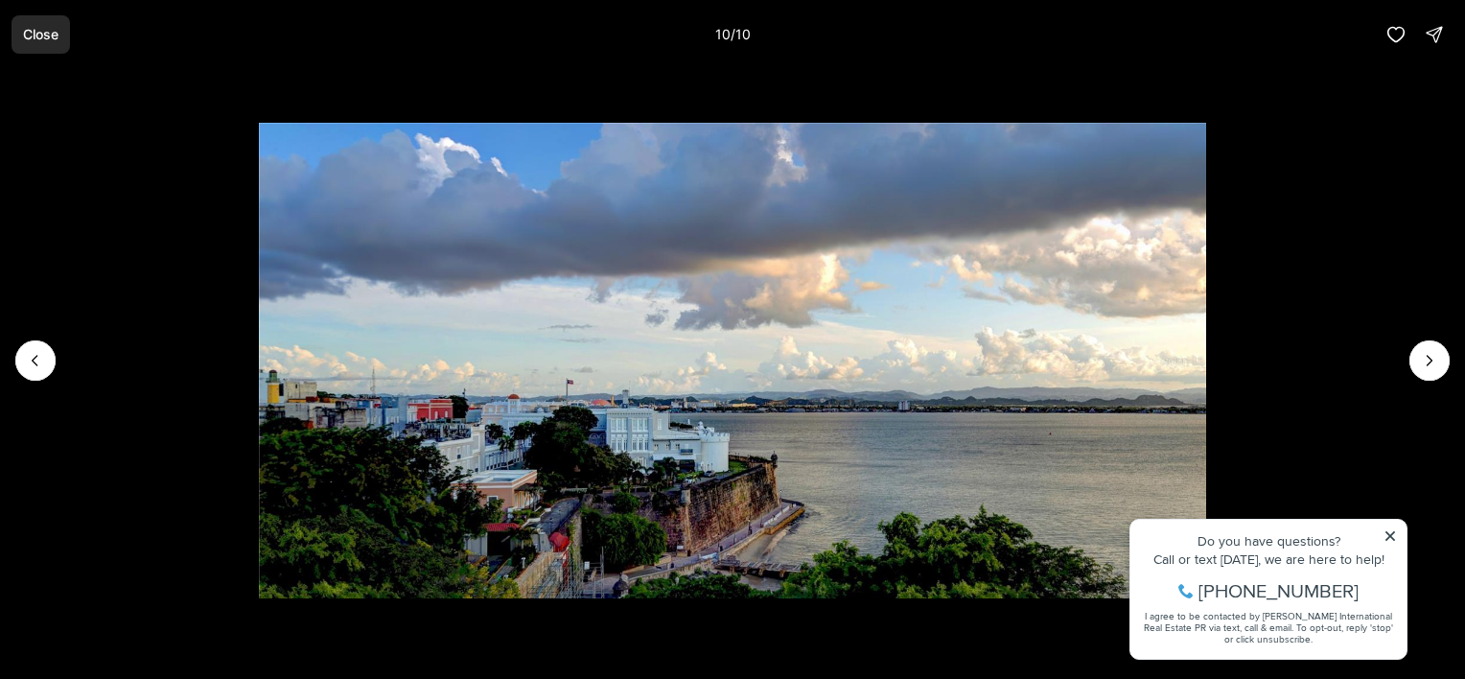
click at [42, 37] on p "Close" at bounding box center [40, 34] width 35 height 15
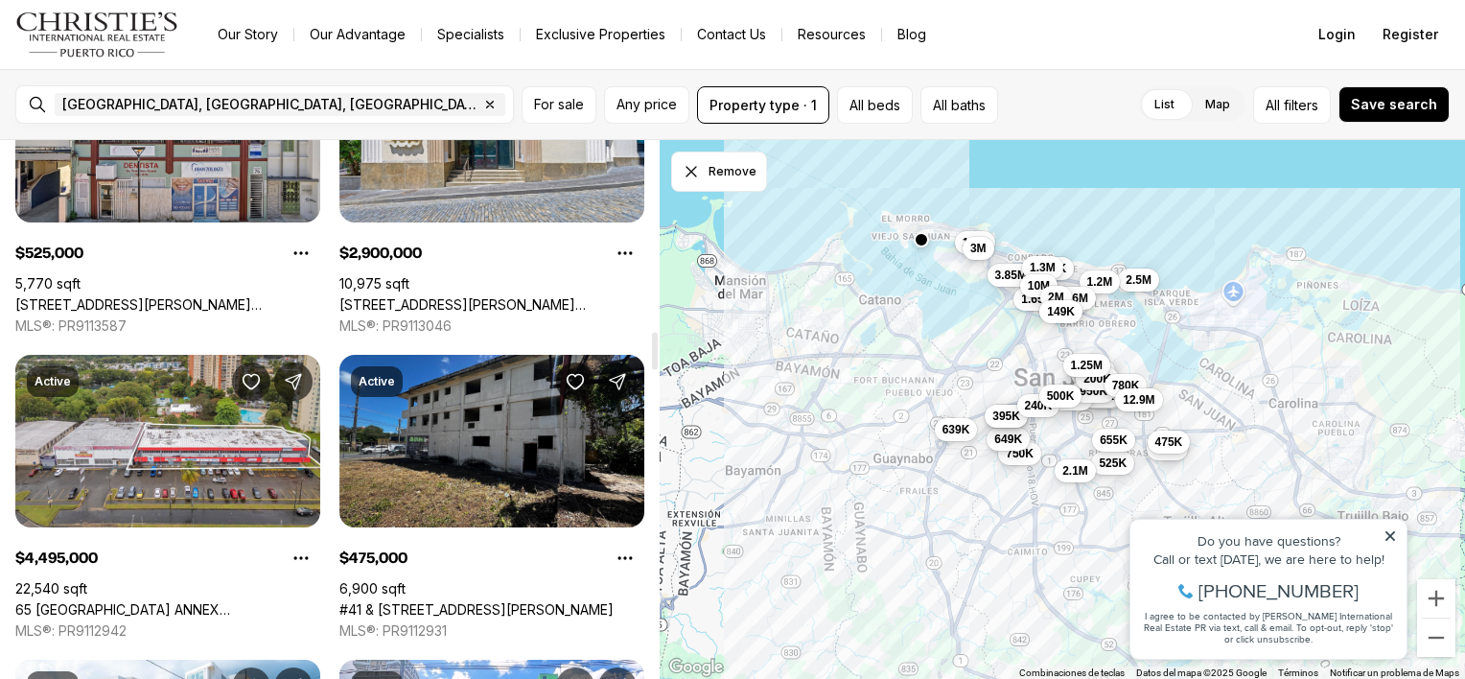
scroll to position [2716, 0]
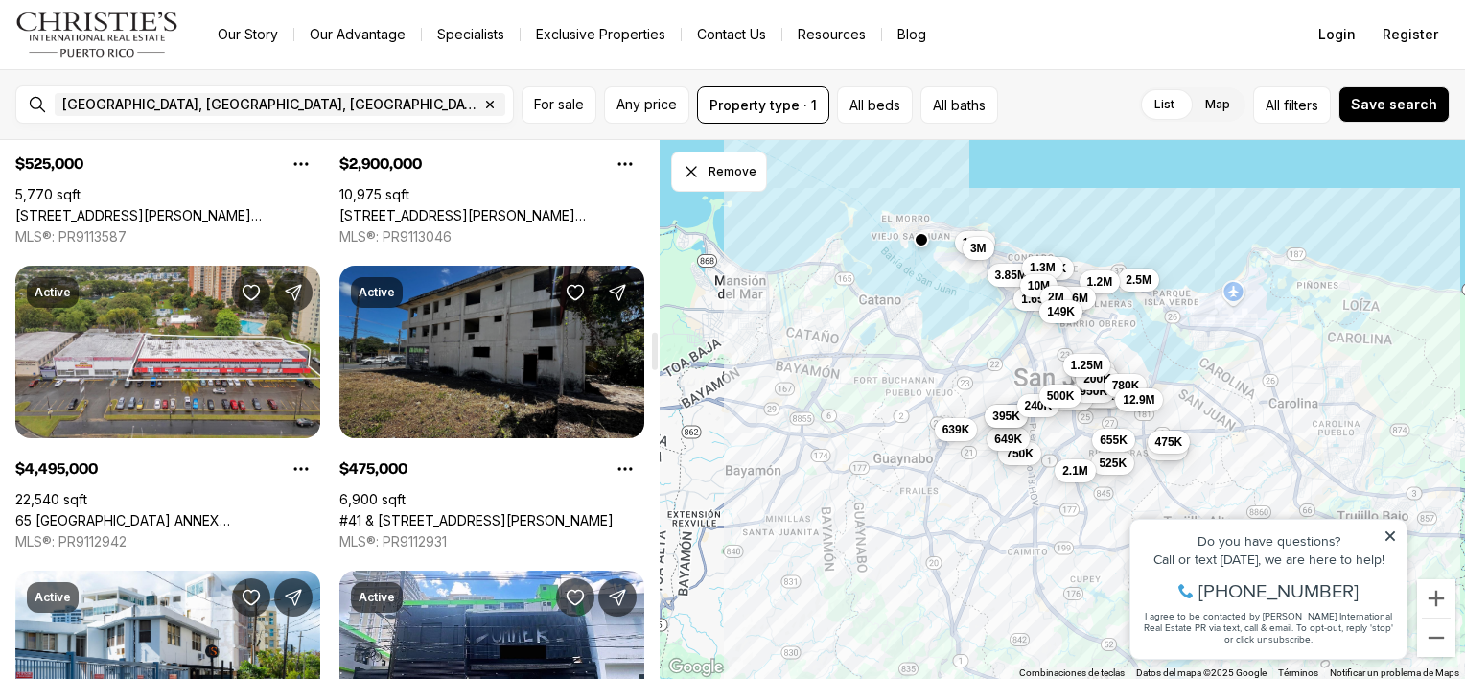
click at [499, 512] on link "#41 & 40 CALLE DE DIEGO, SAN JUAN PR, 00929" at bounding box center [476, 520] width 274 height 17
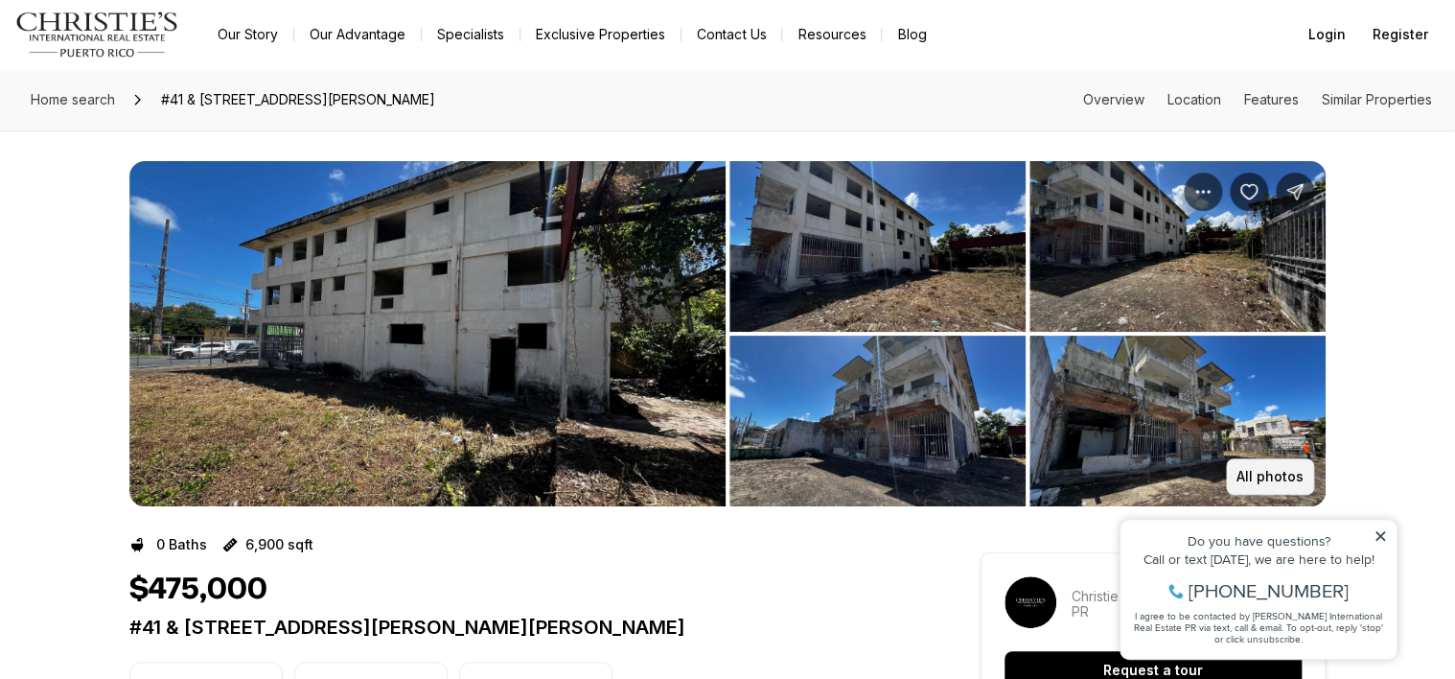
click at [1258, 476] on p "All photos" at bounding box center [1270, 476] width 67 height 15
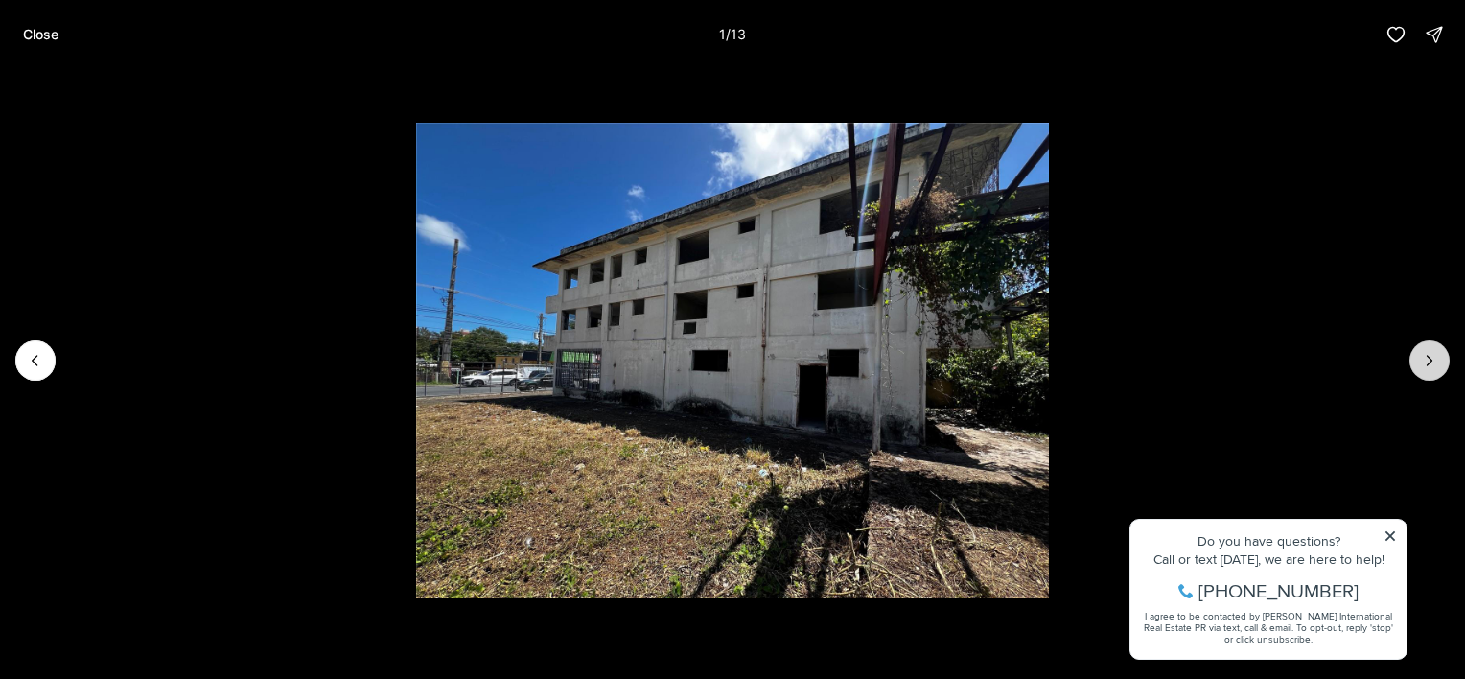
click at [1429, 360] on icon "Next slide" at bounding box center [1429, 360] width 19 height 19
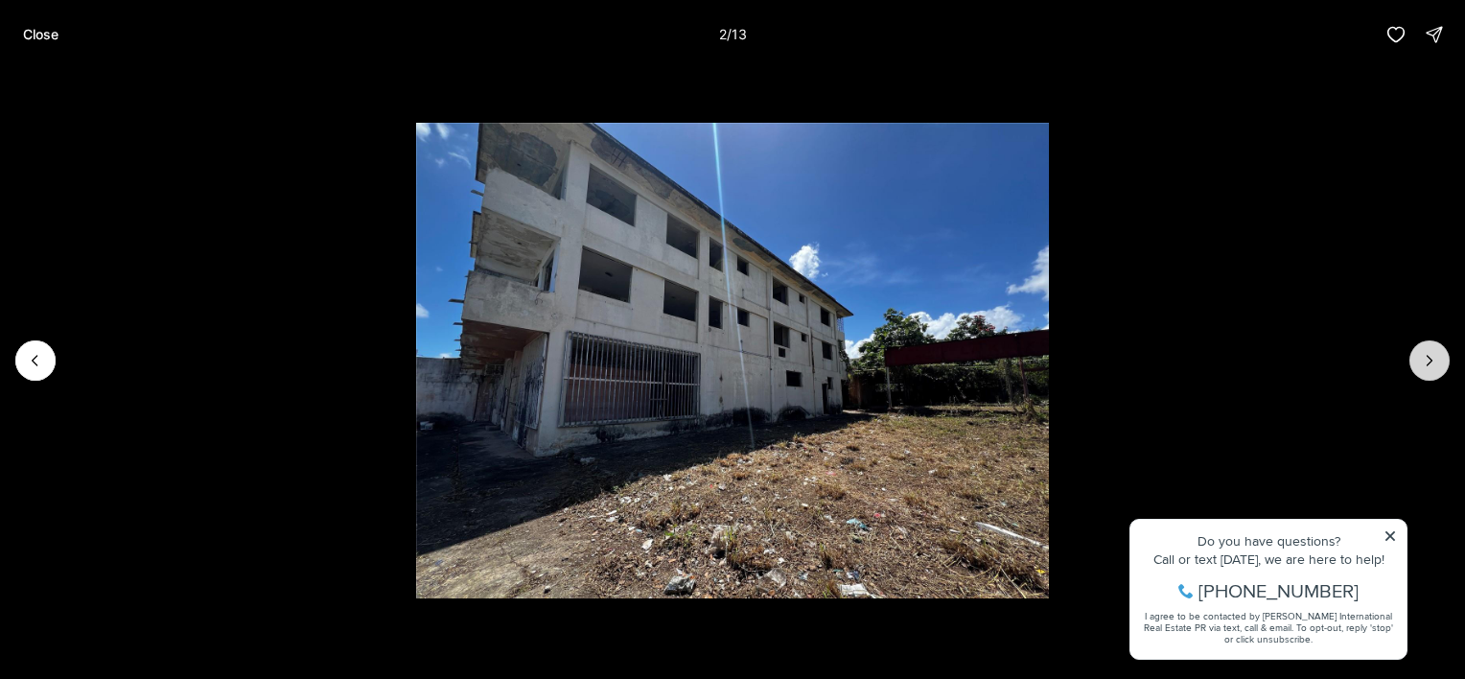
click at [1429, 360] on icon "Next slide" at bounding box center [1429, 360] width 19 height 19
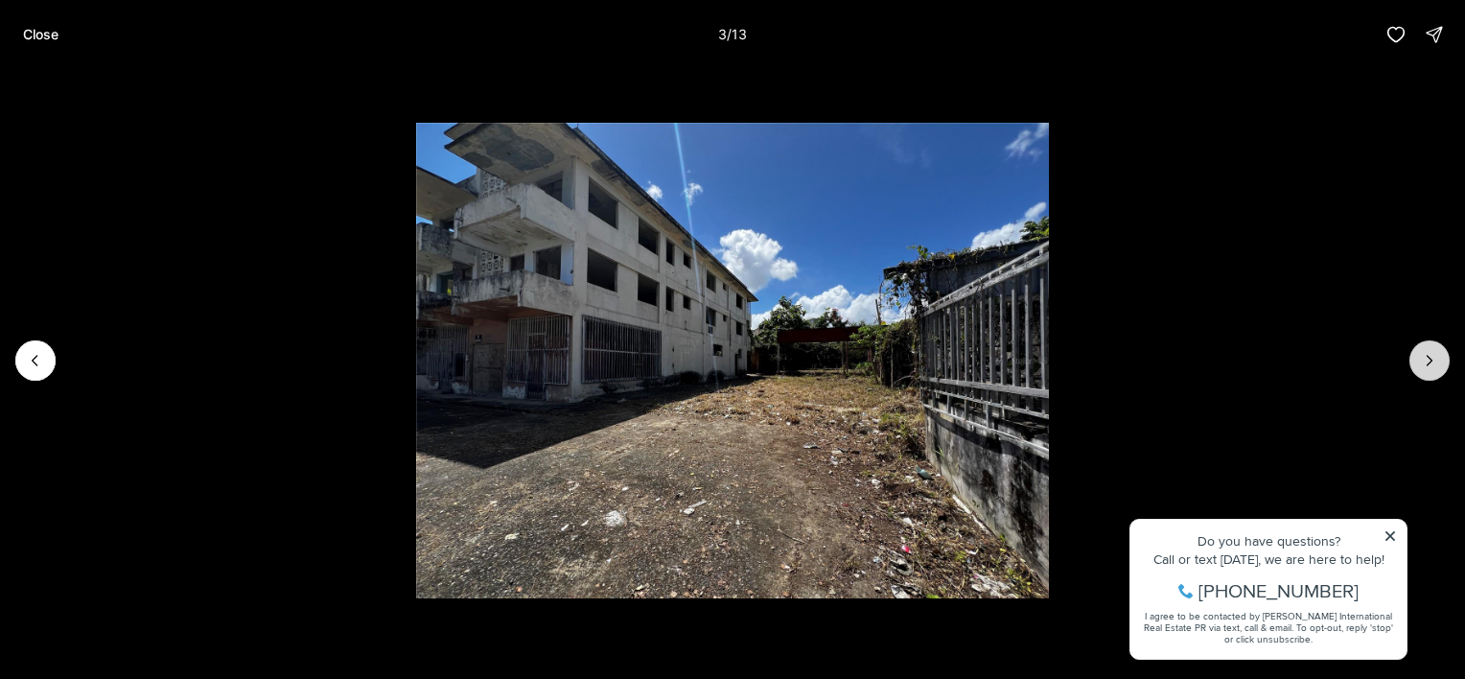
click at [1429, 360] on icon "Next slide" at bounding box center [1429, 360] width 19 height 19
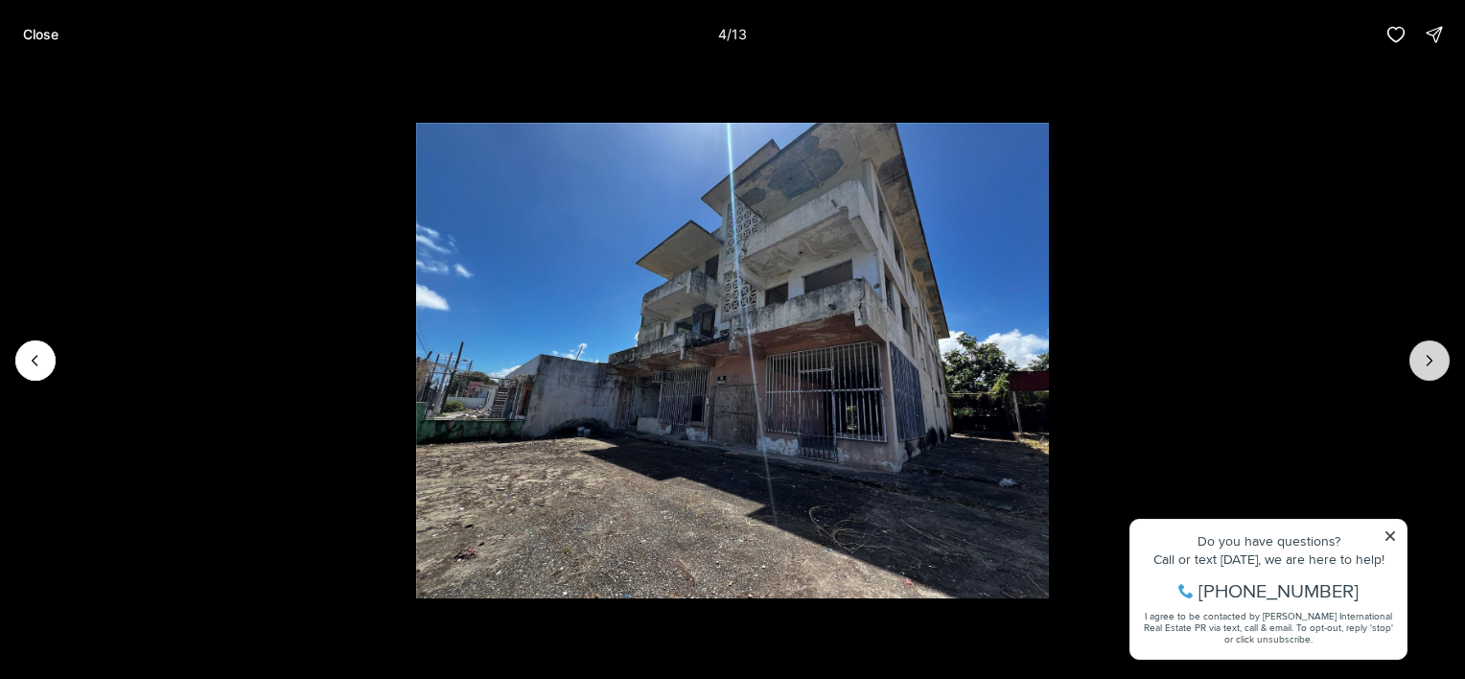
click at [1429, 360] on icon "Next slide" at bounding box center [1429, 360] width 19 height 19
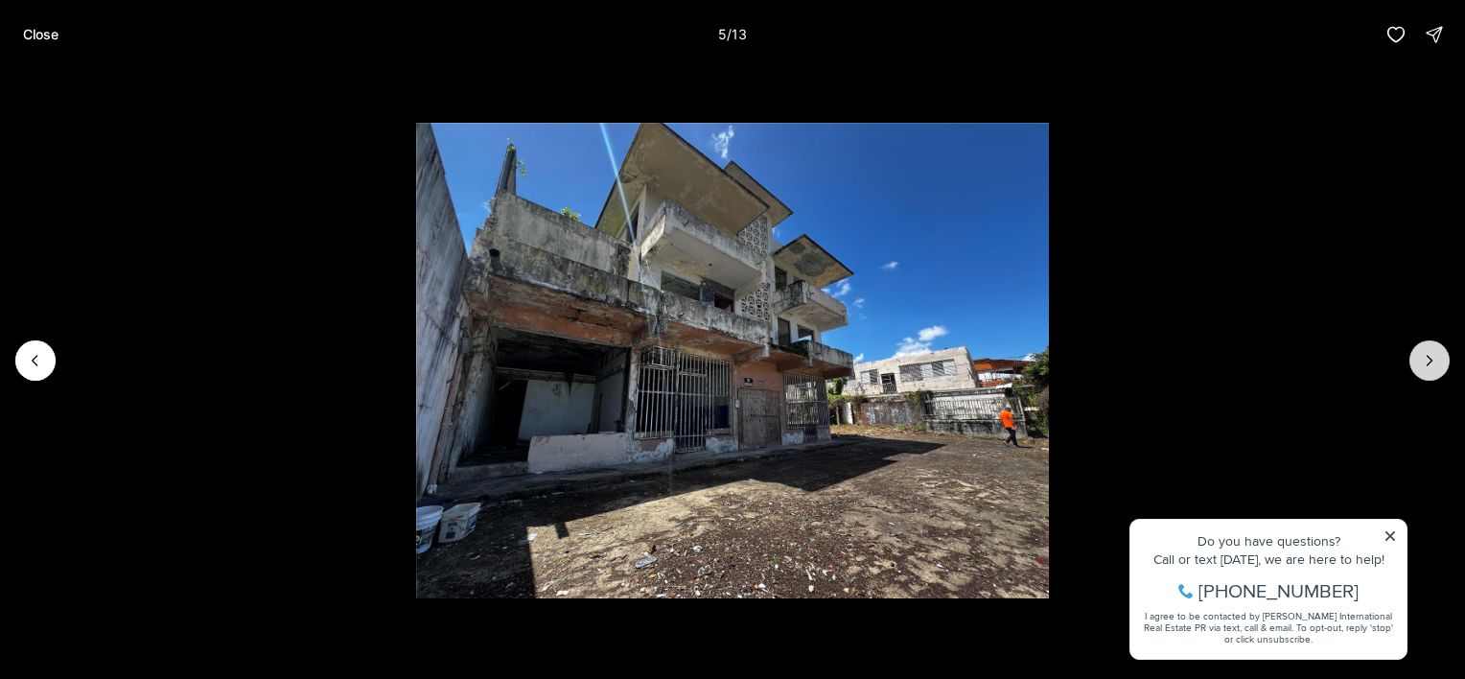
click at [1429, 360] on icon "Next slide" at bounding box center [1429, 360] width 19 height 19
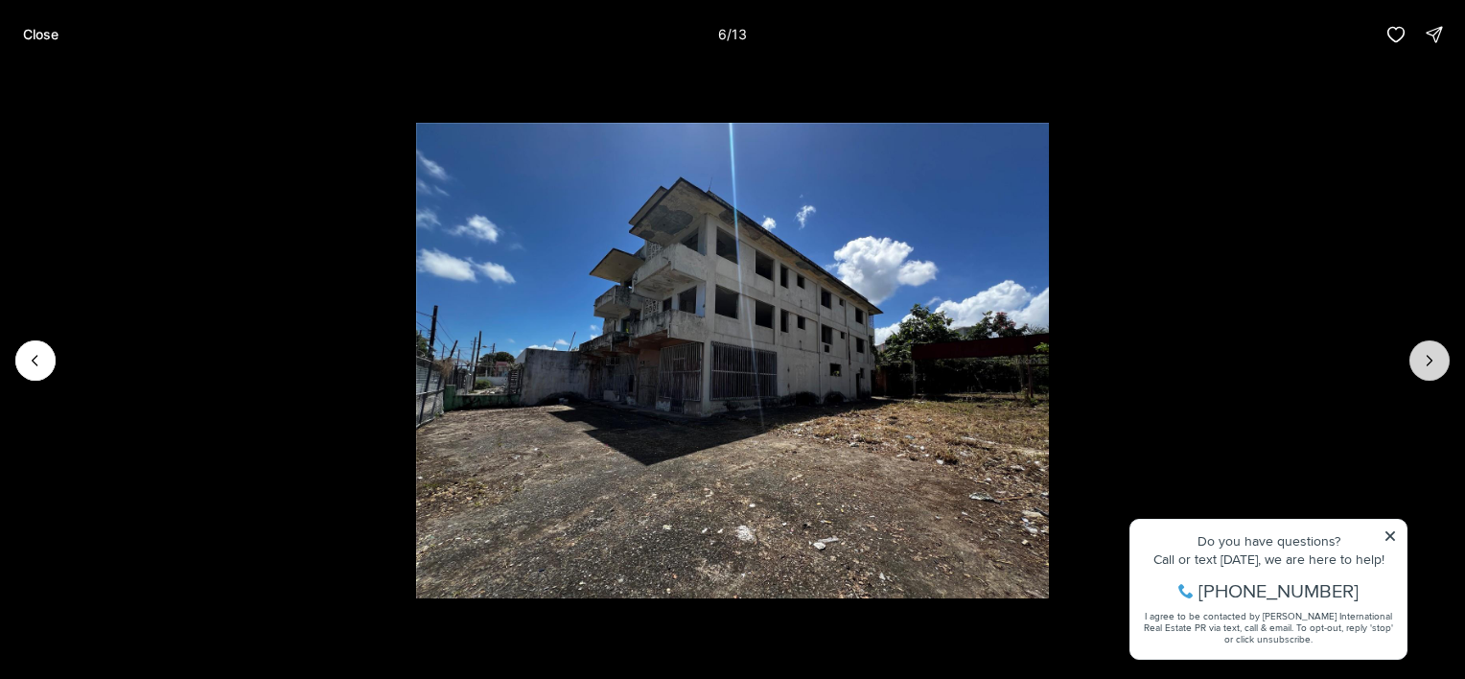
click at [1429, 360] on icon "Next slide" at bounding box center [1429, 360] width 19 height 19
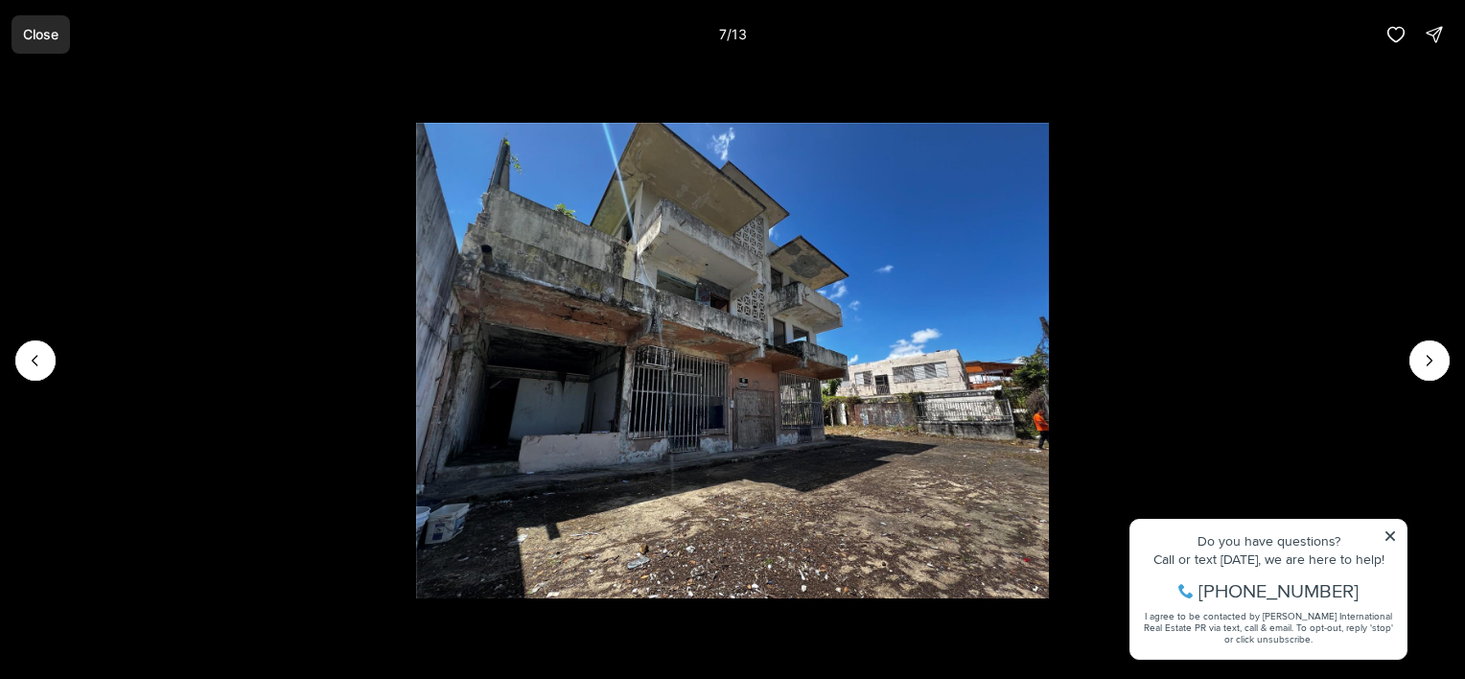
click at [48, 38] on p "Close" at bounding box center [40, 34] width 35 height 15
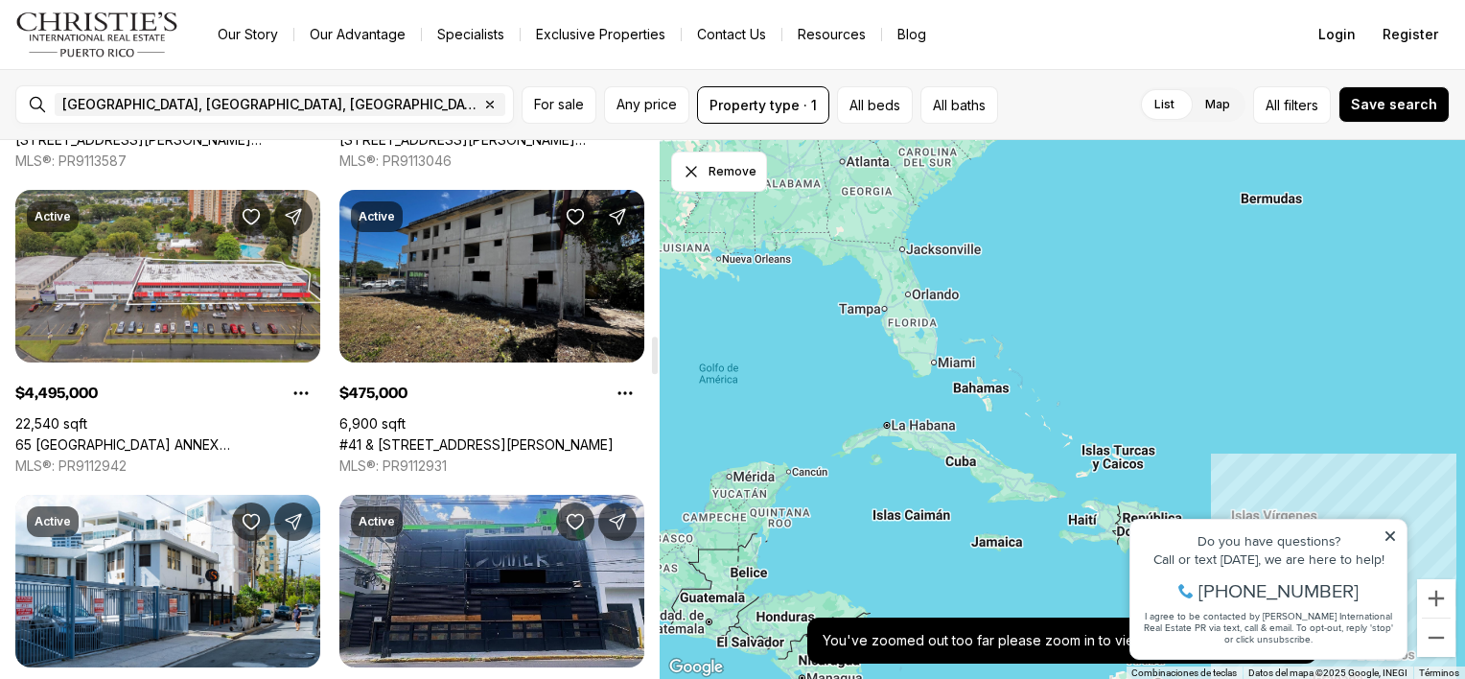
scroll to position [2780, 0]
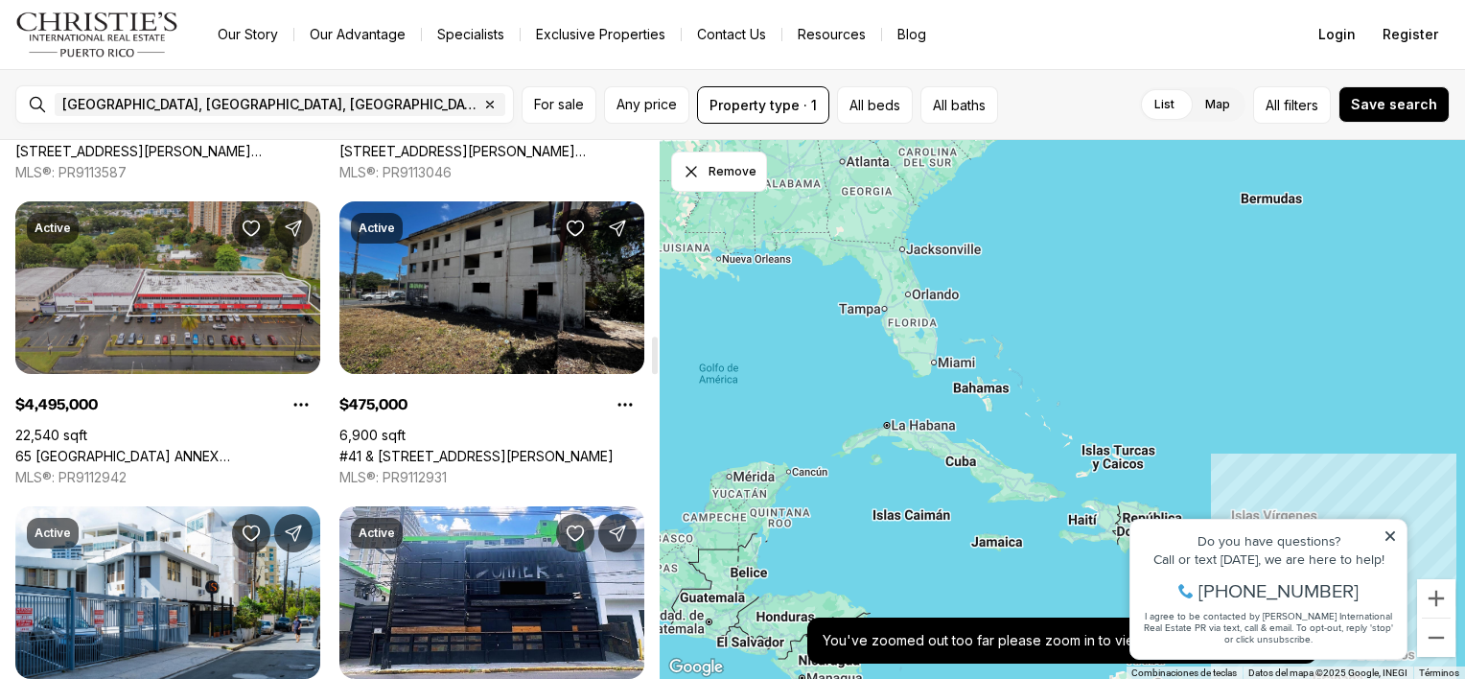
click at [190, 448] on link "65 [GEOGRAPHIC_DATA] ANNEX [STREET_ADDRESS][PERSON_NAME]" at bounding box center [167, 456] width 305 height 17
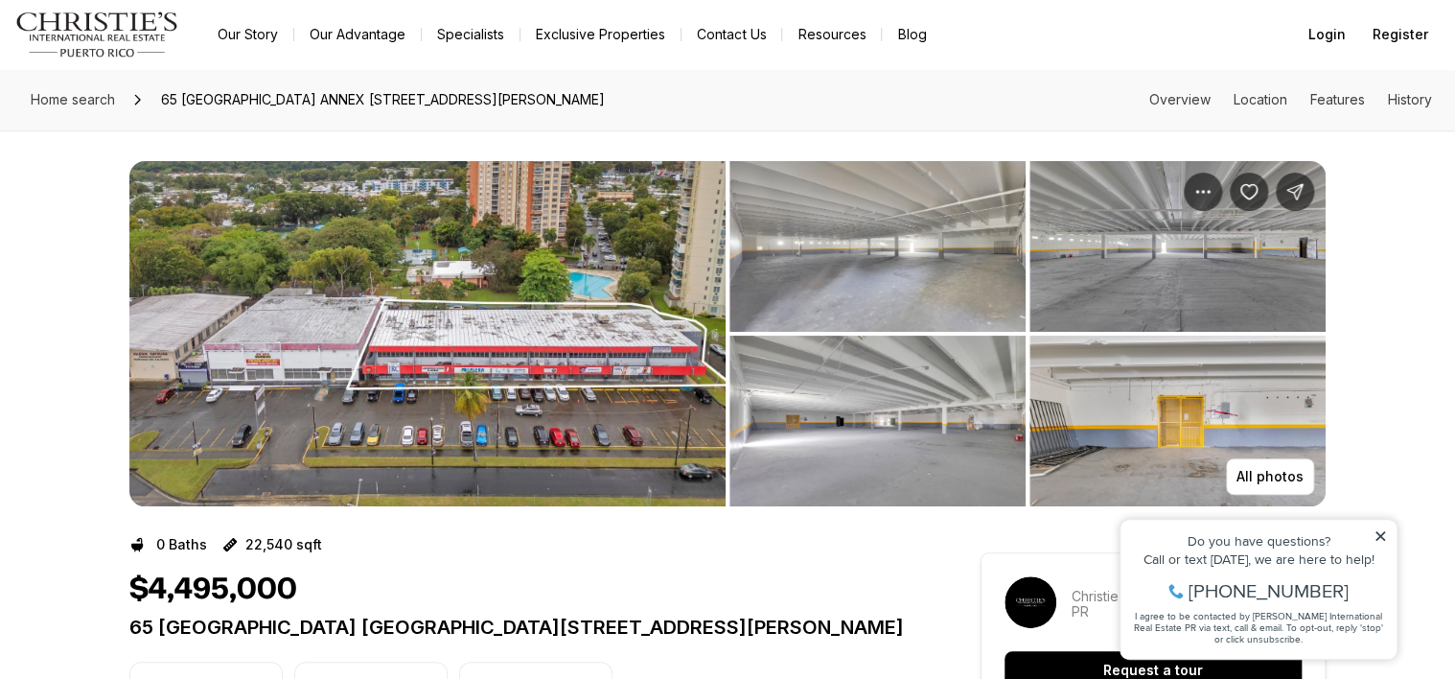
click at [936, 288] on img "View image gallery" at bounding box center [878, 246] width 296 height 171
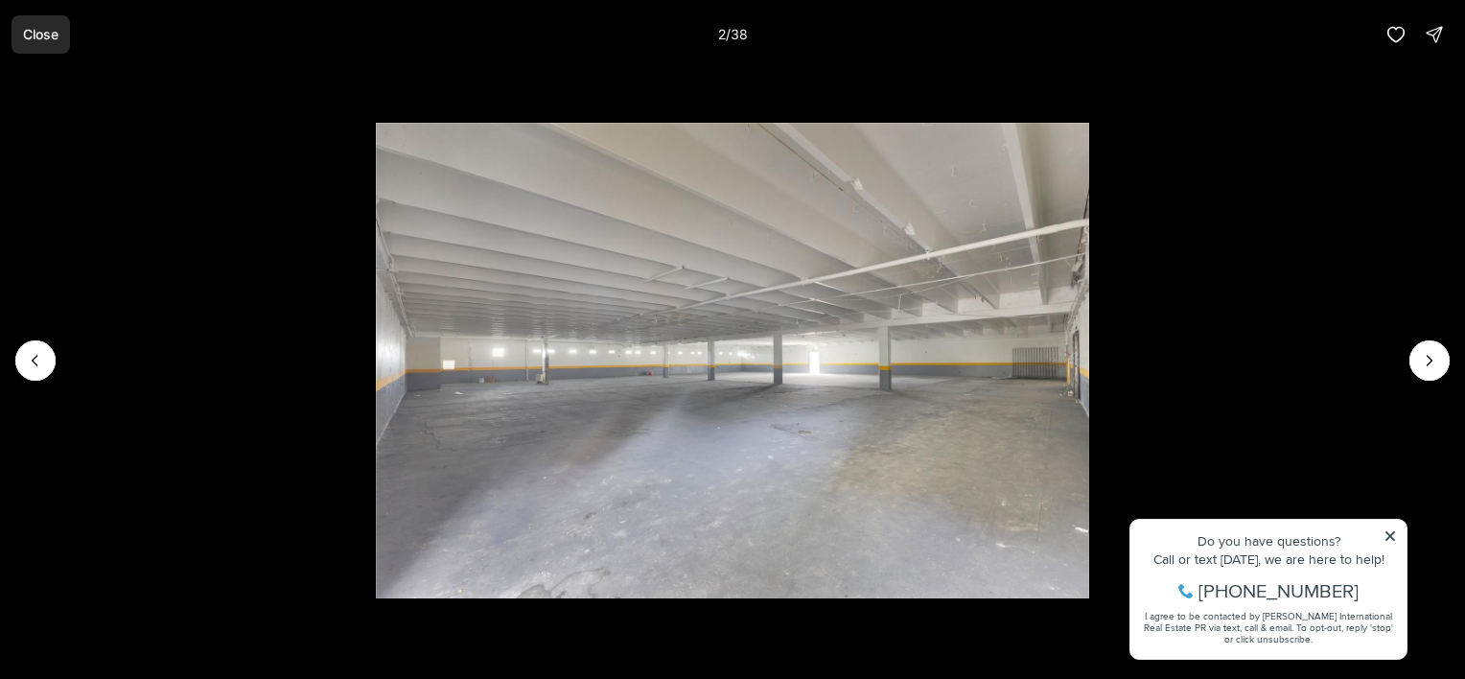
click at [42, 29] on p "Close" at bounding box center [40, 34] width 35 height 15
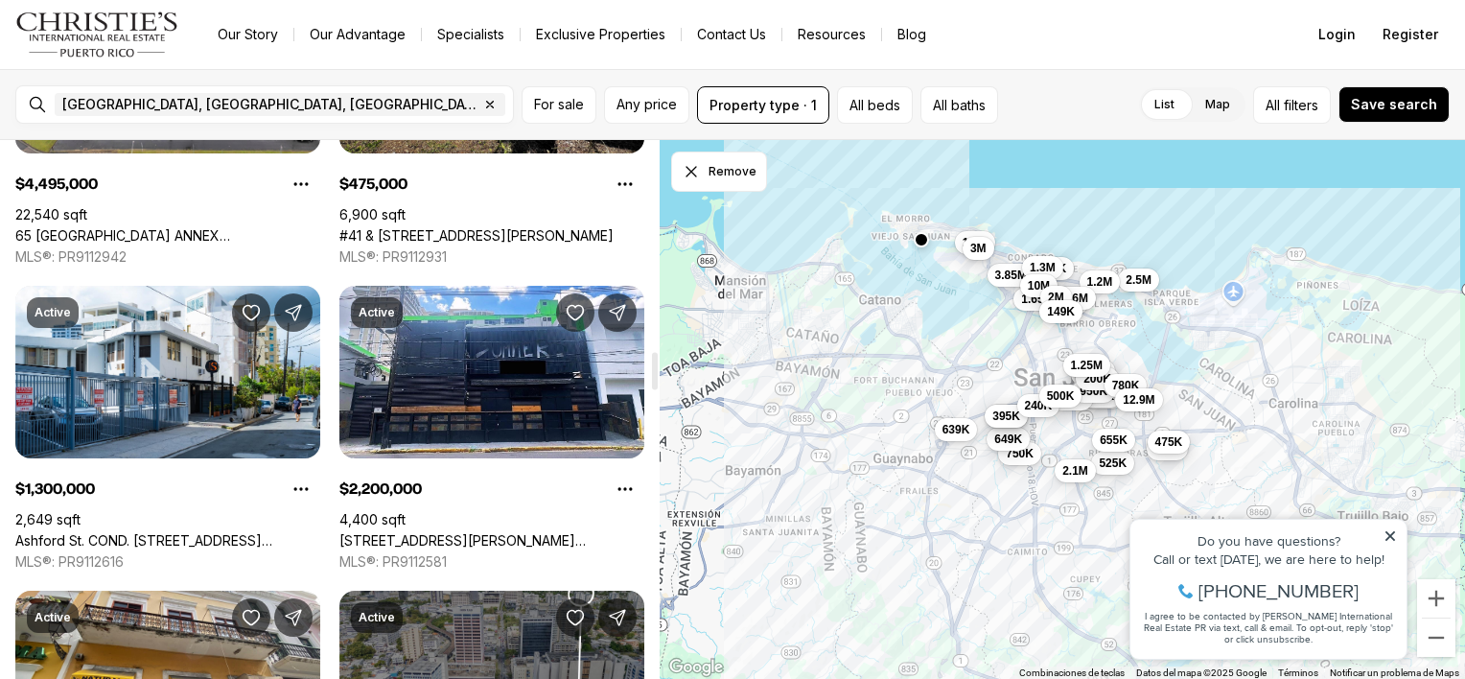
scroll to position [3003, 0]
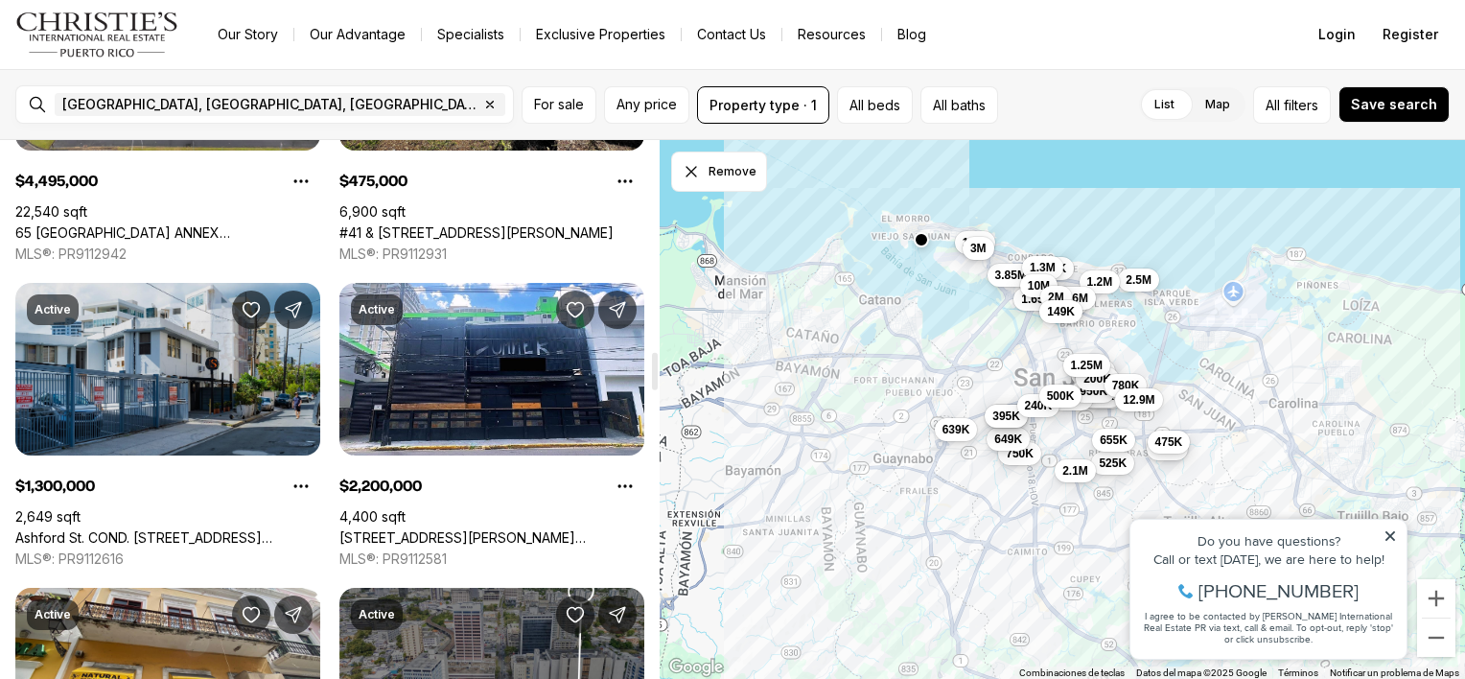
click at [194, 529] on link "Ashford St. COND. [STREET_ADDRESS][PERSON_NAME]" at bounding box center [167, 537] width 305 height 17
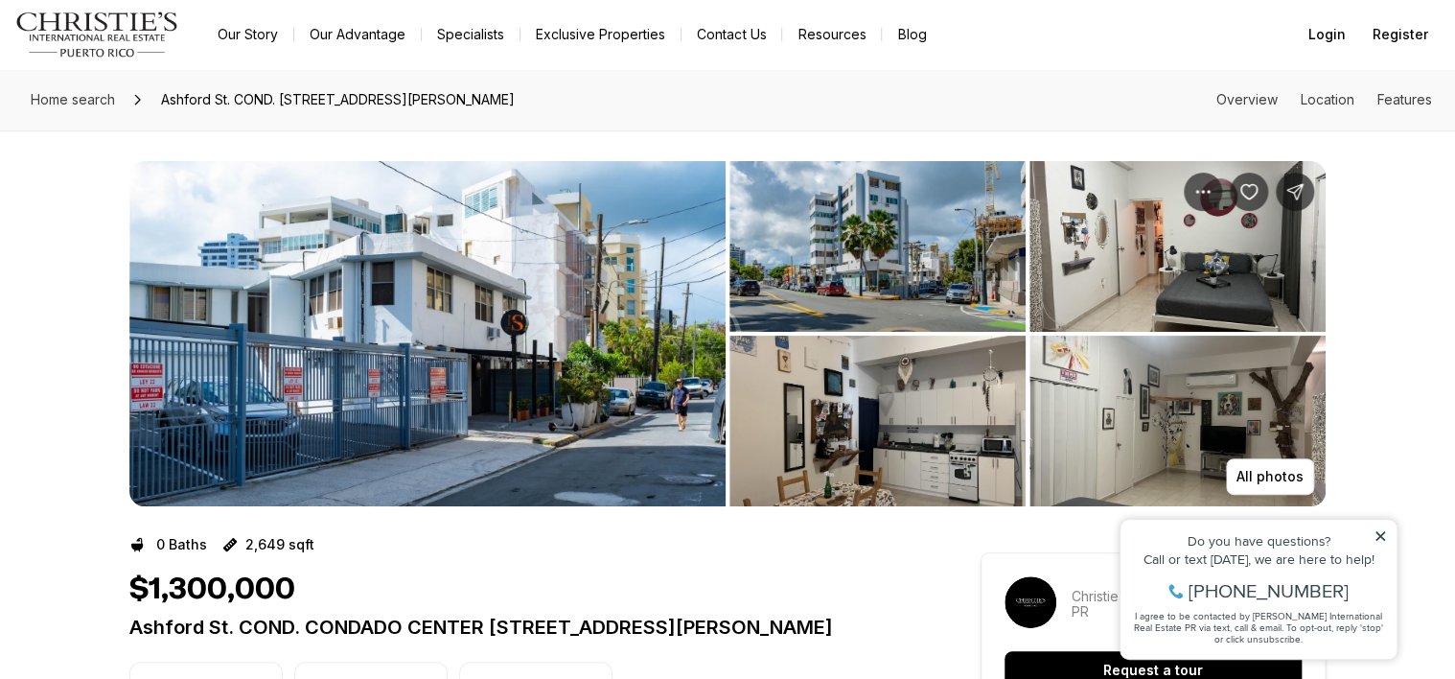
click at [868, 269] on img "View image gallery" at bounding box center [878, 246] width 296 height 171
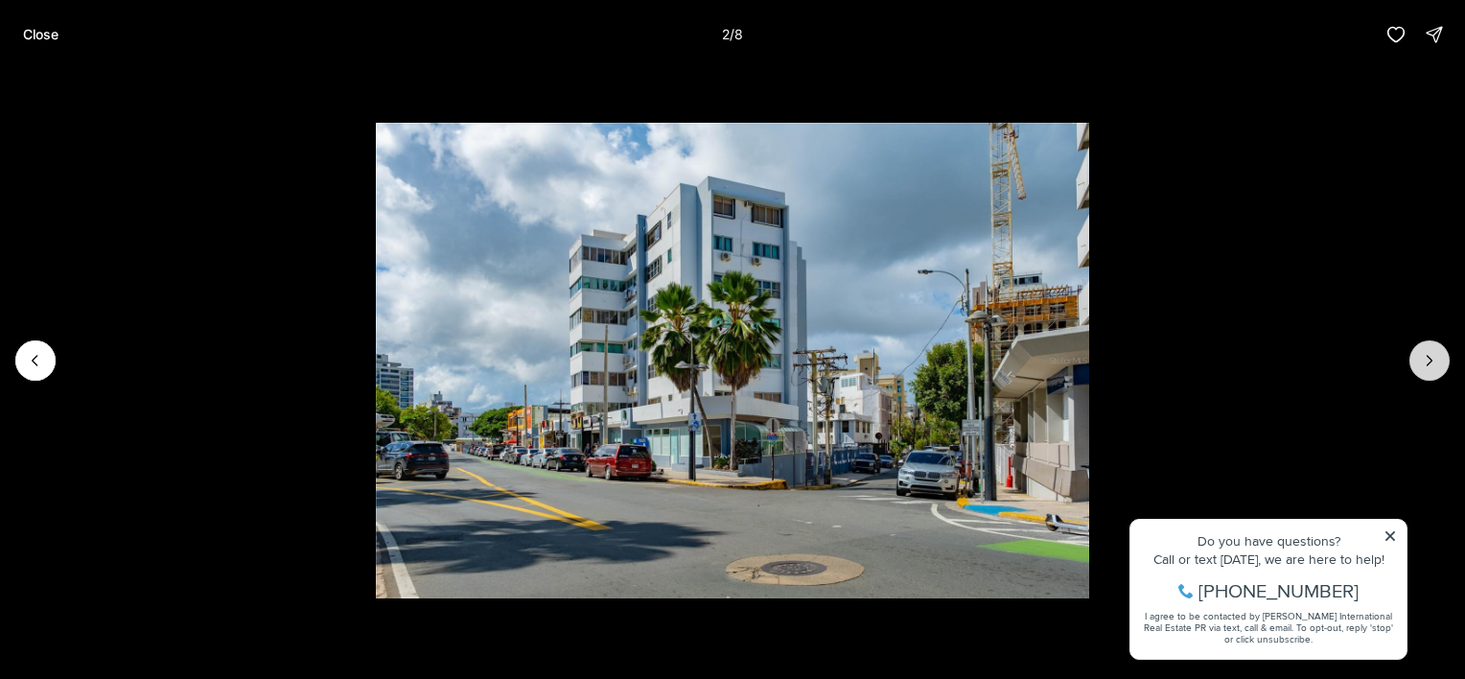
click at [1423, 360] on icon "Next slide" at bounding box center [1429, 360] width 19 height 19
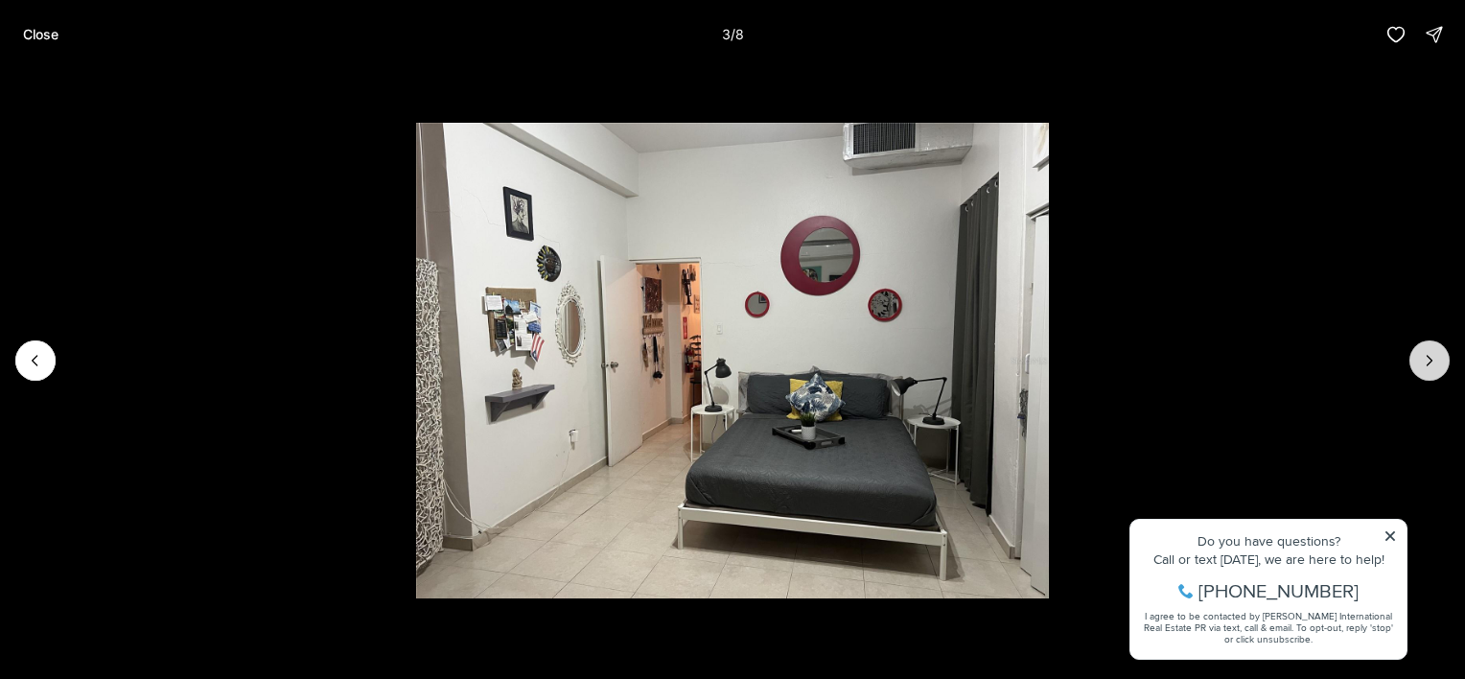
click at [1423, 360] on icon "Next slide" at bounding box center [1429, 360] width 19 height 19
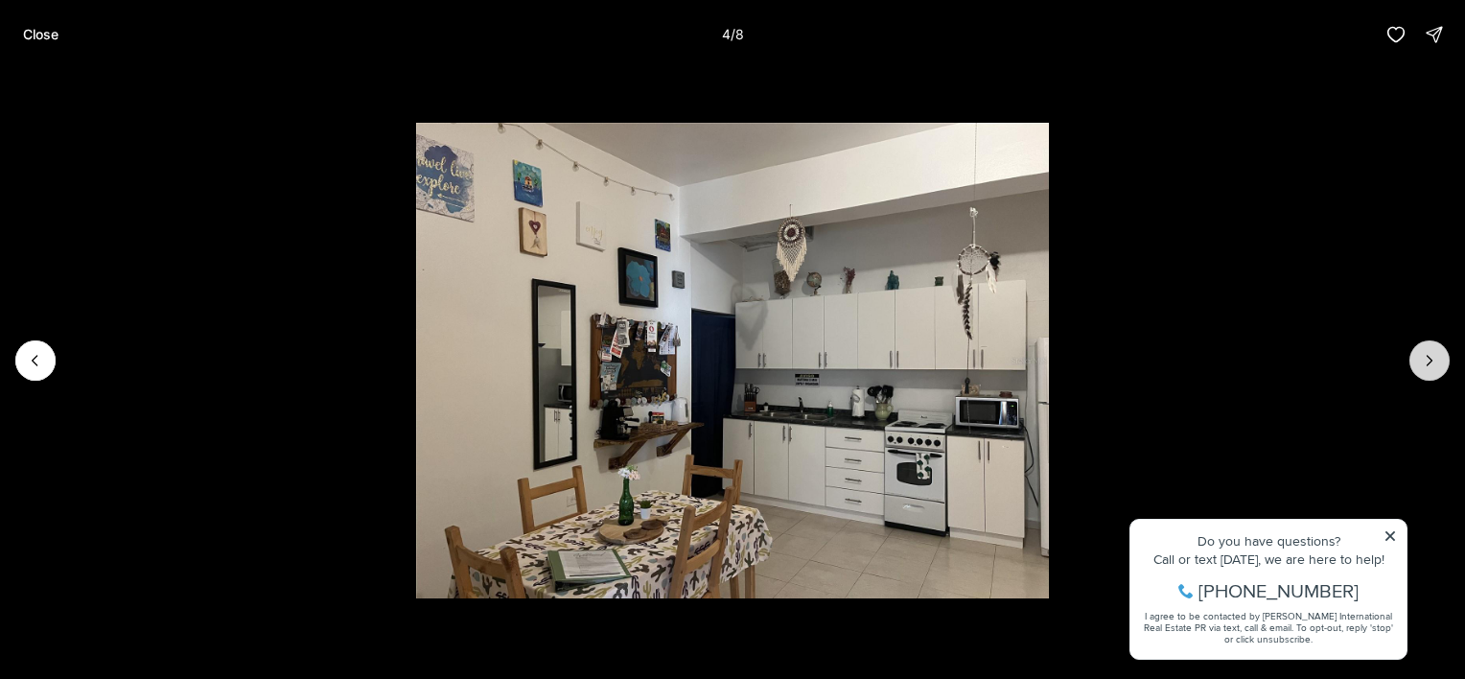
click at [1423, 360] on icon "Next slide" at bounding box center [1429, 360] width 19 height 19
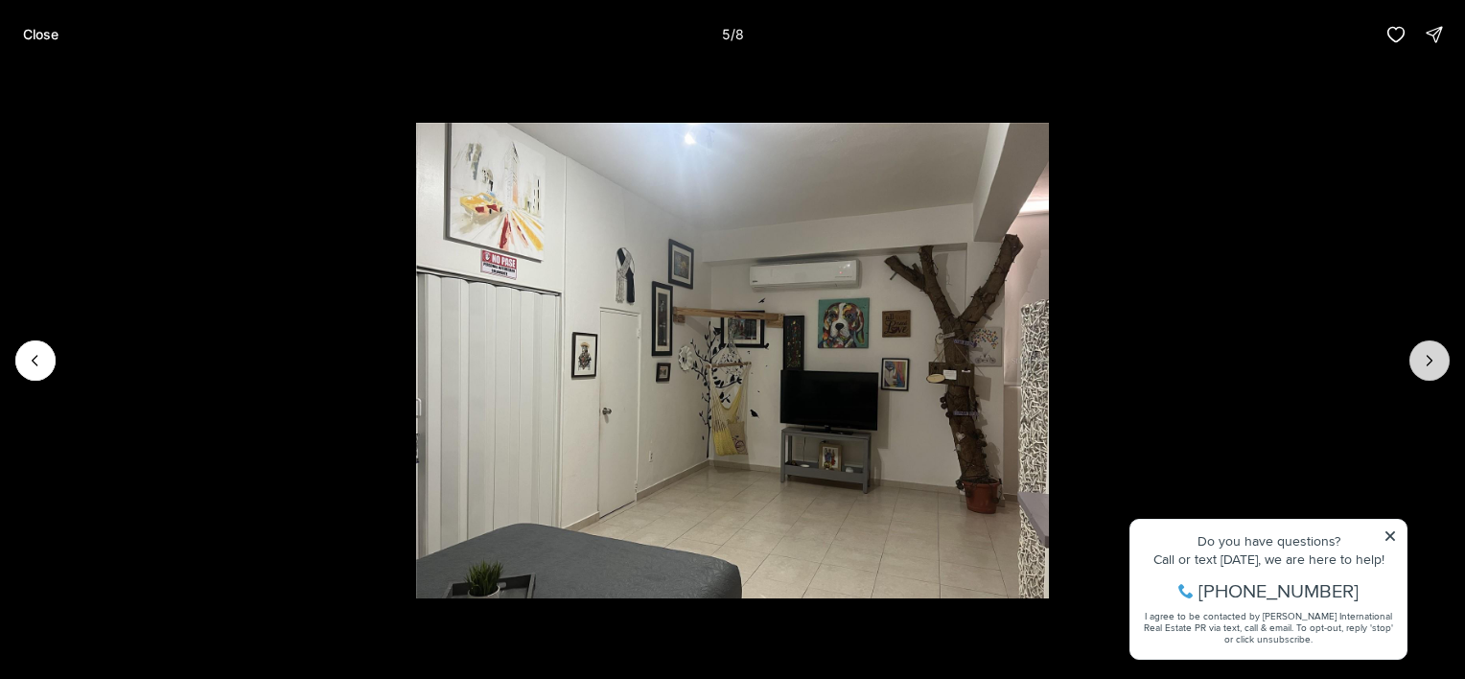
click at [1423, 360] on icon "Next slide" at bounding box center [1429, 360] width 19 height 19
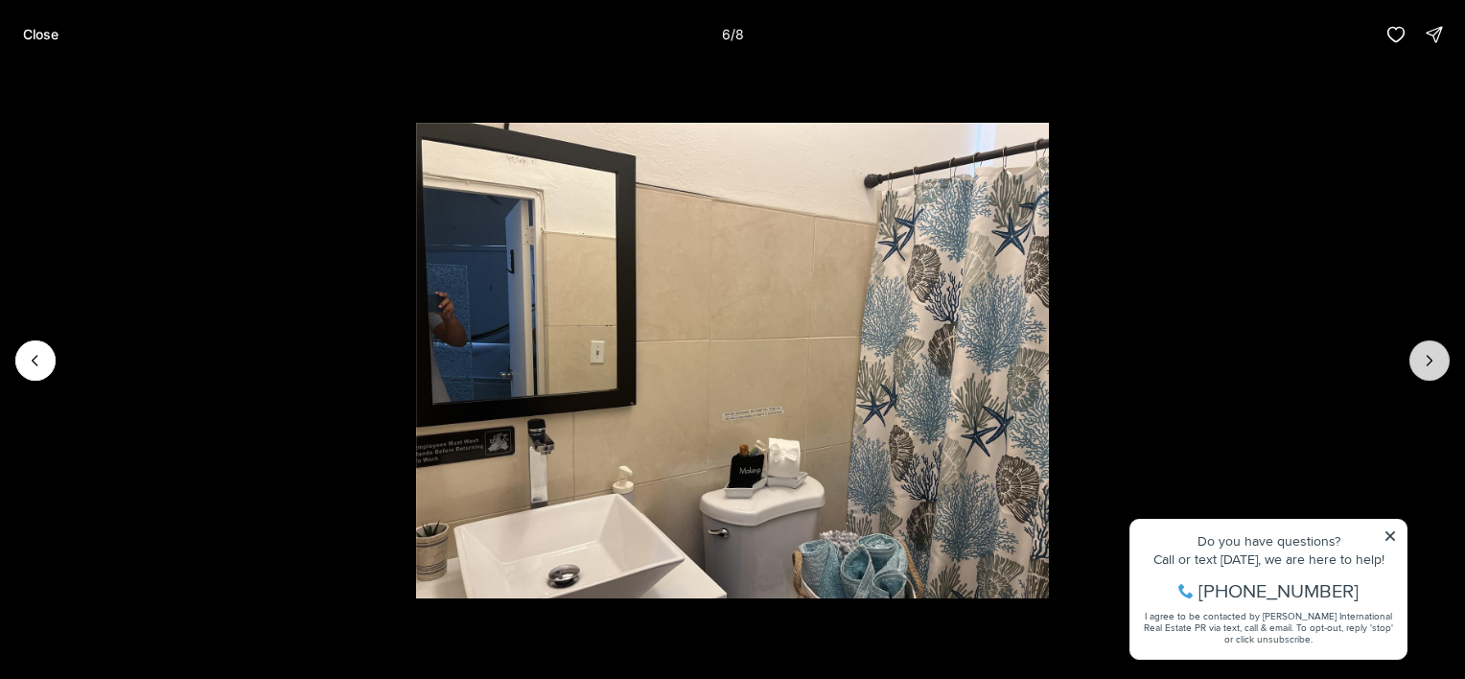
click at [1423, 360] on icon "Next slide" at bounding box center [1429, 360] width 19 height 19
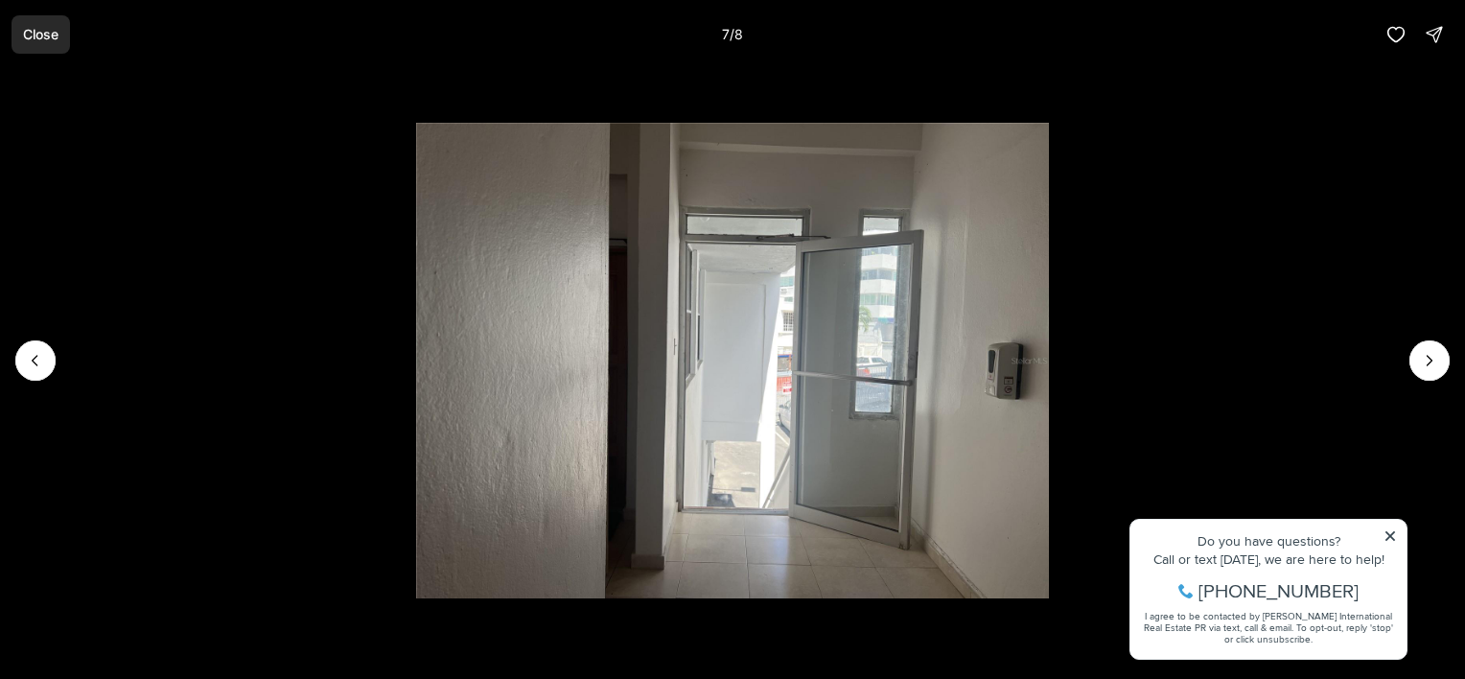
click at [45, 33] on p "Close" at bounding box center [40, 34] width 35 height 15
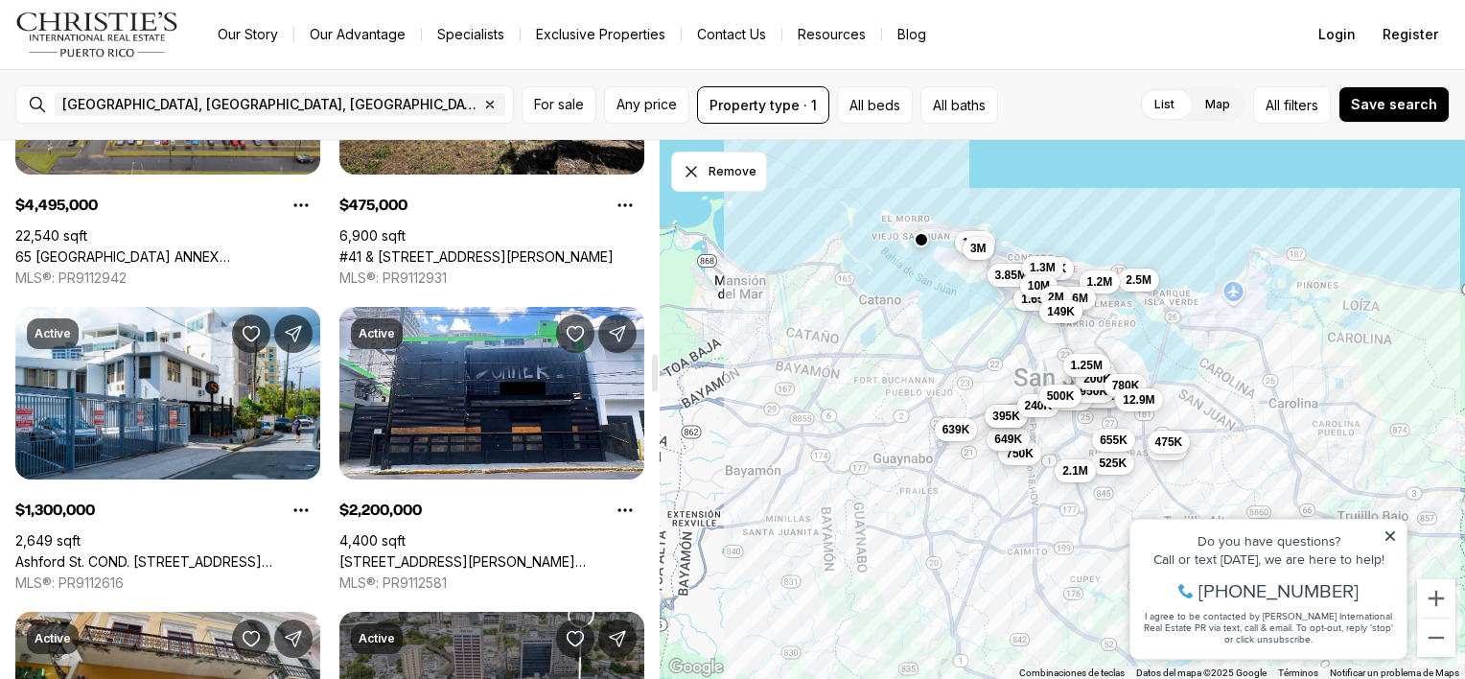
scroll to position [3035, 0]
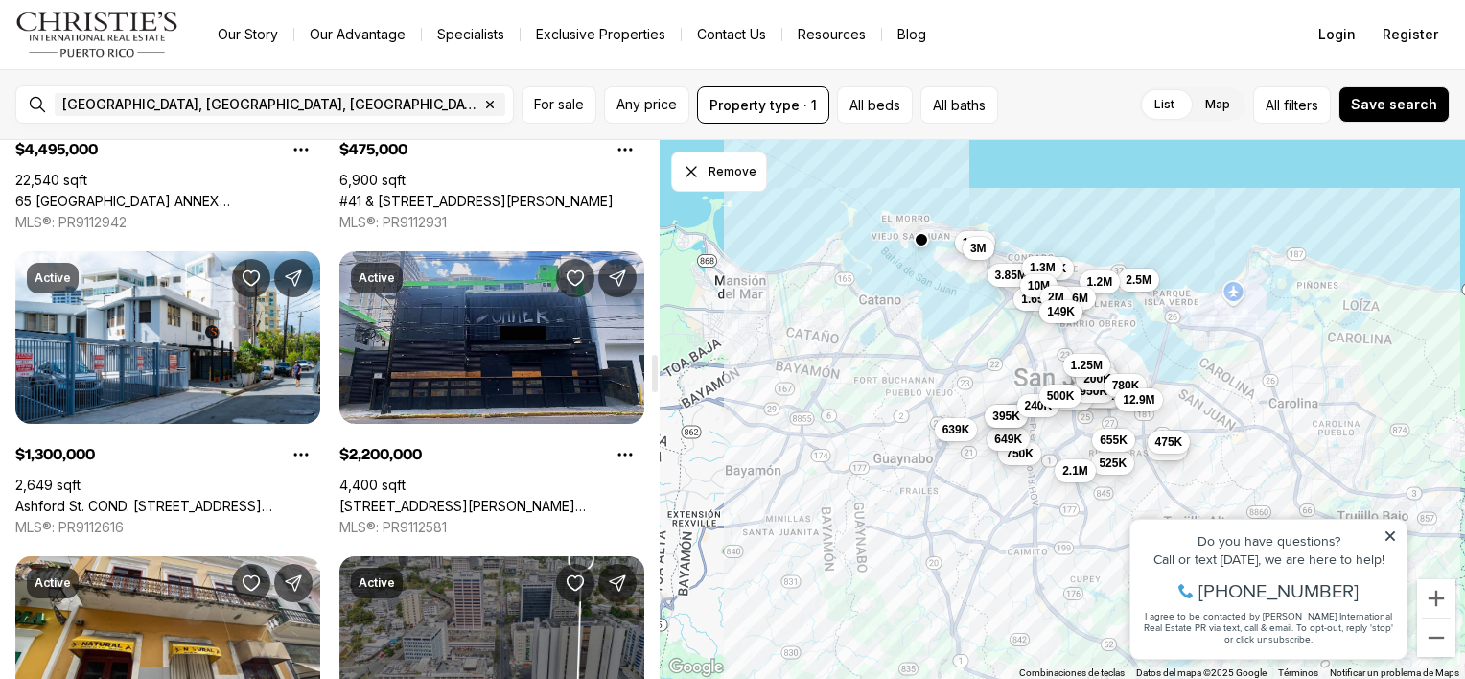
drag, startPoint x: 0, startPoint y: 0, endPoint x: 498, endPoint y: 376, distance: 624.2
click at [498, 498] on link "[STREET_ADDRESS][PERSON_NAME][PERSON_NAME]" at bounding box center [491, 506] width 305 height 17
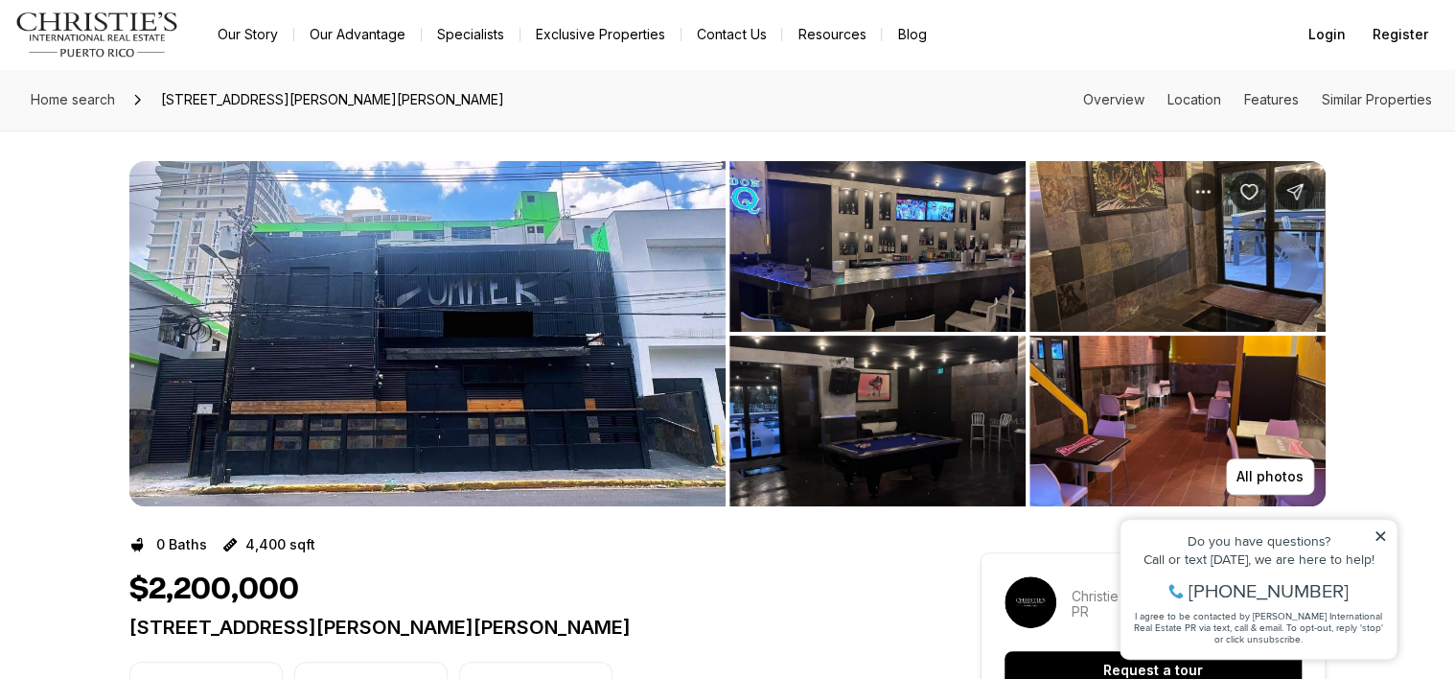
click at [909, 273] on img "View image gallery" at bounding box center [878, 246] width 296 height 171
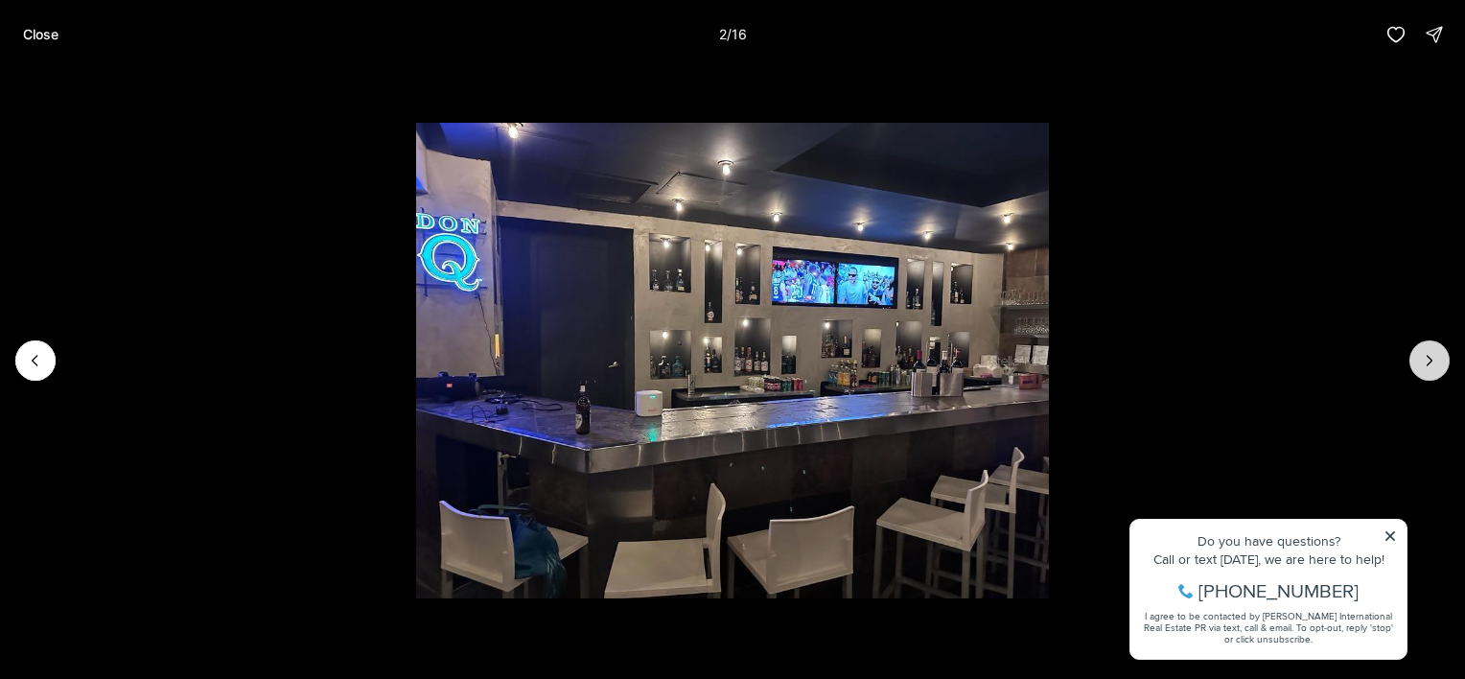
click at [1426, 362] on icon "Next slide" at bounding box center [1429, 360] width 19 height 19
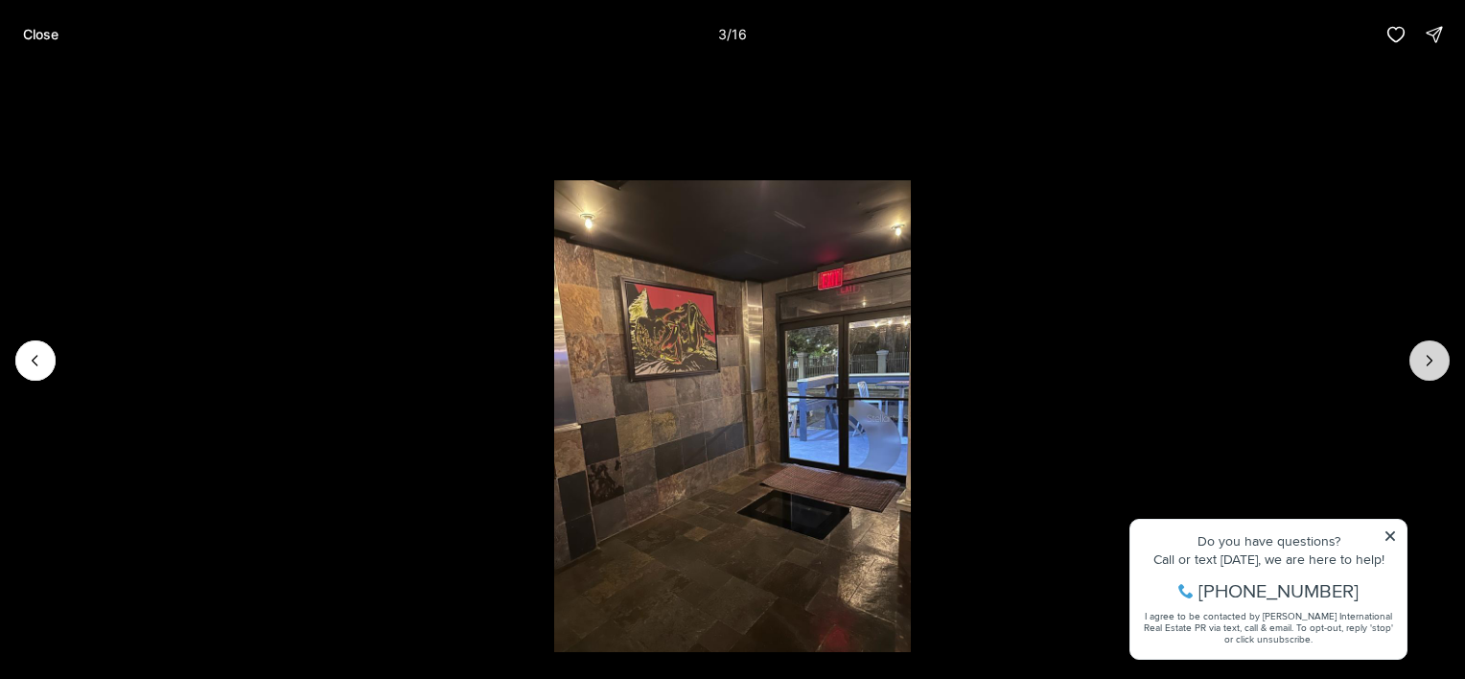
click at [1426, 362] on icon "Next slide" at bounding box center [1429, 360] width 19 height 19
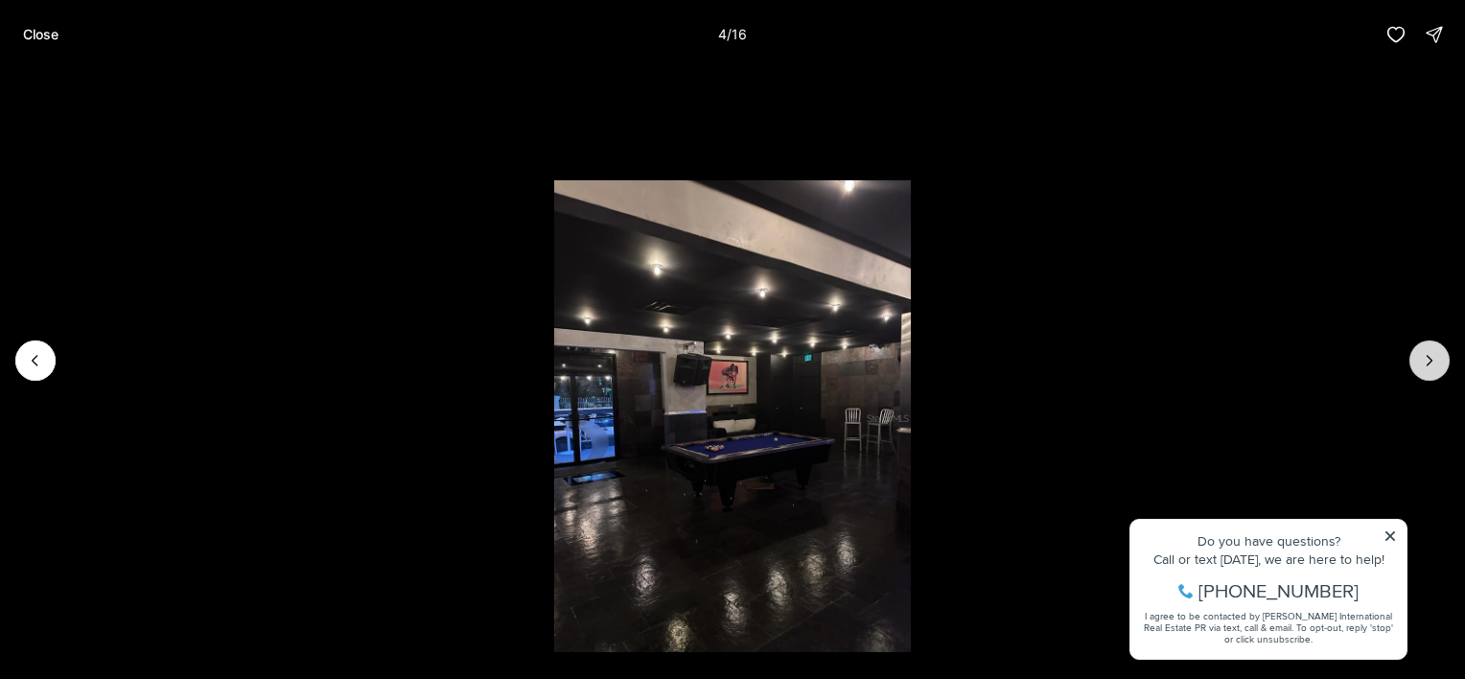
click at [1426, 362] on icon "Next slide" at bounding box center [1429, 360] width 19 height 19
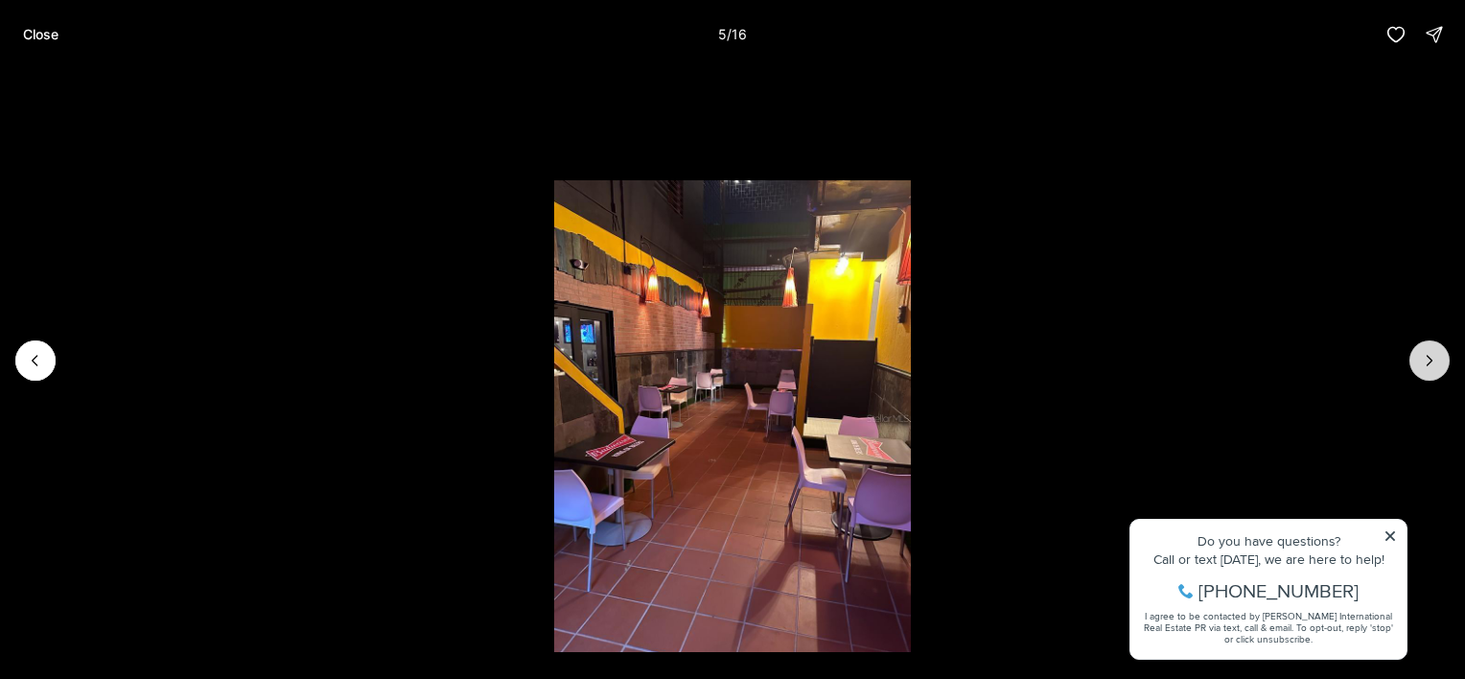
click at [1426, 362] on icon "Next slide" at bounding box center [1429, 360] width 19 height 19
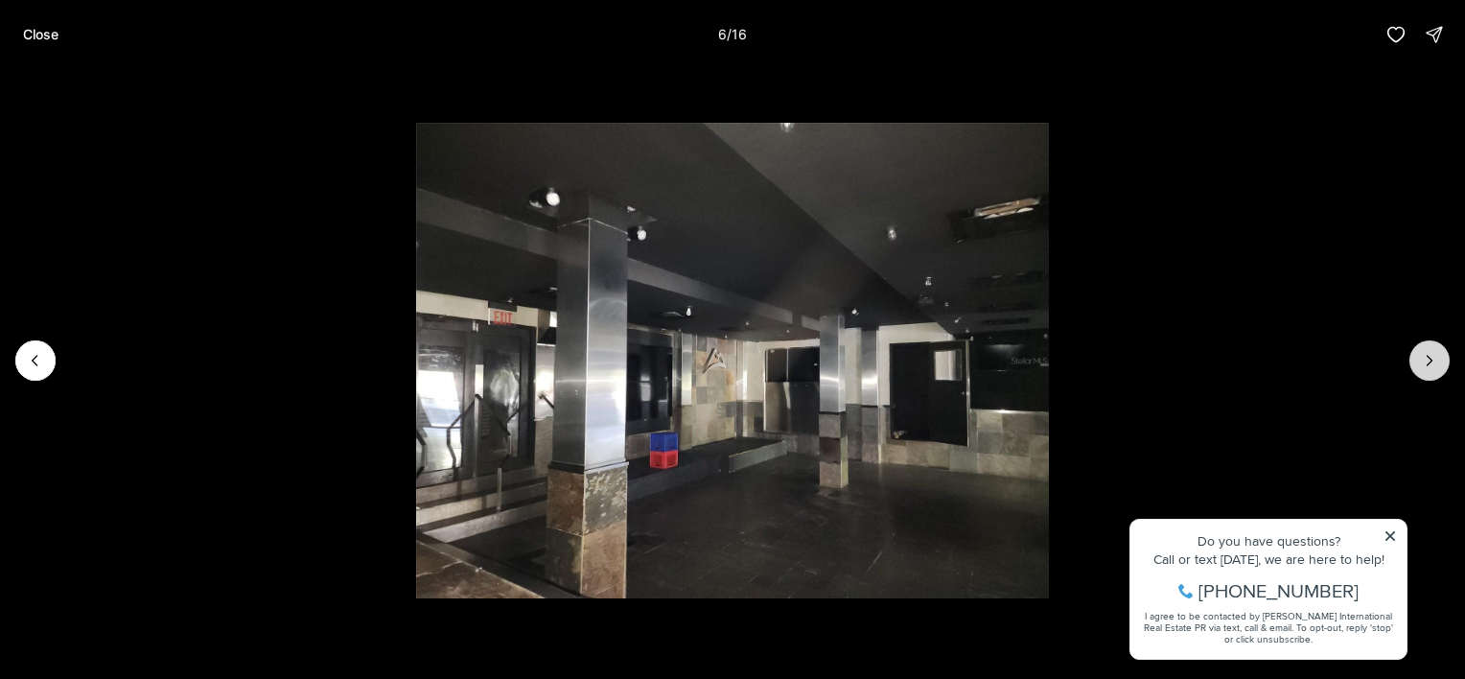
click at [1426, 362] on icon "Next slide" at bounding box center [1429, 360] width 19 height 19
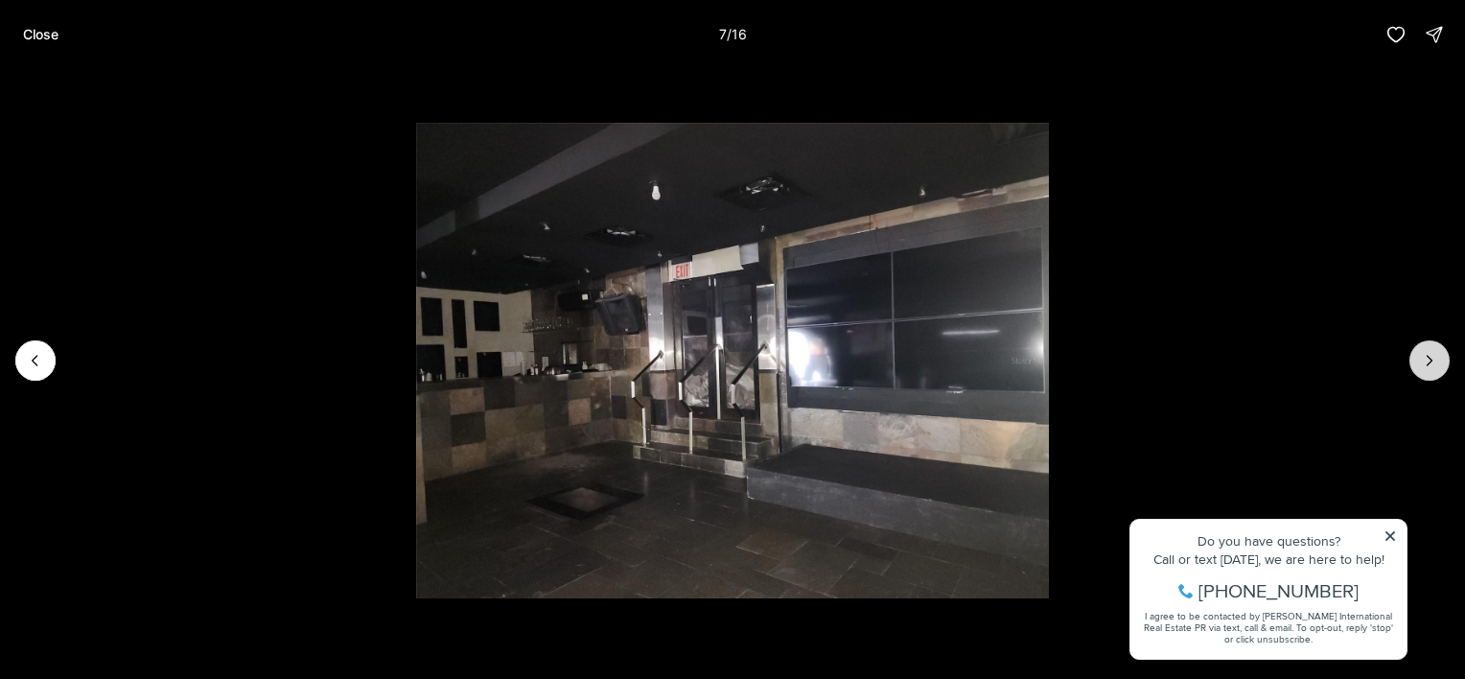
click at [1426, 362] on icon "Next slide" at bounding box center [1429, 360] width 19 height 19
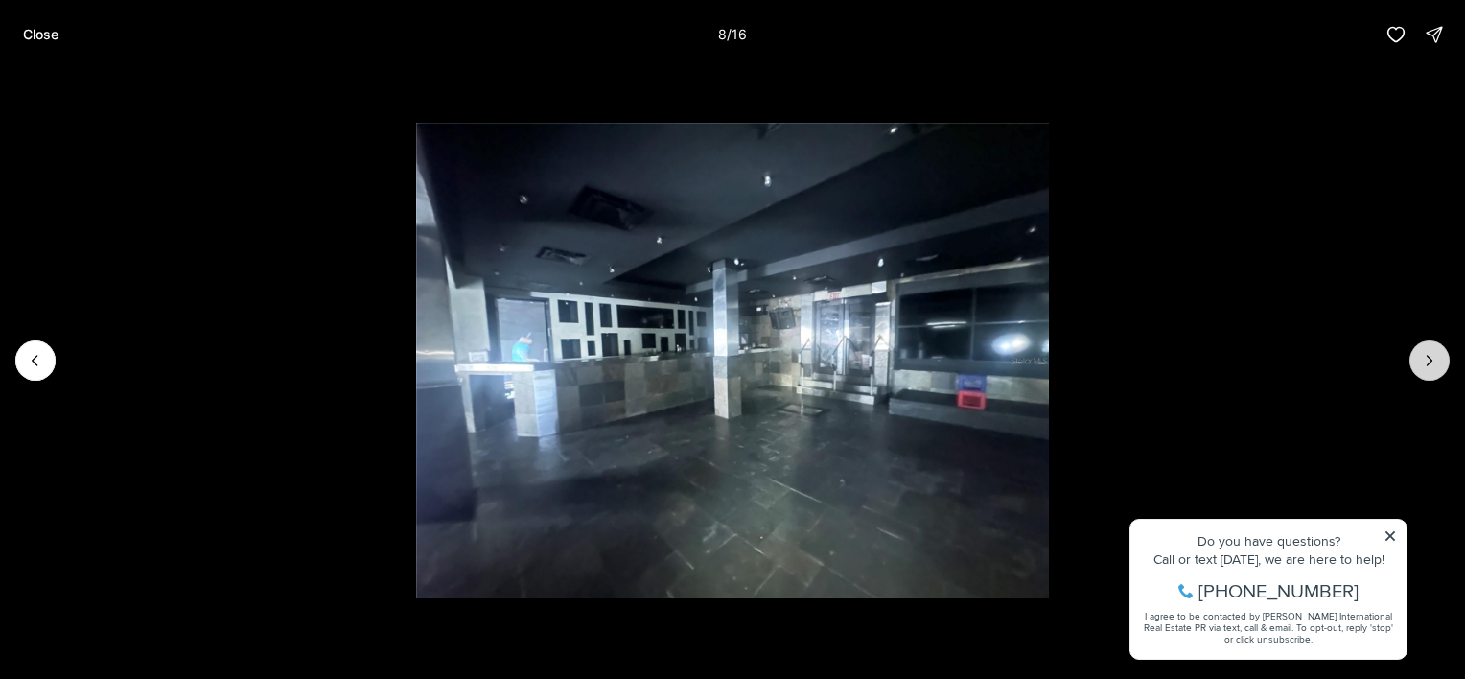
click at [1426, 362] on icon "Next slide" at bounding box center [1429, 360] width 19 height 19
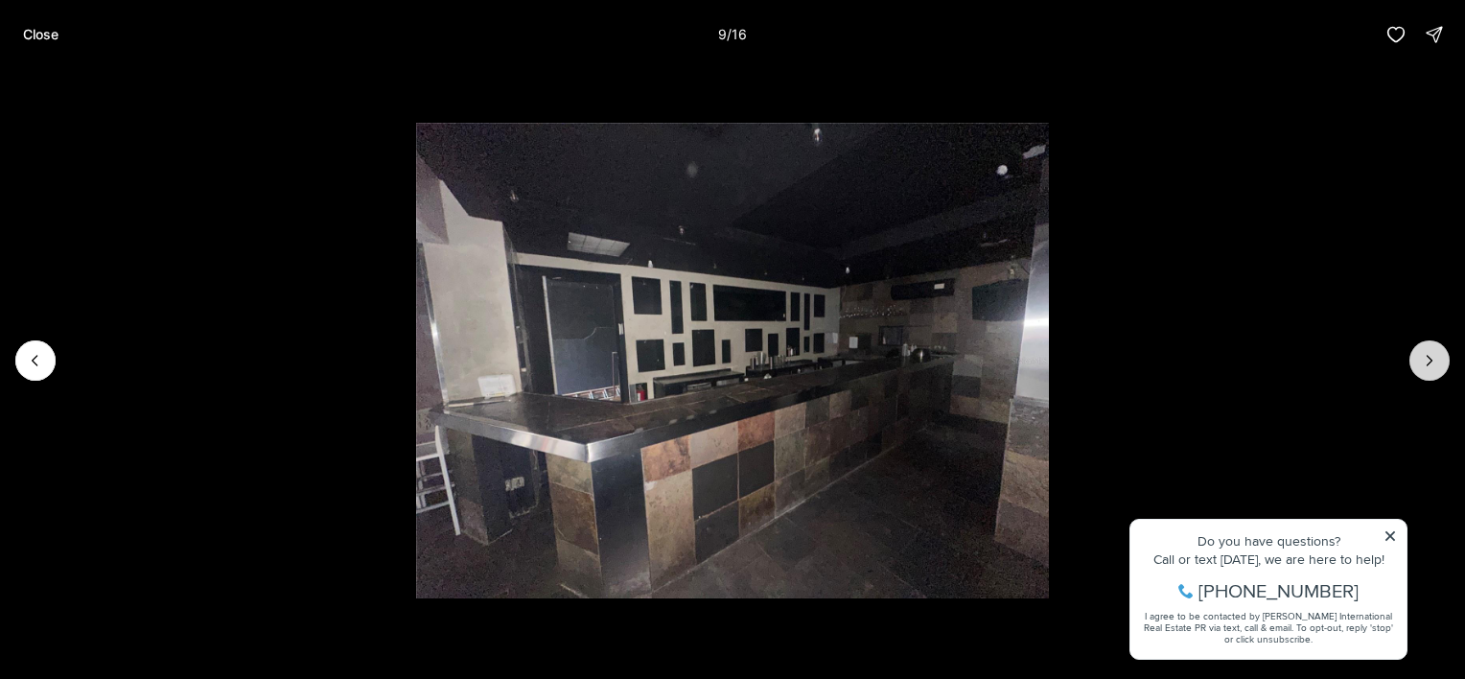
click at [1426, 362] on icon "Next slide" at bounding box center [1429, 360] width 19 height 19
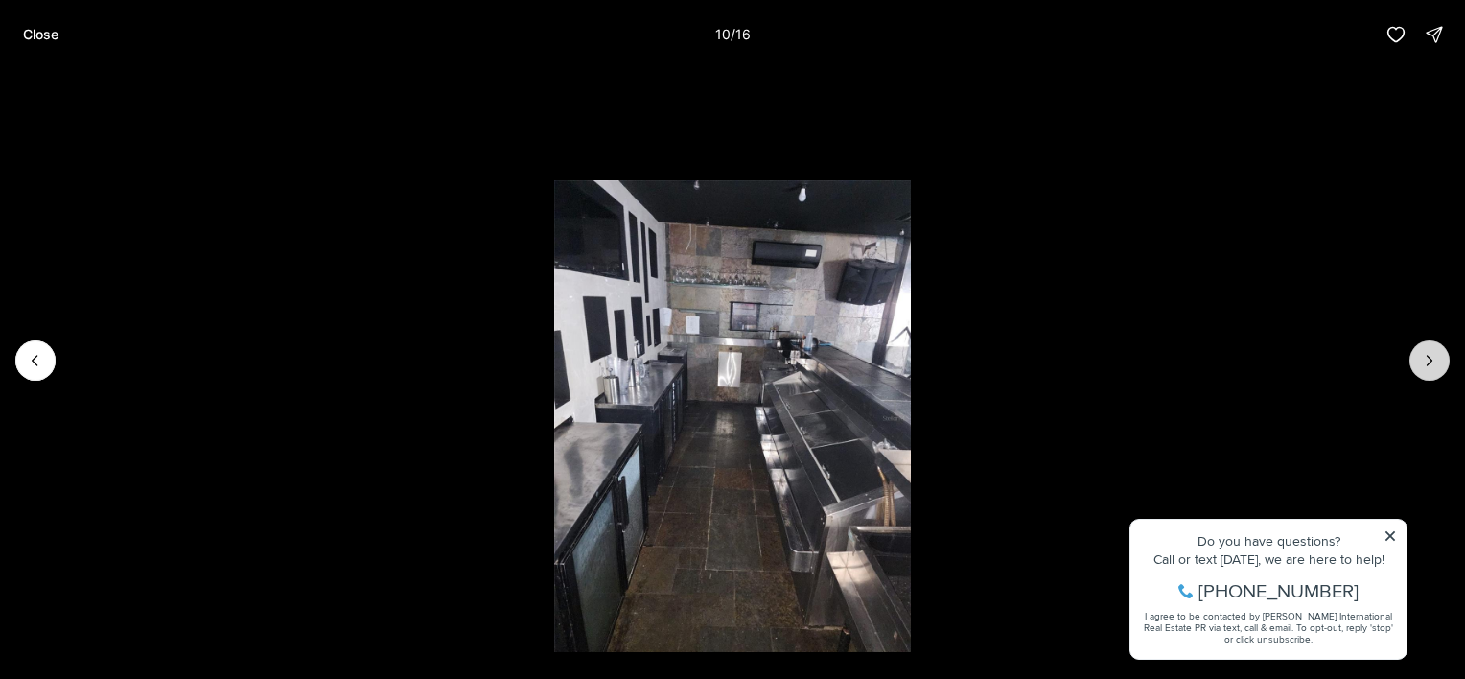
click at [1426, 362] on icon "Next slide" at bounding box center [1429, 360] width 19 height 19
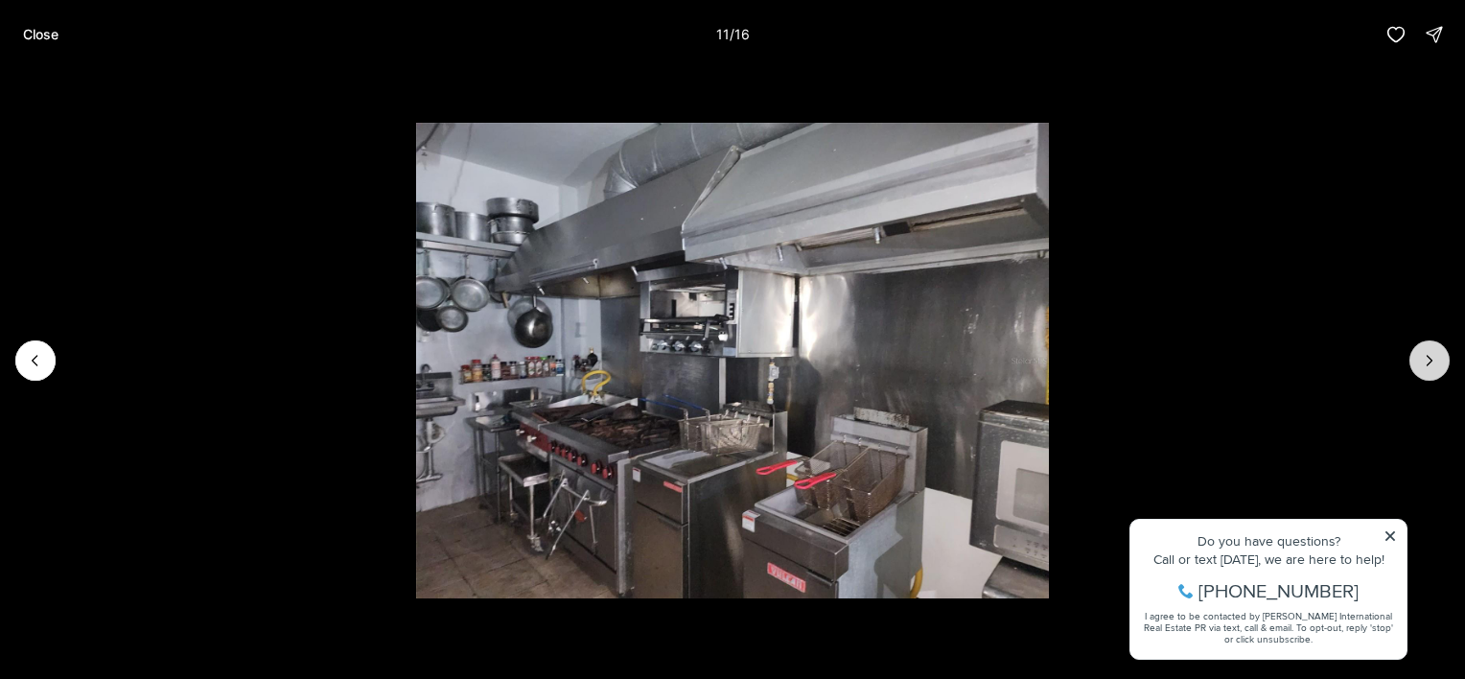
click at [1426, 362] on icon "Next slide" at bounding box center [1429, 360] width 19 height 19
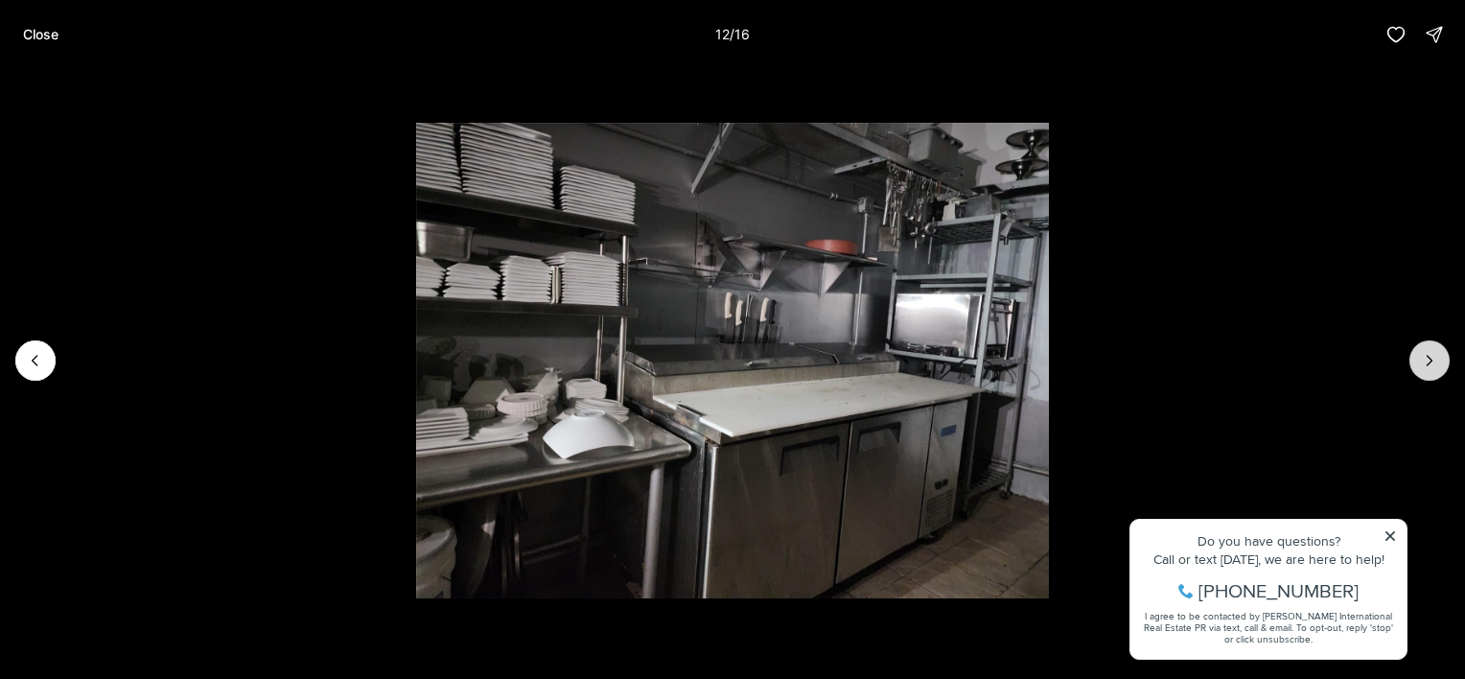
click at [1426, 362] on icon "Next slide" at bounding box center [1429, 360] width 19 height 19
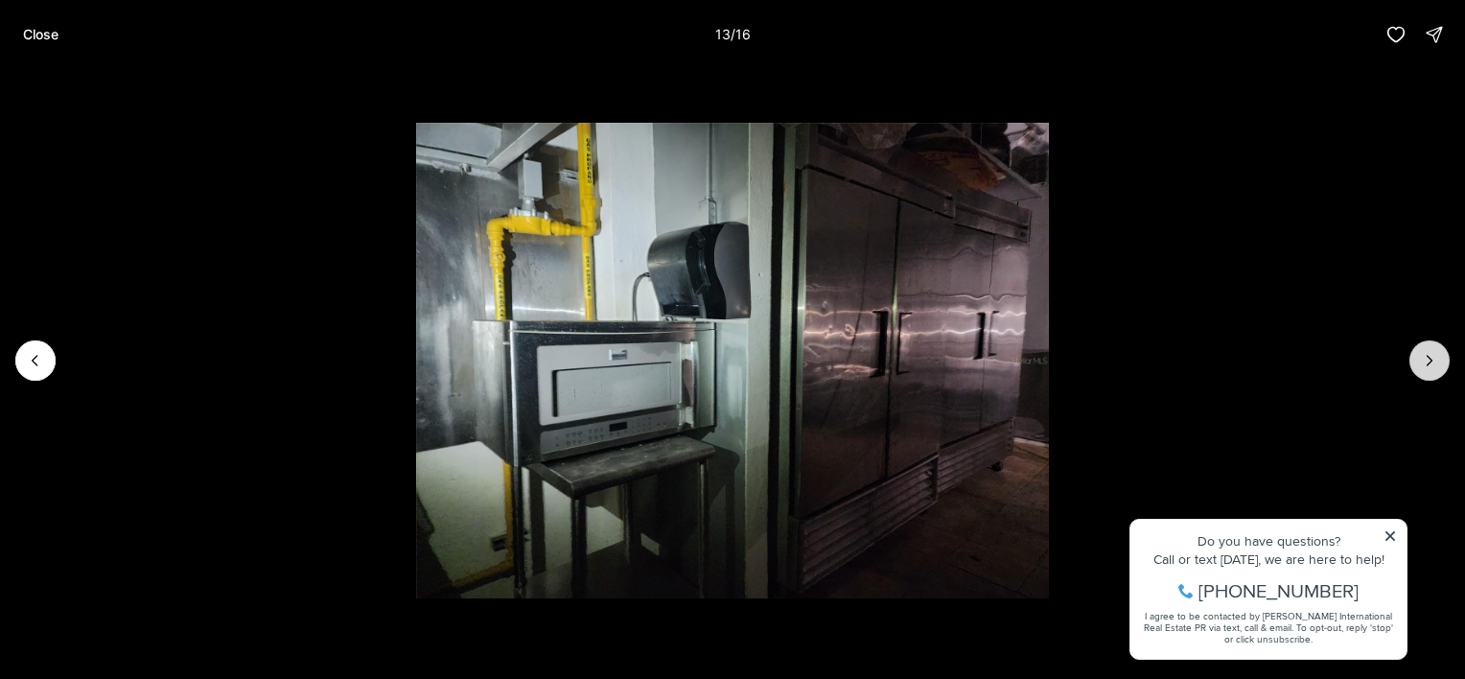
click at [1426, 362] on icon "Next slide" at bounding box center [1429, 360] width 19 height 19
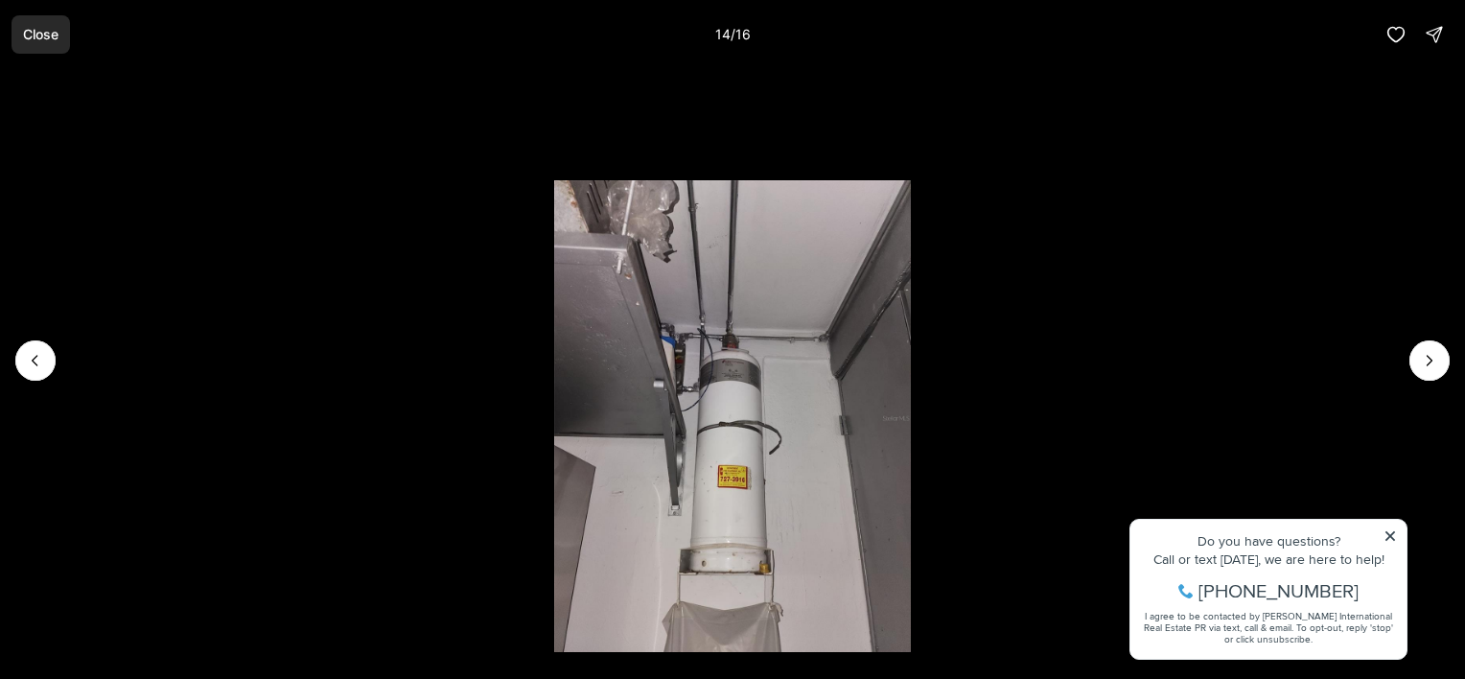
click at [44, 35] on p "Close" at bounding box center [40, 34] width 35 height 15
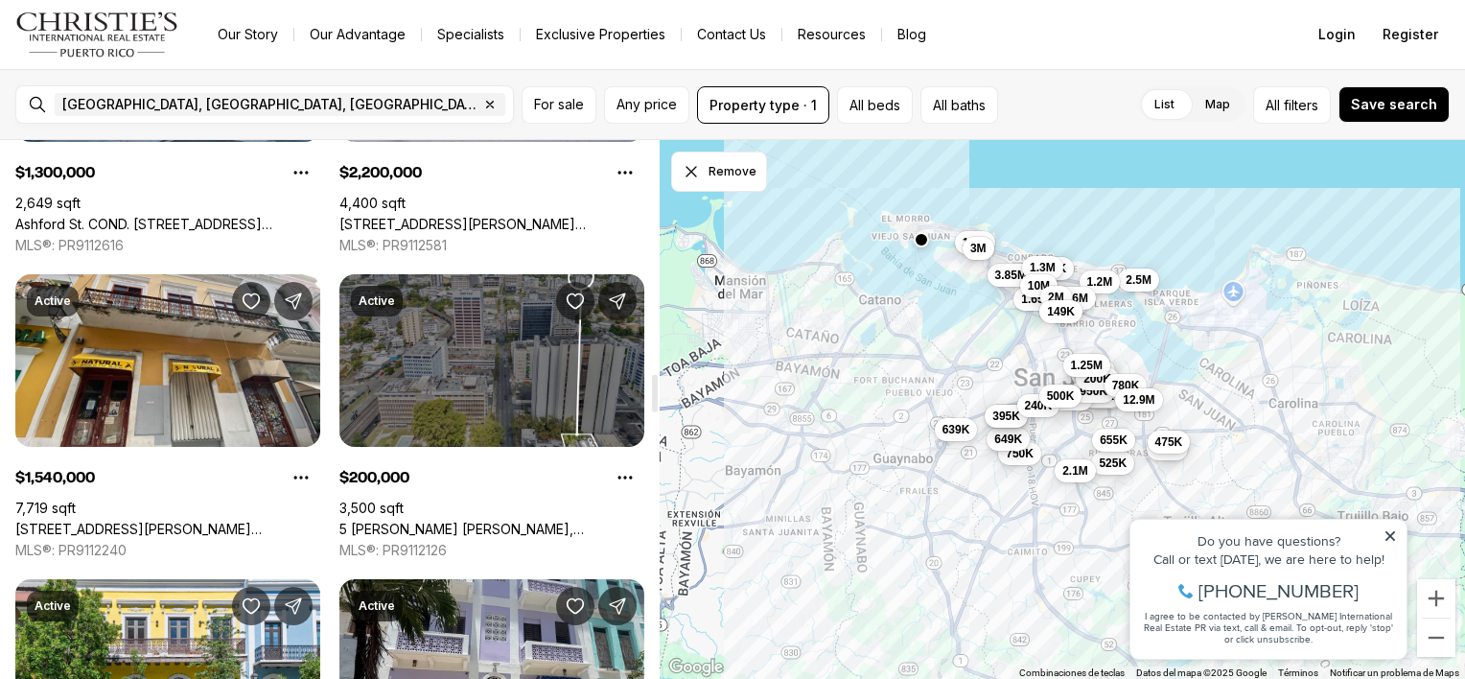
scroll to position [3323, 0]
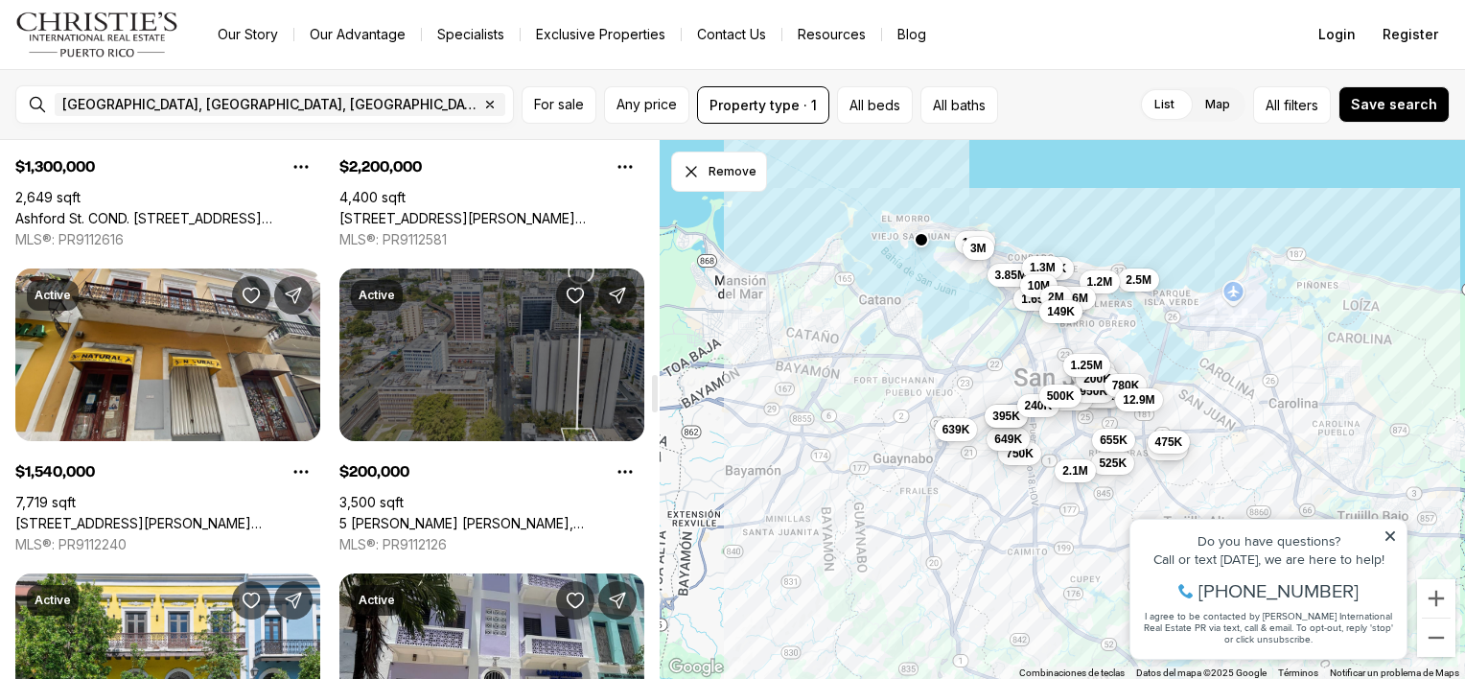
click at [495, 515] on link "5 SEGUNDO RUIZ BELVIS, SAN JUAN PR, 00917" at bounding box center [491, 523] width 305 height 17
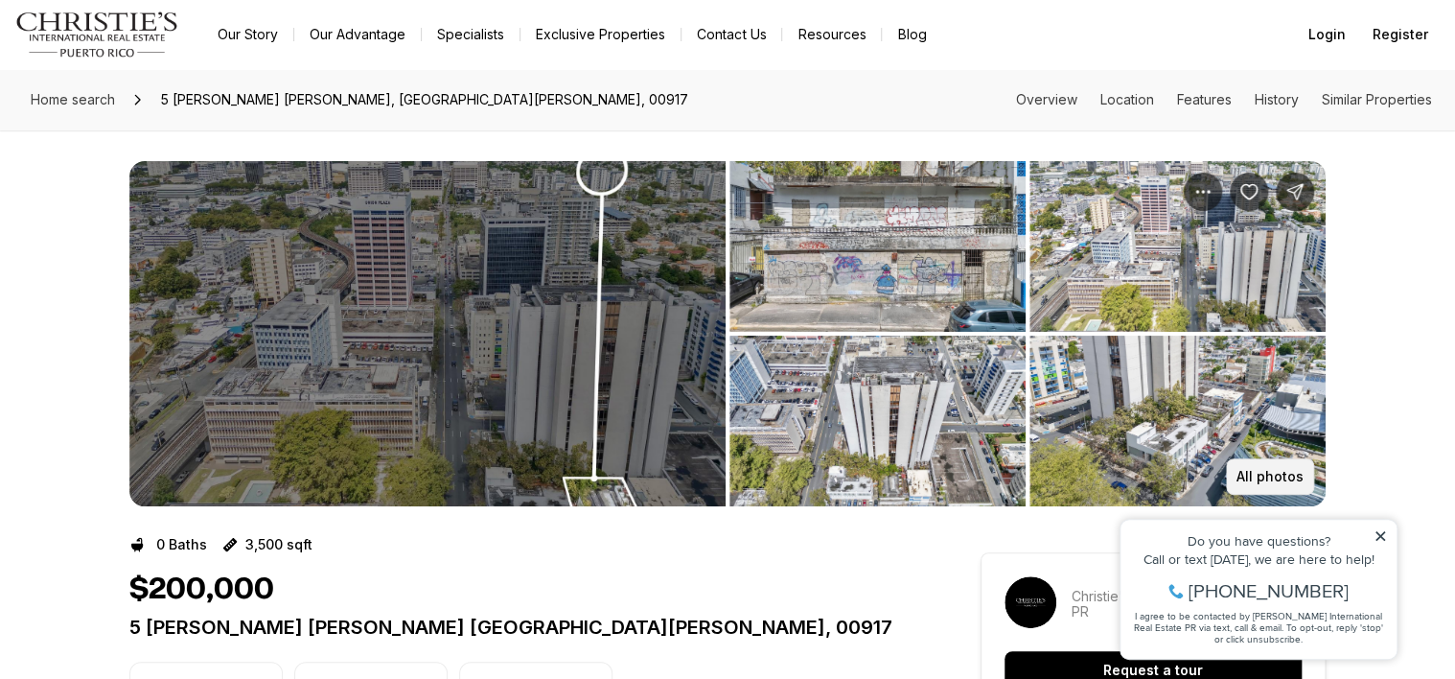
click at [1288, 465] on button "All photos" at bounding box center [1270, 476] width 88 height 36
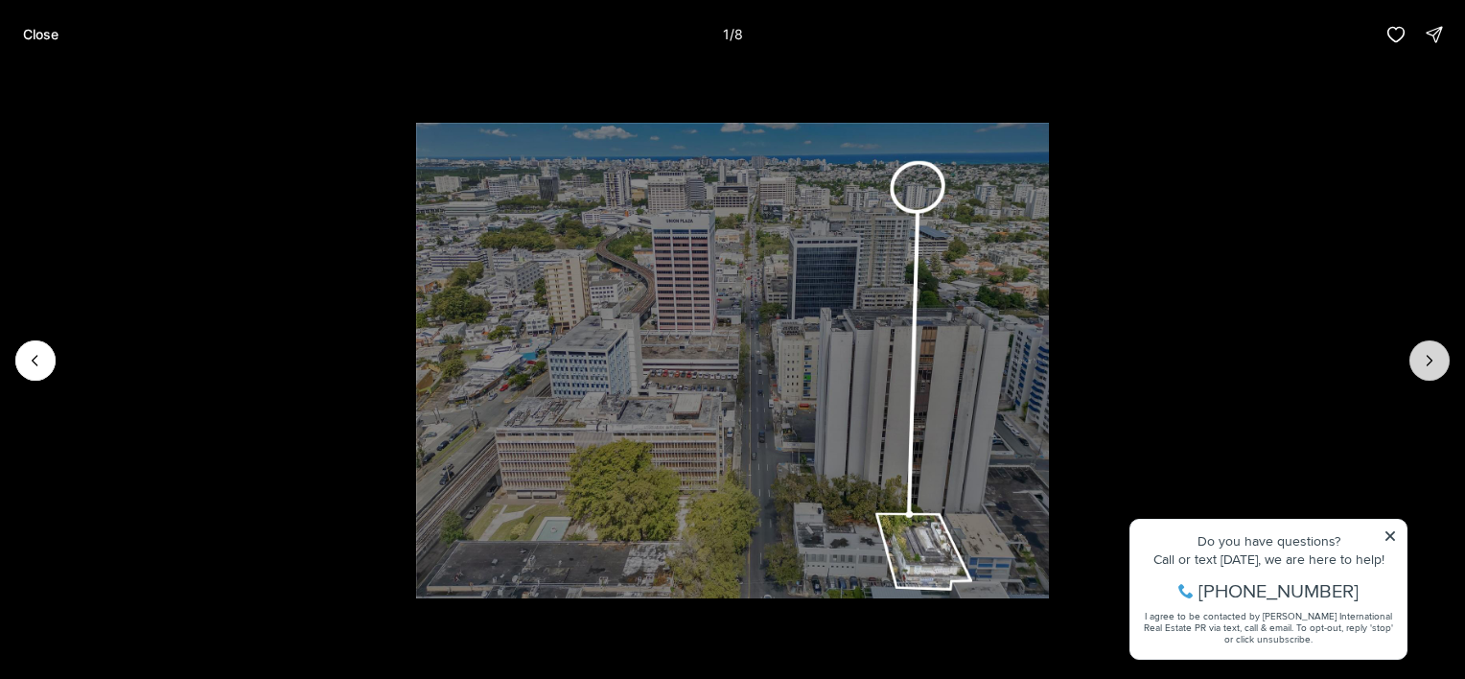
click at [1420, 360] on icon "Next slide" at bounding box center [1429, 360] width 19 height 19
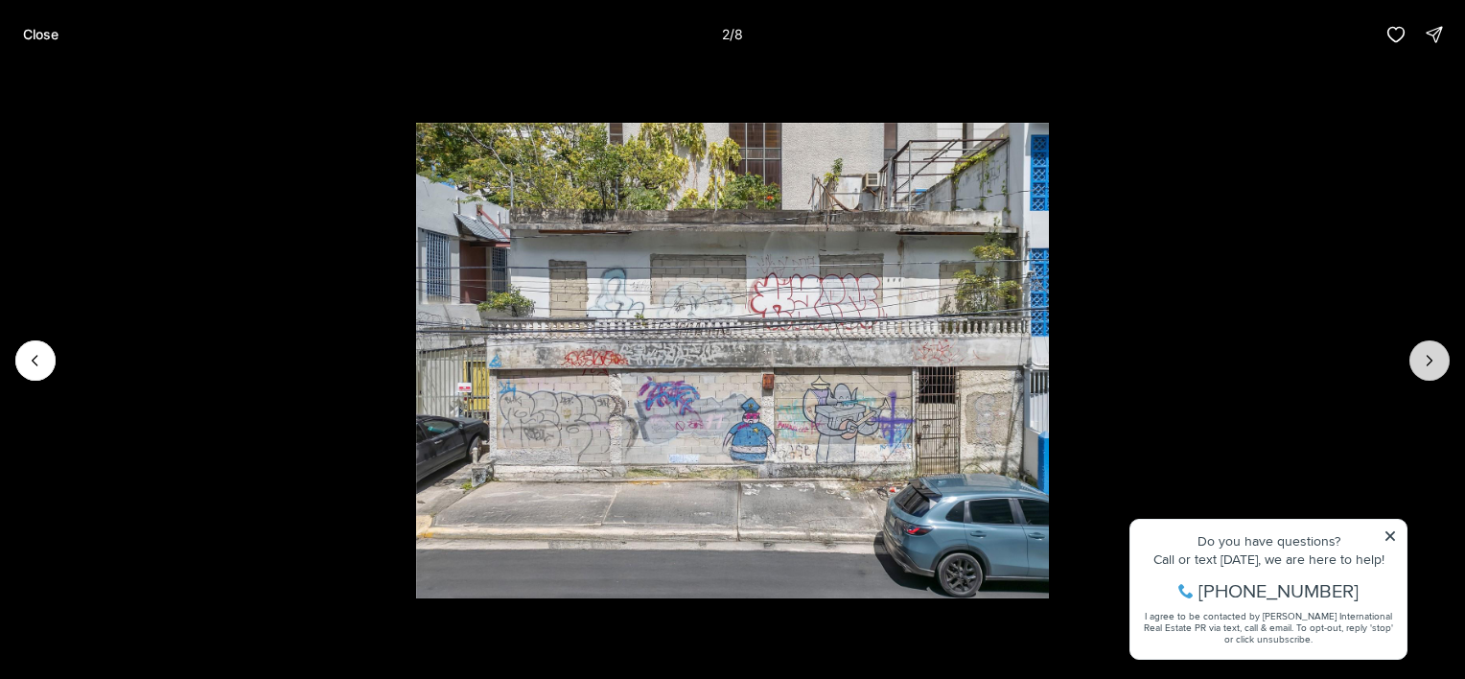
click at [1420, 360] on icon "Next slide" at bounding box center [1429, 360] width 19 height 19
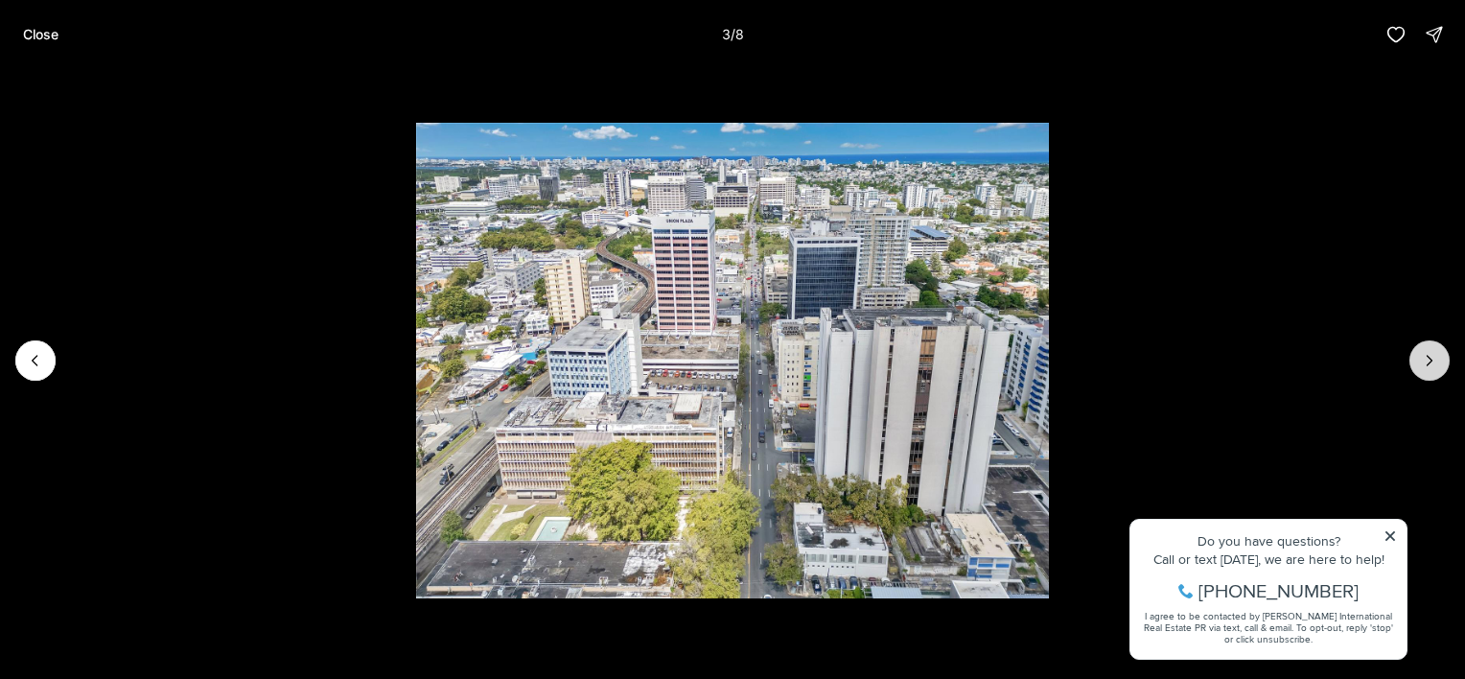
click at [1420, 360] on icon "Next slide" at bounding box center [1429, 360] width 19 height 19
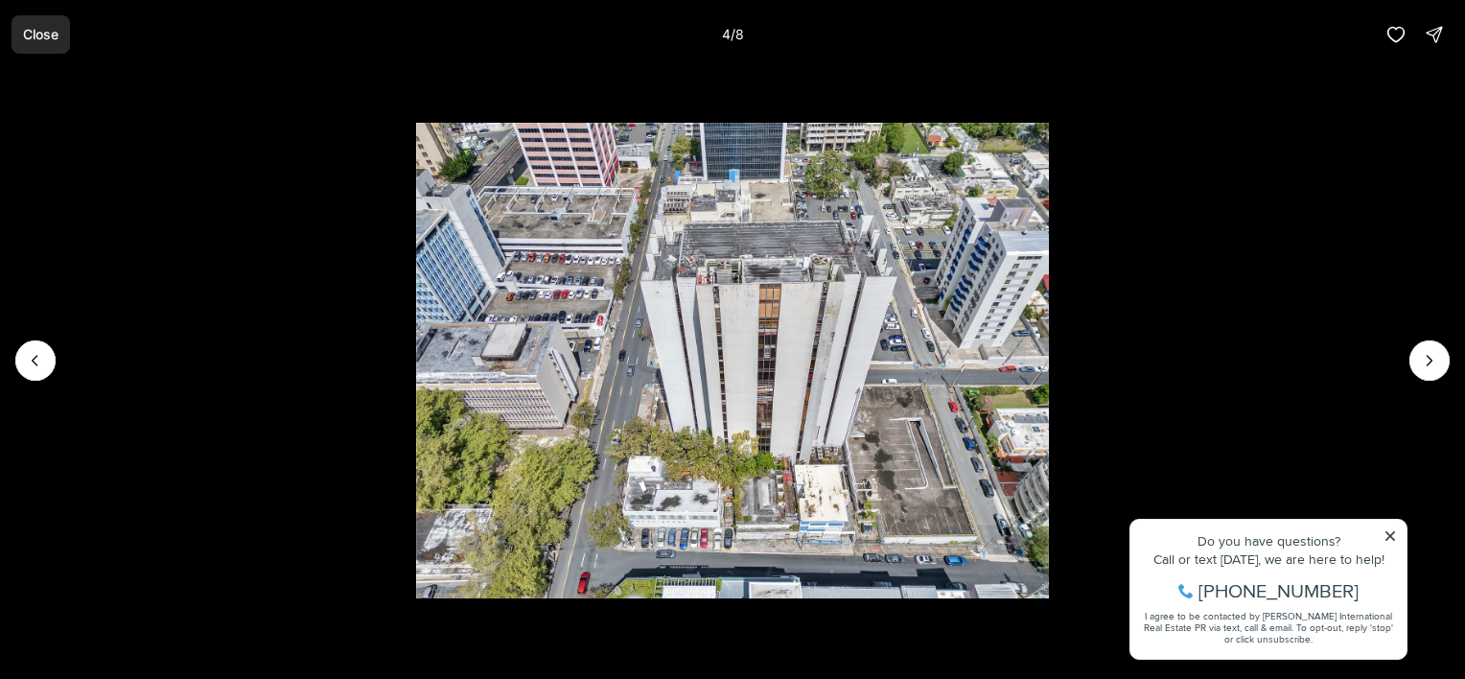
click at [50, 43] on button "Close" at bounding box center [41, 34] width 58 height 38
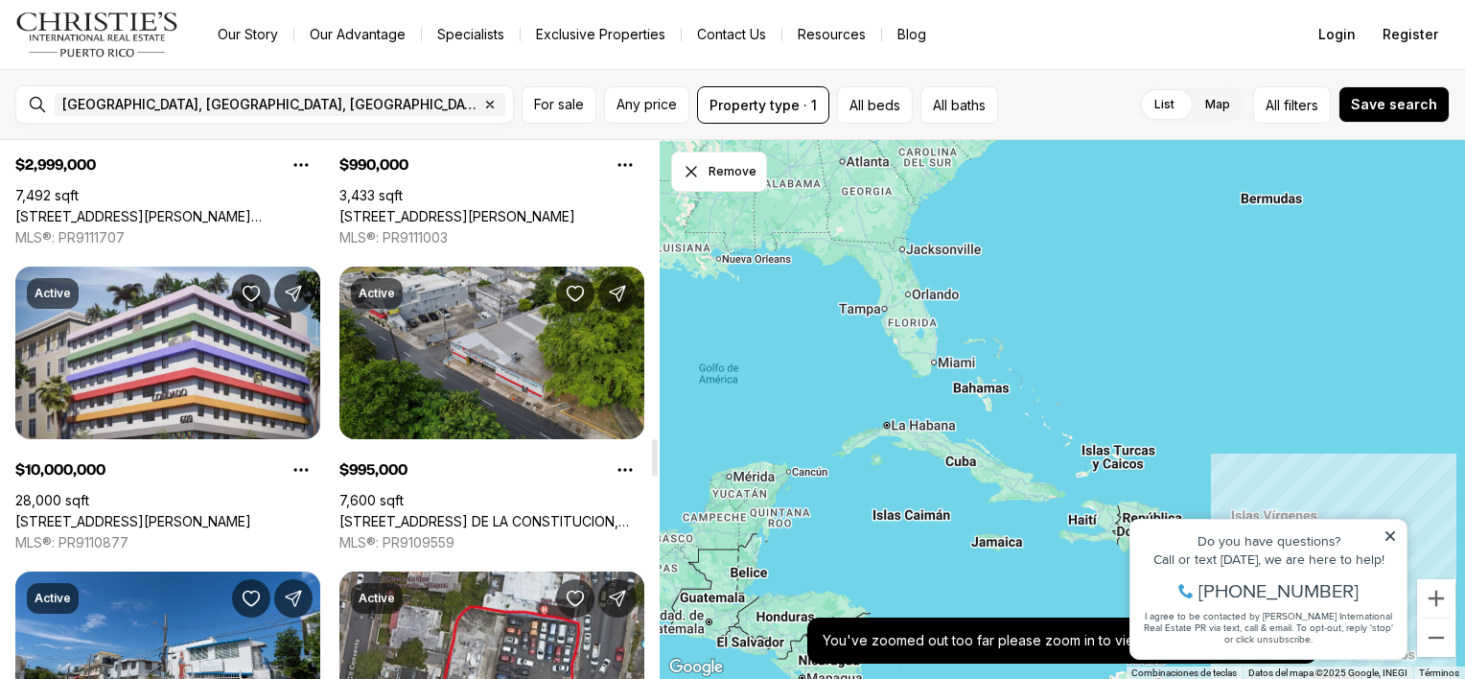
scroll to position [4185, 0]
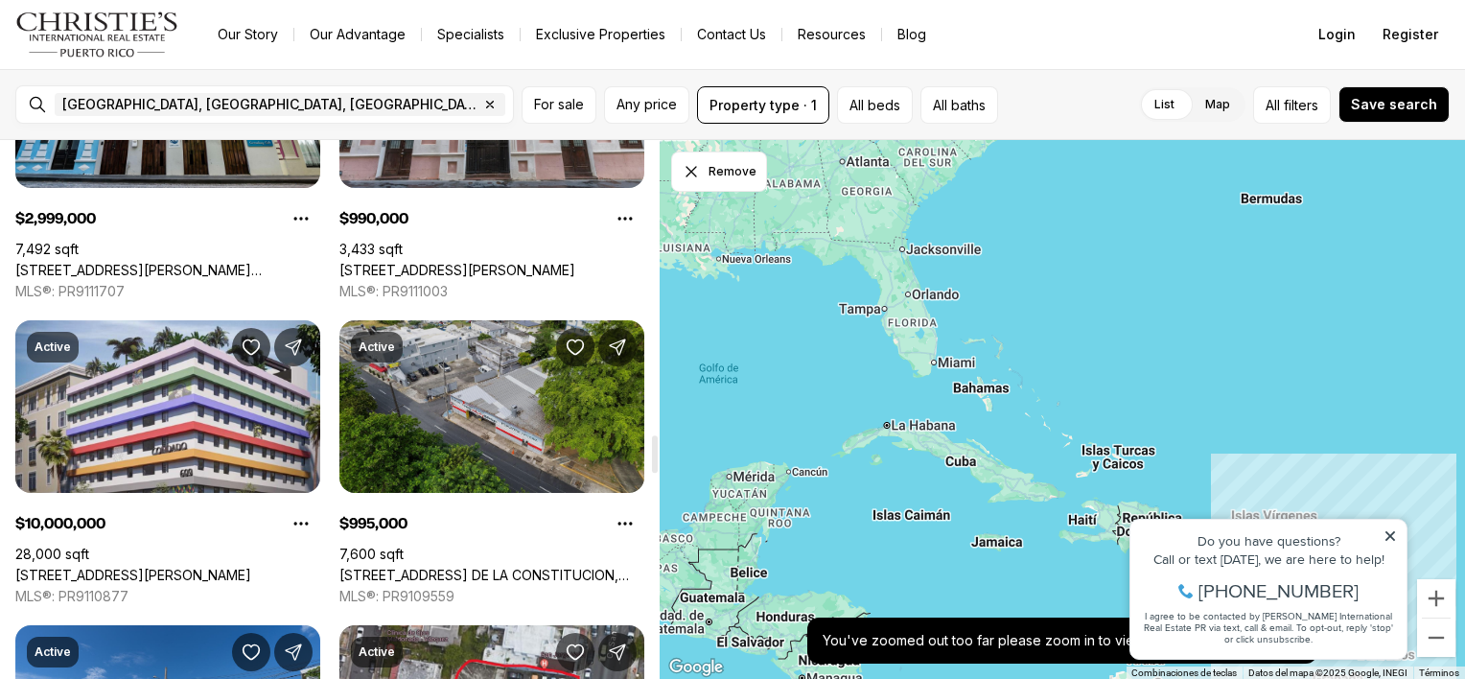
click at [502, 567] on link "[STREET_ADDRESS] DE LA CONSTITUCION, [GEOGRAPHIC_DATA][PERSON_NAME], 00917" at bounding box center [491, 575] width 305 height 17
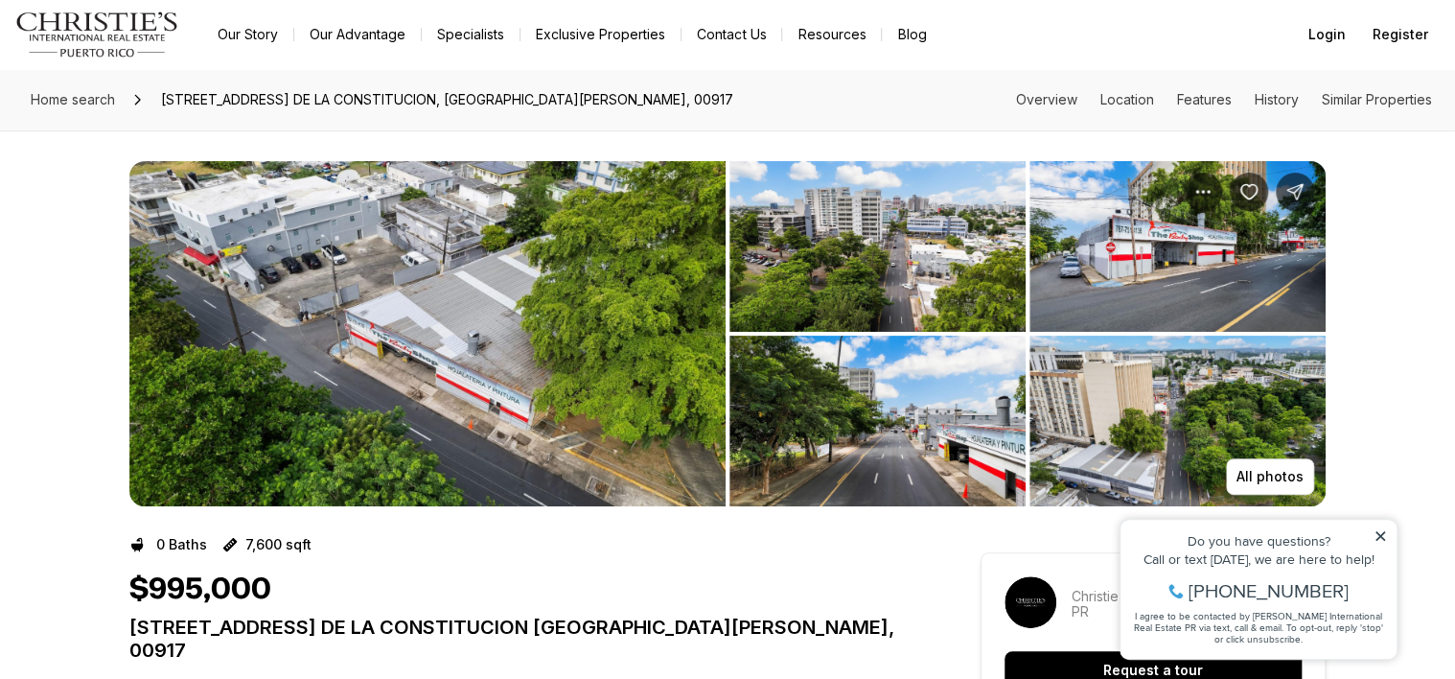
click at [928, 265] on img "View image gallery" at bounding box center [878, 246] width 296 height 171
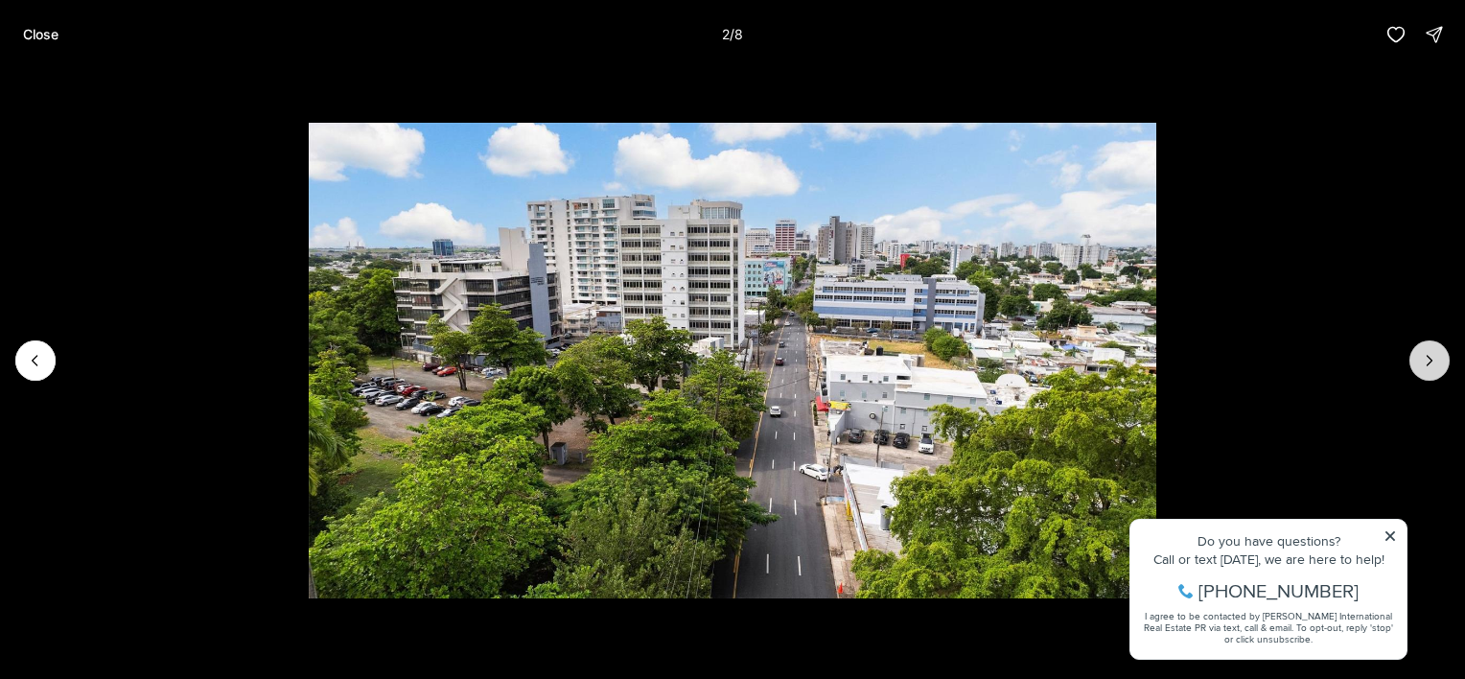
click at [1423, 359] on icon "Next slide" at bounding box center [1429, 360] width 19 height 19
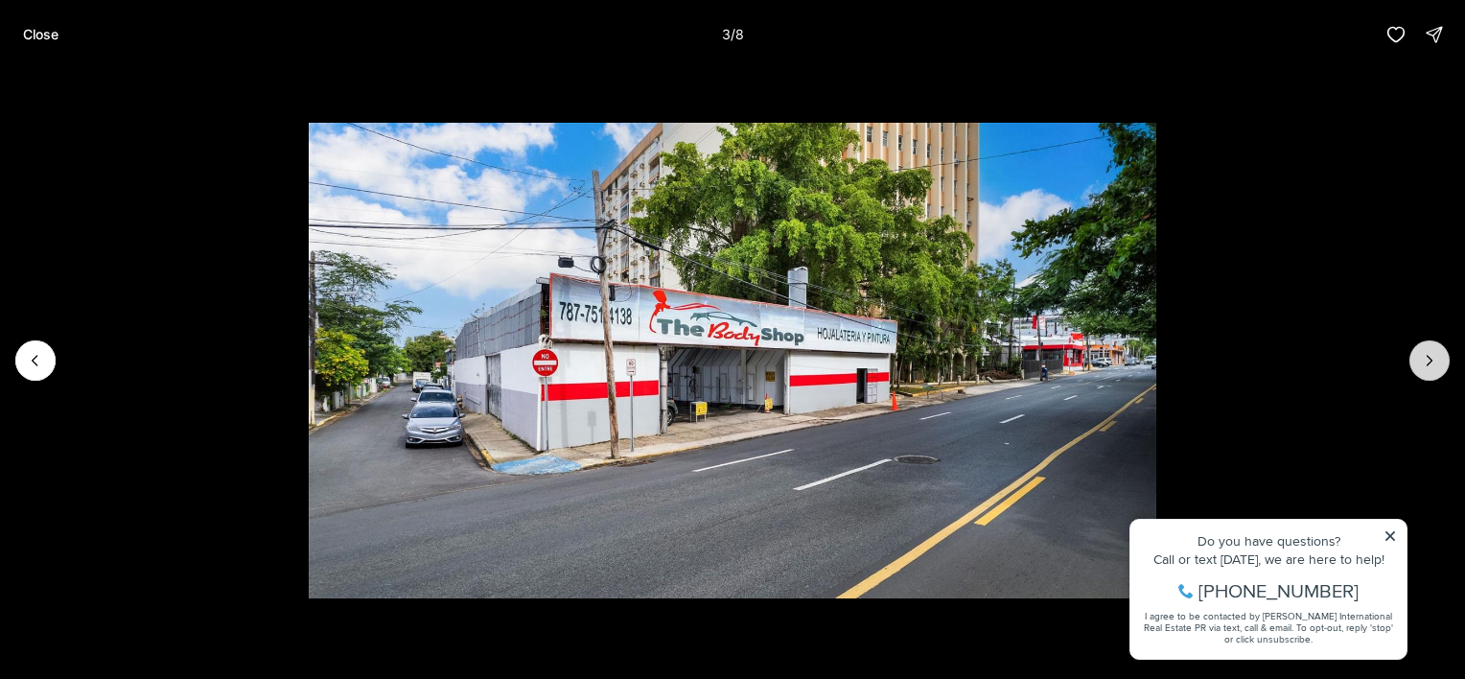
click at [1423, 360] on icon "Next slide" at bounding box center [1429, 360] width 19 height 19
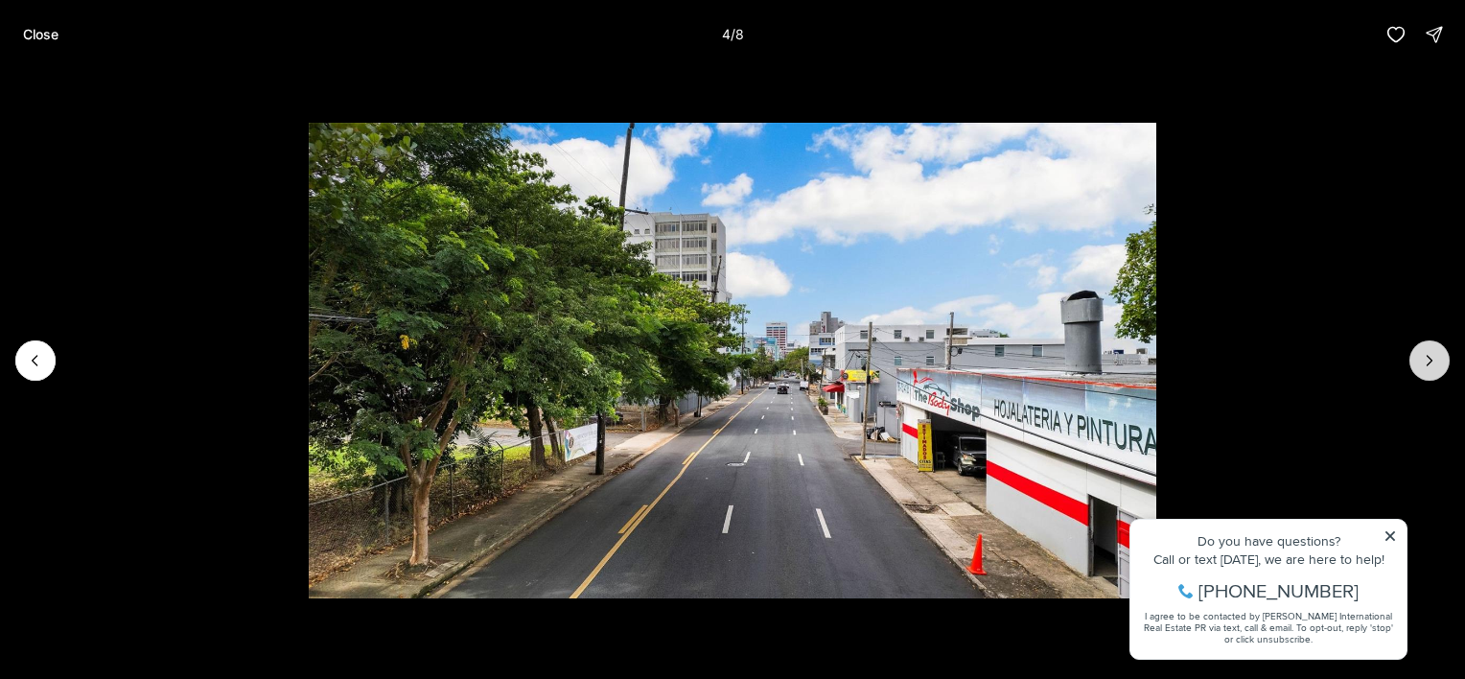
click at [1423, 360] on icon "Next slide" at bounding box center [1429, 360] width 19 height 19
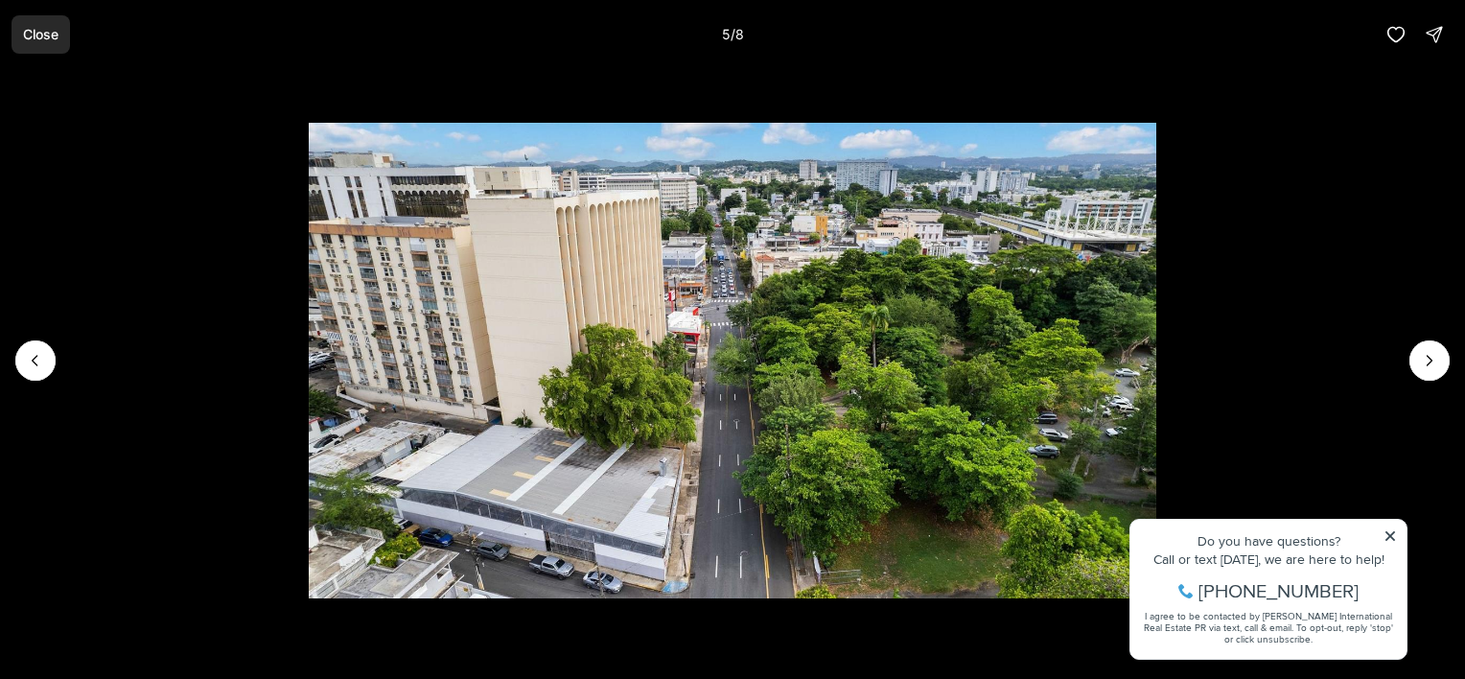
click at [45, 40] on p "Close" at bounding box center [40, 34] width 35 height 15
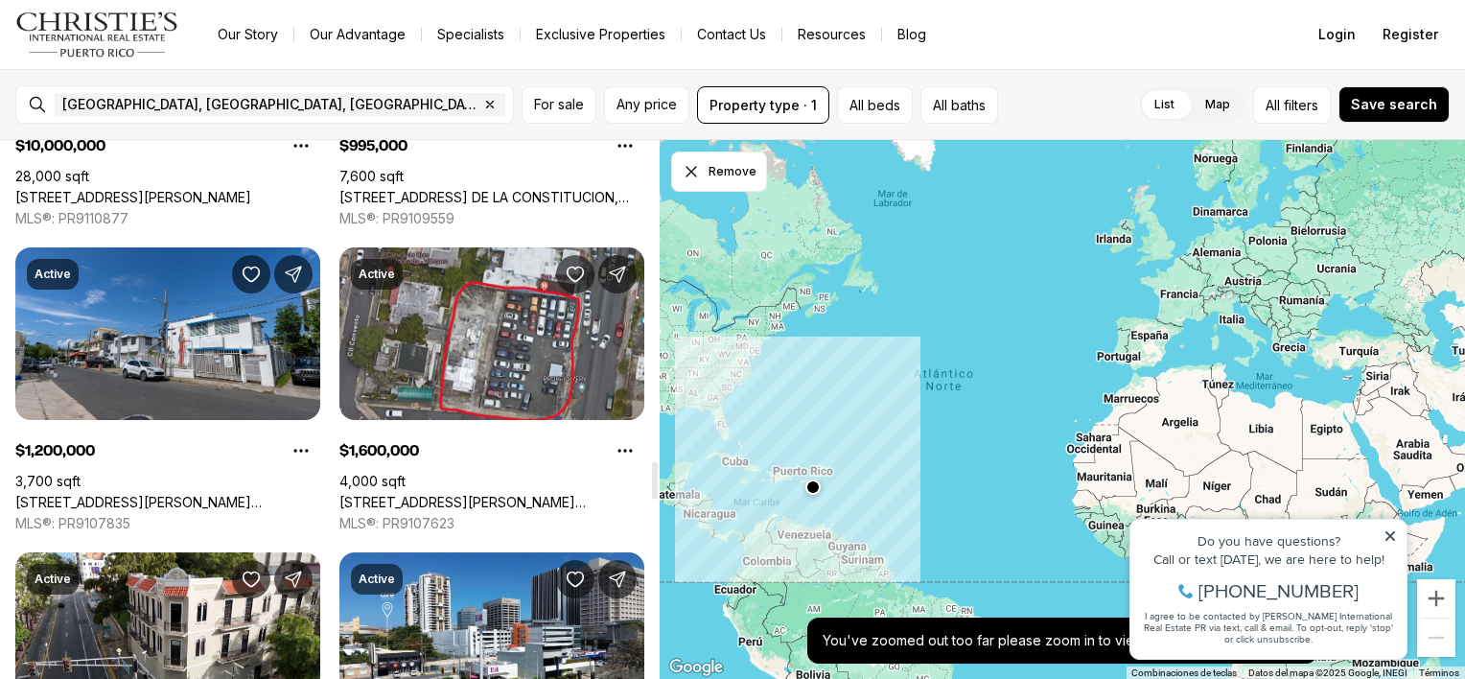
scroll to position [4601, 0]
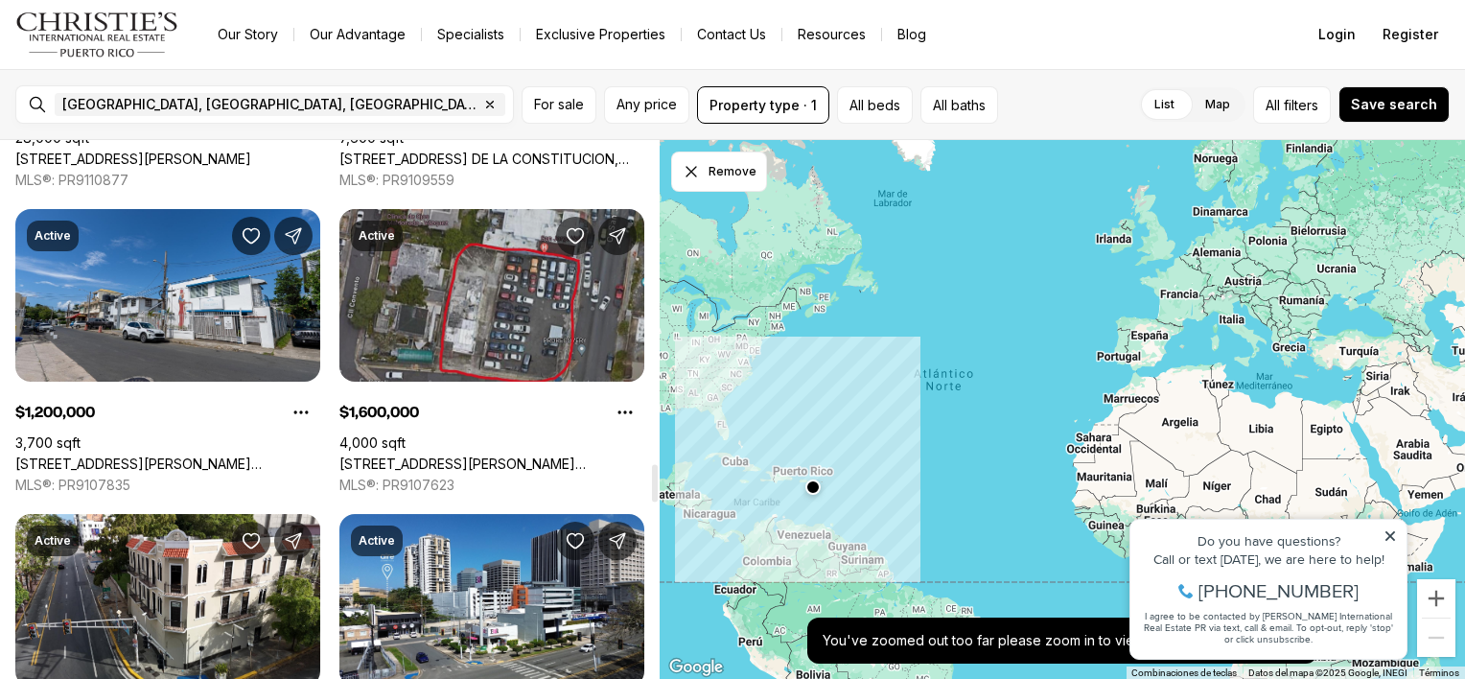
click at [488, 455] on link "[STREET_ADDRESS][PERSON_NAME][PERSON_NAME]" at bounding box center [491, 463] width 305 height 17
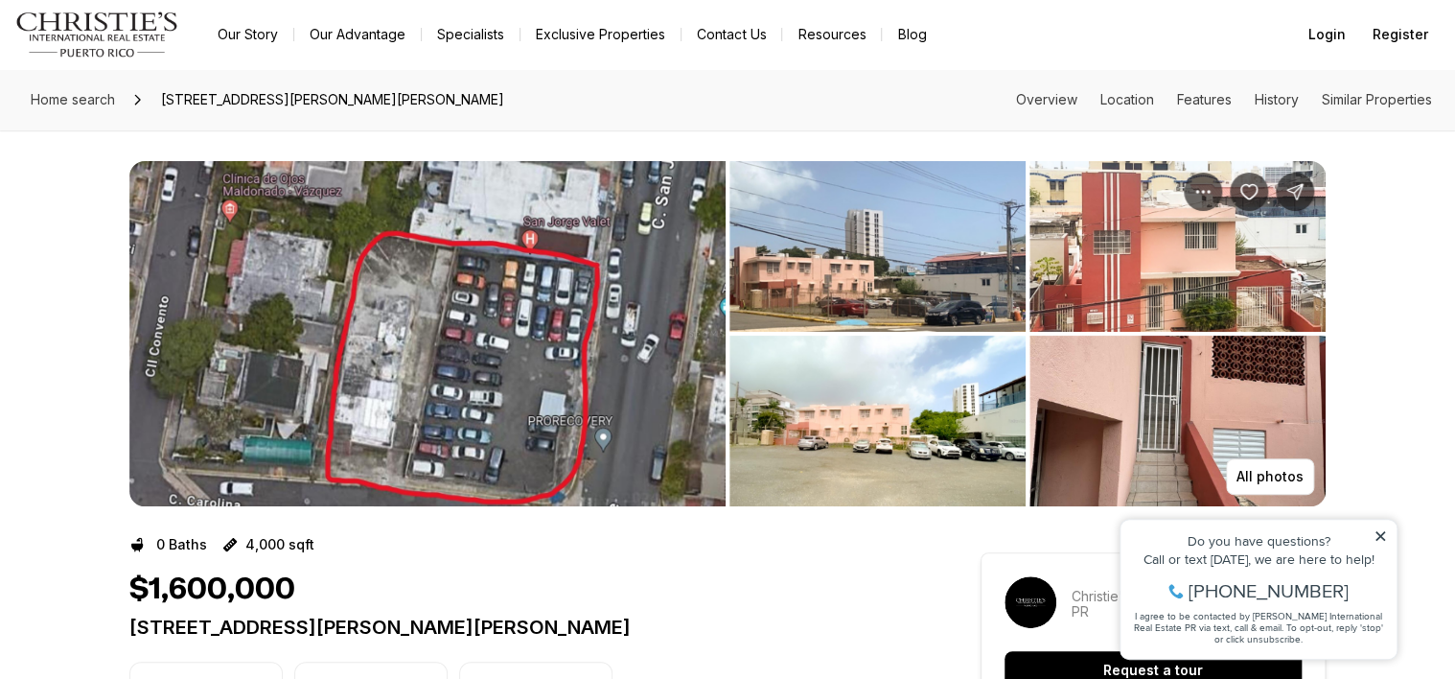
click at [460, 314] on img "View image gallery" at bounding box center [427, 333] width 596 height 345
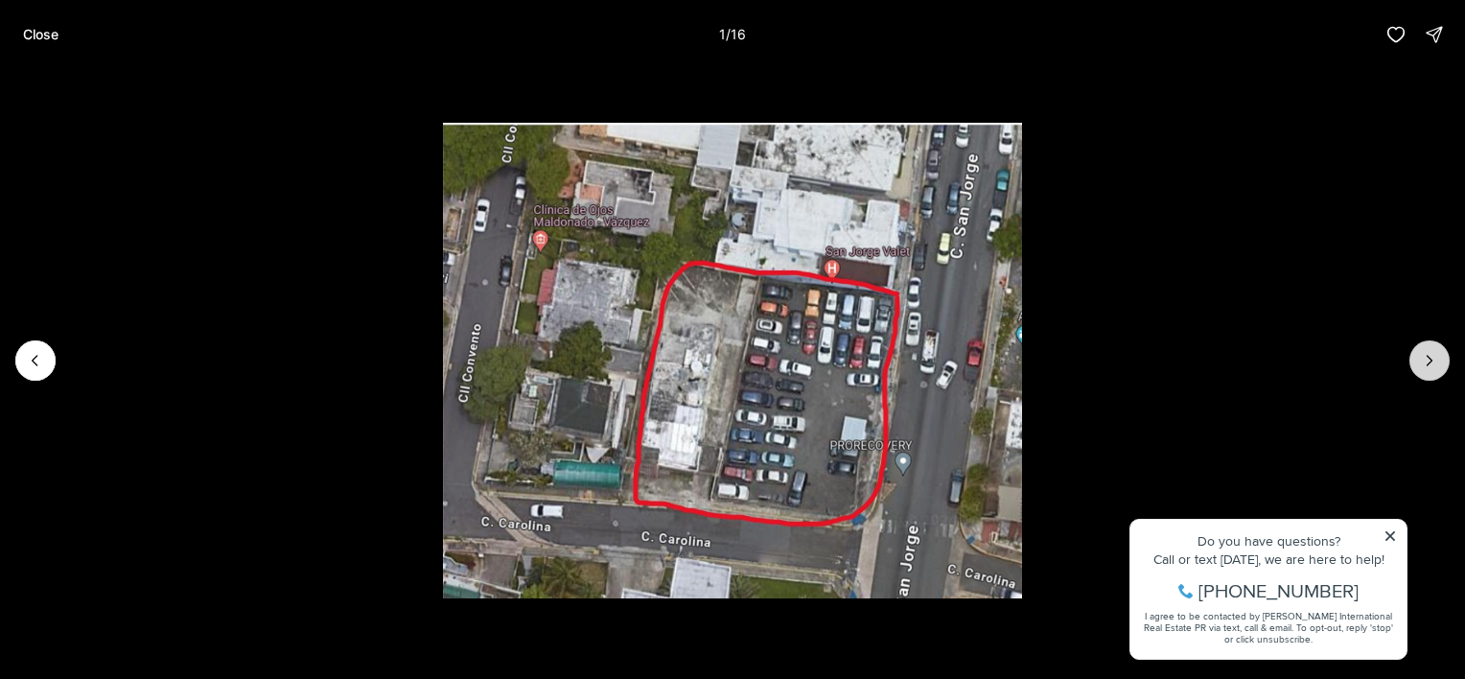
click at [1434, 365] on icon "Next slide" at bounding box center [1429, 360] width 19 height 19
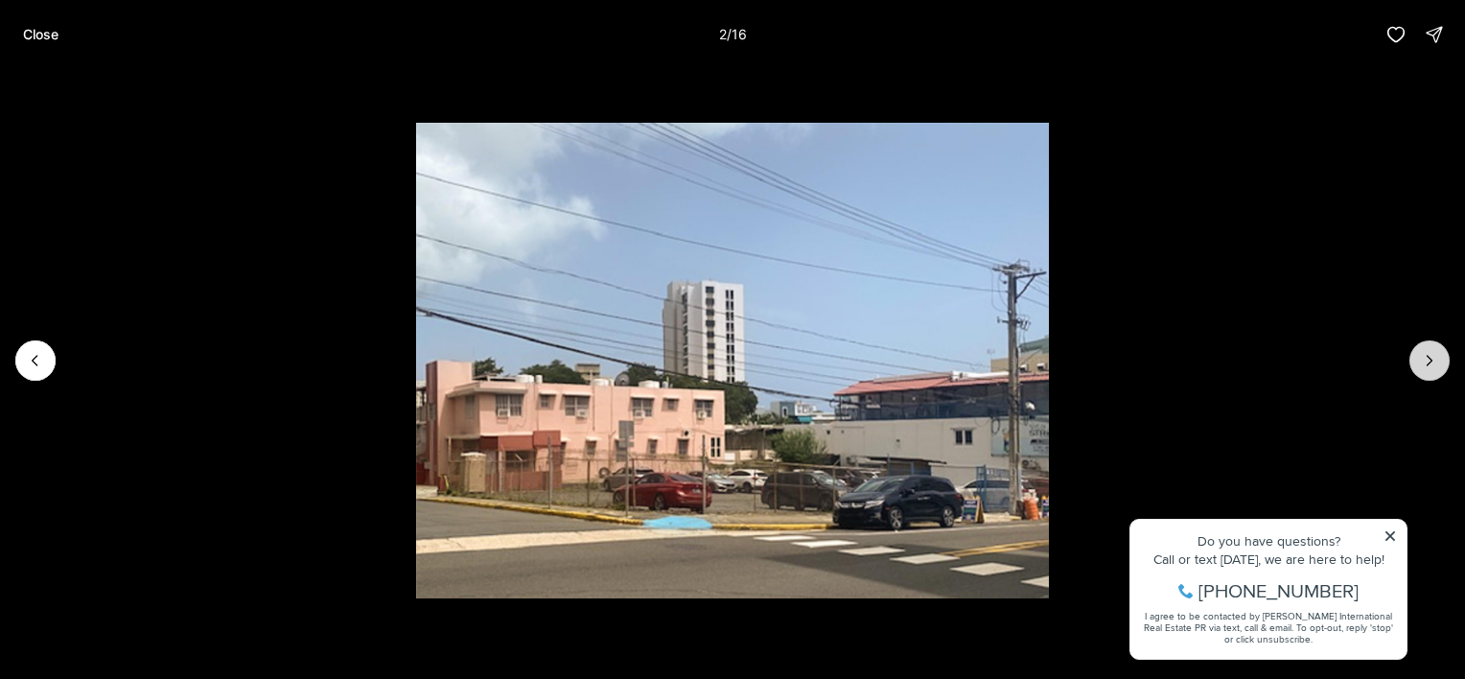
click at [1433, 365] on icon "Next slide" at bounding box center [1429, 360] width 19 height 19
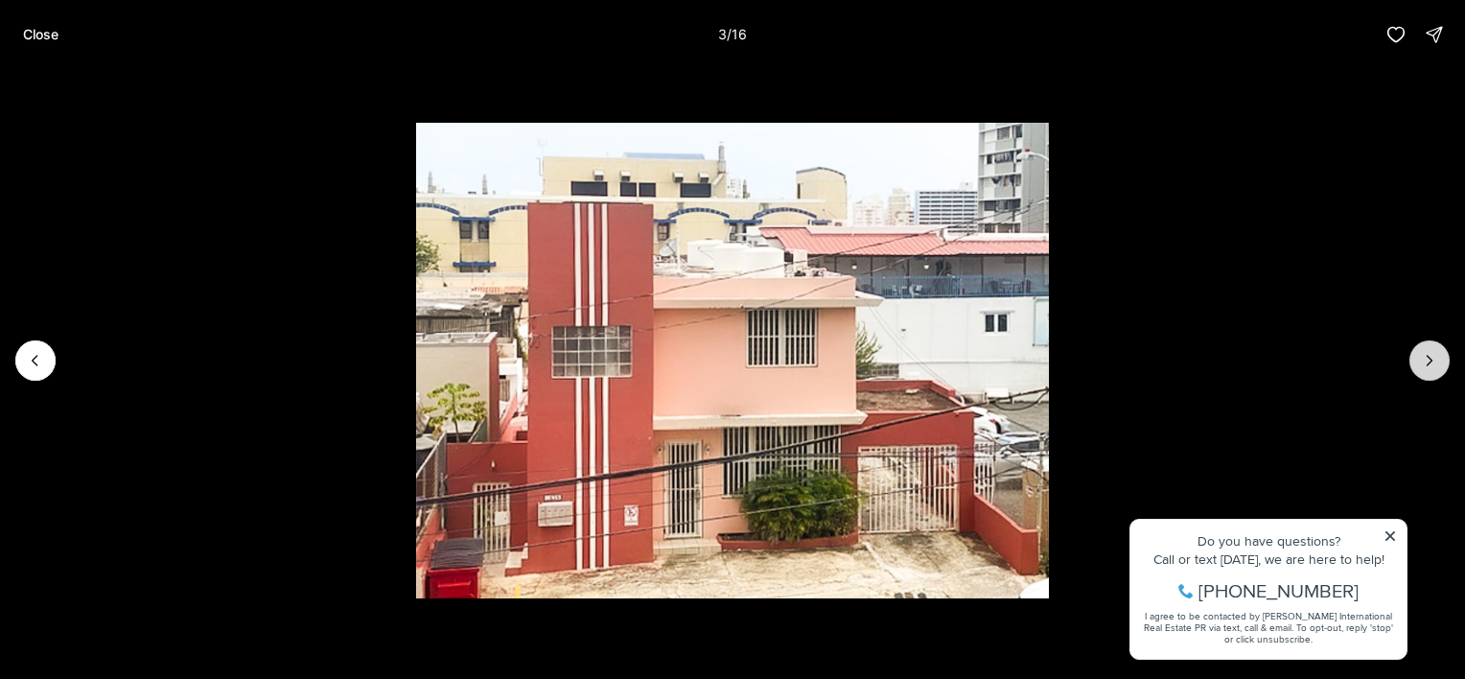
click at [1433, 365] on icon "Next slide" at bounding box center [1429, 360] width 19 height 19
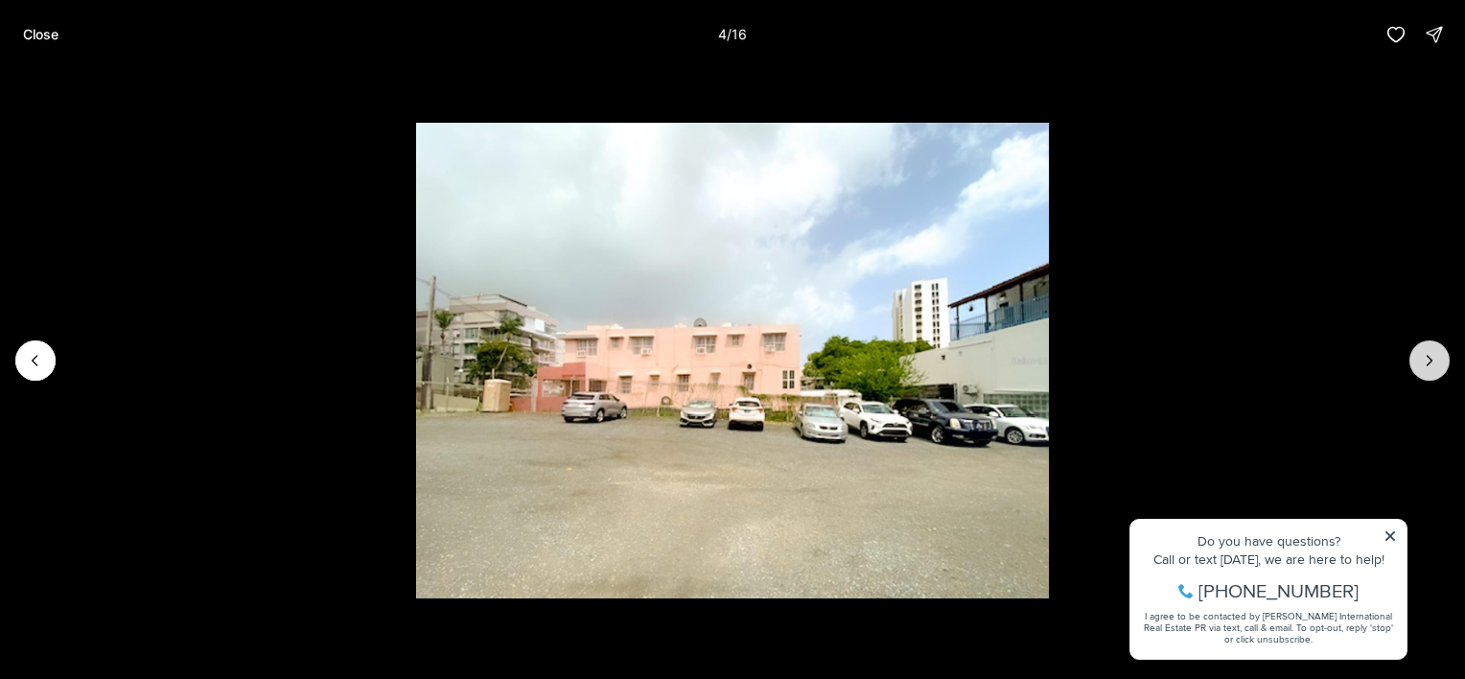
click at [1433, 365] on icon "Next slide" at bounding box center [1429, 360] width 19 height 19
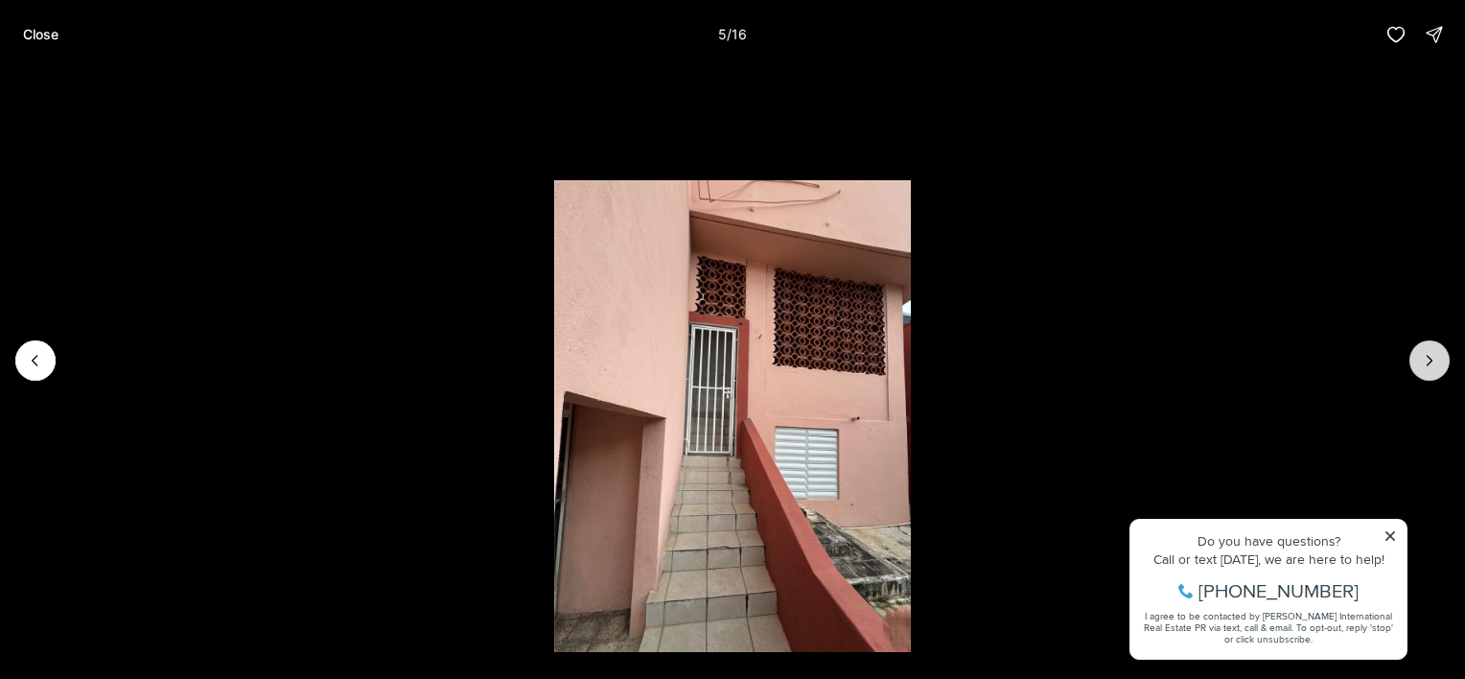
click at [1433, 365] on icon "Next slide" at bounding box center [1429, 360] width 19 height 19
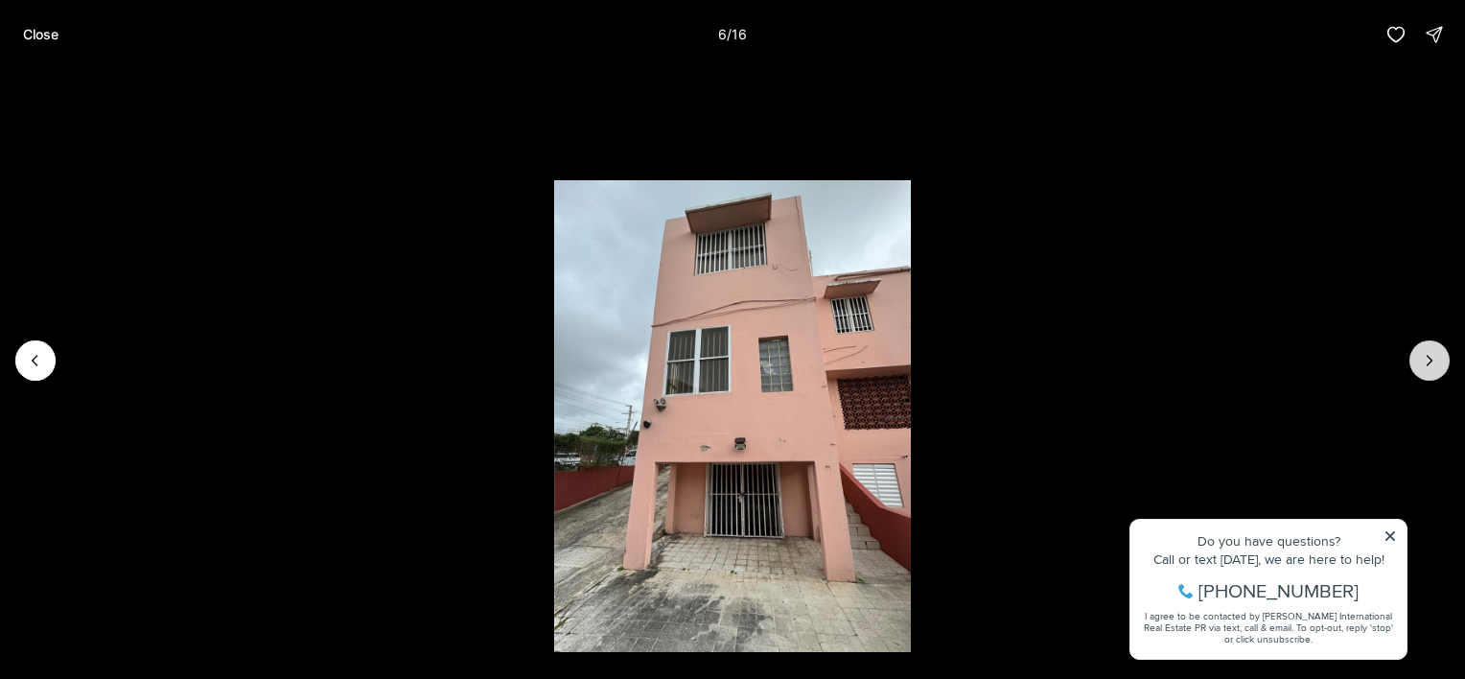
click at [1433, 365] on icon "Next slide" at bounding box center [1429, 360] width 19 height 19
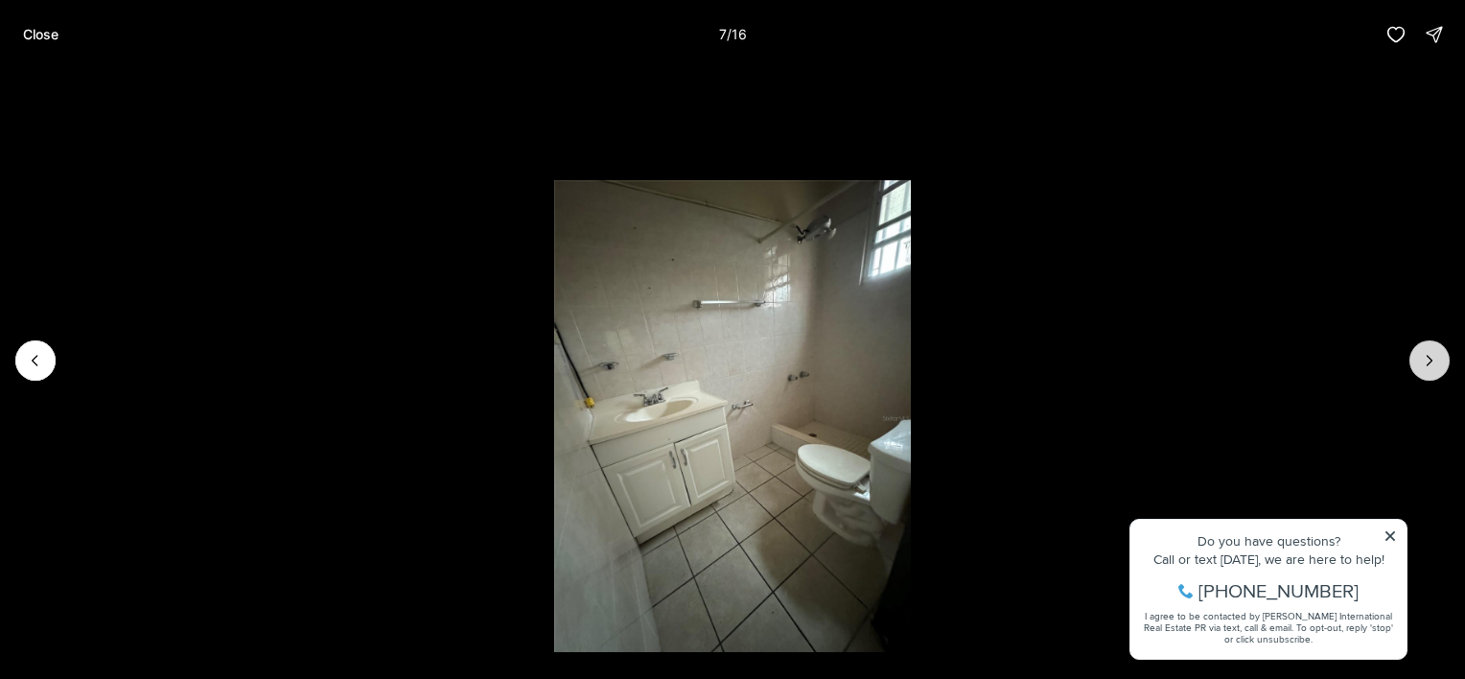
click at [1433, 365] on icon "Next slide" at bounding box center [1429, 360] width 19 height 19
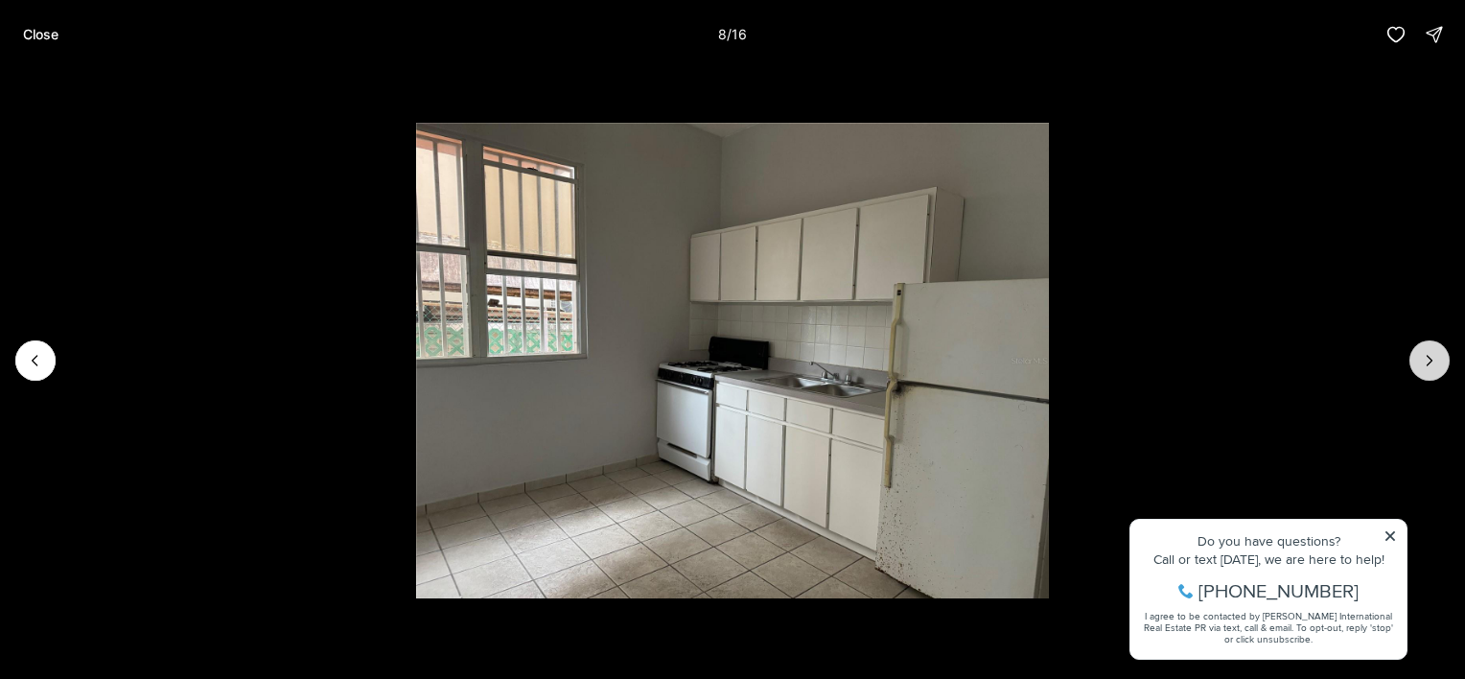
click at [1433, 365] on icon "Next slide" at bounding box center [1429, 360] width 19 height 19
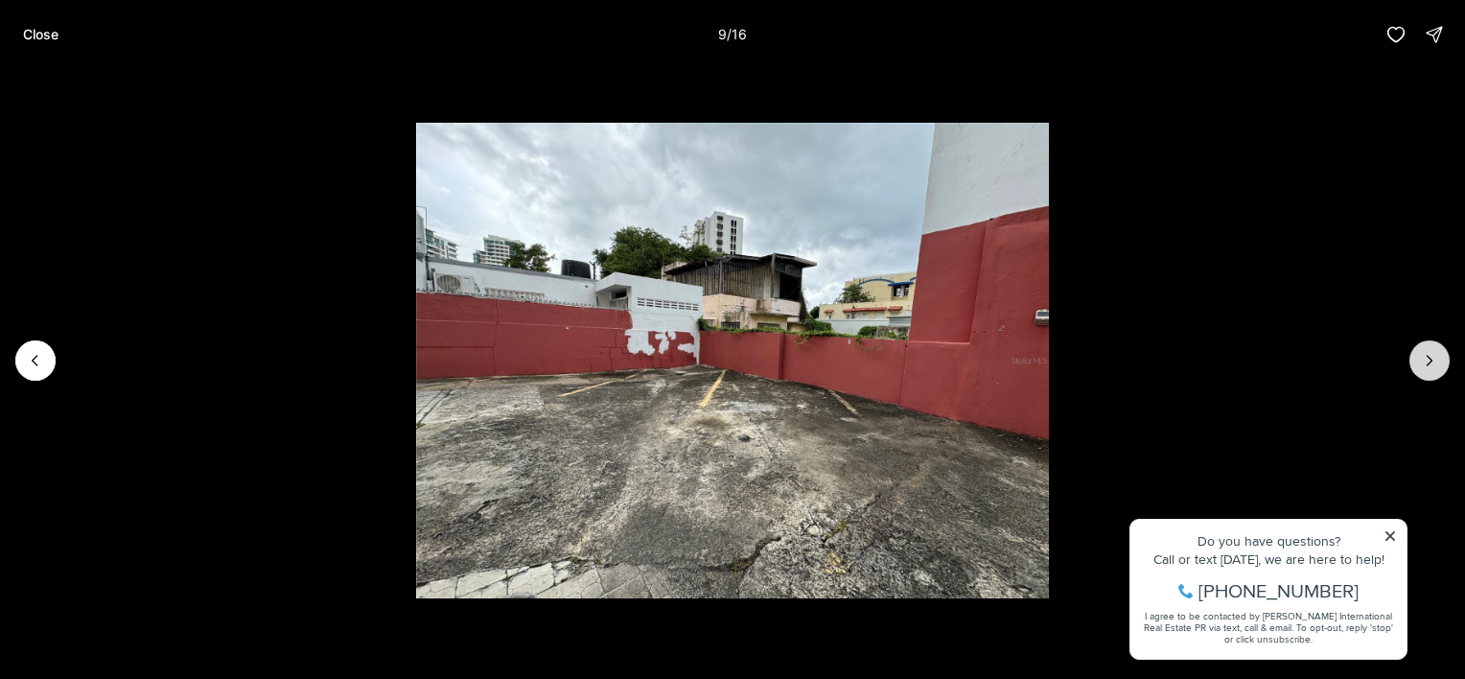
click at [1433, 365] on icon "Next slide" at bounding box center [1429, 360] width 19 height 19
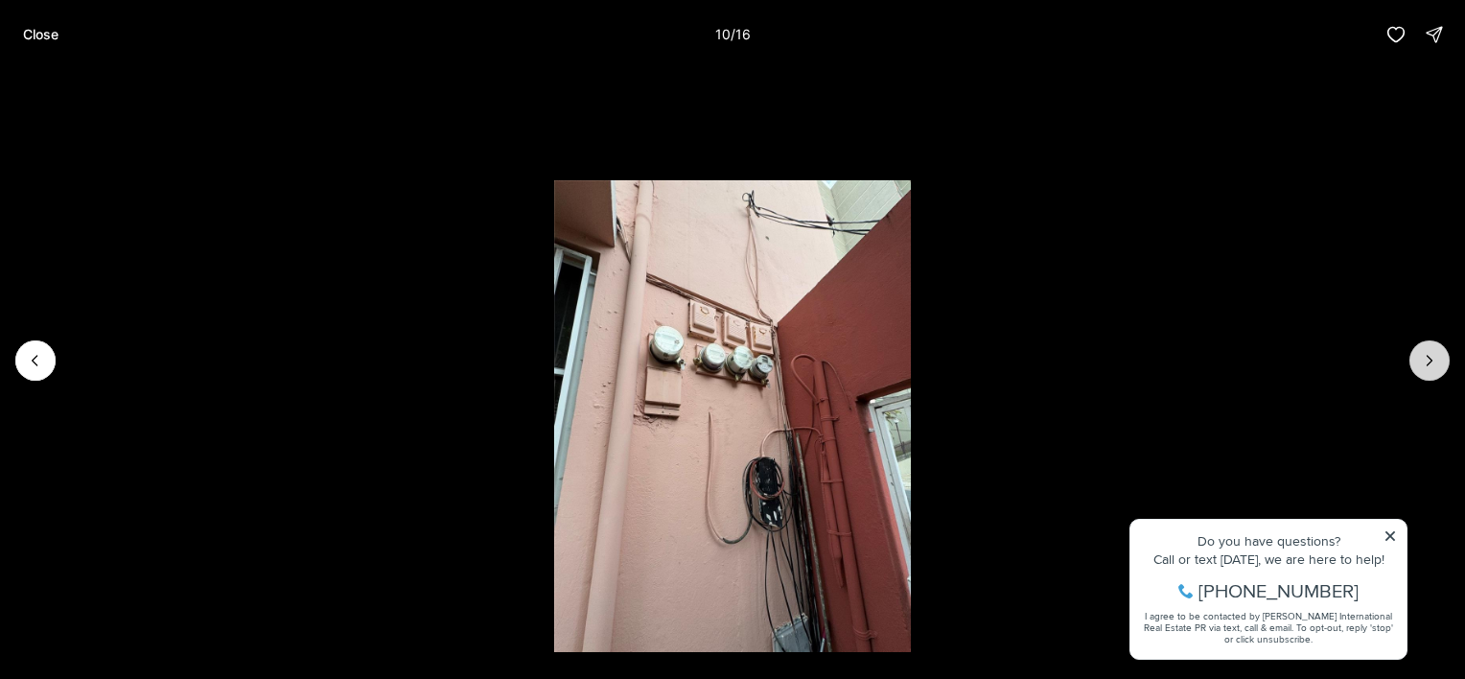
click at [1433, 365] on icon "Next slide" at bounding box center [1429, 360] width 19 height 19
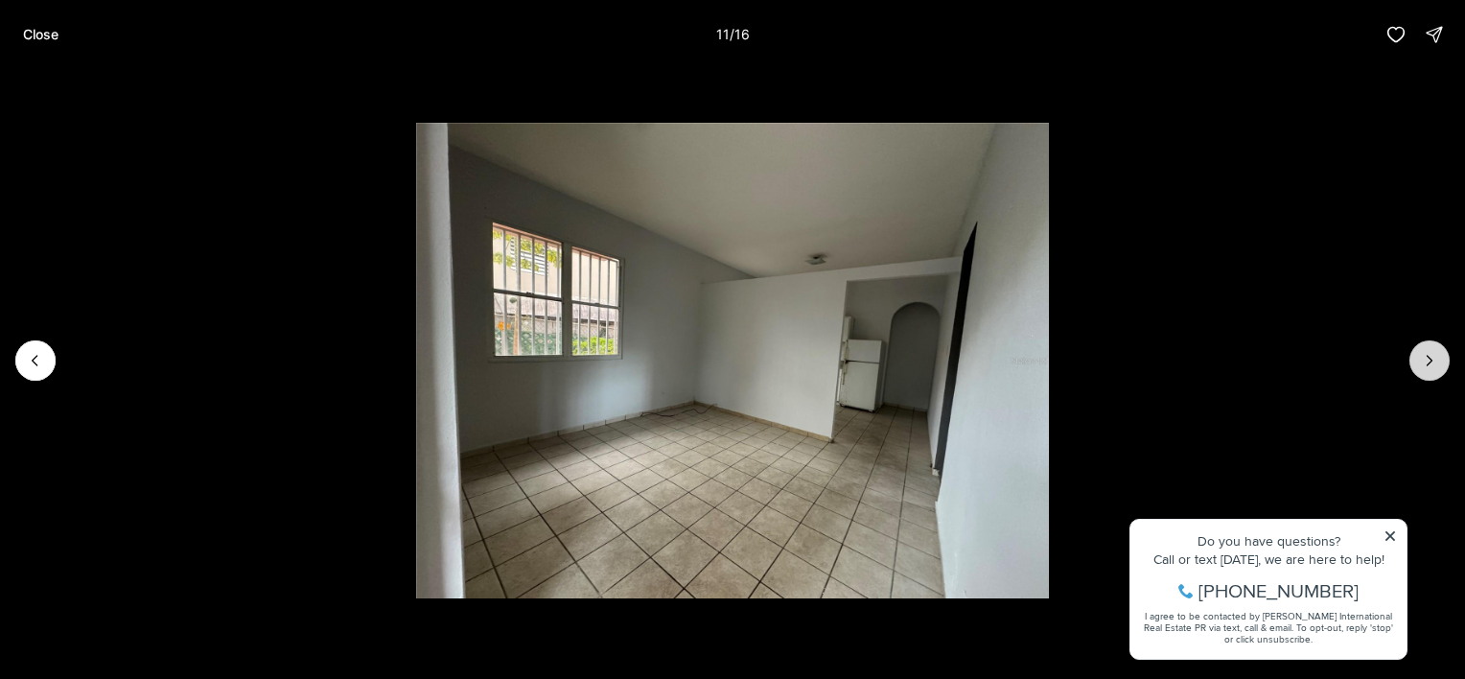
click at [1433, 365] on icon "Next slide" at bounding box center [1429, 360] width 19 height 19
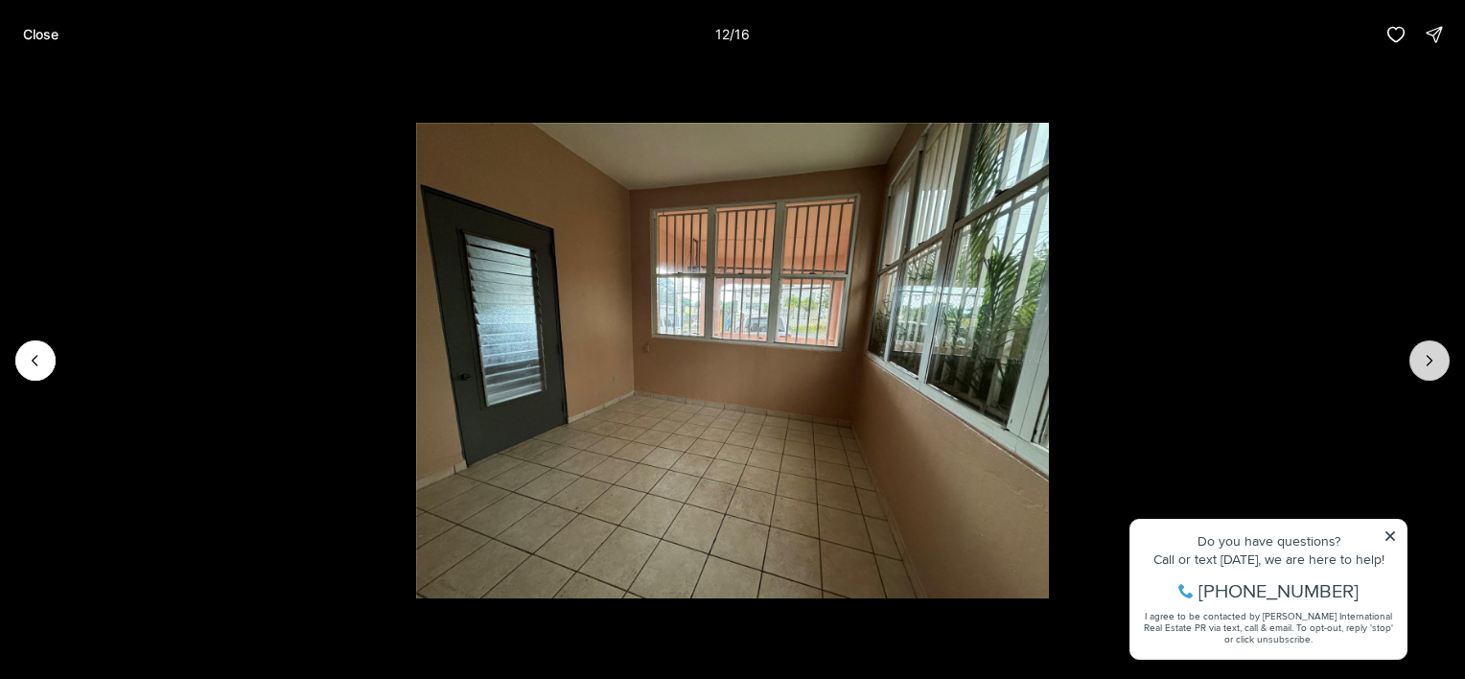
click at [1433, 365] on icon "Next slide" at bounding box center [1429, 360] width 19 height 19
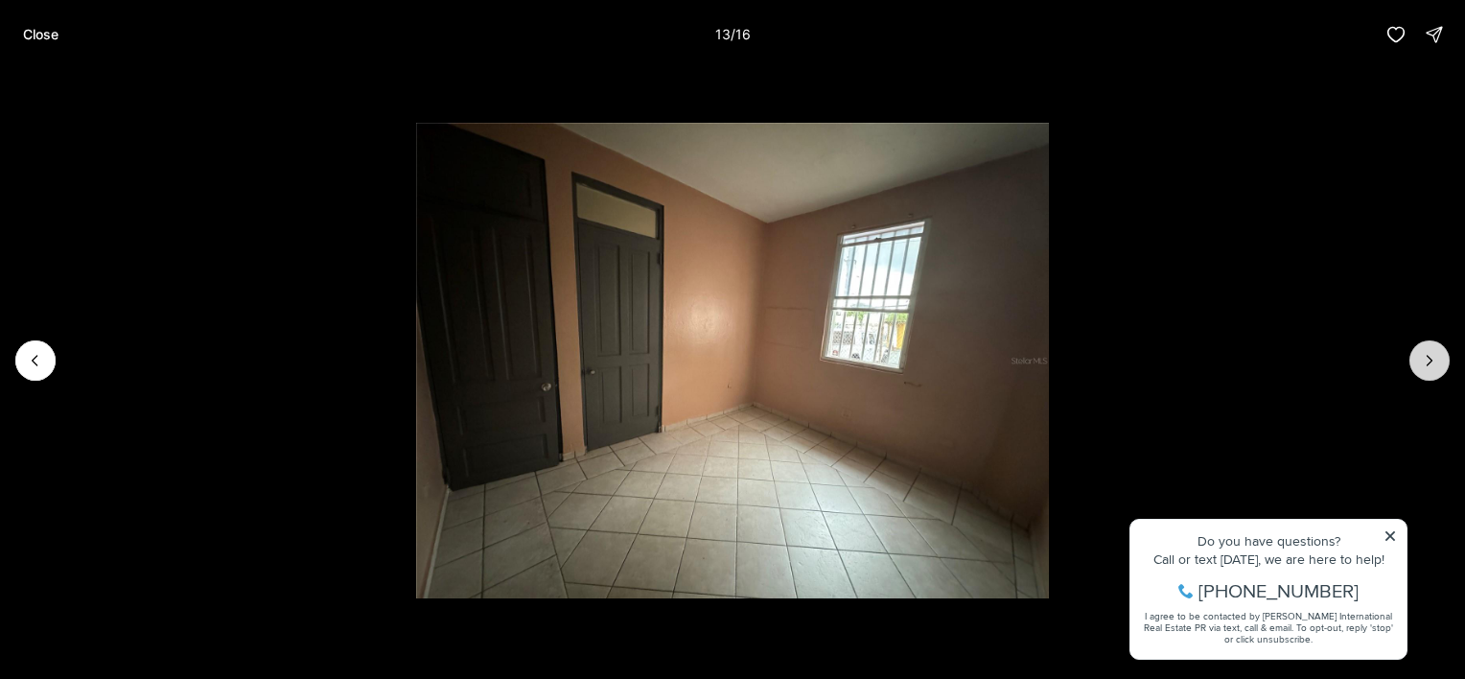
click at [1433, 365] on icon "Next slide" at bounding box center [1429, 360] width 19 height 19
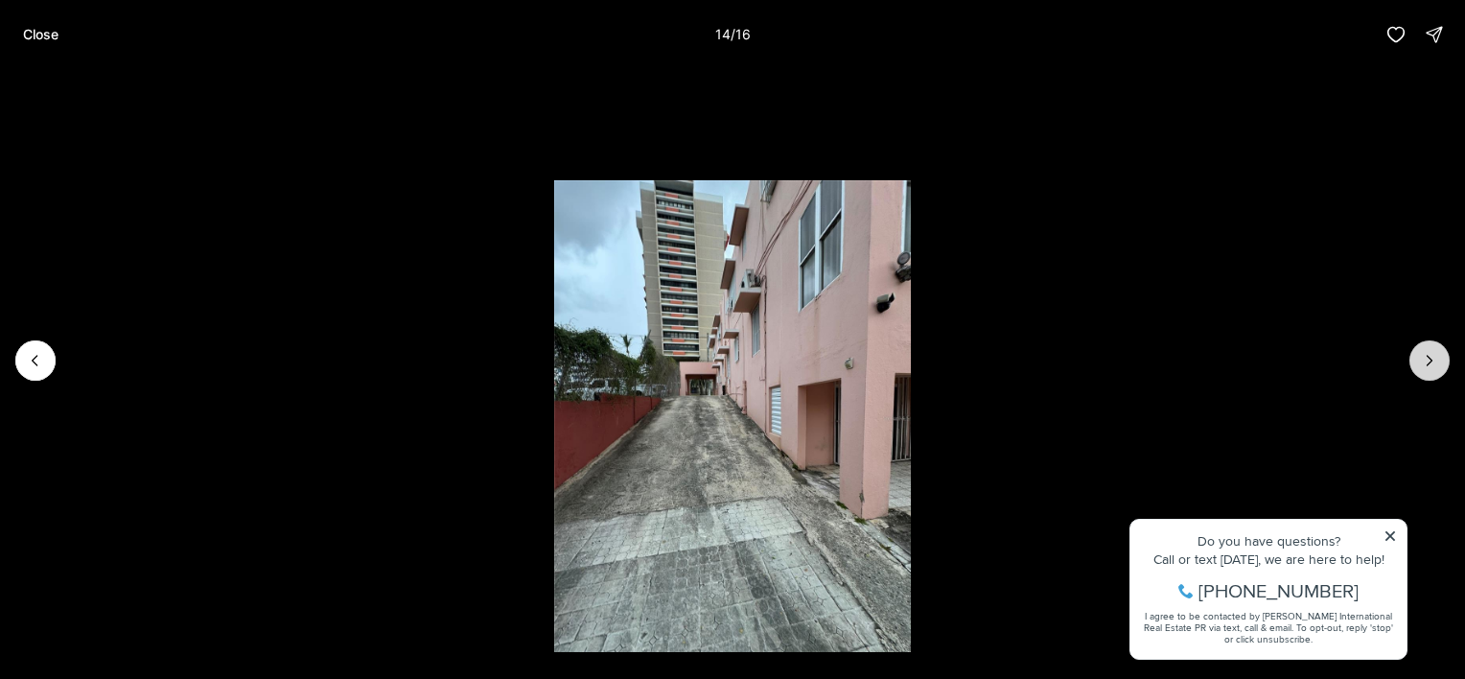
click at [1433, 365] on icon "Next slide" at bounding box center [1429, 360] width 19 height 19
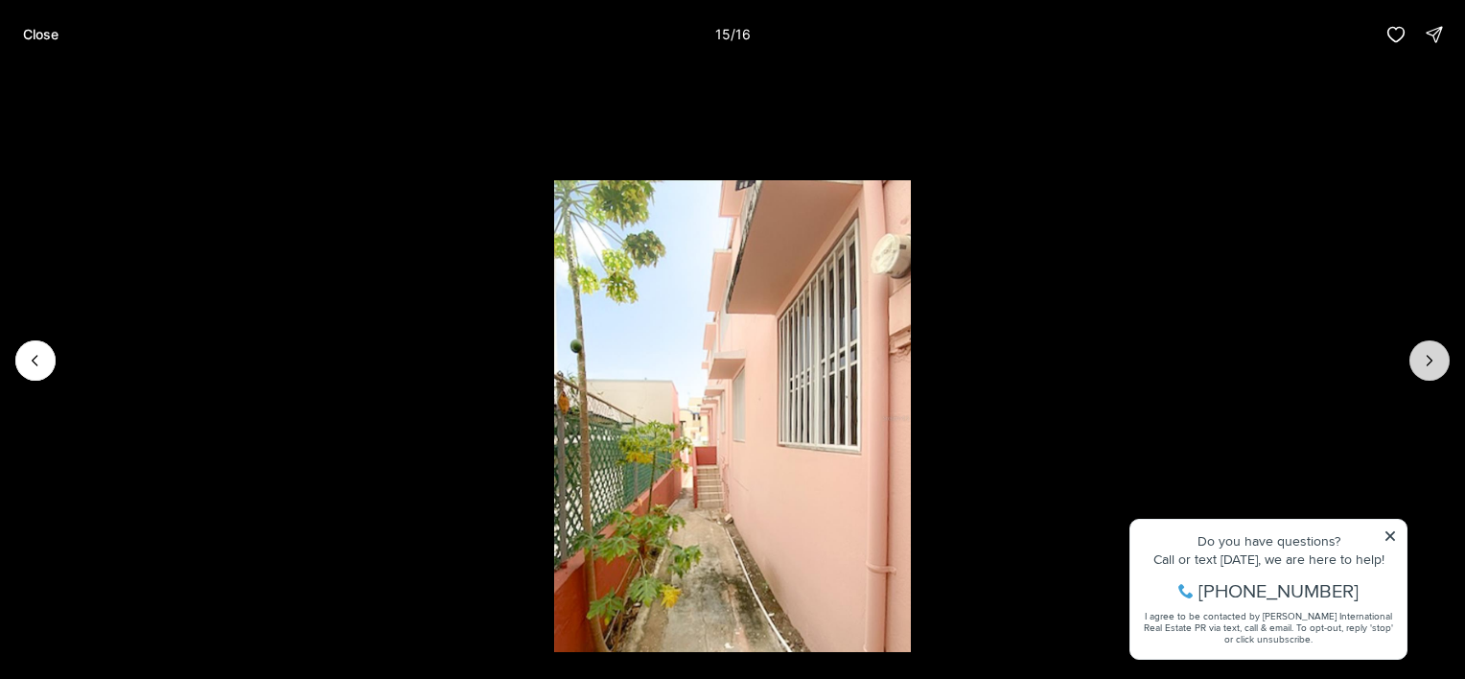
click at [1425, 358] on icon "Next slide" at bounding box center [1429, 360] width 19 height 19
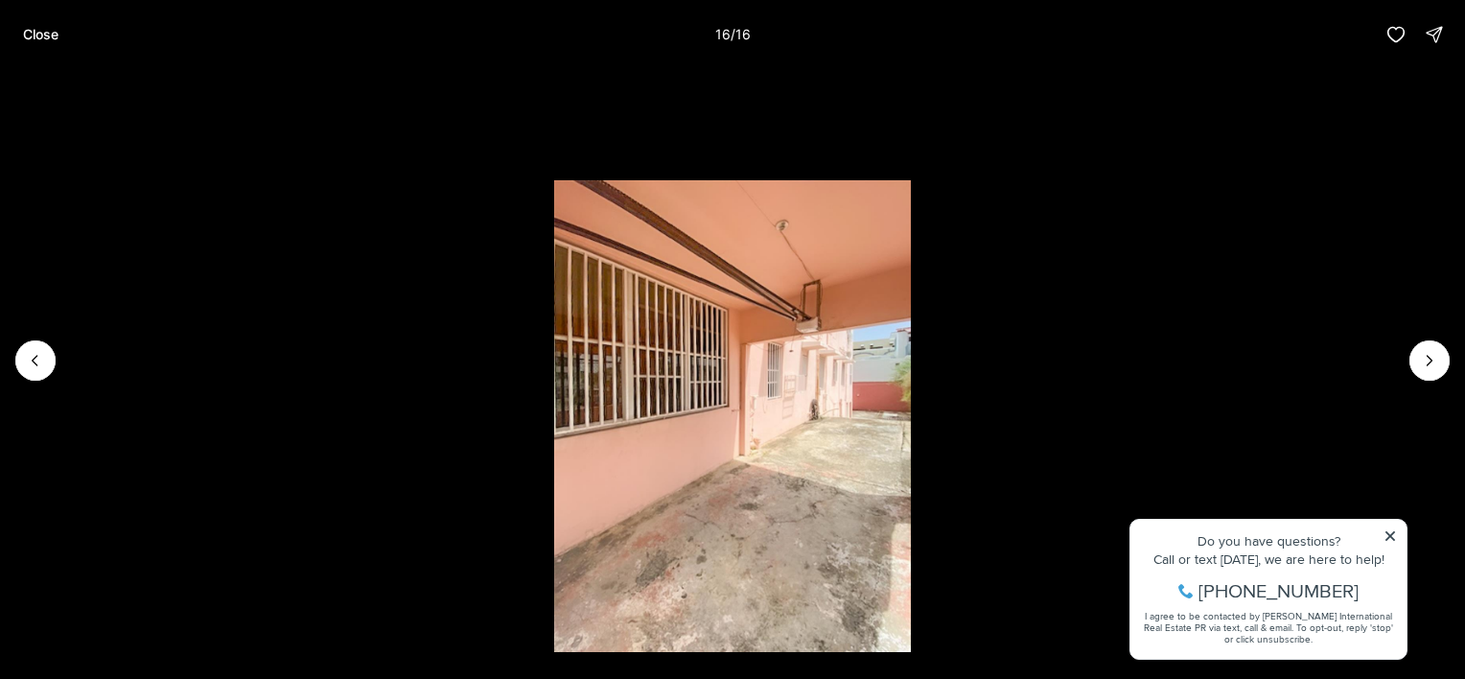
click at [1429, 363] on div at bounding box center [1429, 360] width 40 height 40
click at [45, 37] on p "Close" at bounding box center [40, 34] width 35 height 15
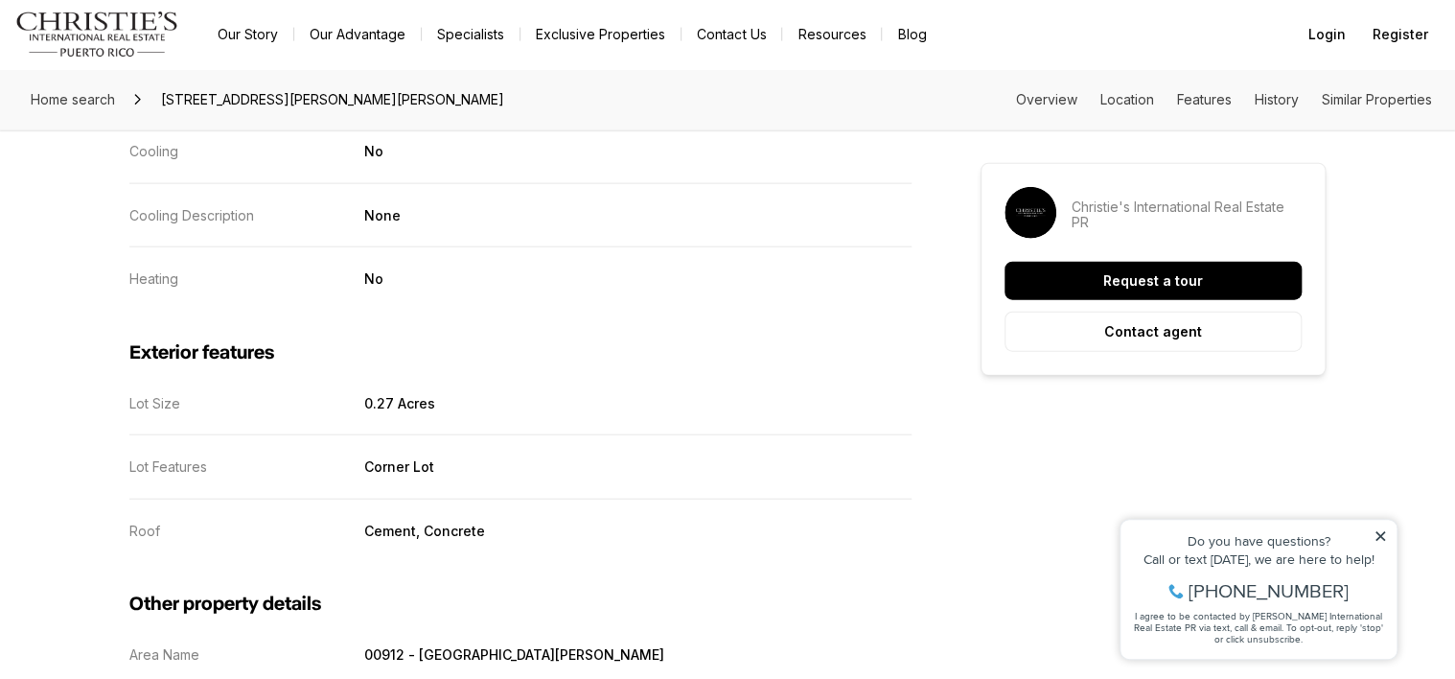
scroll to position [2141, 0]
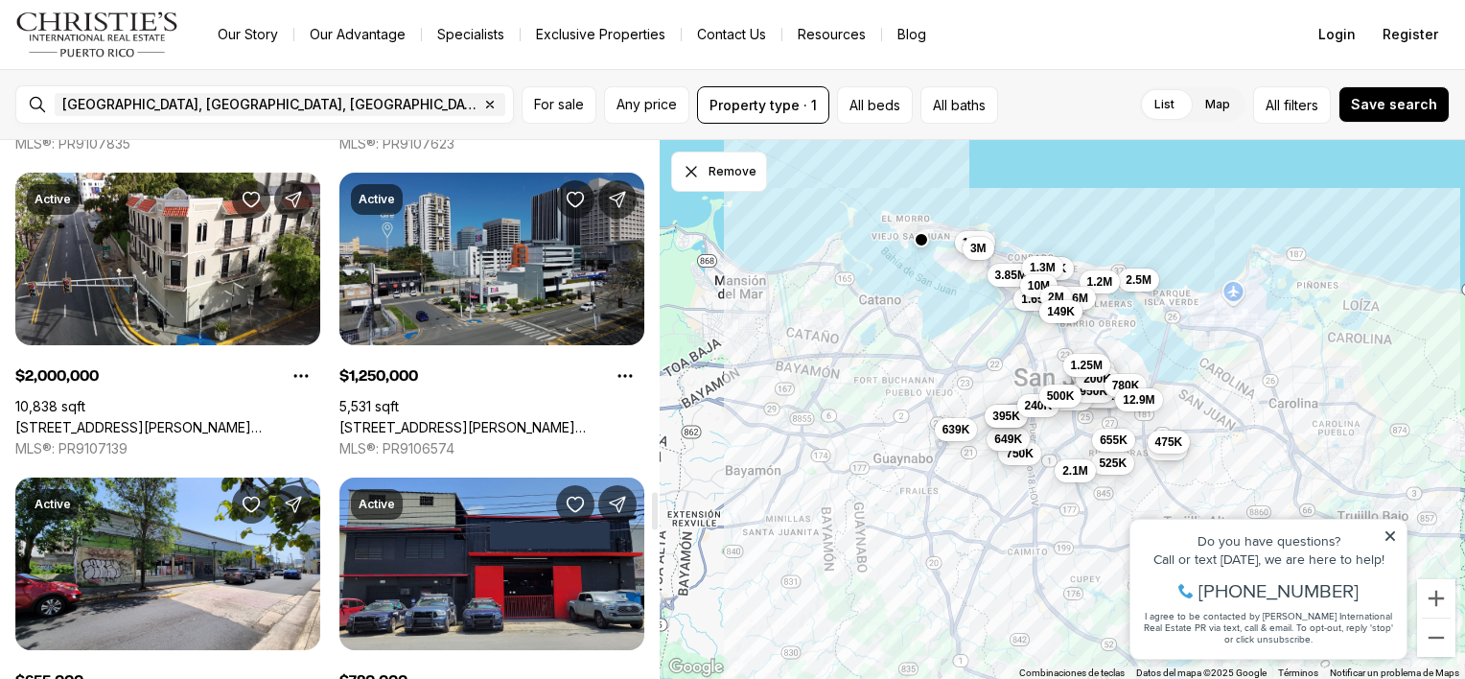
scroll to position [5048, 0]
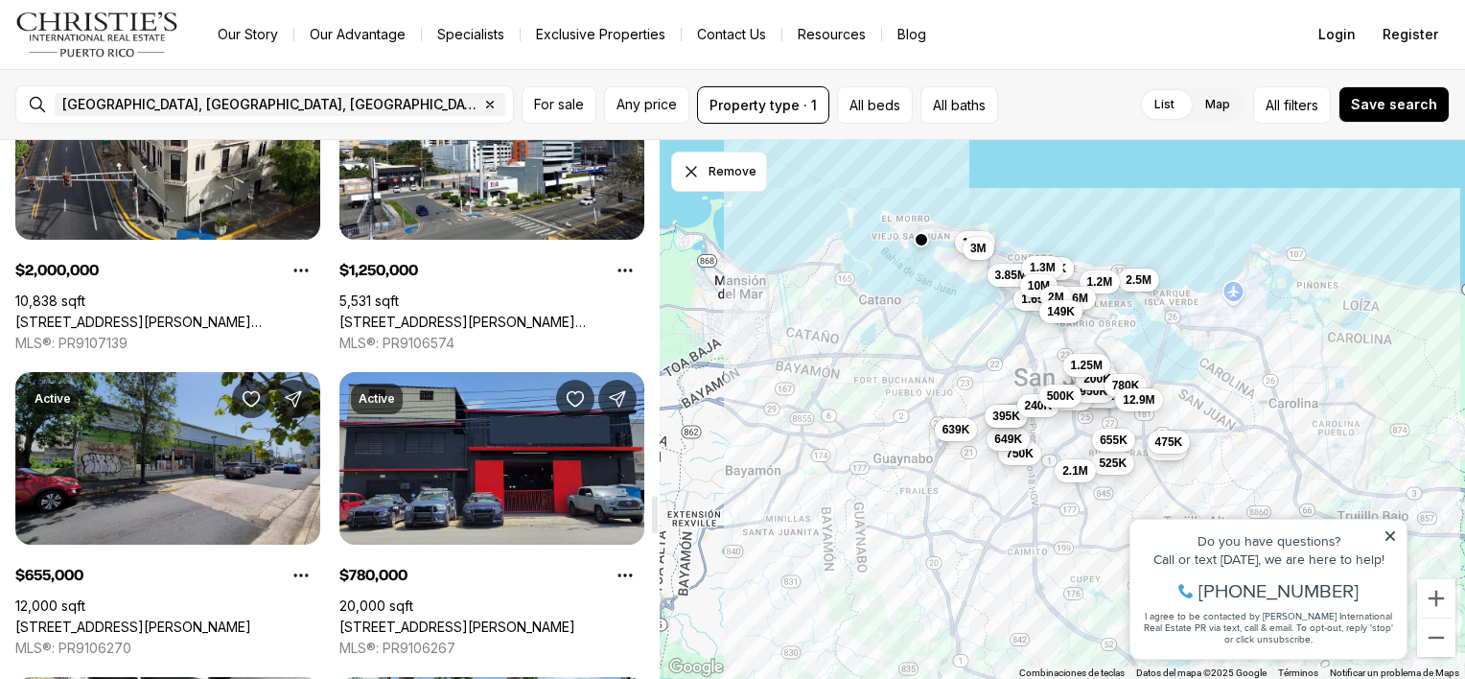
click at [151, 618] on link "[STREET_ADDRESS][PERSON_NAME]" at bounding box center [133, 626] width 236 height 17
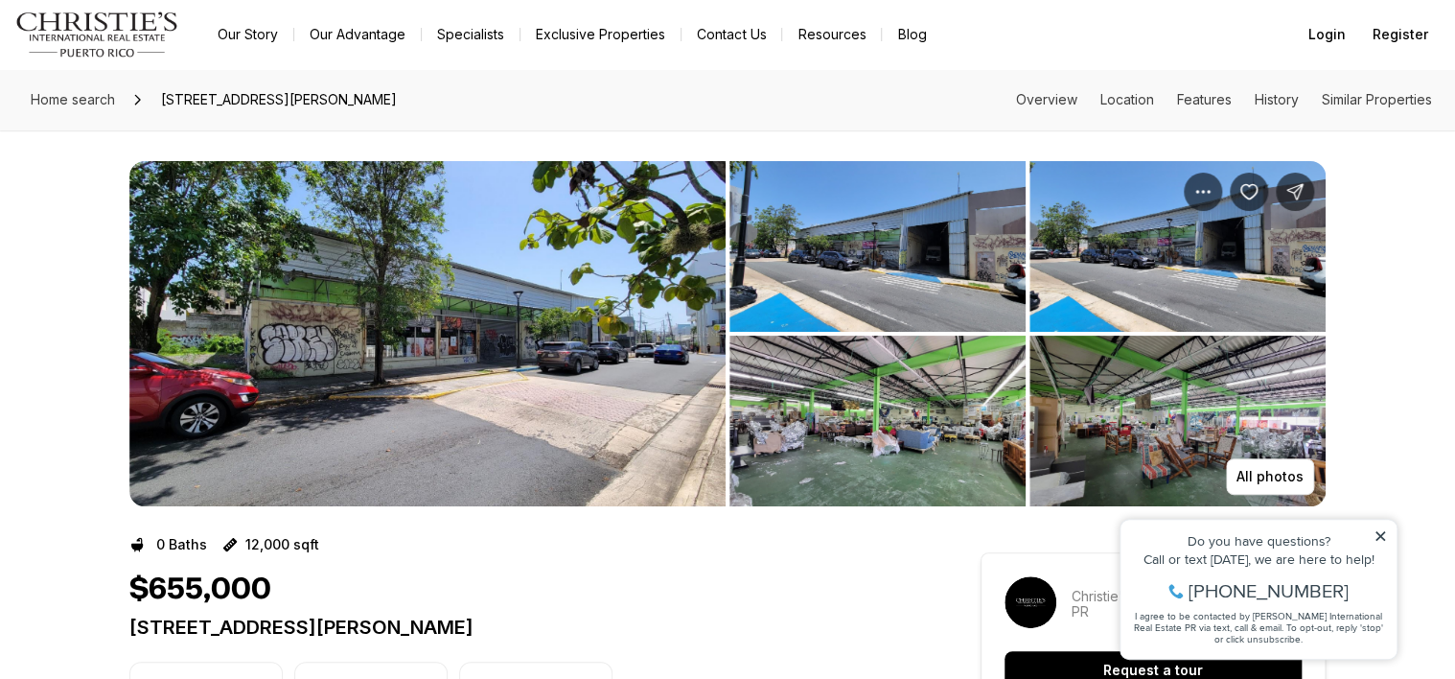
click at [859, 291] on img "View image gallery" at bounding box center [878, 246] width 296 height 171
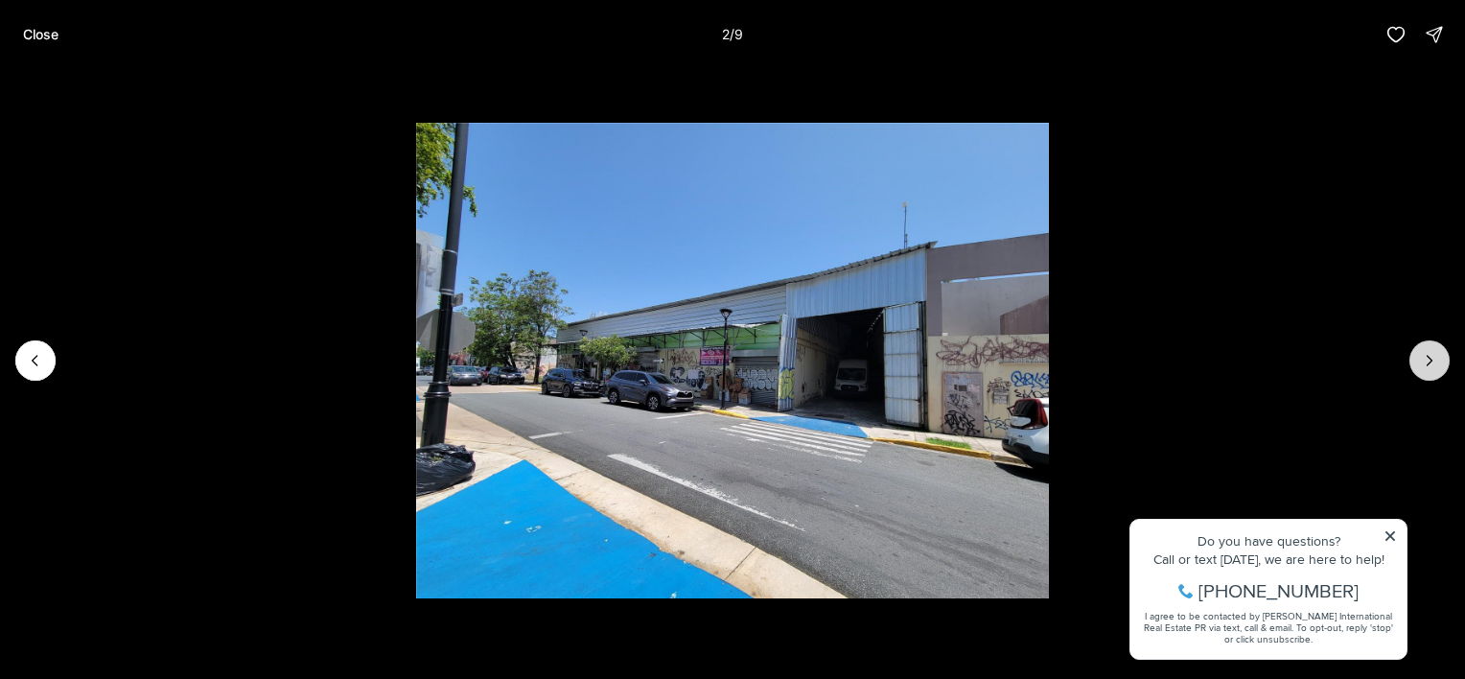
click at [1424, 362] on icon "Next slide" at bounding box center [1429, 360] width 19 height 19
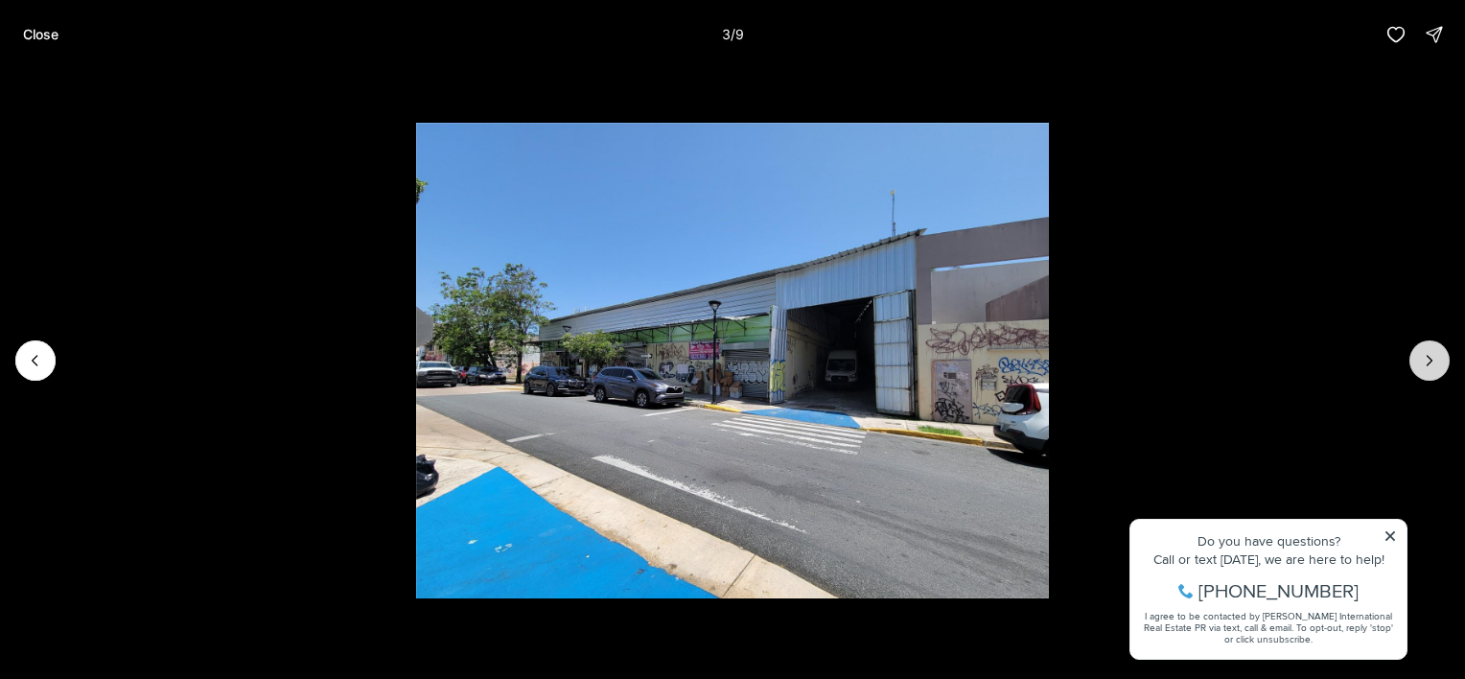
click at [1424, 362] on icon "Next slide" at bounding box center [1429, 360] width 19 height 19
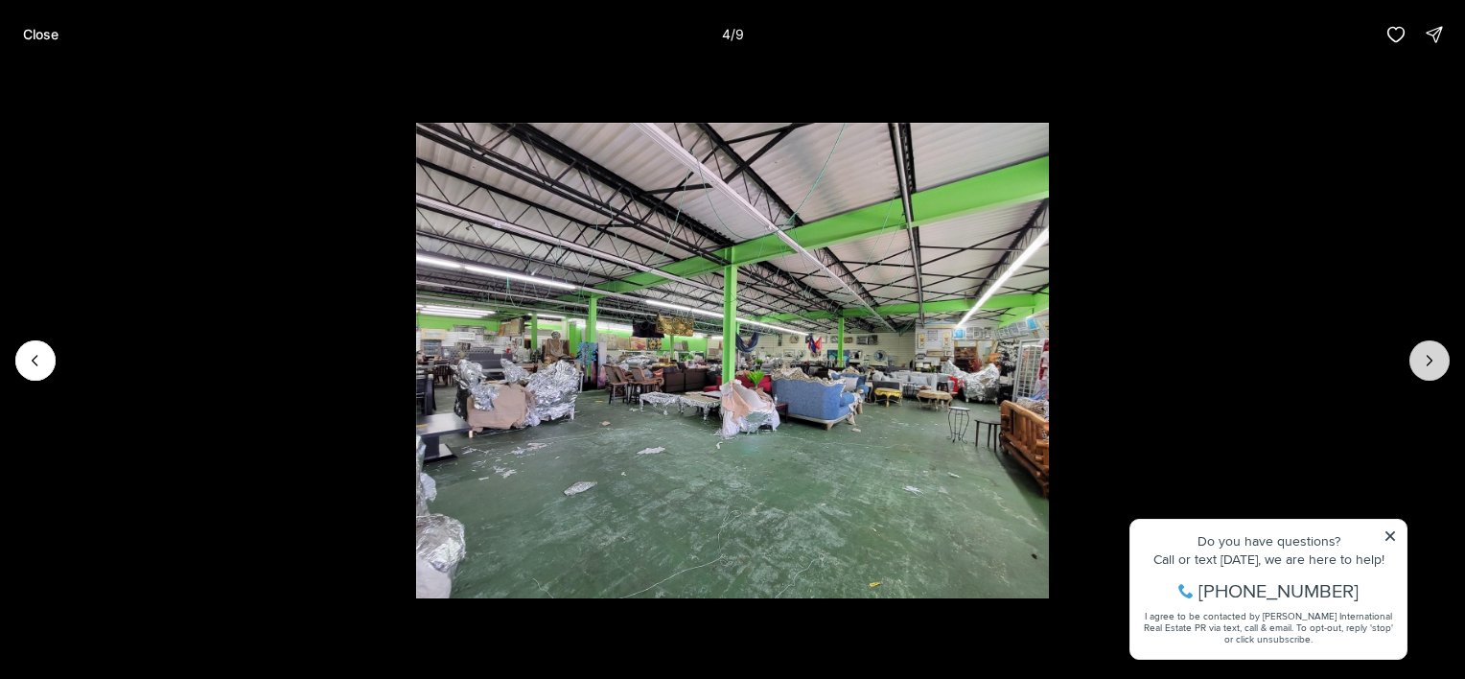
click at [1424, 362] on icon "Next slide" at bounding box center [1429, 360] width 19 height 19
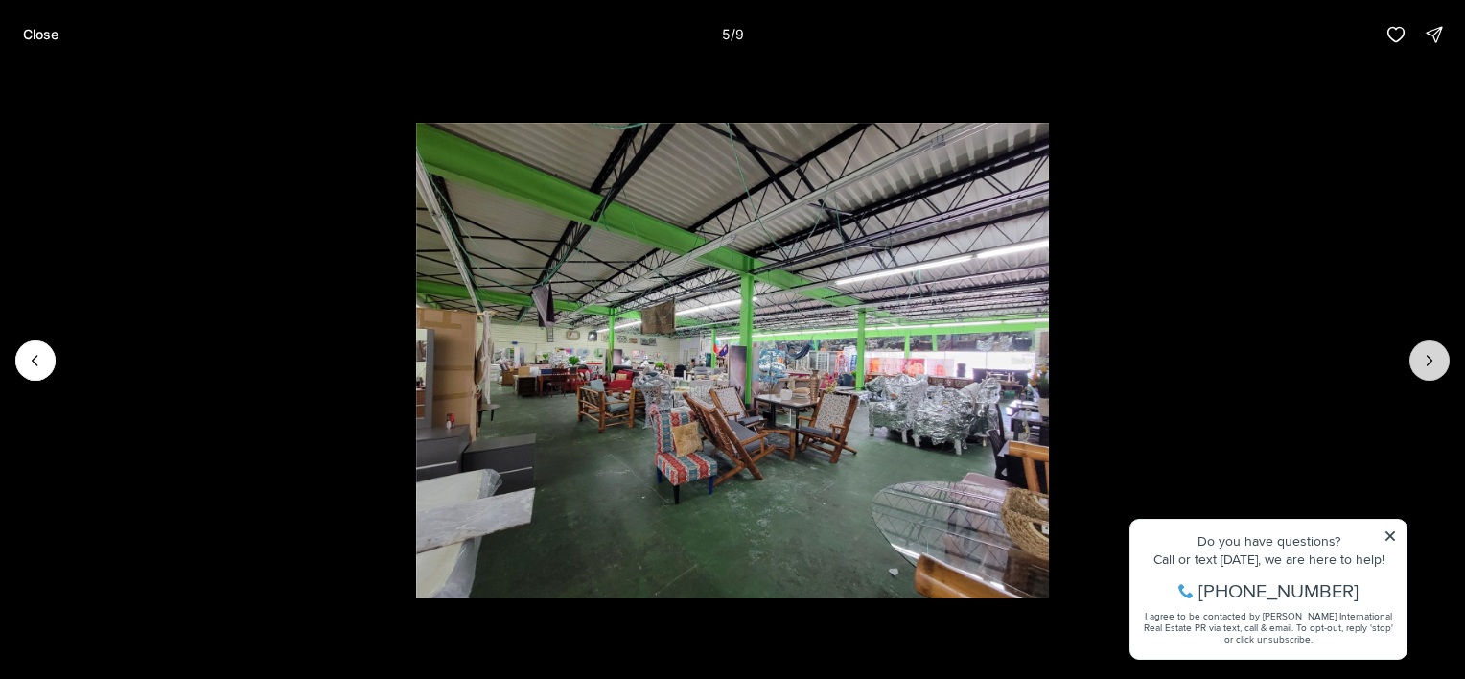
click at [1424, 362] on icon "Next slide" at bounding box center [1429, 360] width 19 height 19
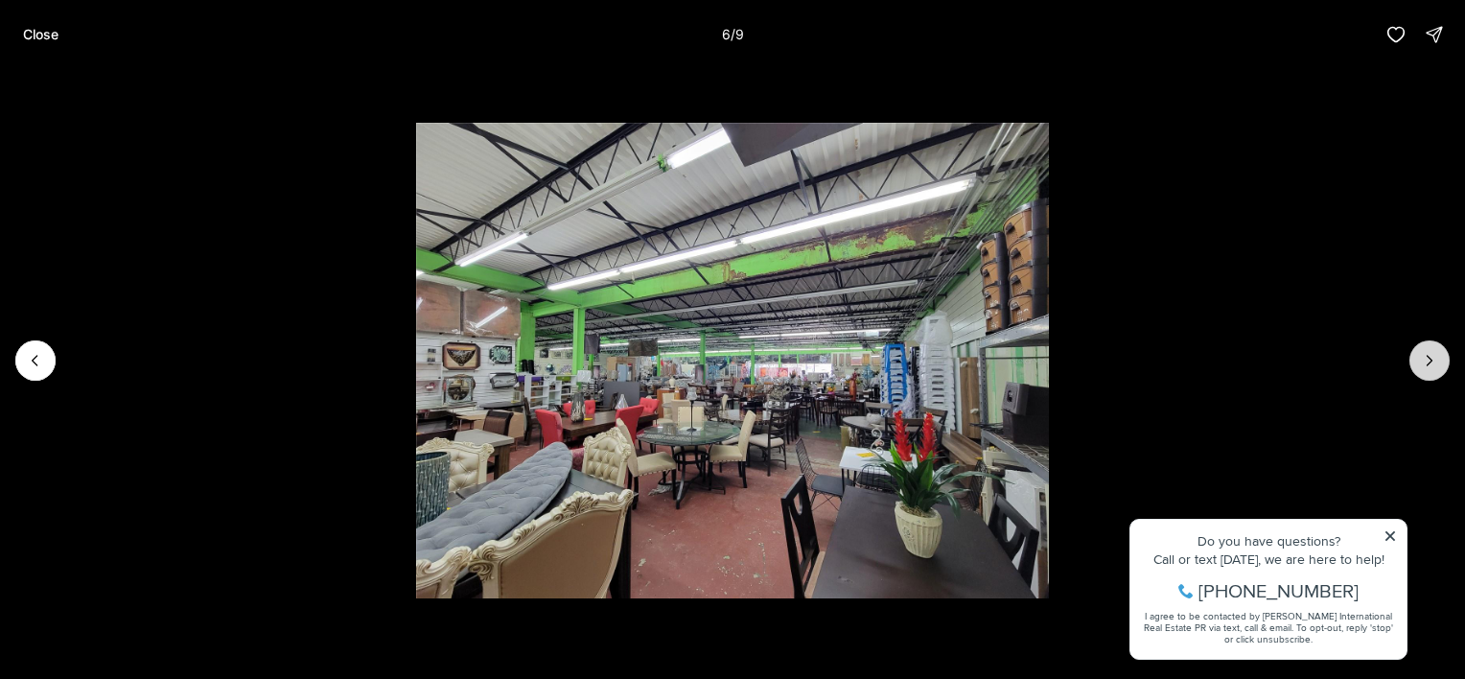
click at [1424, 362] on icon "Next slide" at bounding box center [1429, 360] width 19 height 19
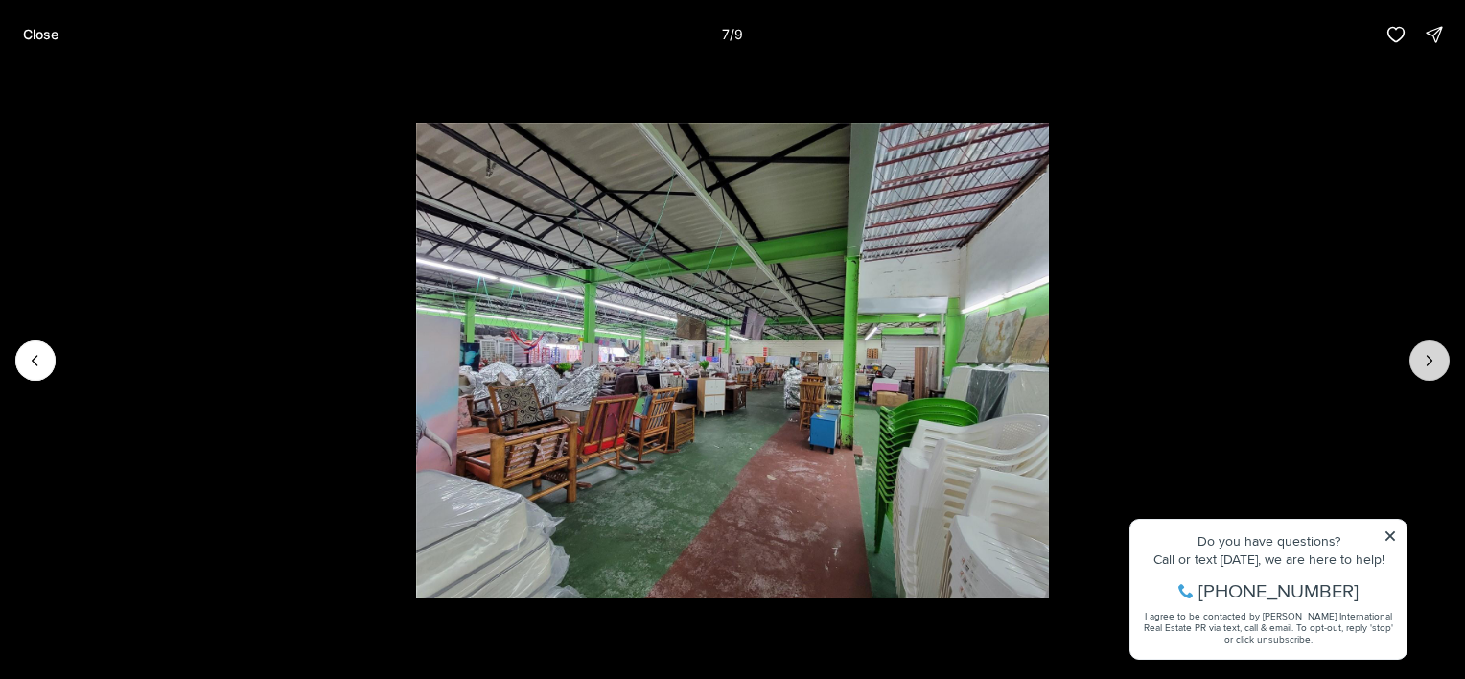
click at [1424, 362] on icon "Next slide" at bounding box center [1429, 360] width 19 height 19
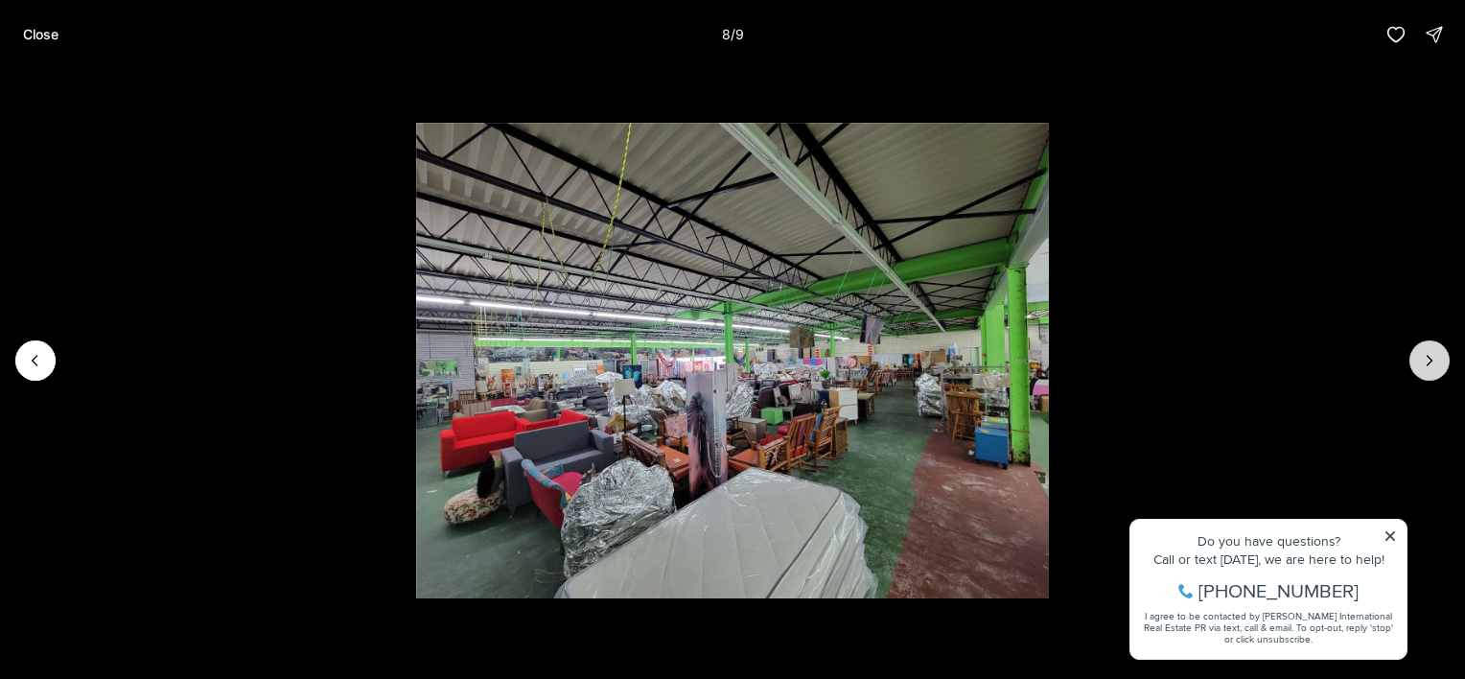
click at [1424, 362] on icon "Next slide" at bounding box center [1429, 360] width 19 height 19
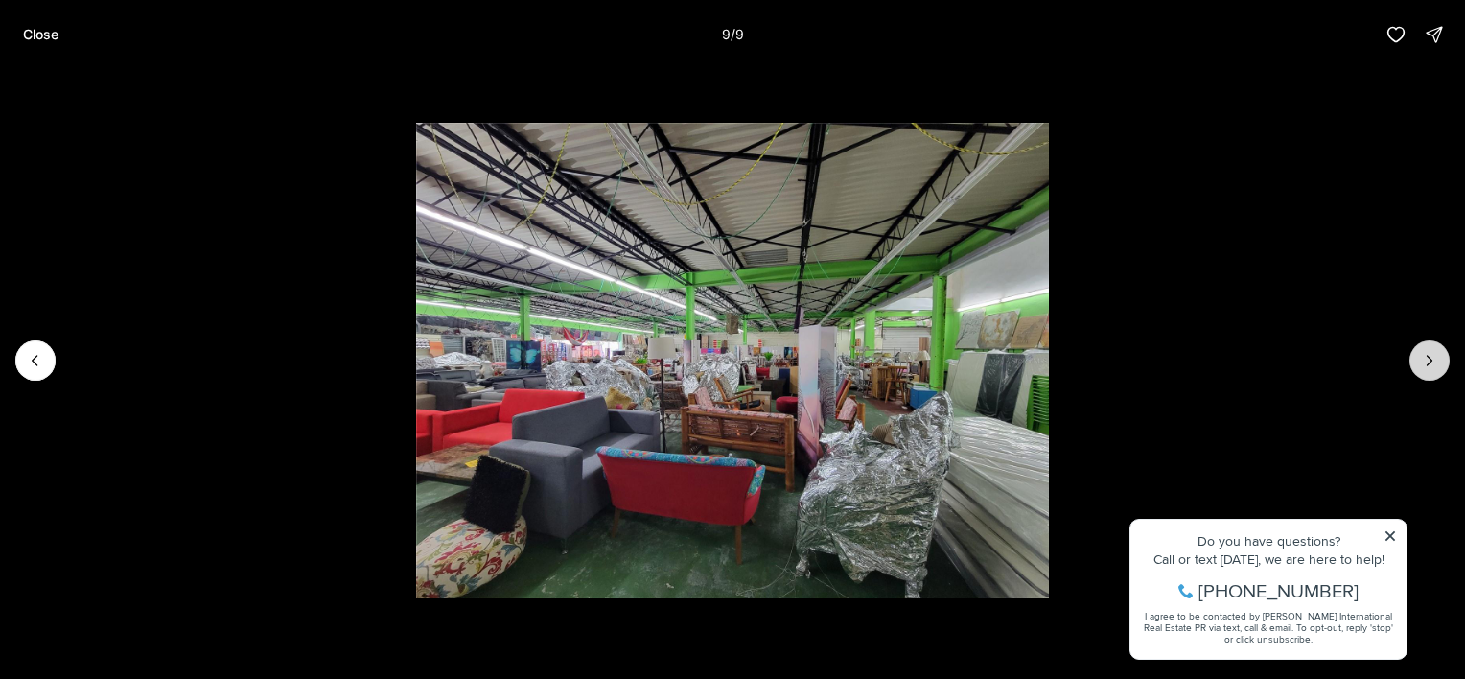
click at [1424, 362] on div at bounding box center [1429, 360] width 40 height 40
click at [40, 35] on p "Close" at bounding box center [40, 34] width 35 height 15
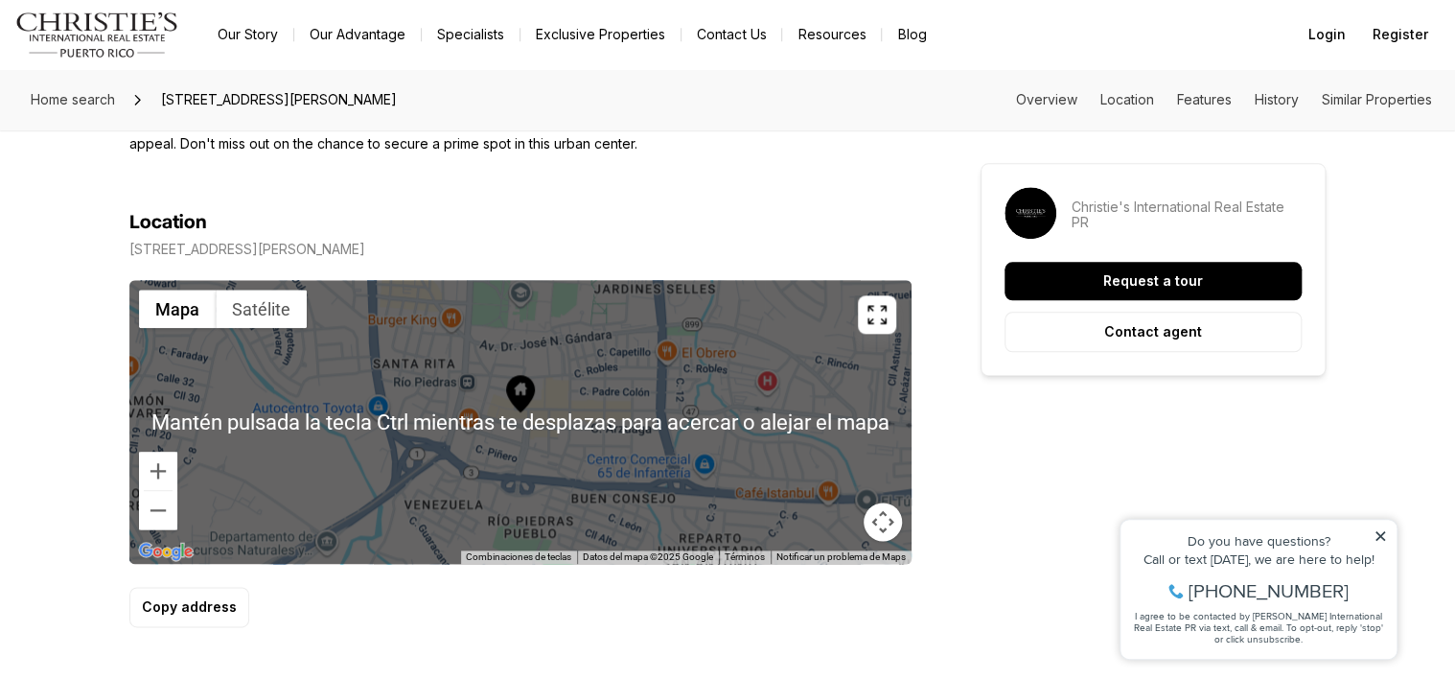
scroll to position [974, 0]
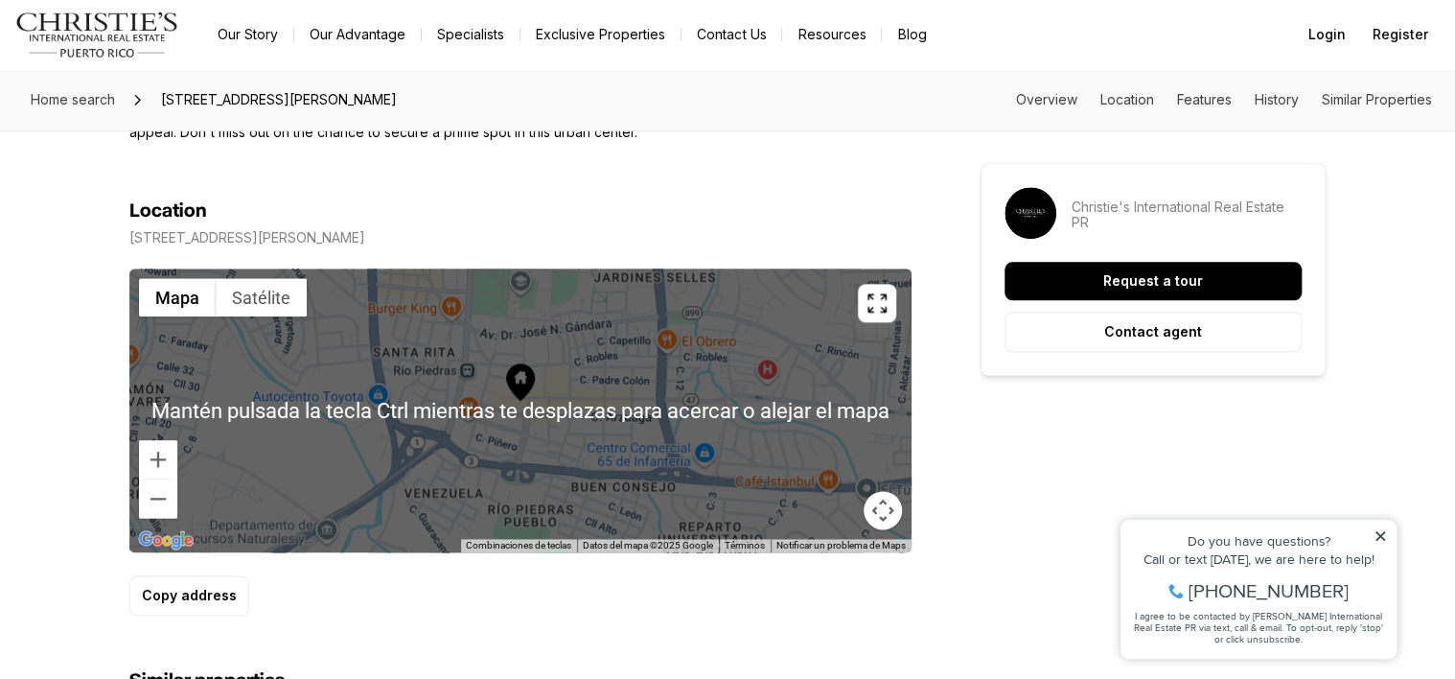
click at [518, 426] on div at bounding box center [520, 410] width 782 height 284
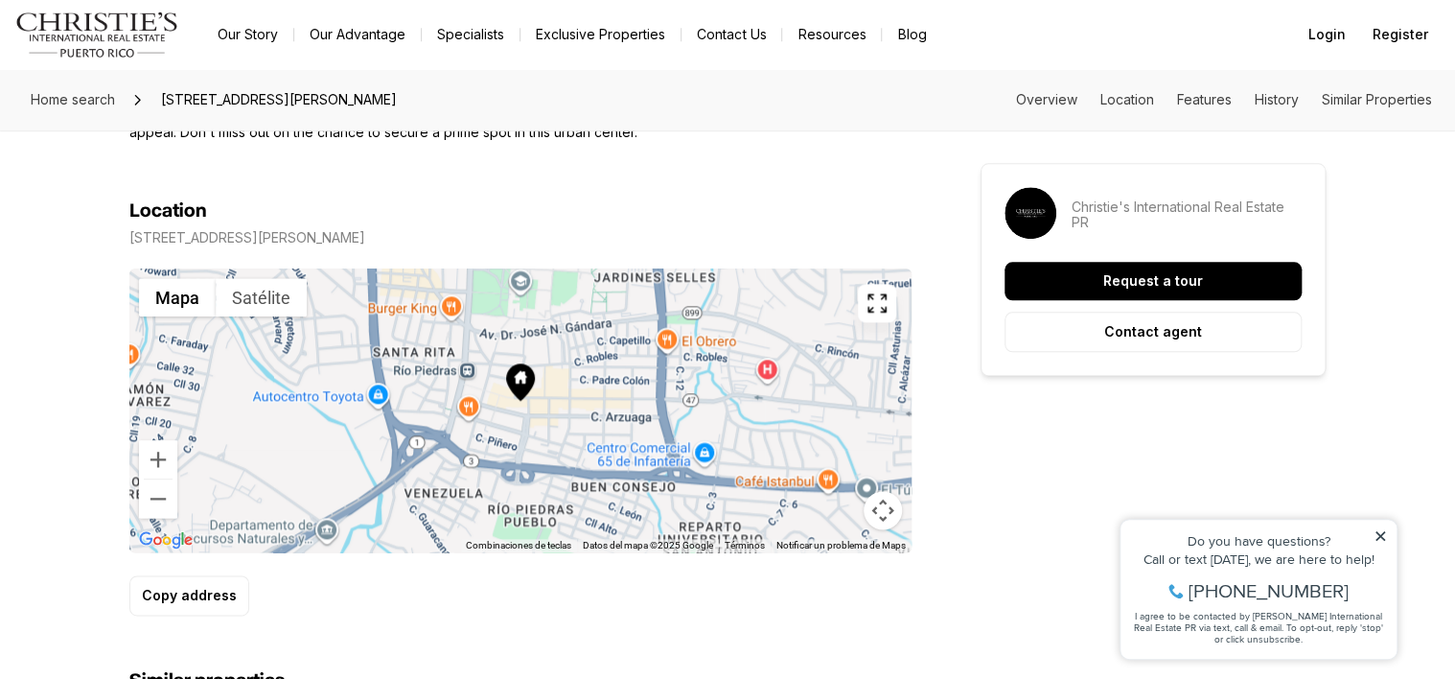
click at [518, 402] on div at bounding box center [520, 410] width 782 height 284
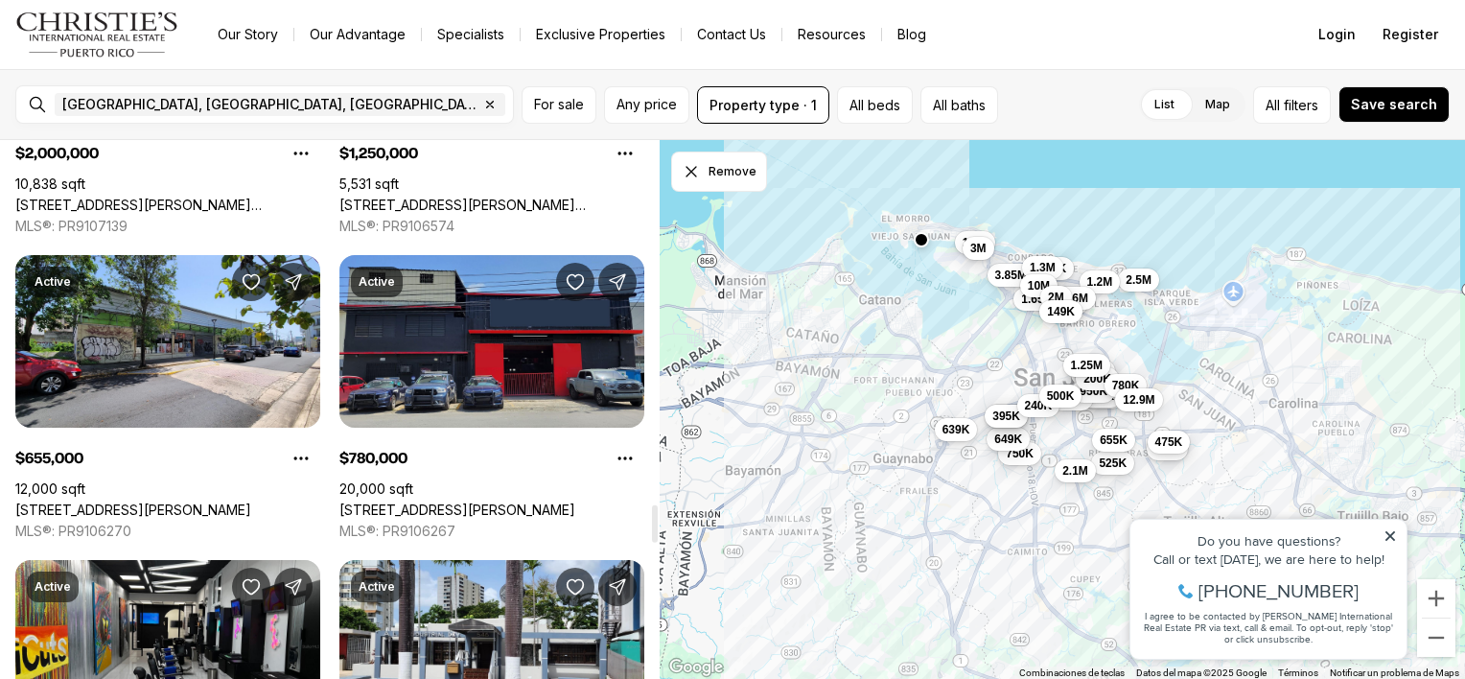
scroll to position [5176, 0]
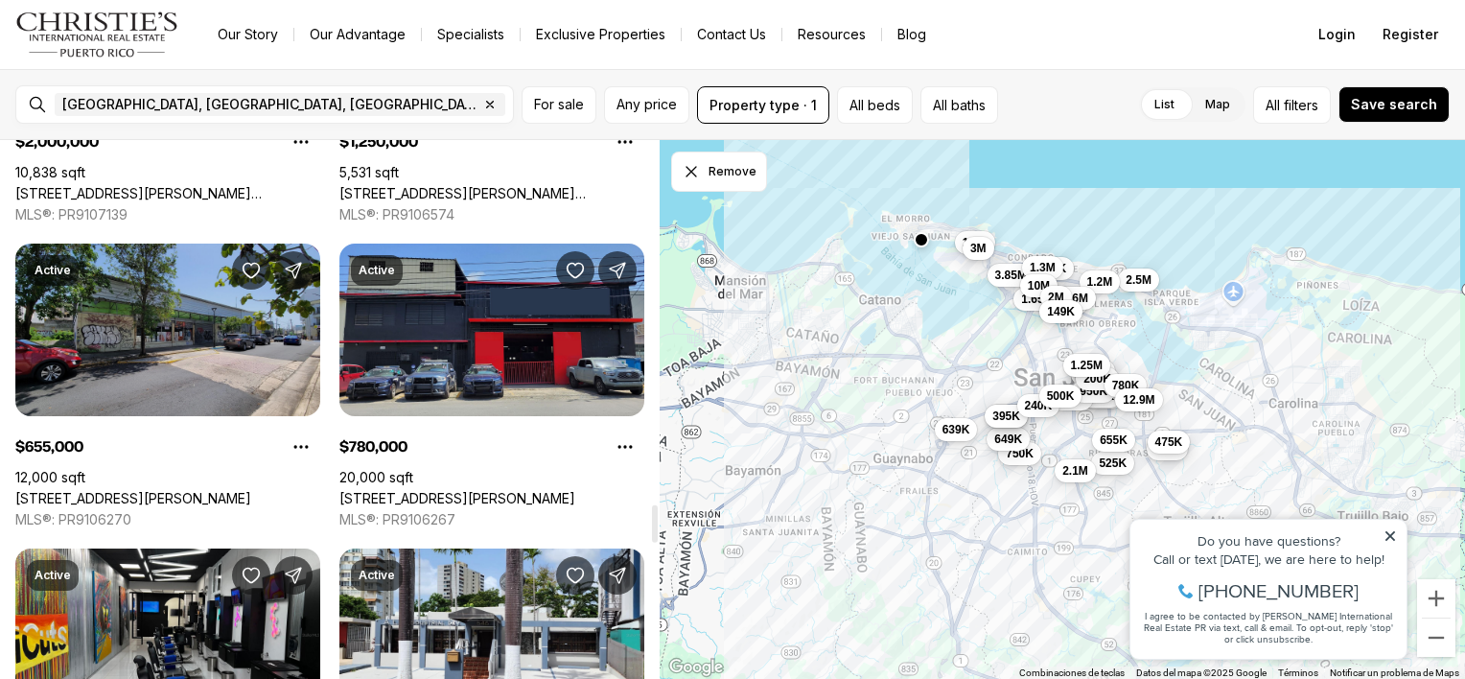
click at [157, 490] on link "[STREET_ADDRESS][PERSON_NAME]" at bounding box center [133, 498] width 236 height 17
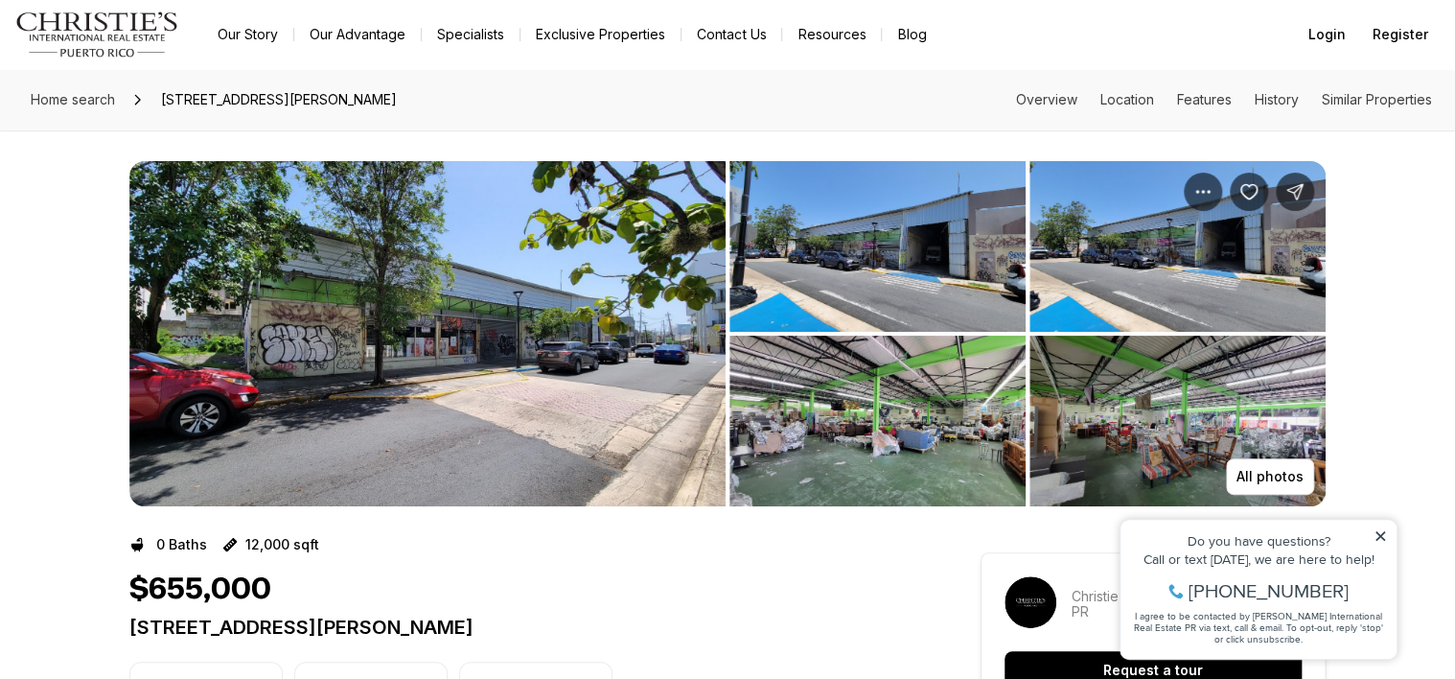
click at [1217, 294] on img "View image gallery" at bounding box center [1178, 246] width 296 height 171
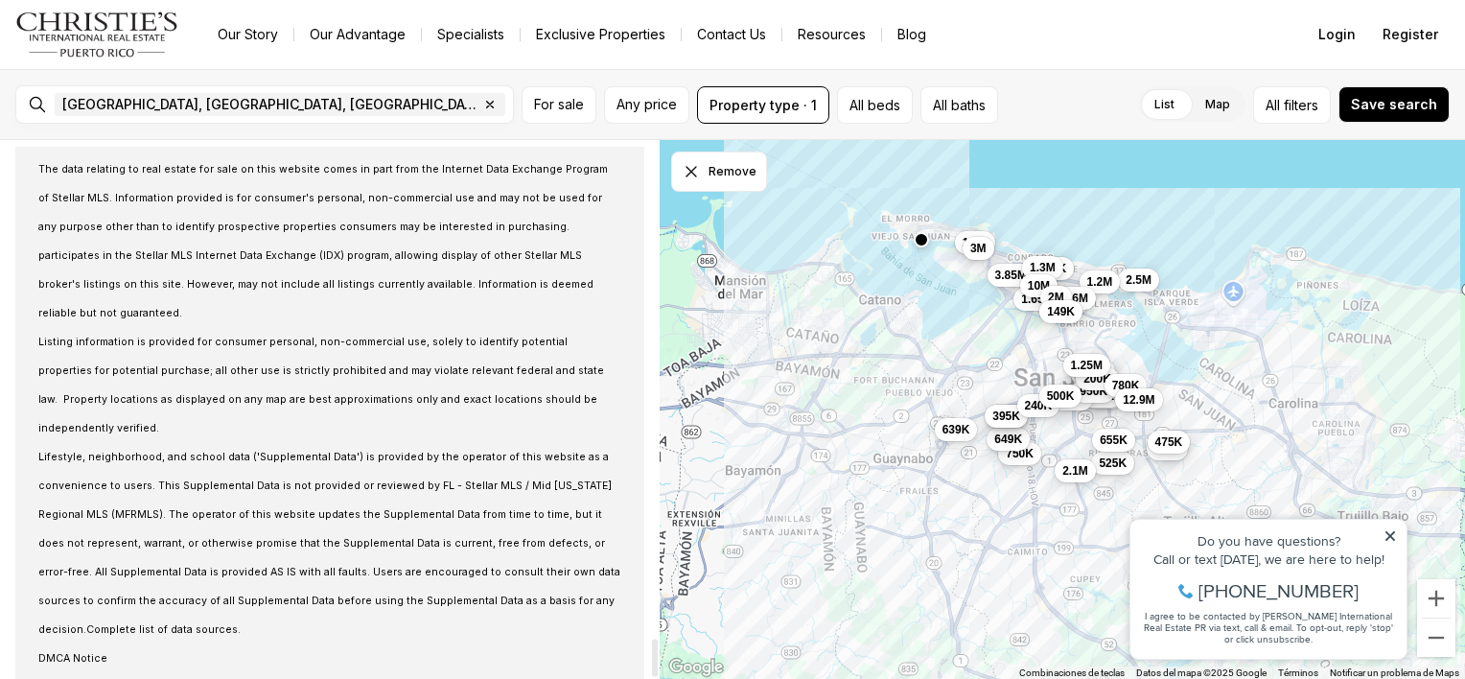
scroll to position [7089, 0]
